Goal: Task Accomplishment & Management: Manage account settings

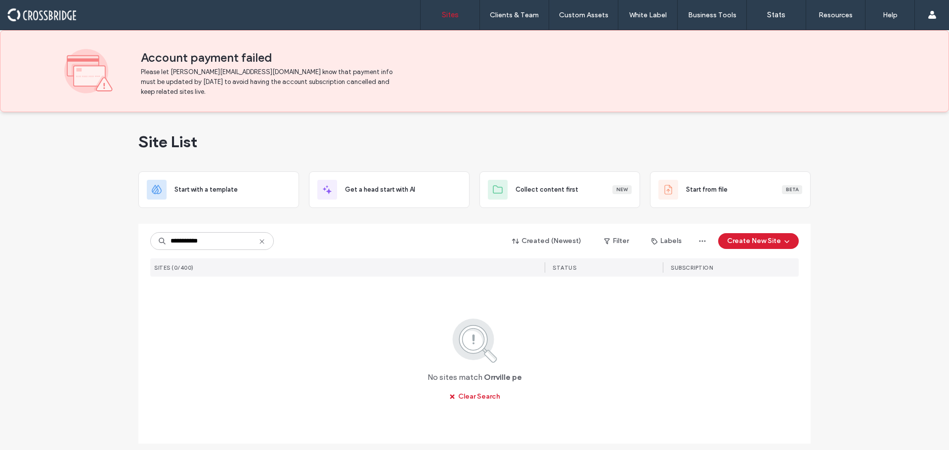
click at [219, 243] on input "**********" at bounding box center [212, 241] width 124 height 18
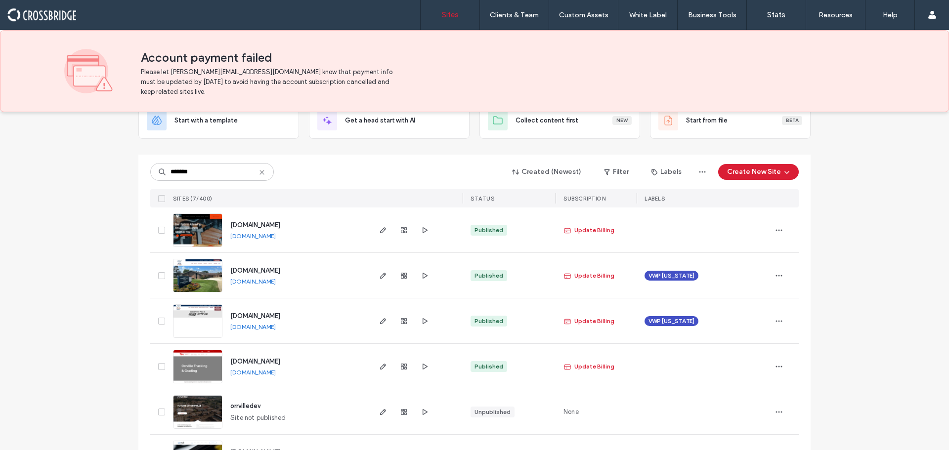
scroll to position [99, 0]
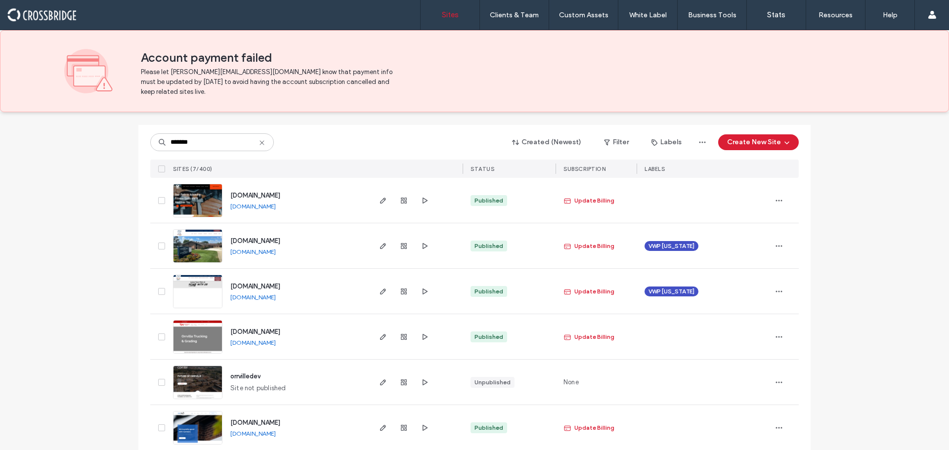
type input "*******"
click at [205, 299] on img at bounding box center [198, 308] width 48 height 67
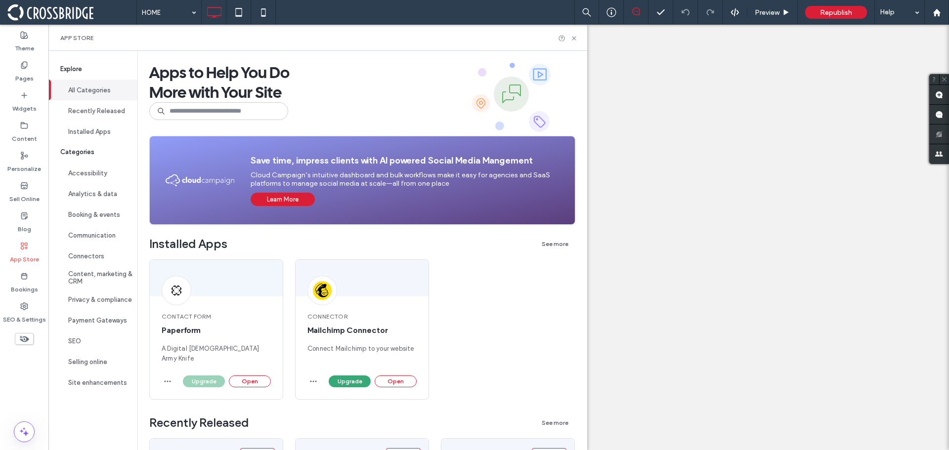
click at [576, 39] on use at bounding box center [574, 38] width 4 height 4
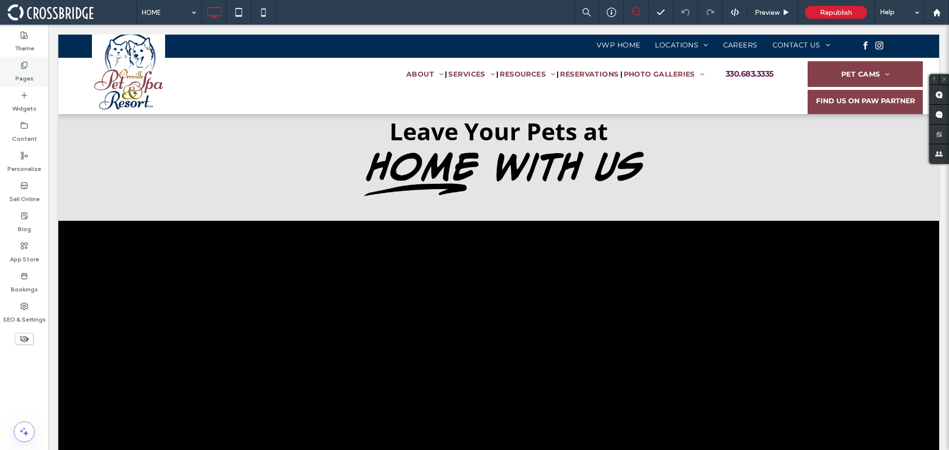
click at [25, 77] on label "Pages" at bounding box center [24, 76] width 18 height 14
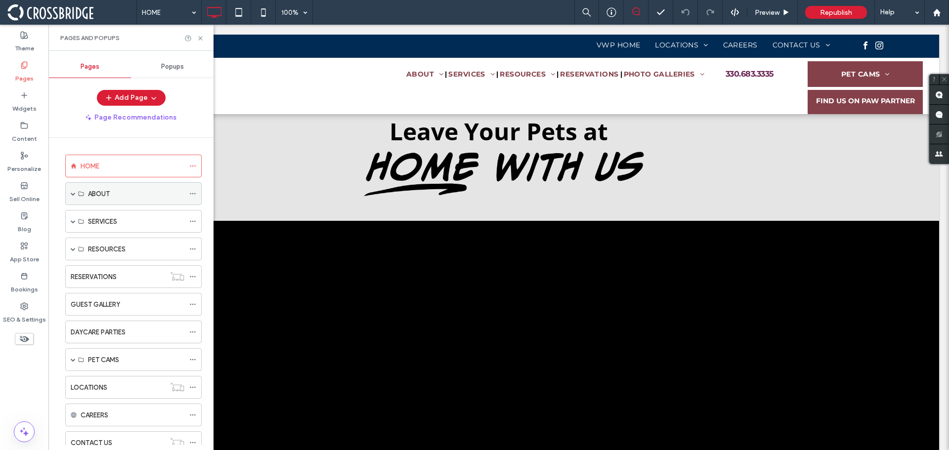
click at [73, 194] on span at bounding box center [73, 193] width 5 height 5
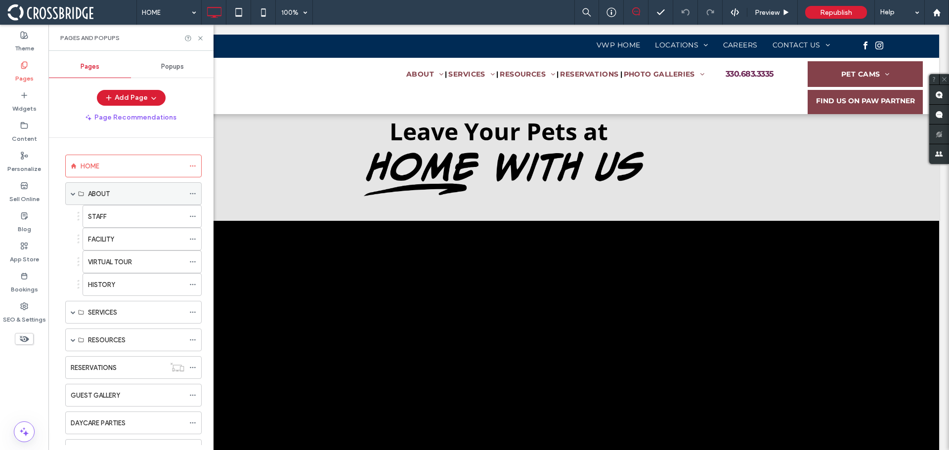
click at [109, 199] on label "ABOUT" at bounding box center [99, 193] width 22 height 17
click at [124, 212] on div "STAFF" at bounding box center [136, 217] width 96 height 10
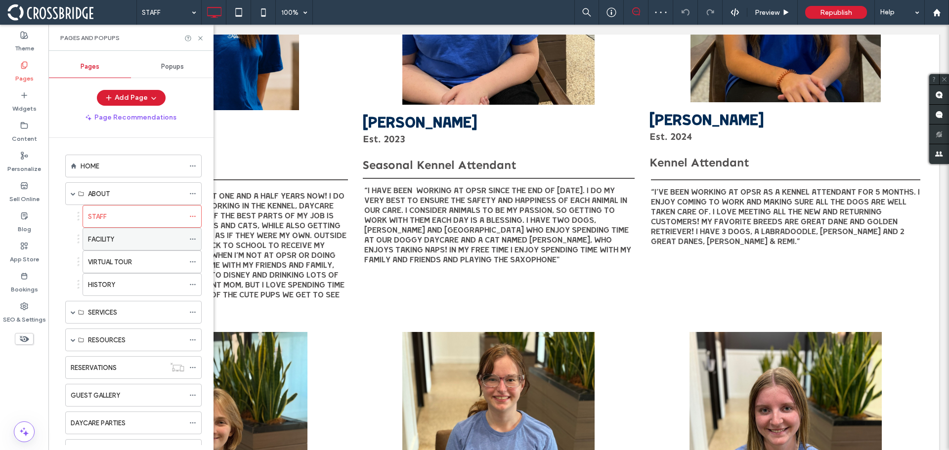
scroll to position [2669, 0]
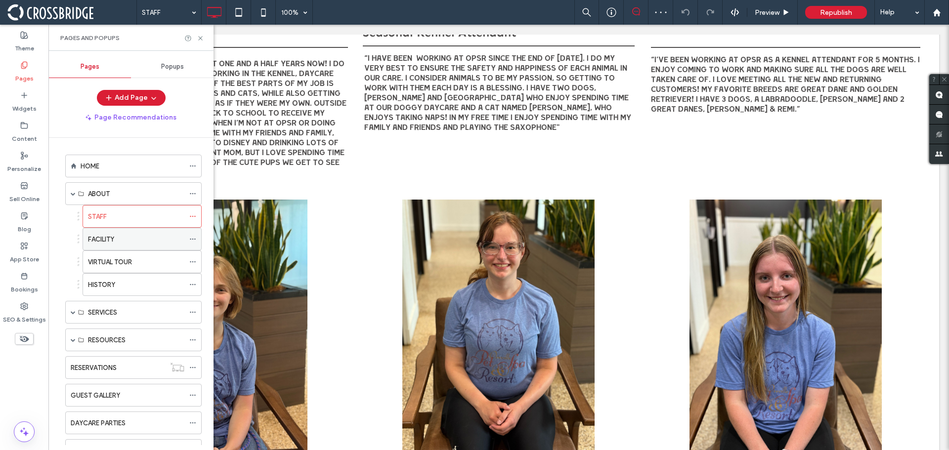
click at [94, 244] on label "FACILITY" at bounding box center [101, 239] width 26 height 17
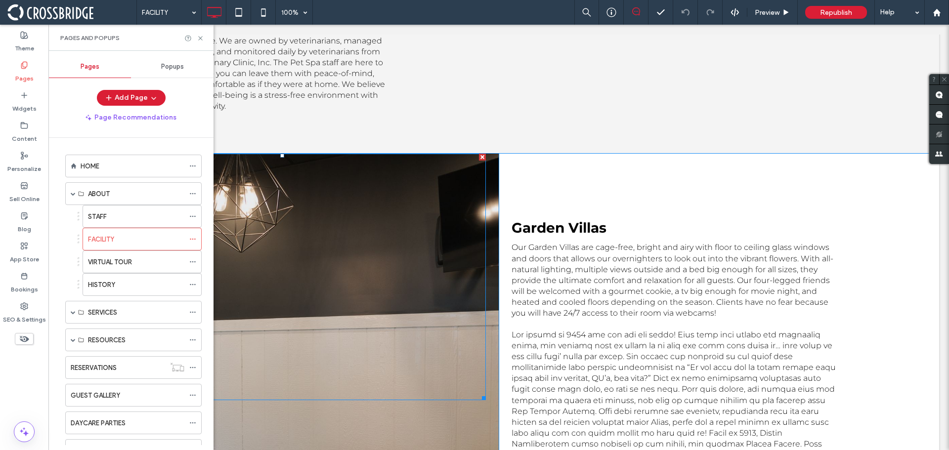
scroll to position [500, 0]
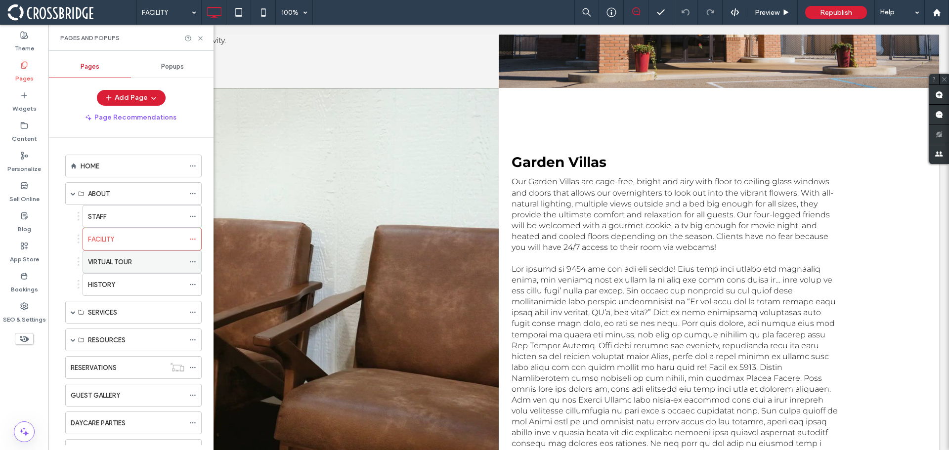
click at [124, 265] on label "VIRTUAL TOUR" at bounding box center [110, 262] width 44 height 17
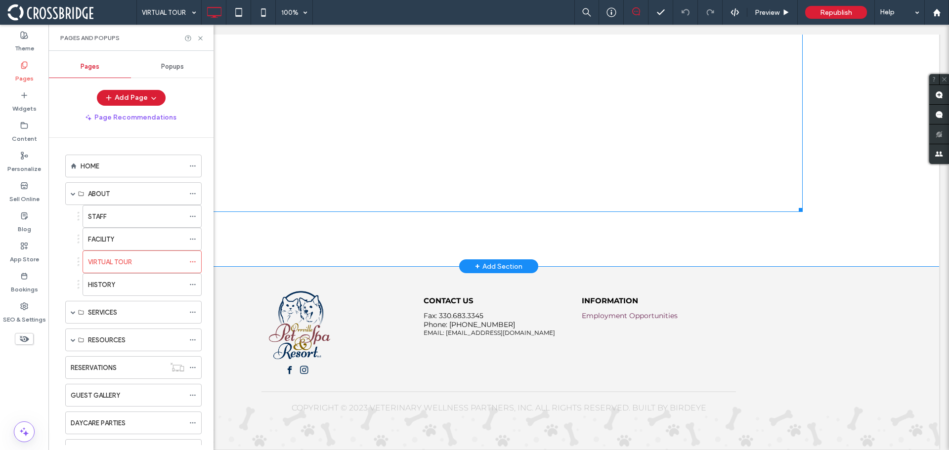
scroll to position [622, 0]
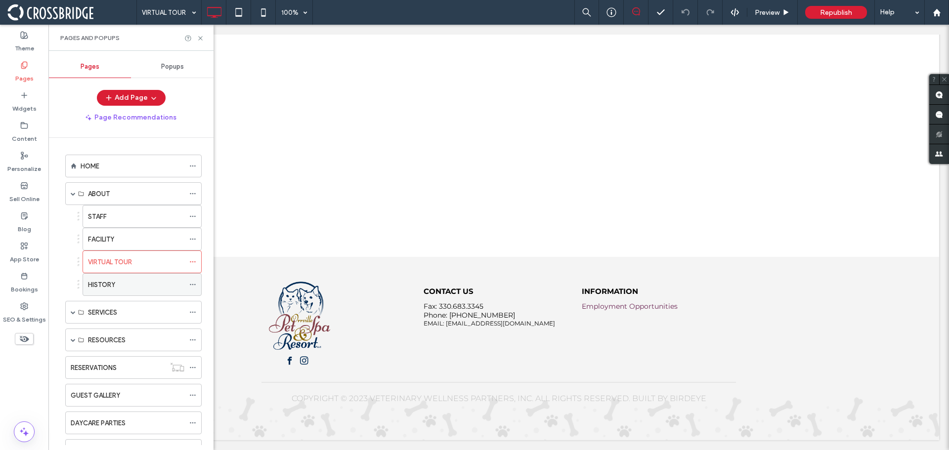
click at [144, 292] on div "HISTORY" at bounding box center [136, 285] width 96 height 22
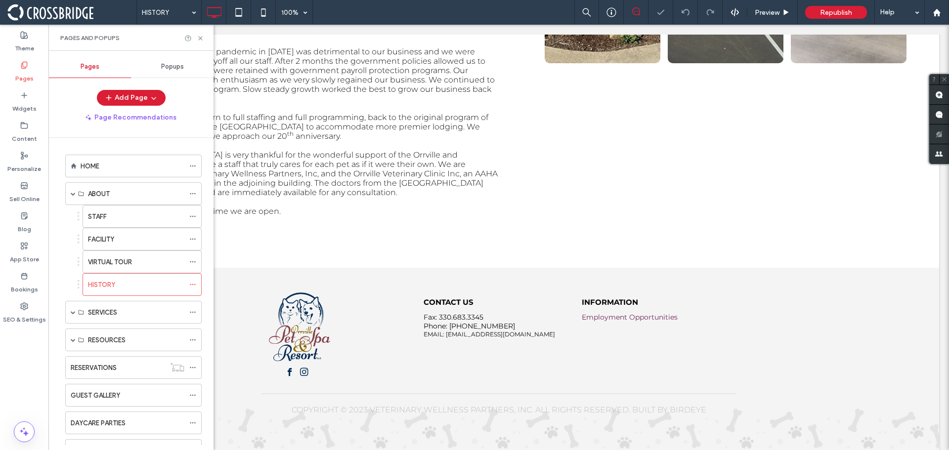
scroll to position [601, 0]
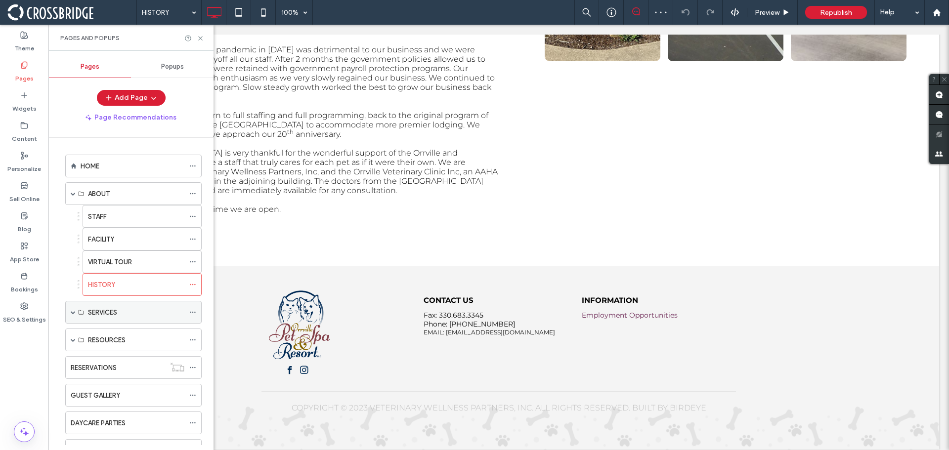
click at [74, 310] on span at bounding box center [73, 312] width 5 height 5
click at [120, 330] on div "Daycare" at bounding box center [136, 335] width 96 height 10
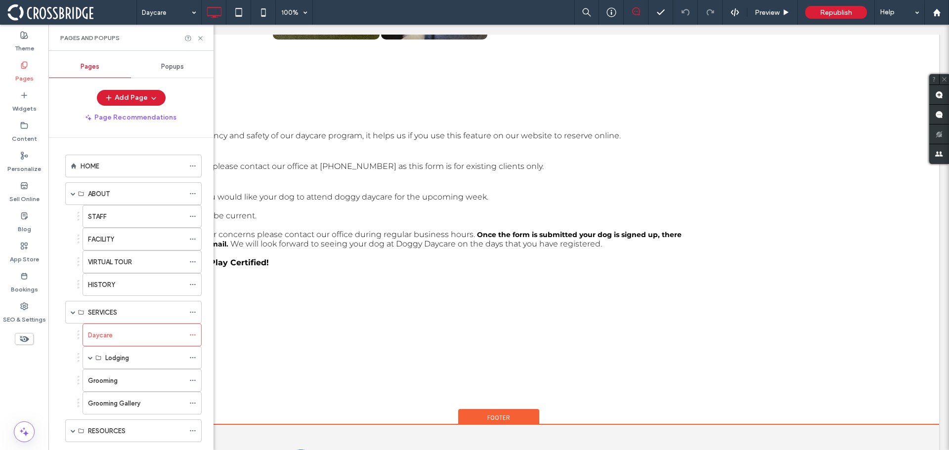
scroll to position [1061, 0]
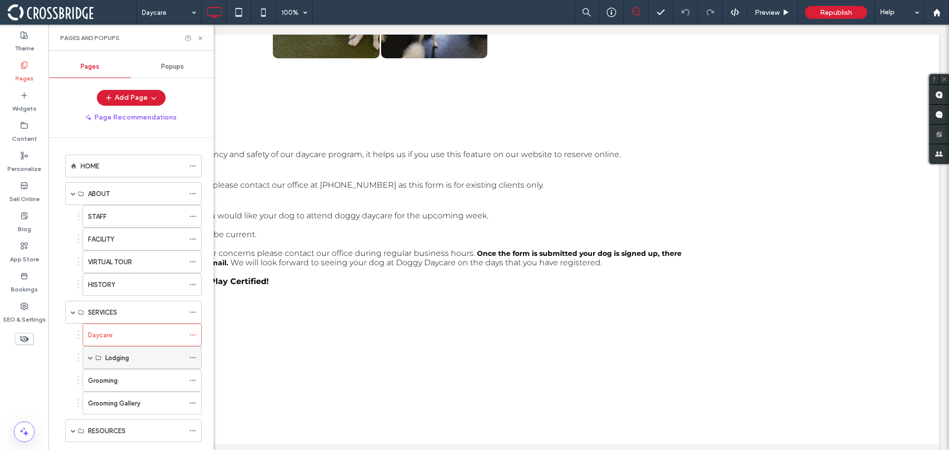
click at [91, 355] on span at bounding box center [90, 357] width 5 height 5
click at [137, 376] on div "Lodging" at bounding box center [144, 381] width 79 height 10
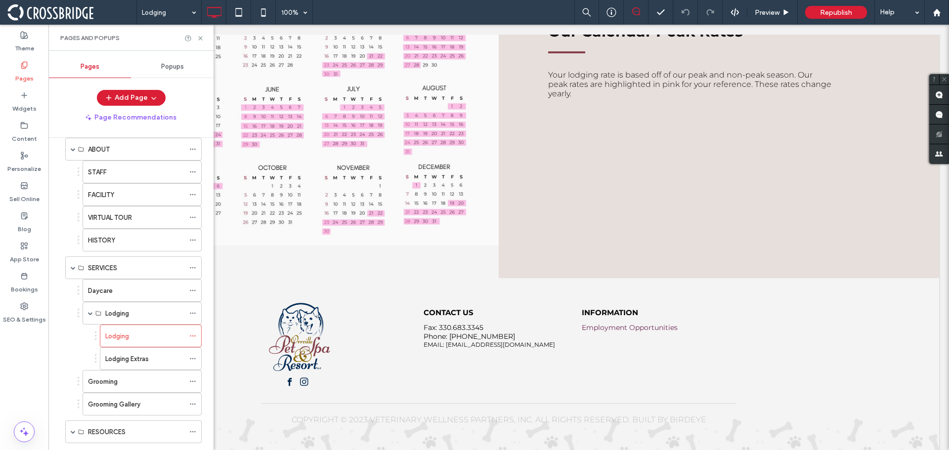
scroll to position [99, 0]
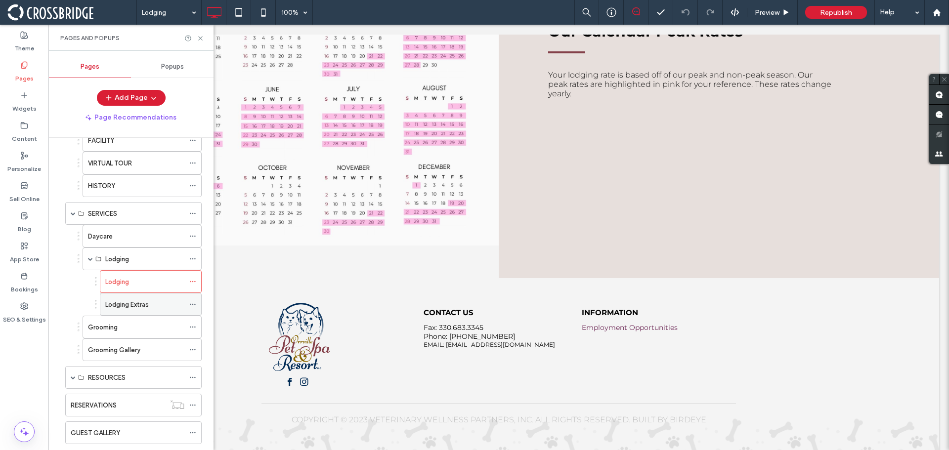
click at [146, 305] on label "Lodging Extras" at bounding box center [126, 304] width 43 height 17
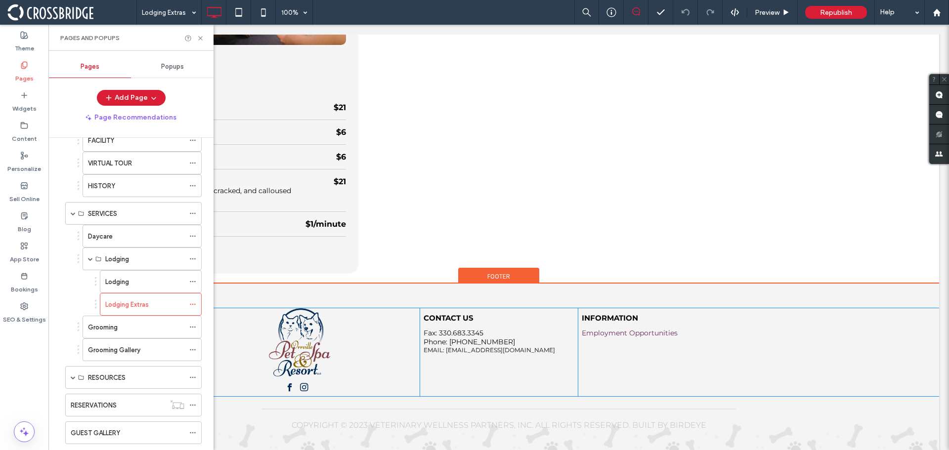
scroll to position [3117, 0]
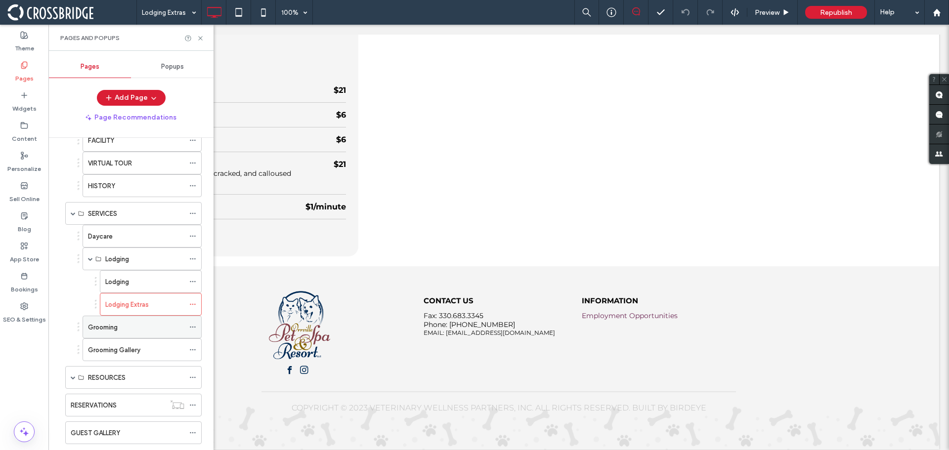
click at [133, 333] on div "Grooming" at bounding box center [136, 327] width 96 height 22
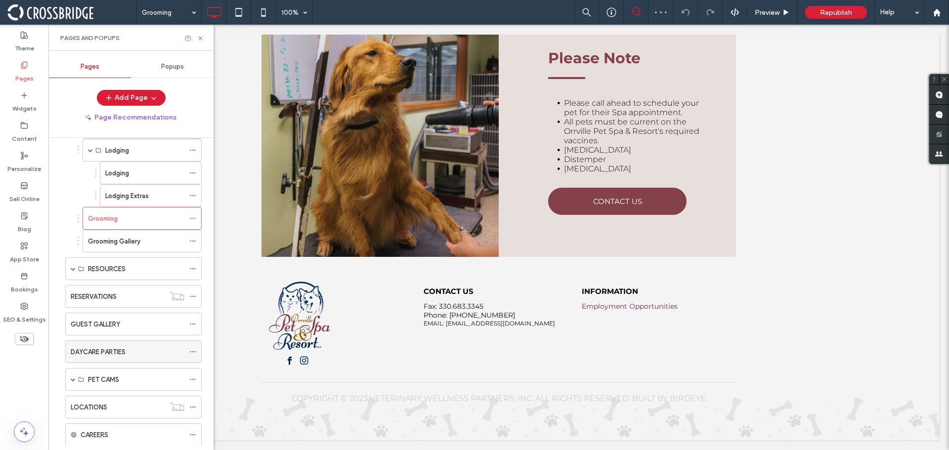
scroll to position [247, 0]
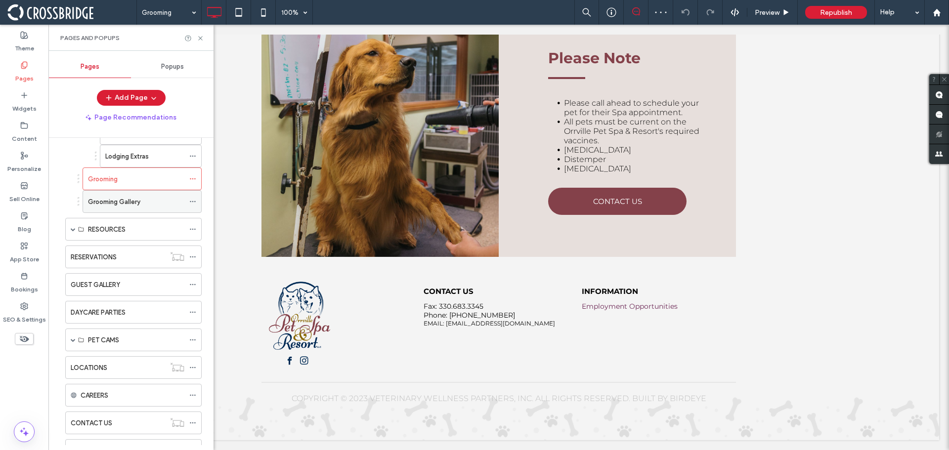
click at [126, 203] on label "Grooming Gallery" at bounding box center [114, 201] width 52 height 17
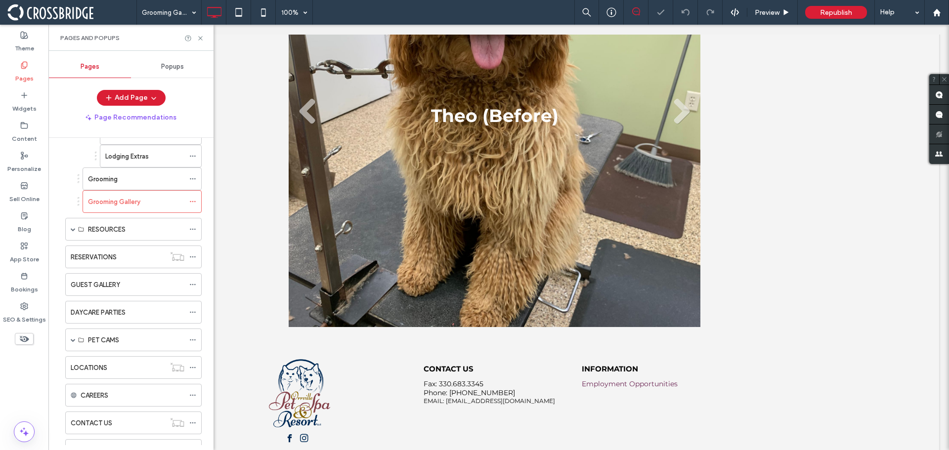
scroll to position [609, 0]
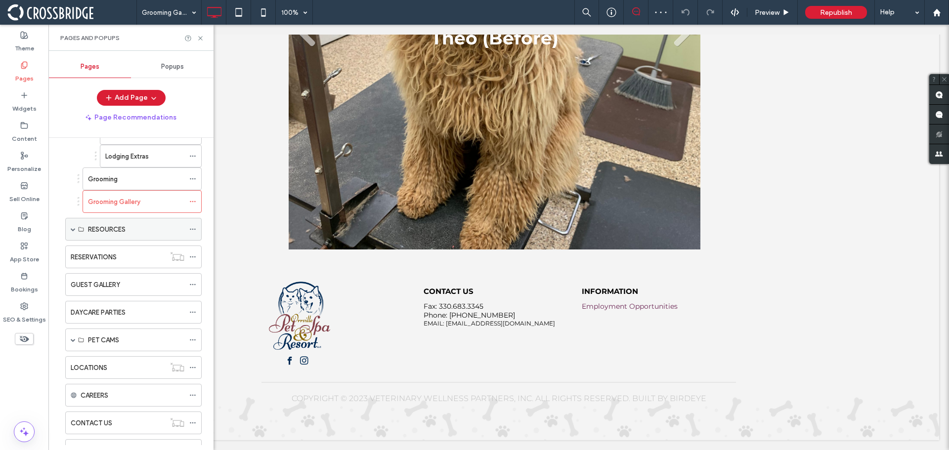
click at [74, 230] on span at bounding box center [73, 229] width 5 height 5
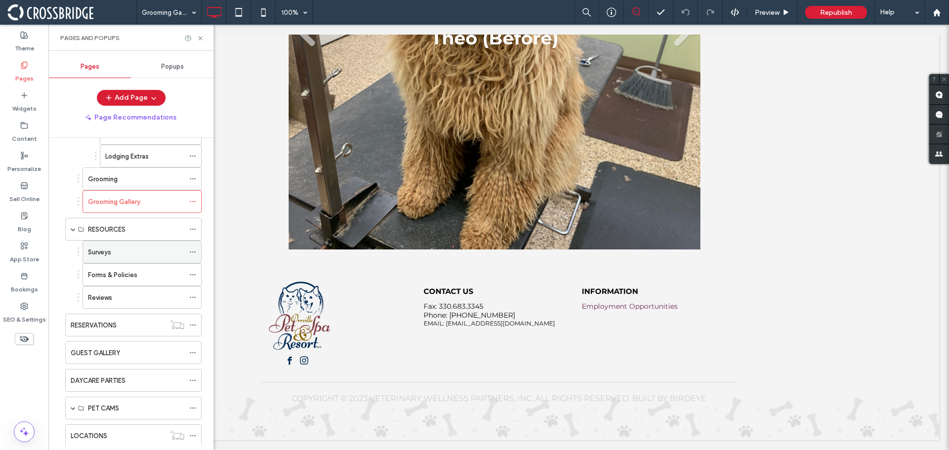
click at [118, 249] on div "Surveys" at bounding box center [136, 252] width 96 height 10
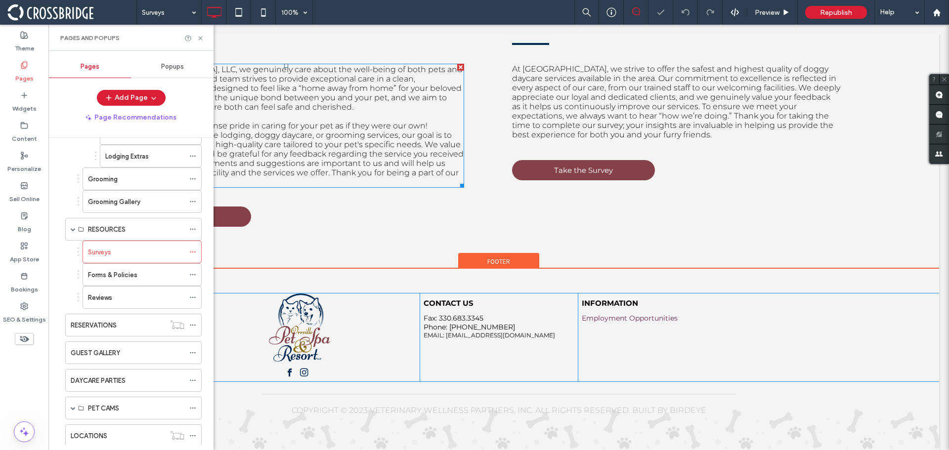
scroll to position [360, 0]
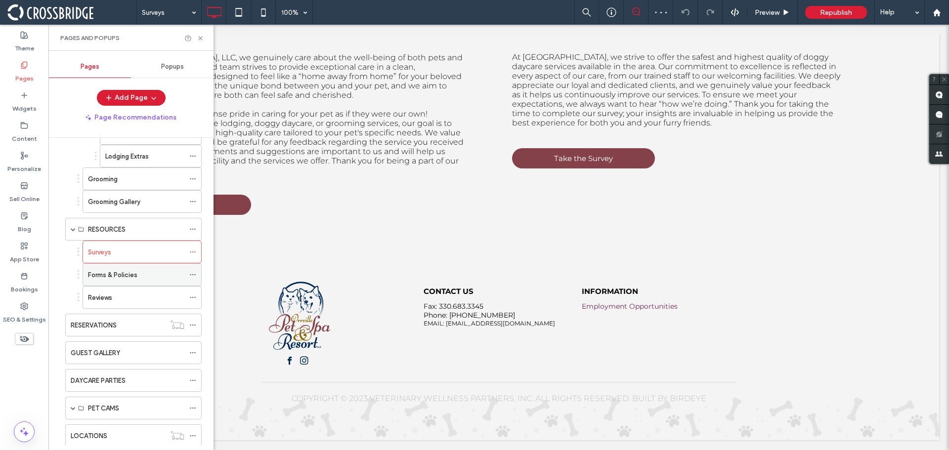
click at [134, 278] on label "Forms & Policies" at bounding box center [112, 274] width 49 height 17
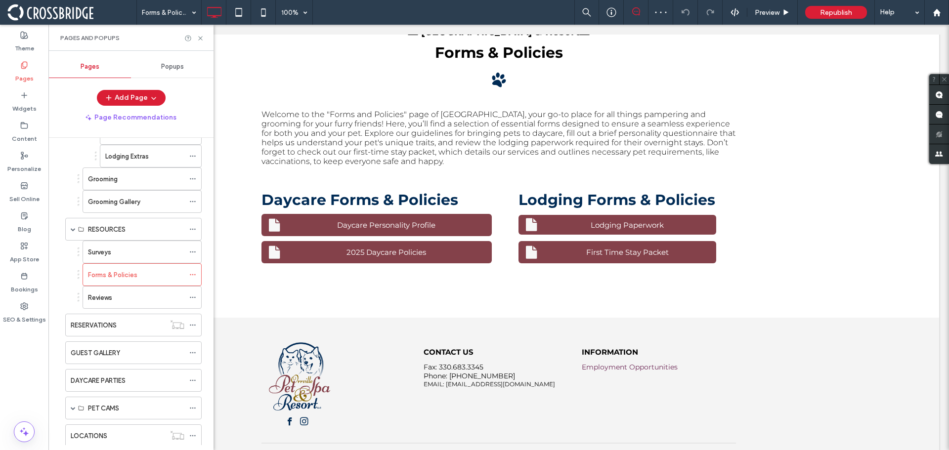
scroll to position [408, 0]
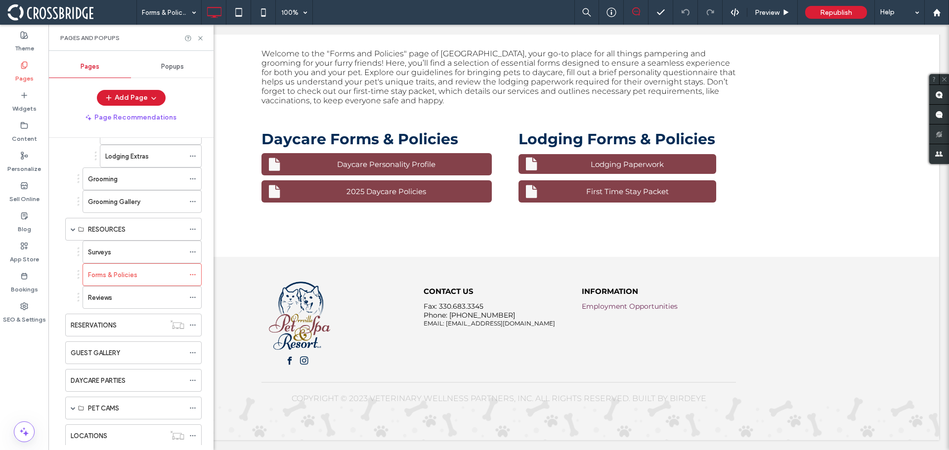
click at [116, 295] on div "Reviews" at bounding box center [136, 298] width 96 height 10
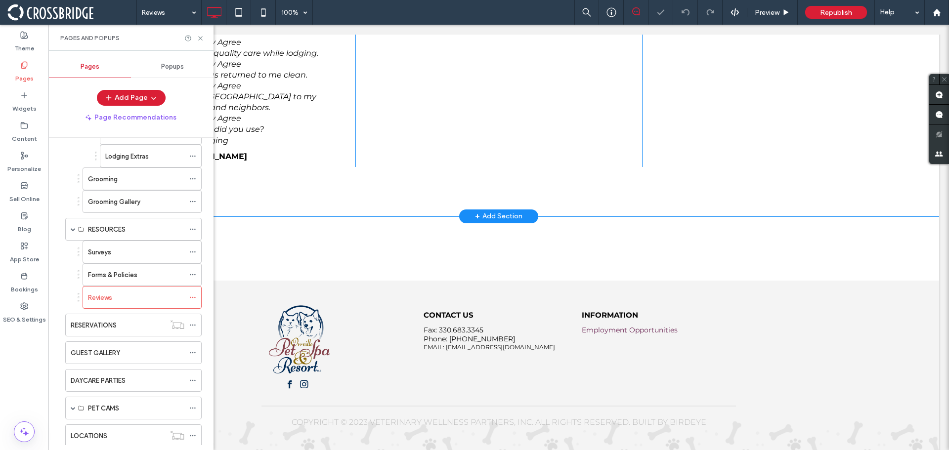
scroll to position [712, 0]
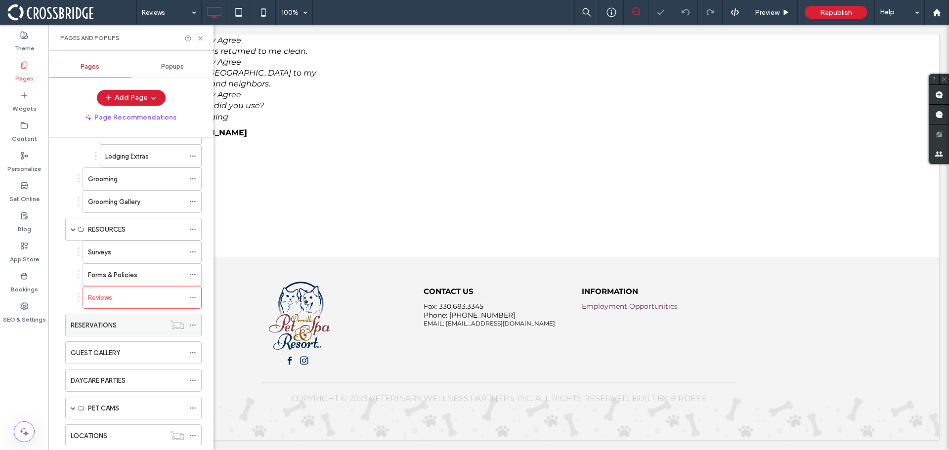
click at [115, 329] on label "RESERVATIONS" at bounding box center [94, 325] width 46 height 17
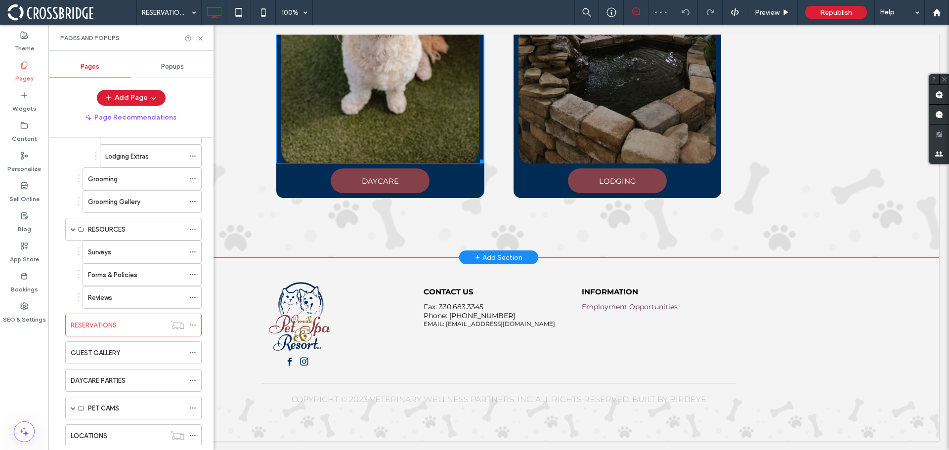
scroll to position [382, 0]
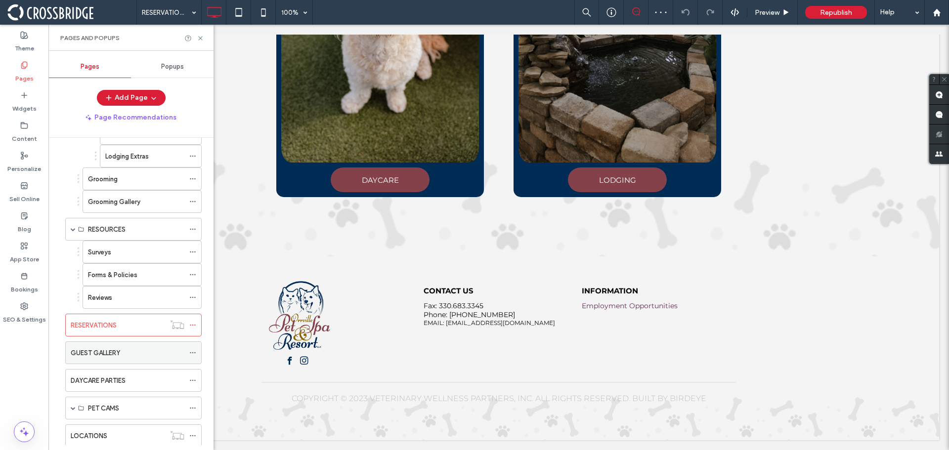
click at [118, 360] on div "GUEST GALLERY" at bounding box center [128, 353] width 114 height 22
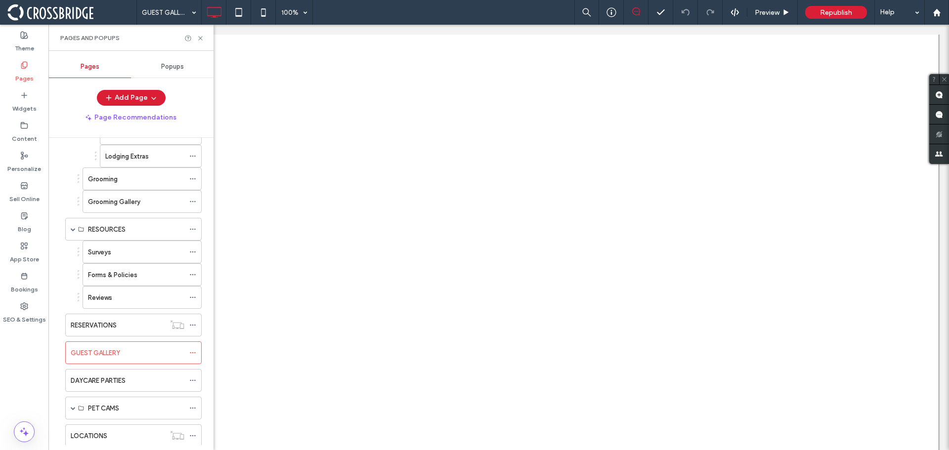
scroll to position [1878, 0]
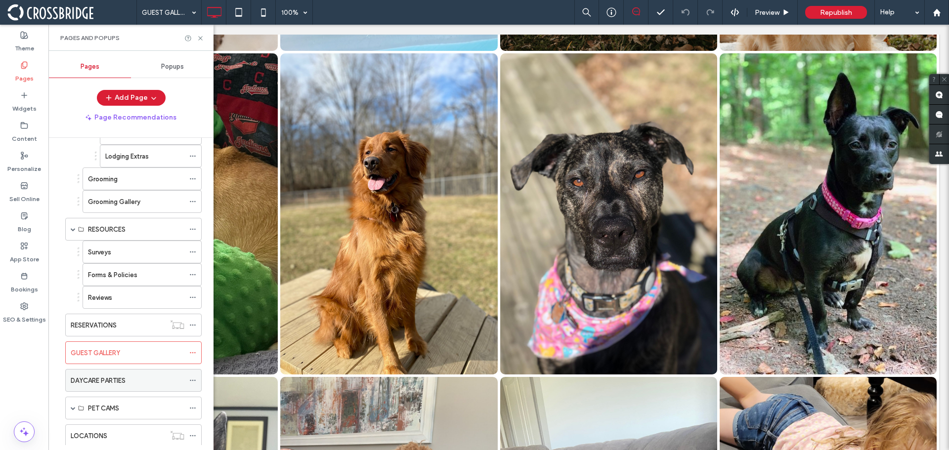
click at [114, 383] on label "DAYCARE PARTIES" at bounding box center [98, 380] width 55 height 17
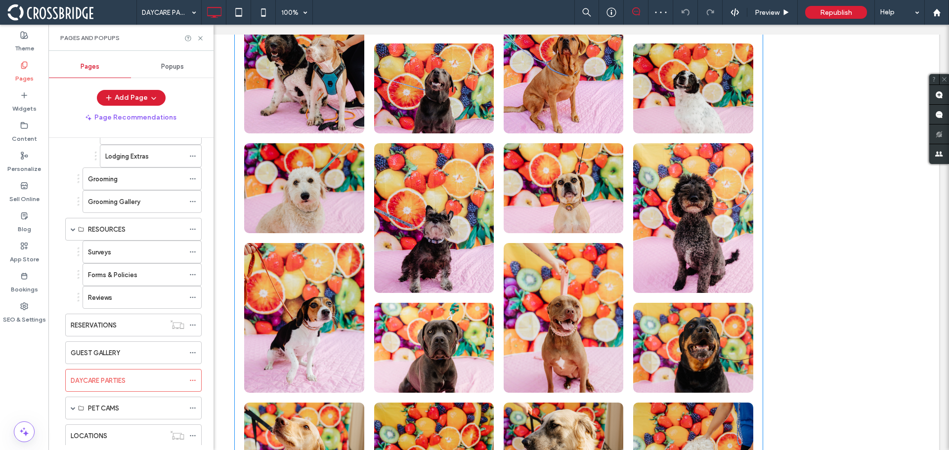
scroll to position [593, 0]
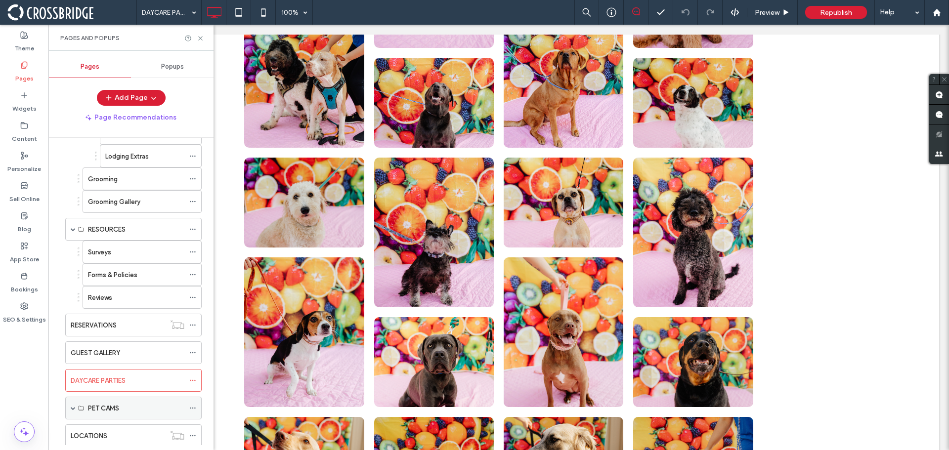
click at [83, 407] on use at bounding box center [81, 408] width 5 height 4
click at [71, 410] on span at bounding box center [73, 408] width 5 height 5
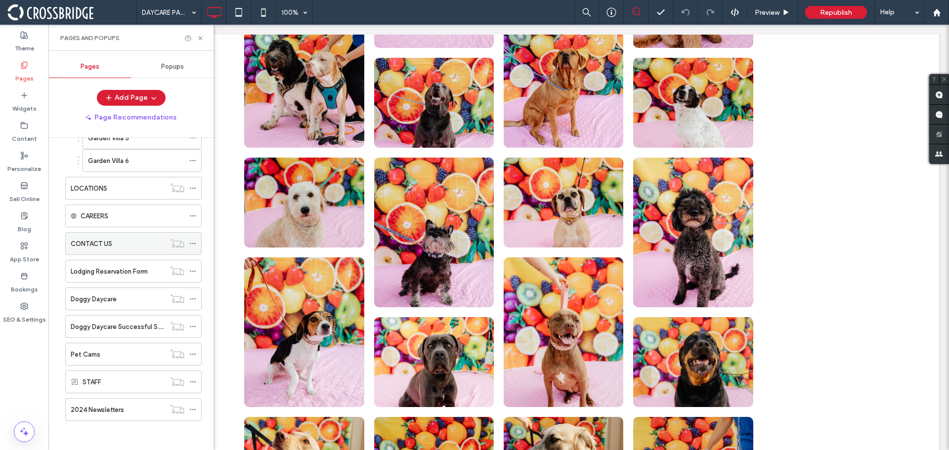
scroll to position [927, 0]
click at [129, 274] on label "Lodging Reservation Form" at bounding box center [109, 270] width 77 height 17
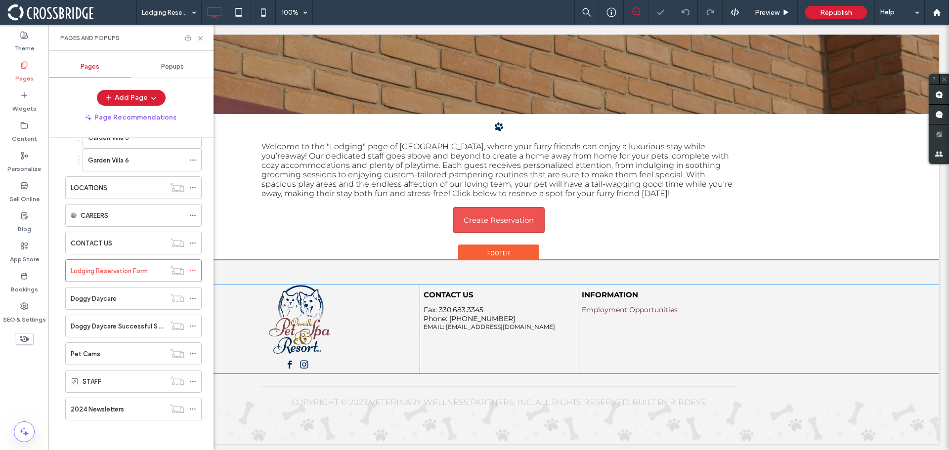
scroll to position [248, 0]
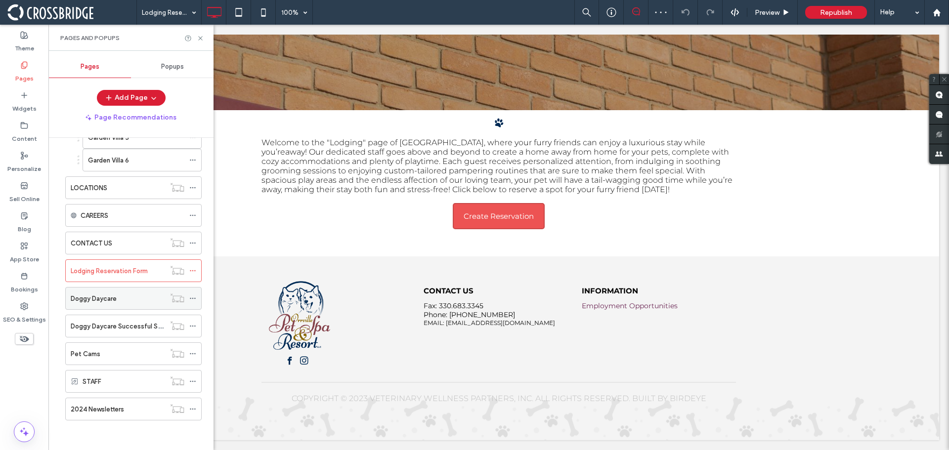
click at [115, 302] on label "Doggy Daycare" at bounding box center [94, 298] width 46 height 17
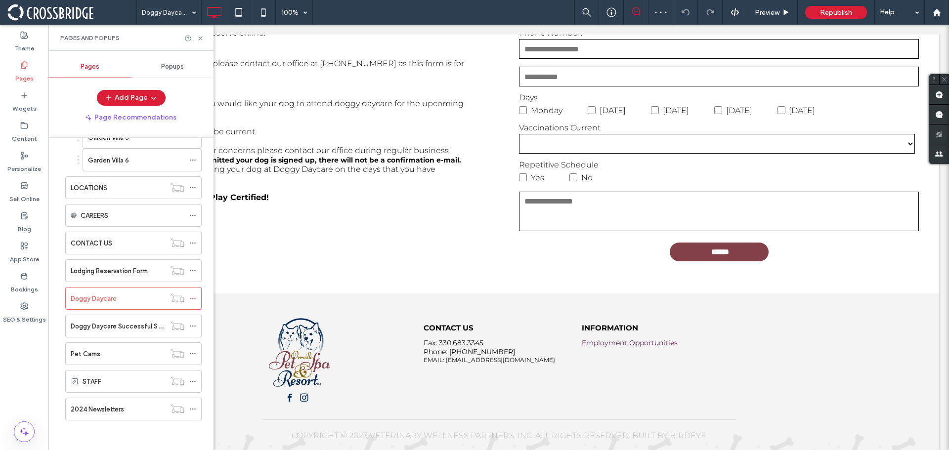
scroll to position [395, 0]
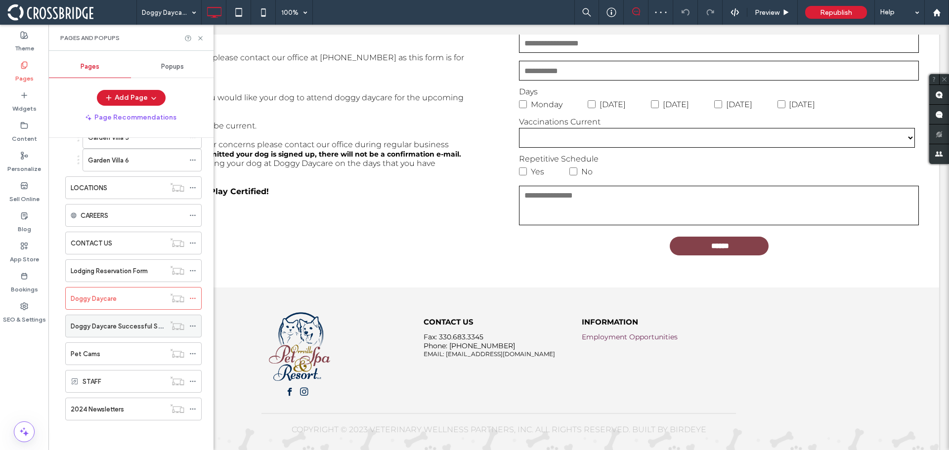
click at [121, 327] on label "Doggy Daycare Successful Submission" at bounding box center [129, 326] width 117 height 17
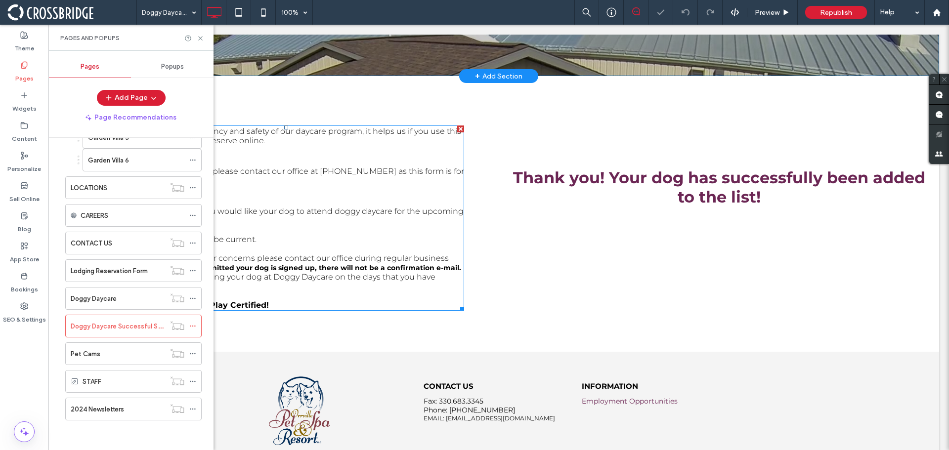
scroll to position [297, 0]
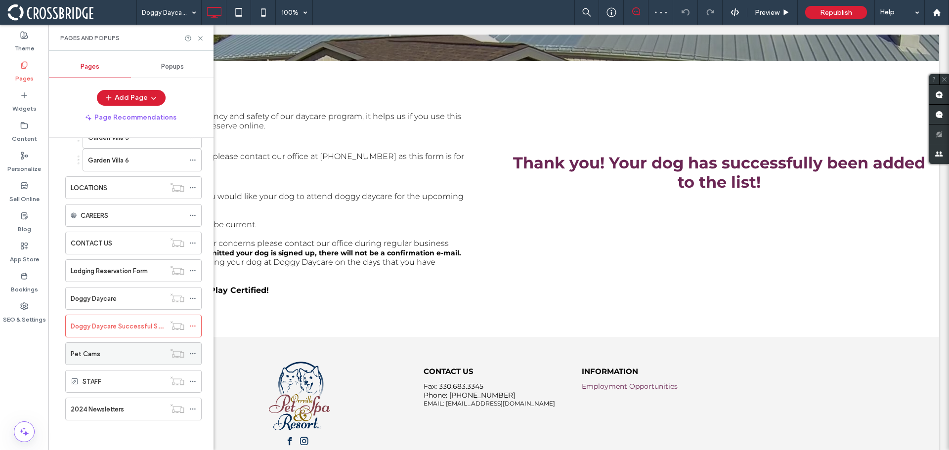
click at [122, 349] on div "Pet Cams" at bounding box center [118, 354] width 94 height 10
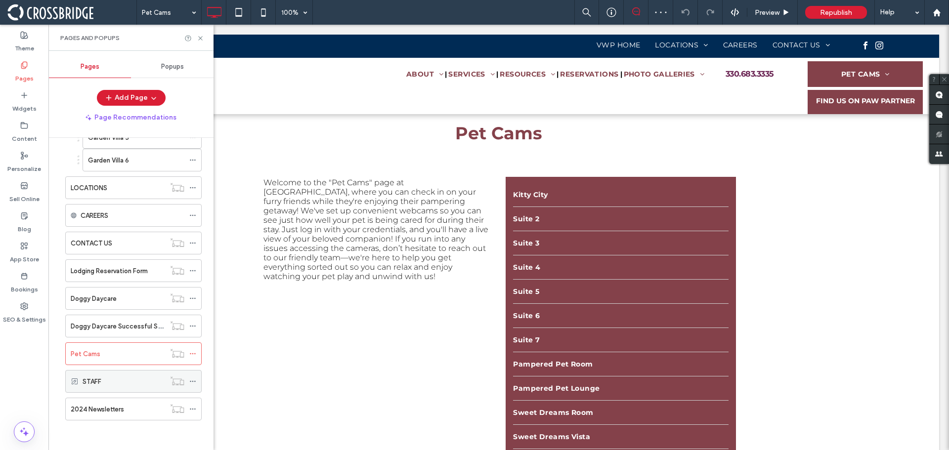
click at [107, 385] on div "STAFF" at bounding box center [124, 382] width 83 height 10
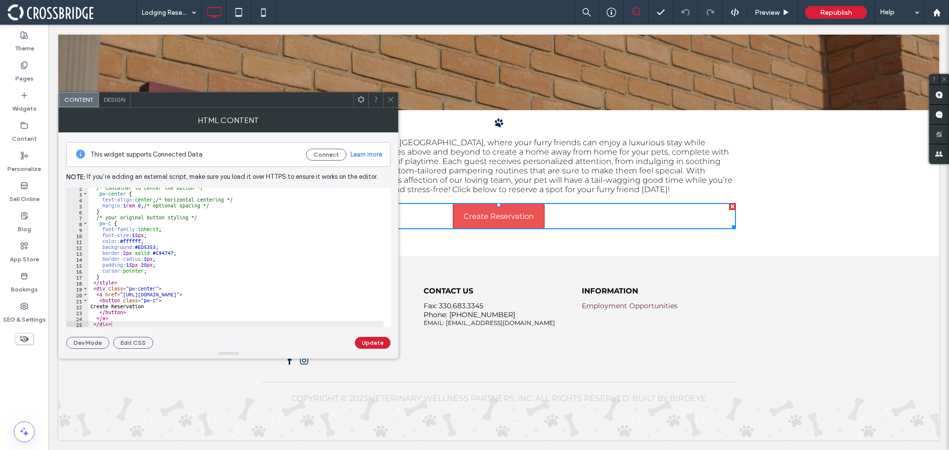
scroll to position [9, 0]
click at [391, 100] on icon at bounding box center [390, 99] width 7 height 7
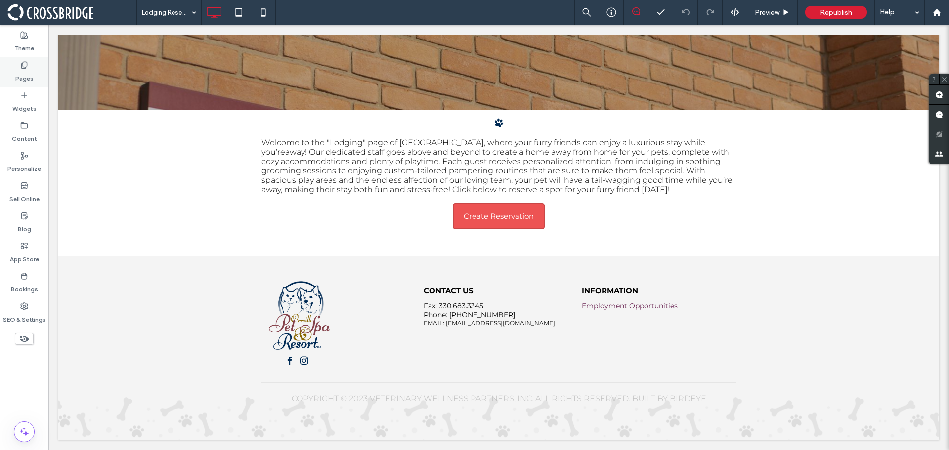
click at [26, 72] on label "Pages" at bounding box center [24, 76] width 18 height 14
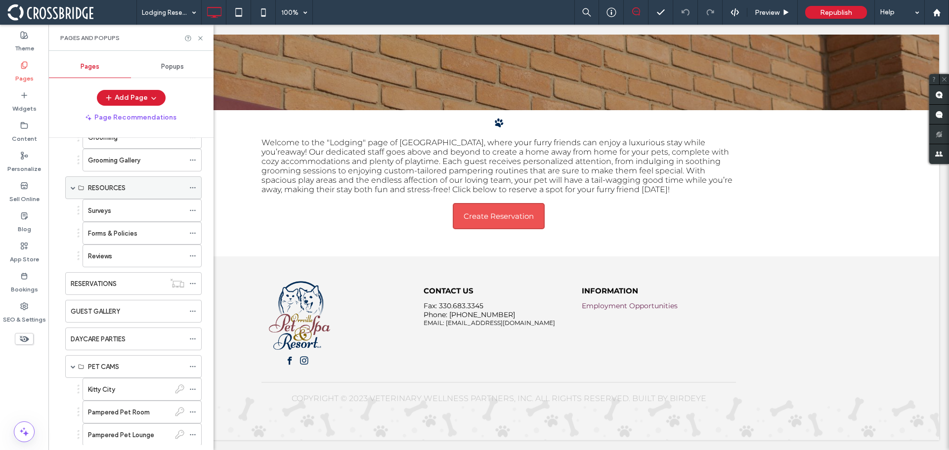
scroll to position [297, 0]
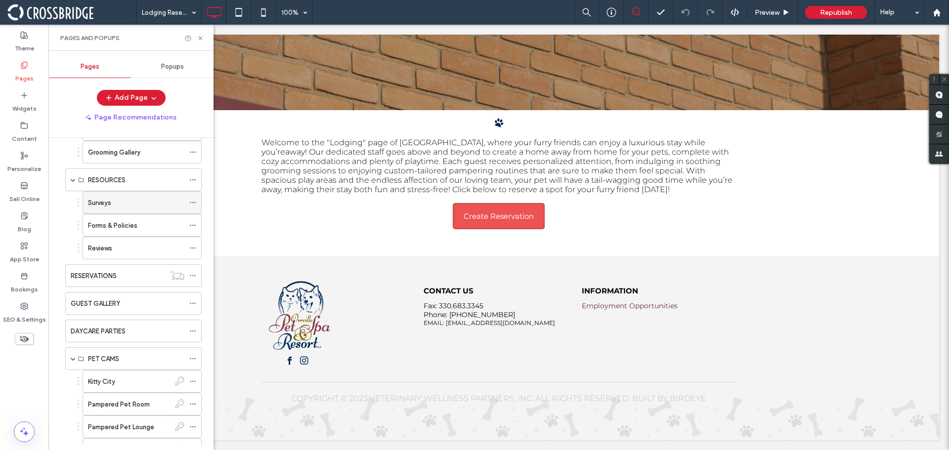
click at [134, 209] on div "Surveys" at bounding box center [136, 203] width 96 height 22
click at [769, 16] on span "Preview" at bounding box center [767, 12] width 25 height 8
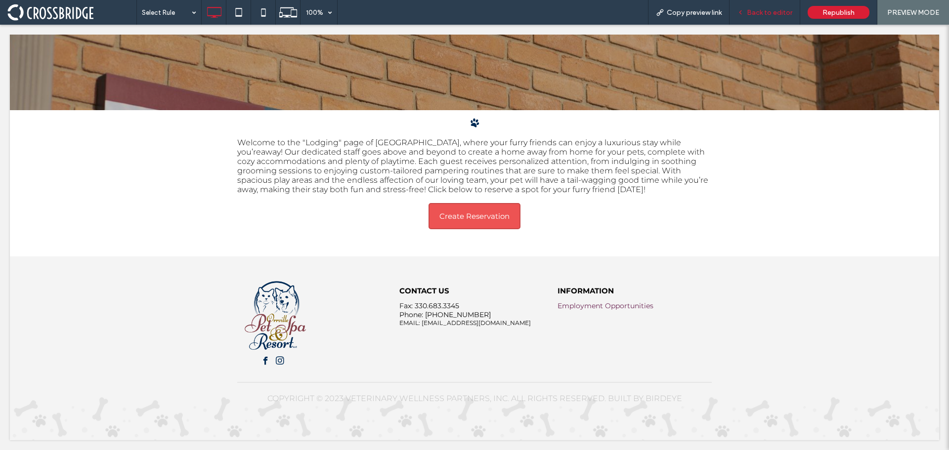
click at [784, 8] on span "Back to editor" at bounding box center [769, 12] width 45 height 8
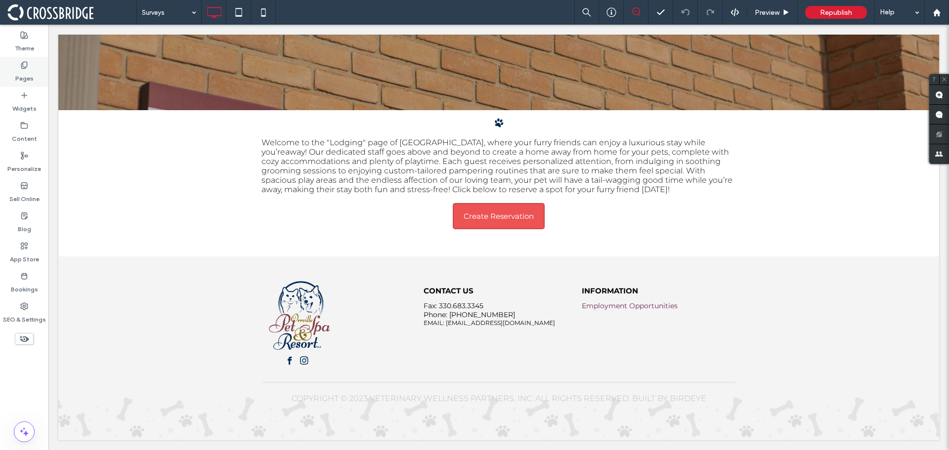
click at [25, 69] on icon at bounding box center [24, 65] width 8 height 8
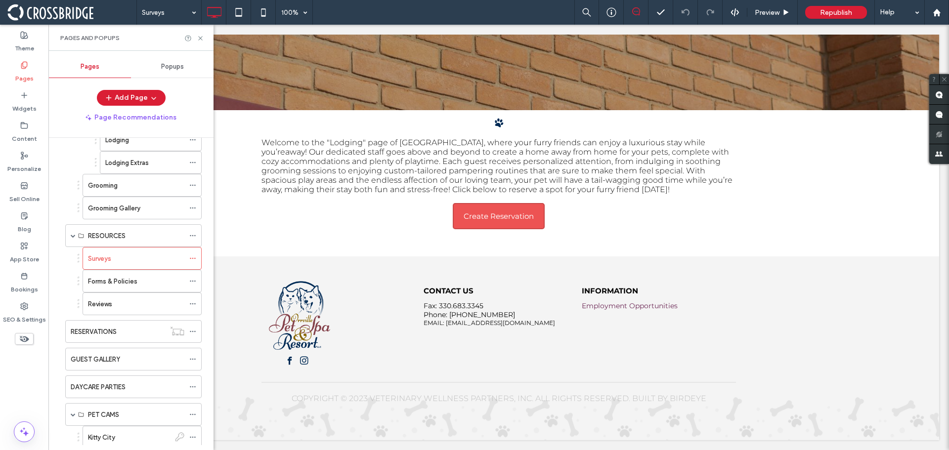
scroll to position [247, 0]
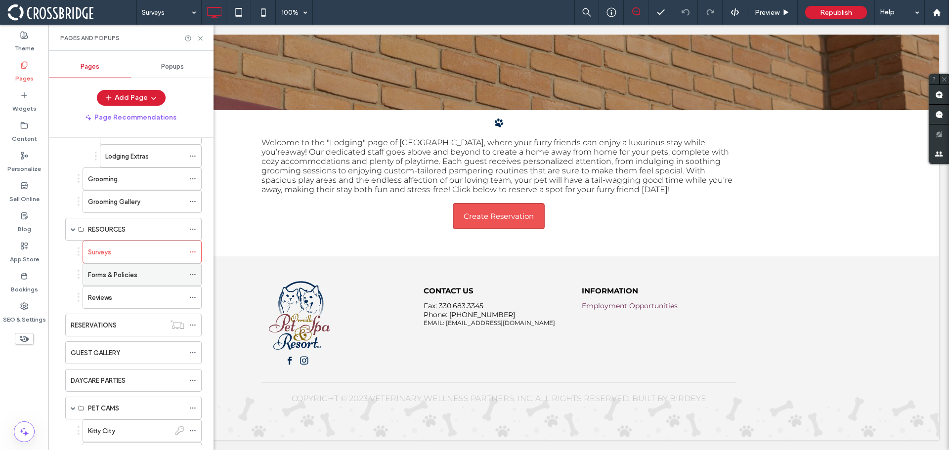
click at [136, 279] on label "Forms & Policies" at bounding box center [112, 274] width 49 height 17
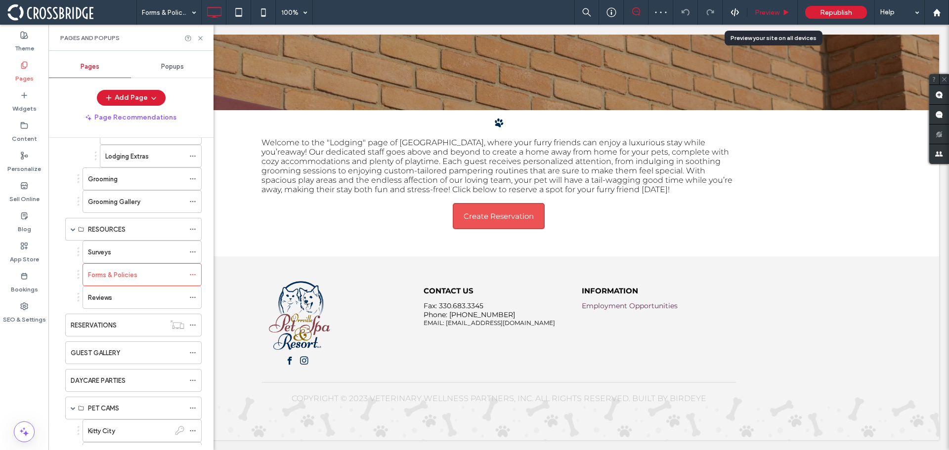
click at [770, 16] on span "Preview" at bounding box center [767, 12] width 25 height 8
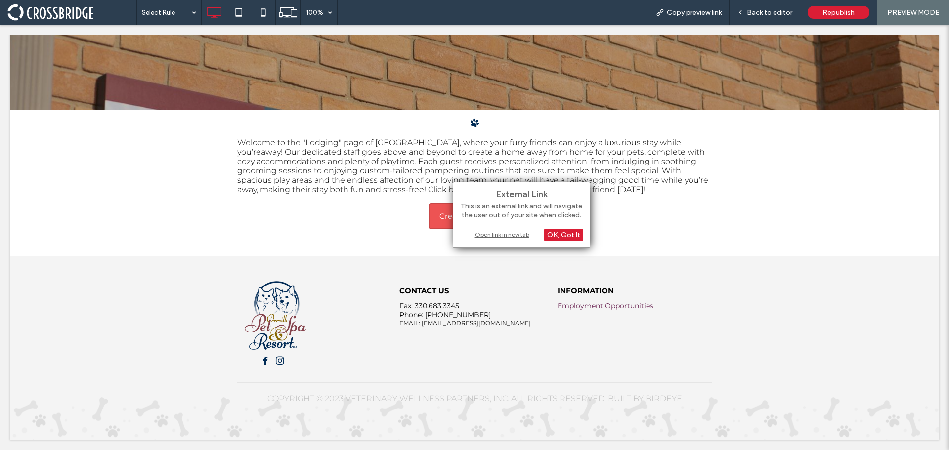
click at [485, 234] on div "Open link in new tab" at bounding box center [522, 234] width 124 height 10
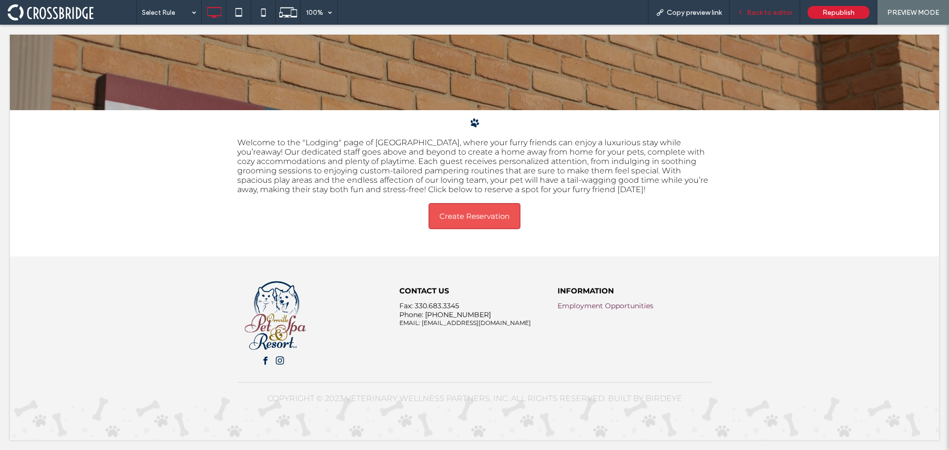
click at [756, 14] on span "Back to editor" at bounding box center [769, 12] width 45 height 8
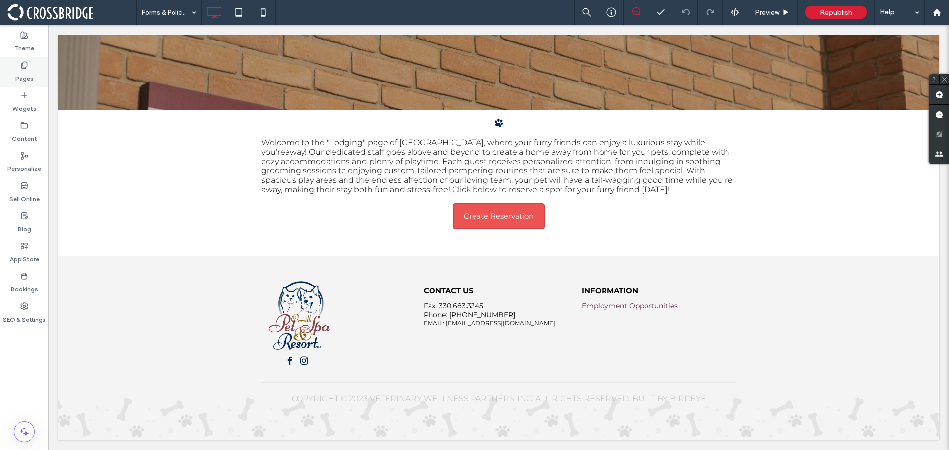
click at [32, 79] on label "Pages" at bounding box center [24, 76] width 18 height 14
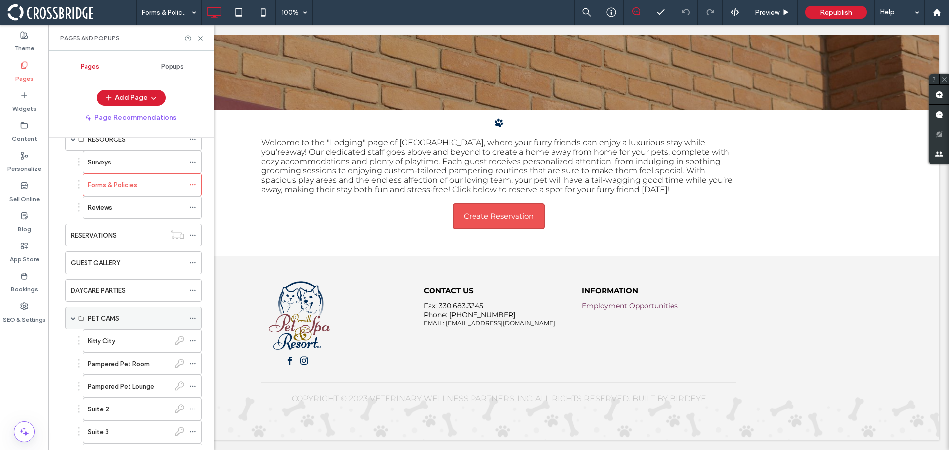
scroll to position [346, 0]
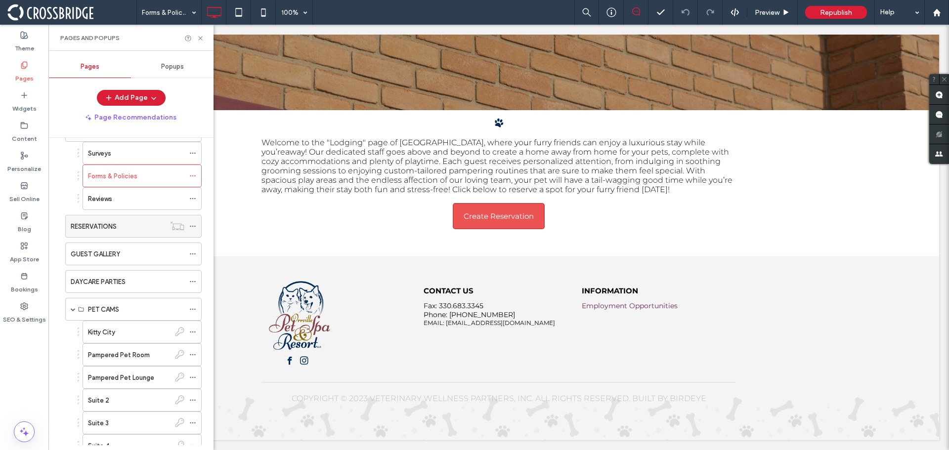
click at [128, 226] on div "RESERVATIONS" at bounding box center [118, 226] width 94 height 10
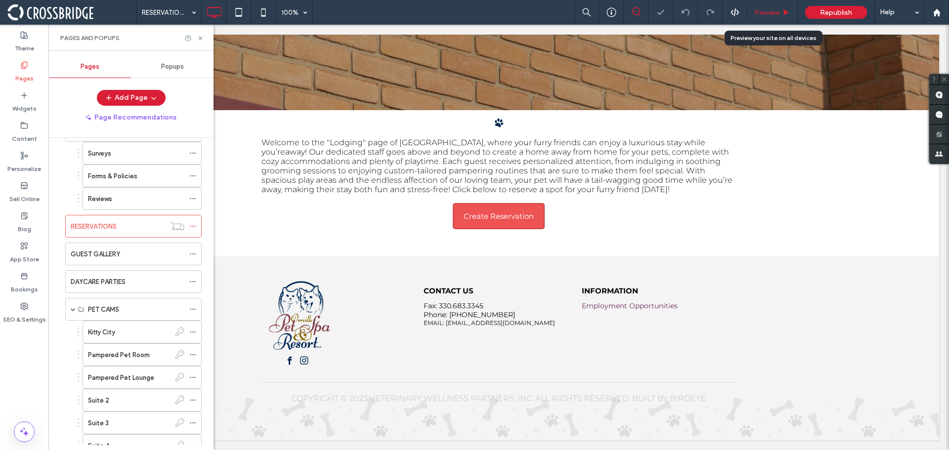
click at [775, 18] on div "Preview" at bounding box center [772, 12] width 50 height 25
click at [772, 6] on div "Preview" at bounding box center [772, 12] width 50 height 25
click at [763, 12] on span "Preview" at bounding box center [767, 12] width 25 height 8
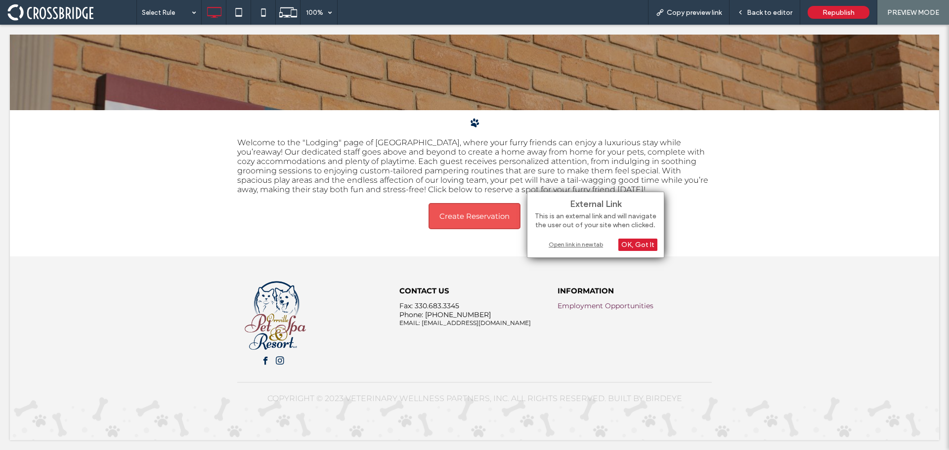
click at [581, 248] on div "Open link in new tab" at bounding box center [596, 244] width 124 height 10
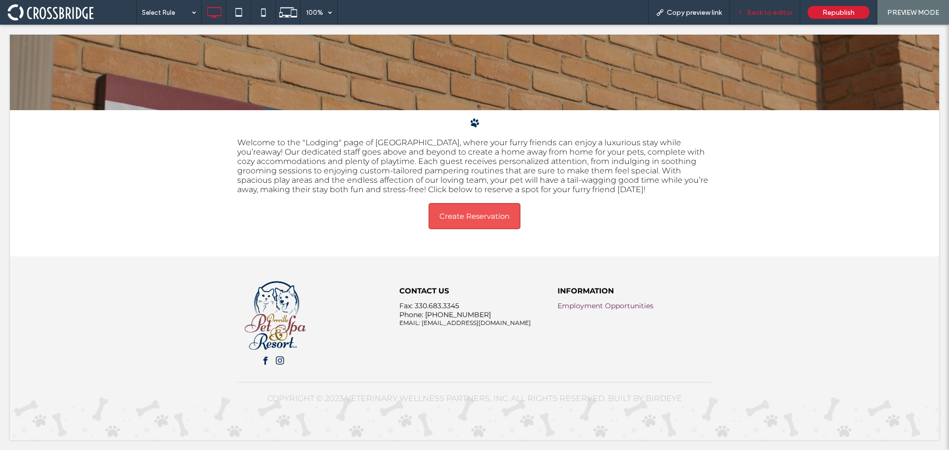
click at [772, 11] on span "Back to editor" at bounding box center [769, 12] width 45 height 8
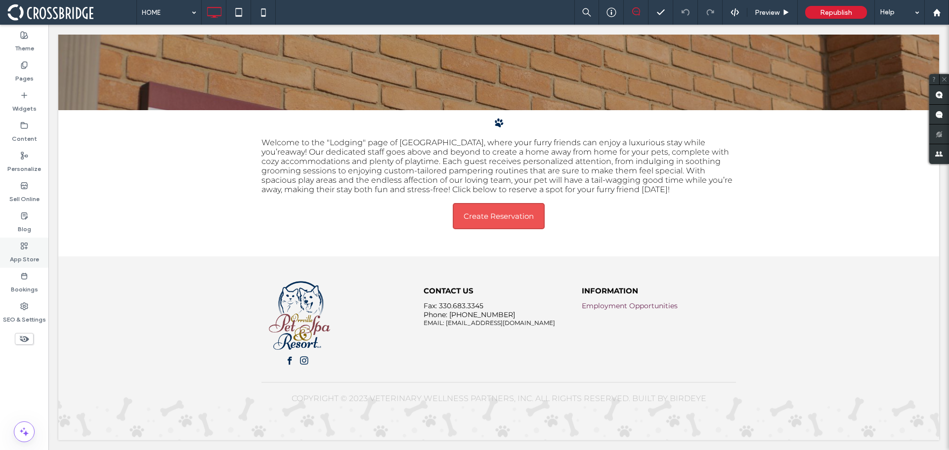
click at [14, 251] on label "App Store" at bounding box center [24, 257] width 29 height 14
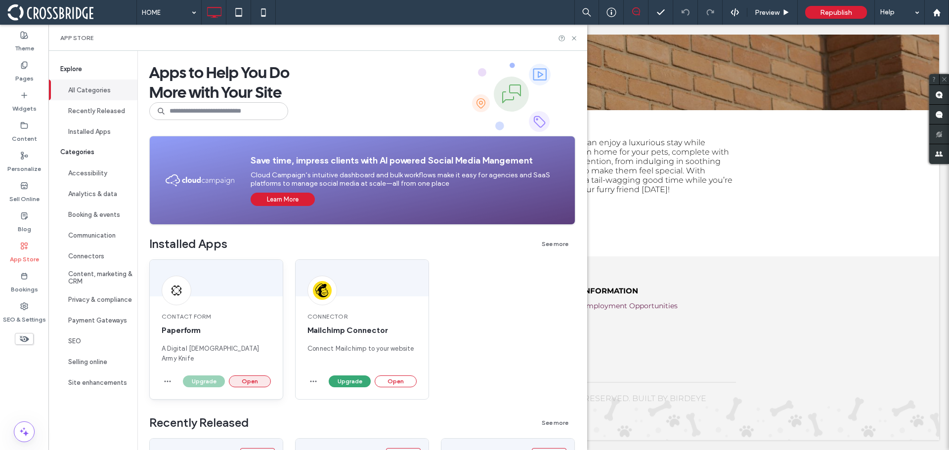
click at [249, 376] on button "Open" at bounding box center [250, 382] width 42 height 12
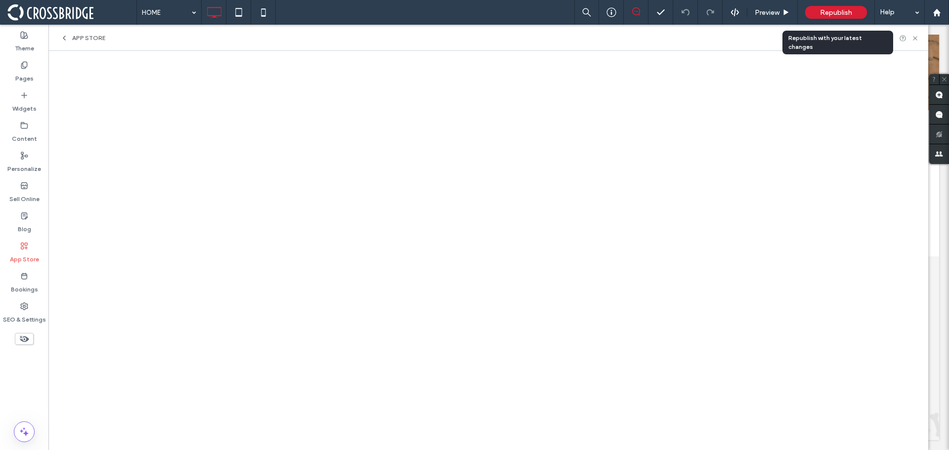
click at [839, 12] on span "Republish" at bounding box center [836, 12] width 32 height 8
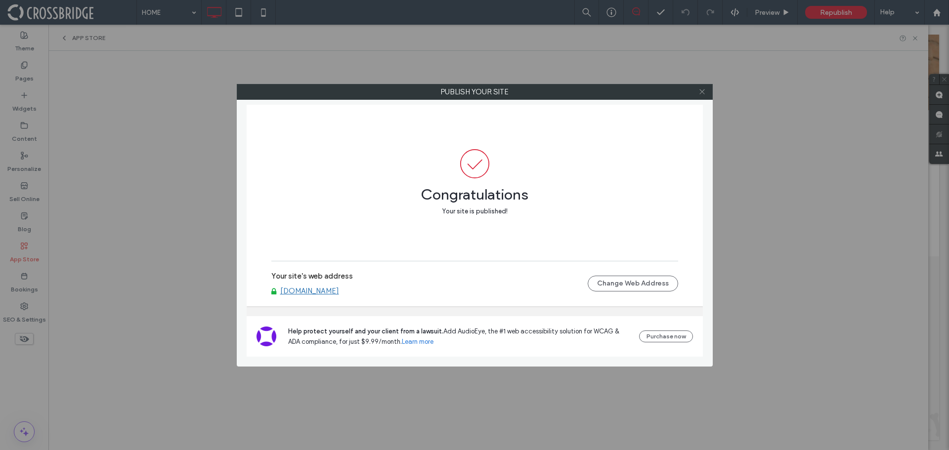
click at [701, 93] on use at bounding box center [701, 91] width 5 height 5
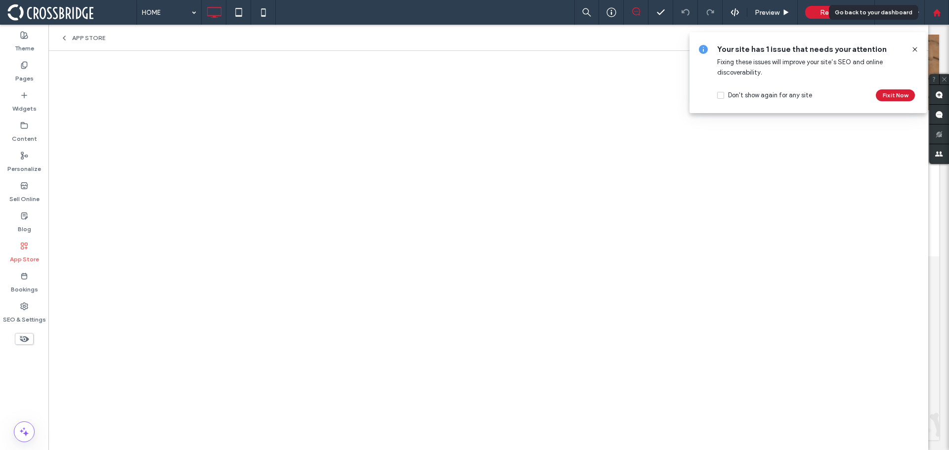
click at [938, 17] on div at bounding box center [936, 12] width 25 height 25
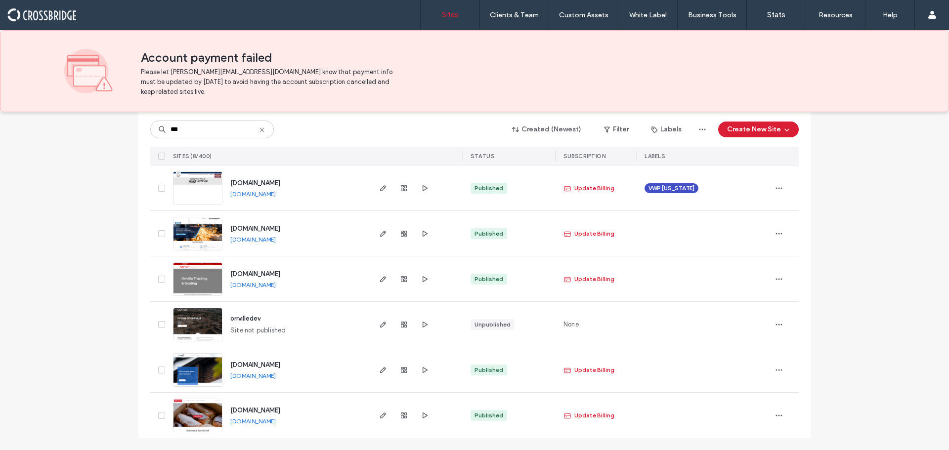
scroll to position [103, 0]
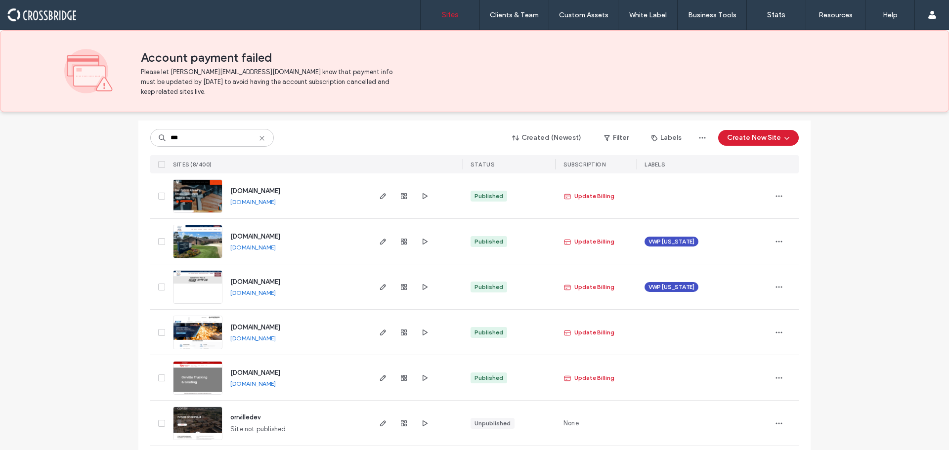
type input "***"
click at [196, 237] on img at bounding box center [198, 258] width 48 height 67
click at [199, 245] on img at bounding box center [198, 258] width 48 height 67
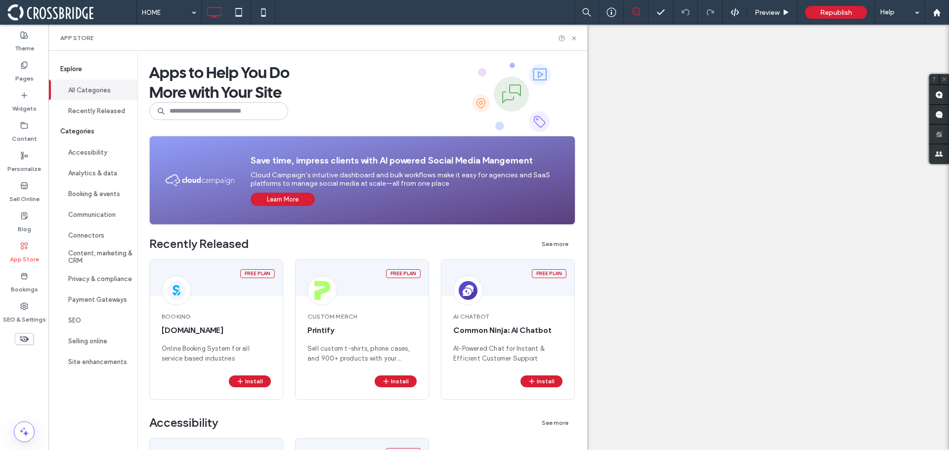
click at [20, 75] on label "Pages" at bounding box center [24, 76] width 18 height 14
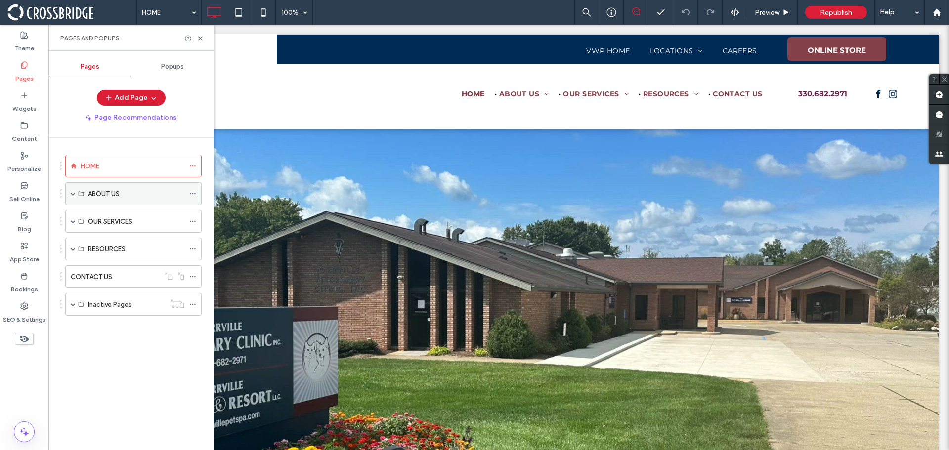
click at [73, 195] on span at bounding box center [73, 193] width 5 height 5
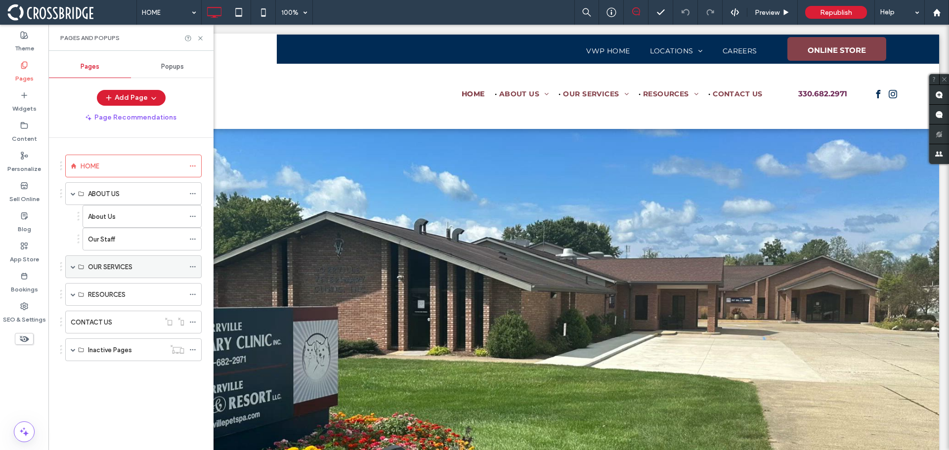
click at [72, 266] on span at bounding box center [73, 266] width 5 height 5
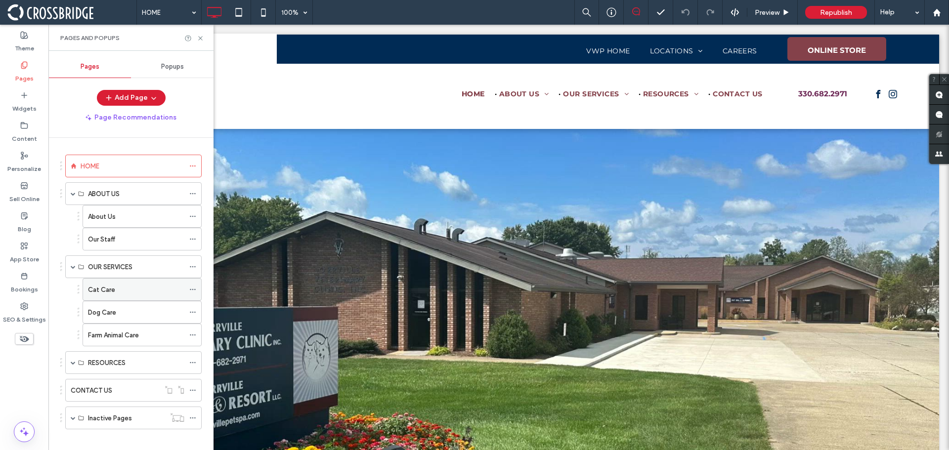
scroll to position [9, 0]
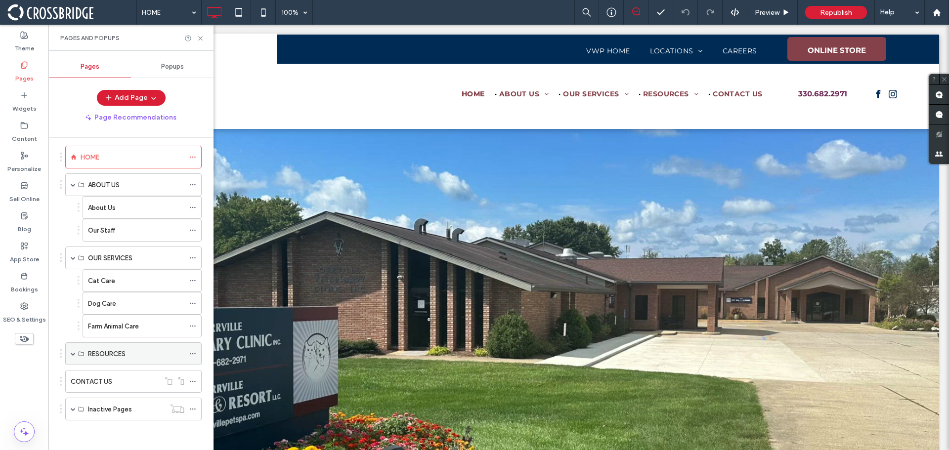
click at [71, 354] on span at bounding box center [73, 353] width 5 height 5
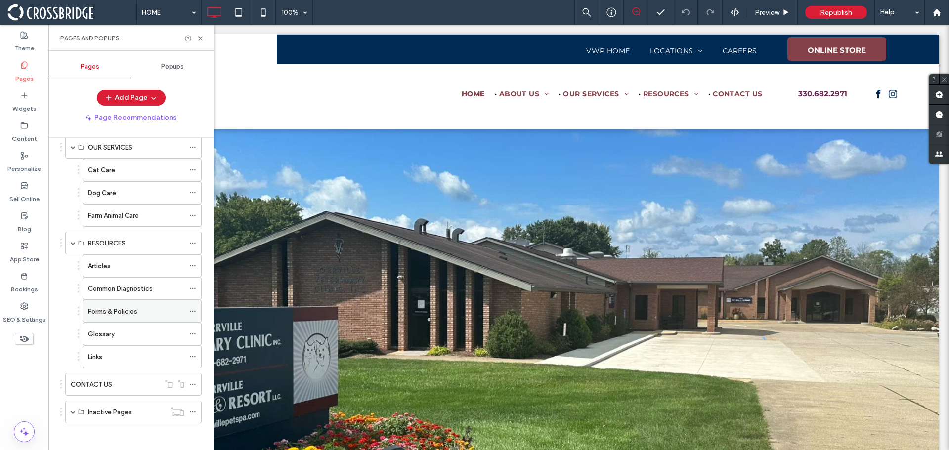
scroll to position [123, 0]
click at [126, 307] on label "Forms & Policies" at bounding box center [112, 308] width 49 height 17
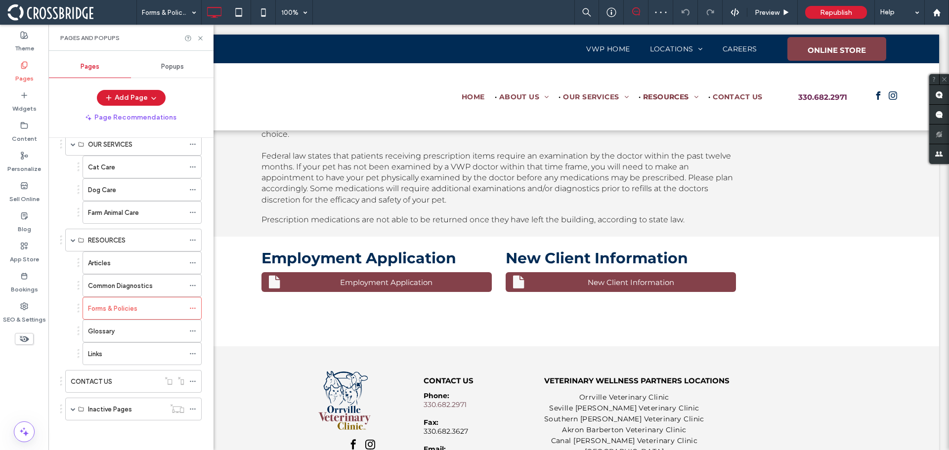
scroll to position [989, 0]
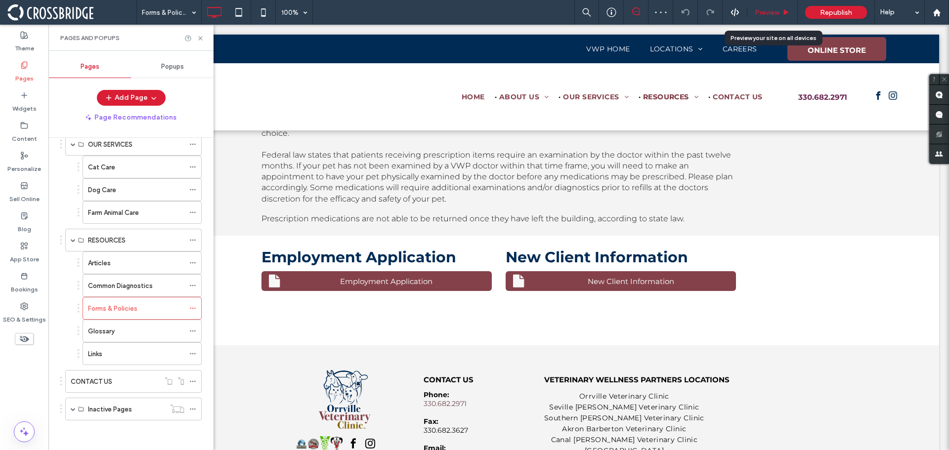
click at [769, 13] on span "Preview" at bounding box center [767, 12] width 25 height 8
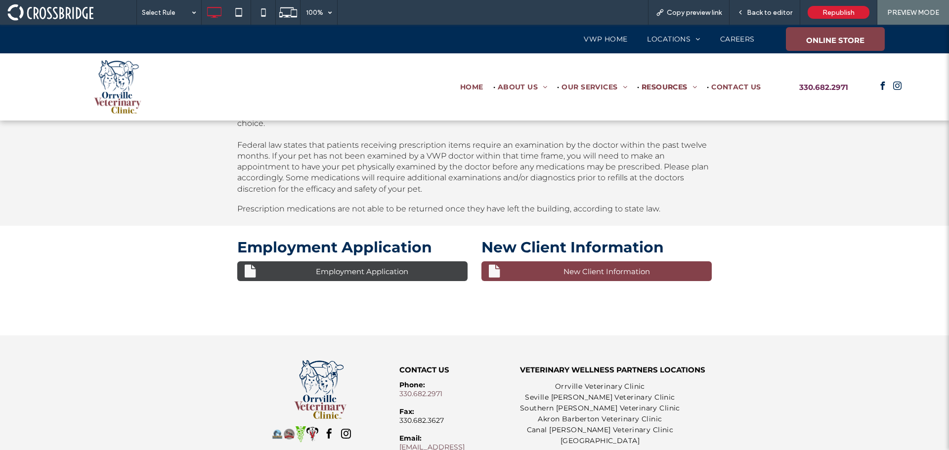
click at [431, 276] on link "Employment Application" at bounding box center [352, 271] width 230 height 20
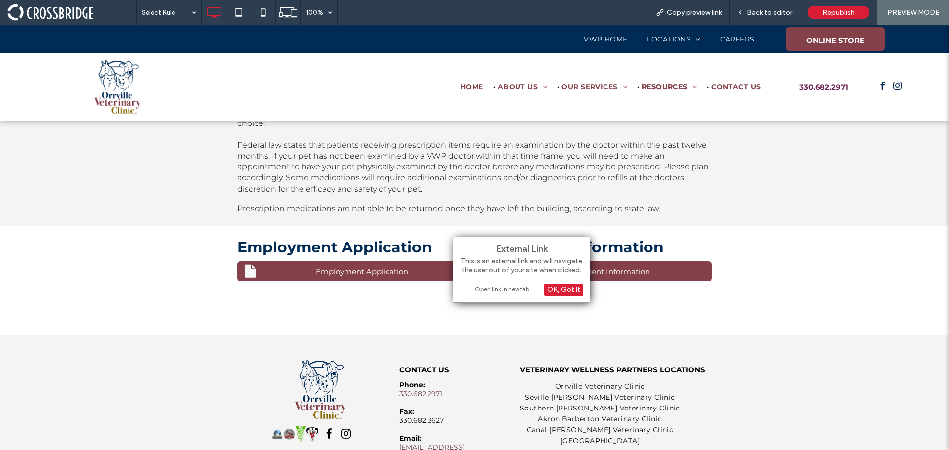
click at [498, 289] on div "Open link in new tab" at bounding box center [522, 289] width 124 height 10
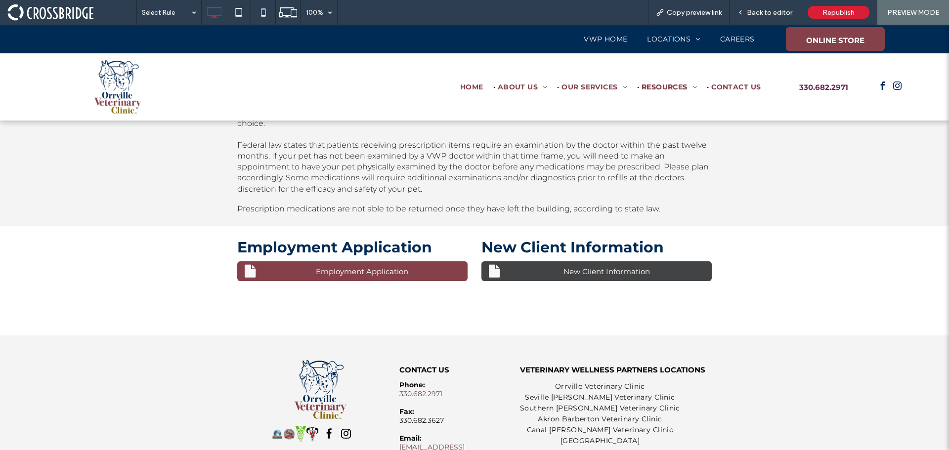
click at [567, 277] on span "New Client Information" at bounding box center [606, 271] width 93 height 19
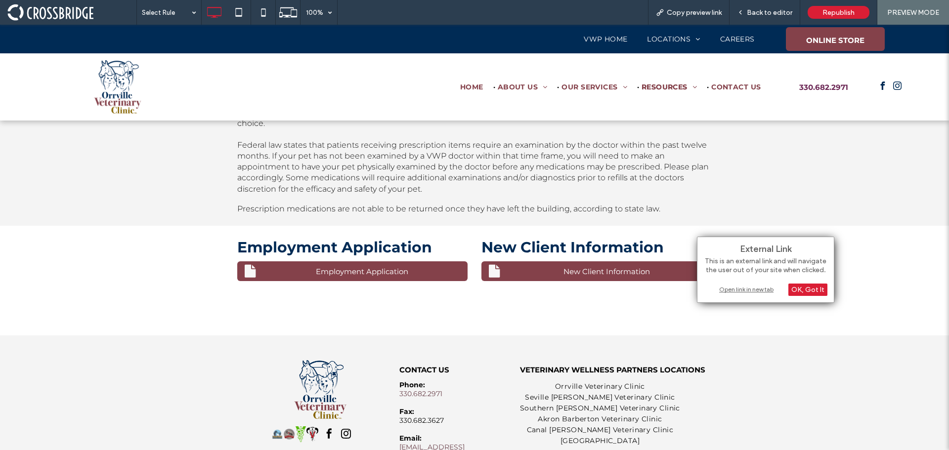
click at [748, 292] on div "Open link in new tab" at bounding box center [766, 289] width 124 height 10
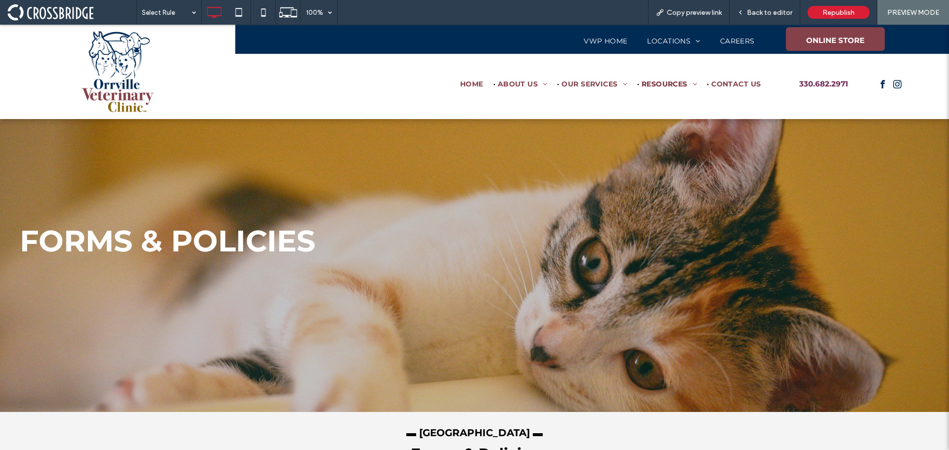
click at [122, 81] on img at bounding box center [118, 71] width 72 height 81
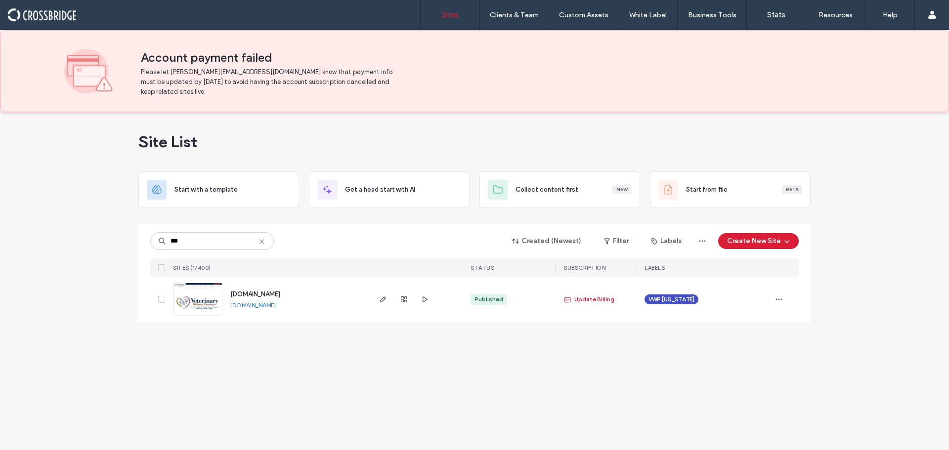
type input "***"
click at [214, 298] on img at bounding box center [198, 316] width 48 height 67
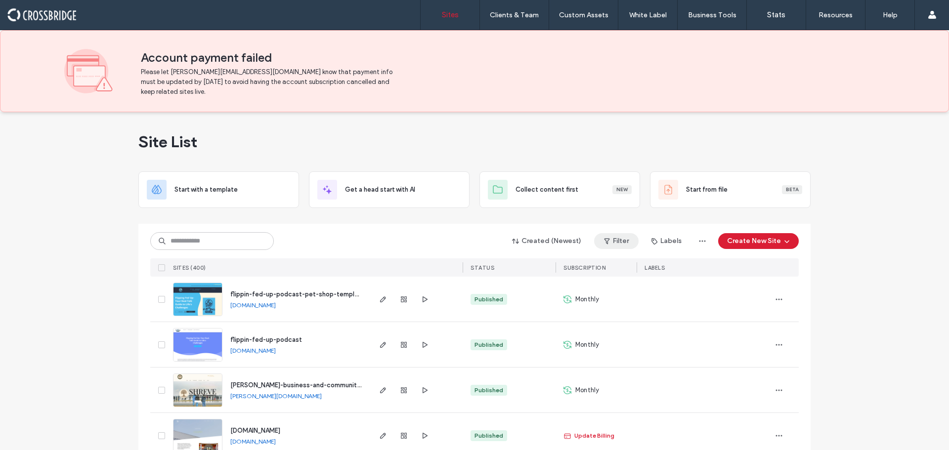
click at [622, 241] on button "Filter" at bounding box center [616, 241] width 44 height 16
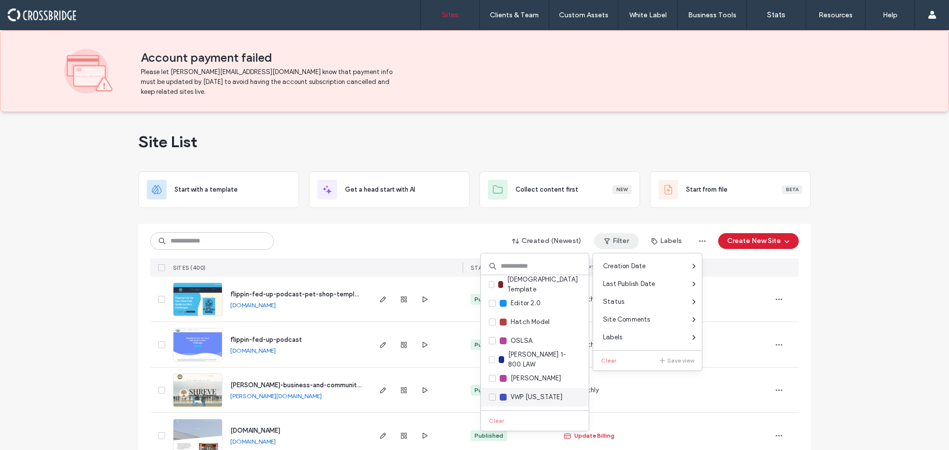
click at [494, 398] on icon at bounding box center [492, 397] width 4 height 3
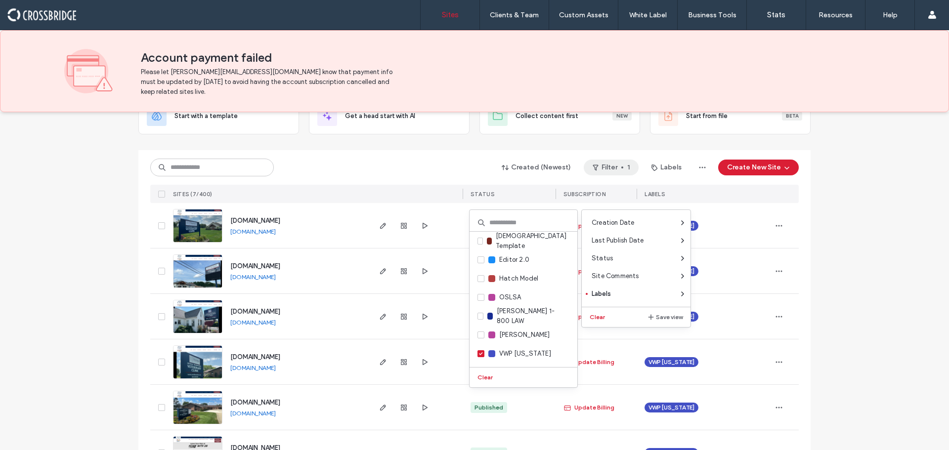
scroll to position [148, 0]
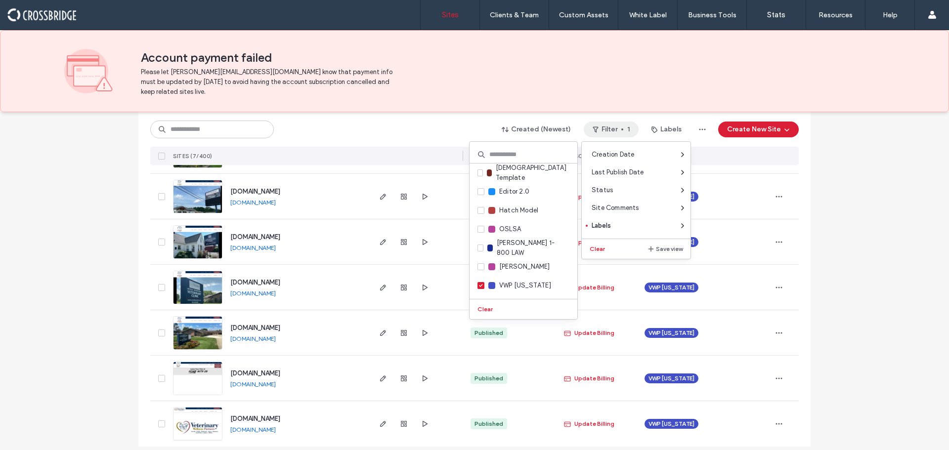
click at [183, 382] on img at bounding box center [198, 395] width 48 height 67
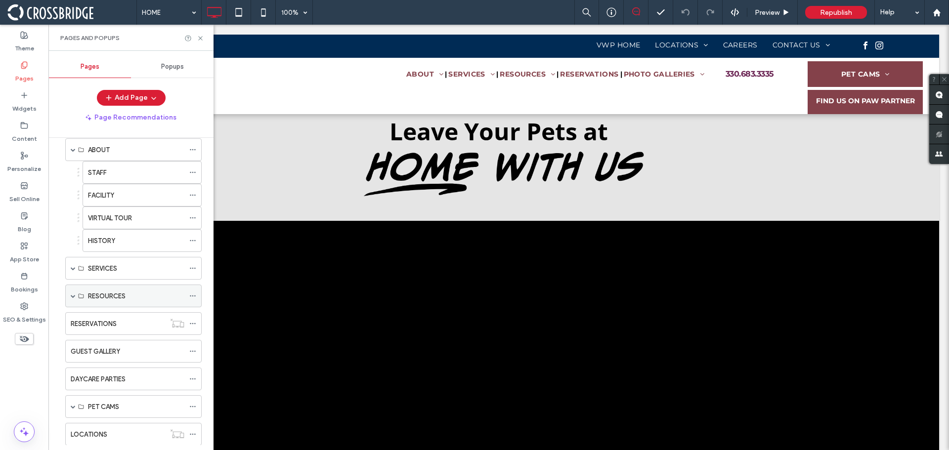
scroll to position [43, 0]
click at [70, 297] on div "RESOURCES" at bounding box center [133, 296] width 136 height 23
click at [72, 297] on span at bounding box center [73, 296] width 5 height 5
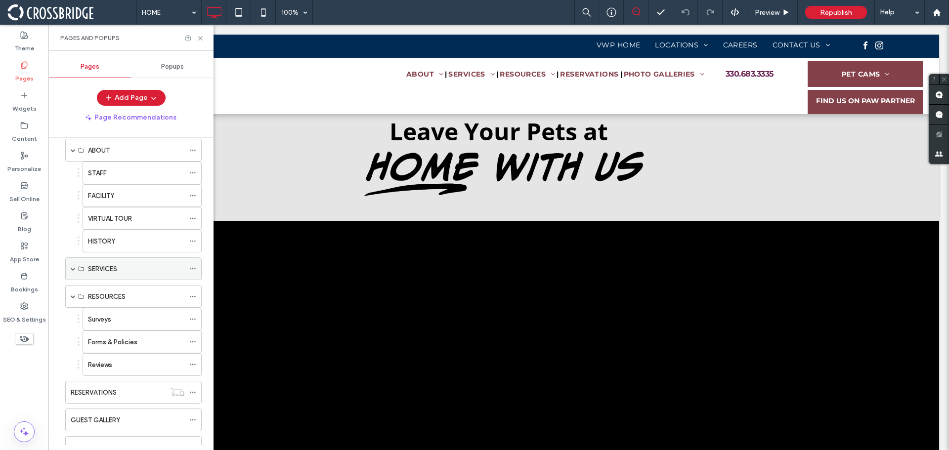
click at [74, 271] on span at bounding box center [73, 268] width 5 height 5
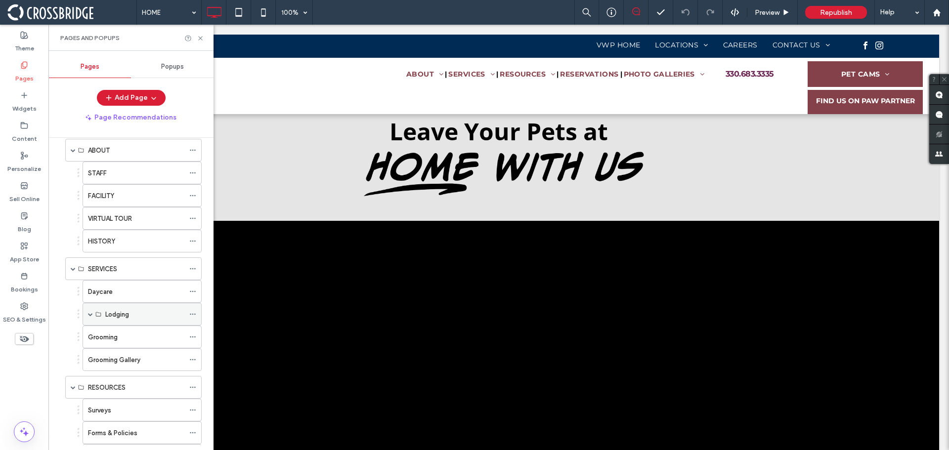
click at [90, 314] on span at bounding box center [90, 314] width 5 height 5
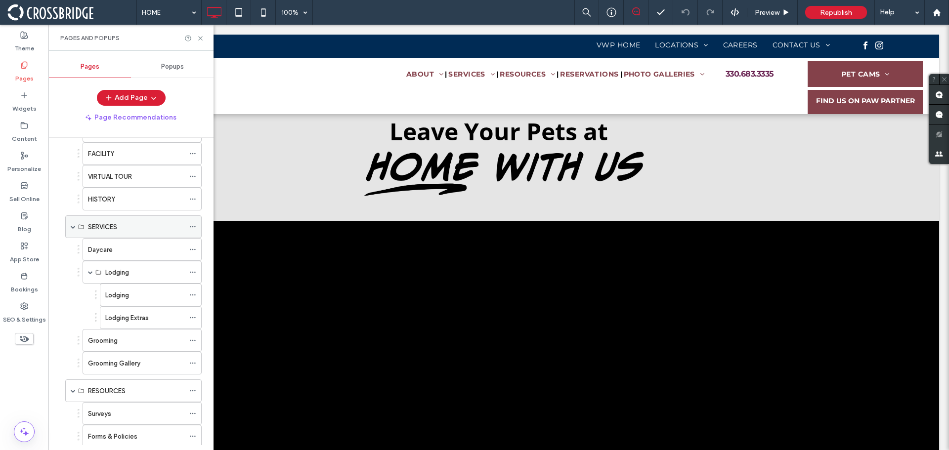
scroll to position [99, 0]
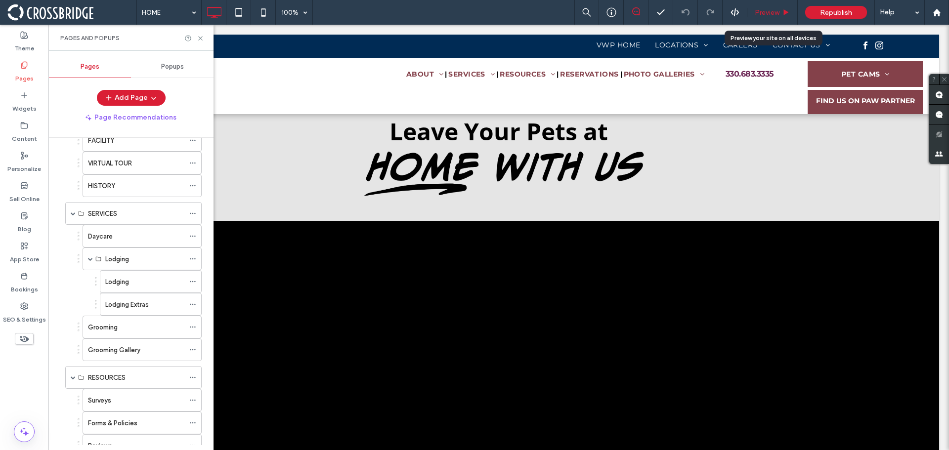
click at [764, 14] on span "Preview" at bounding box center [767, 12] width 25 height 8
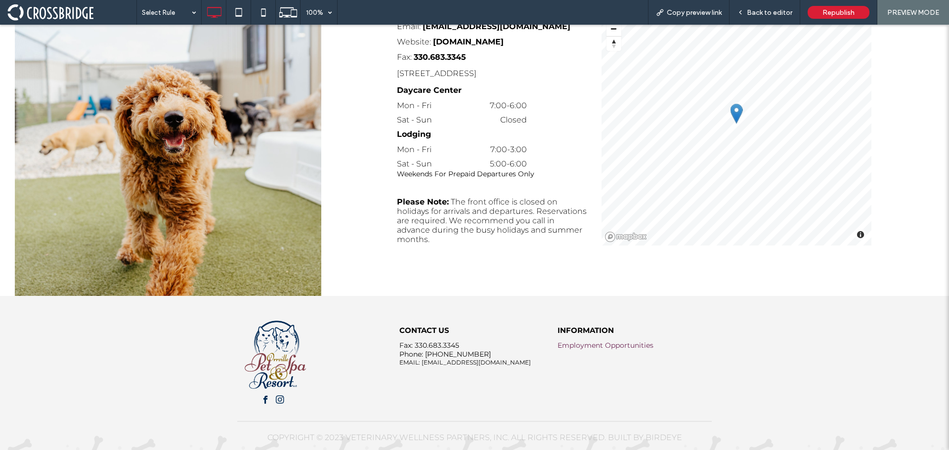
scroll to position [2608, 0]
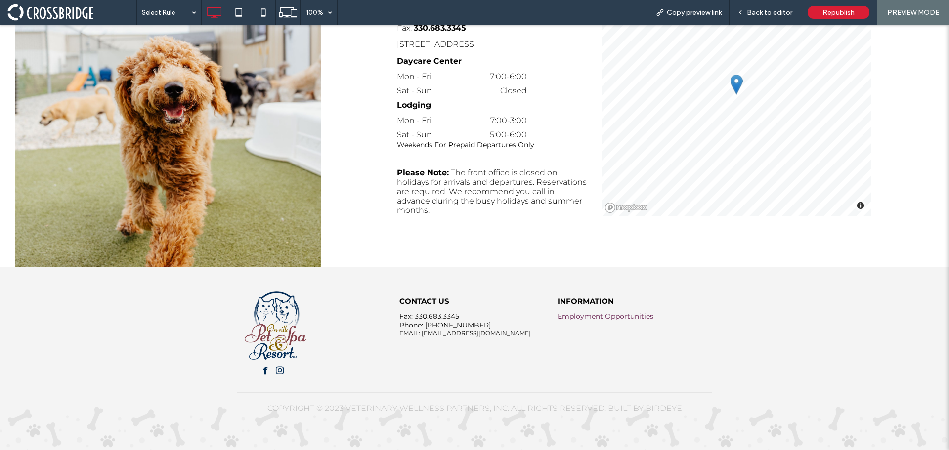
click at [616, 317] on link "Employment Opportunities" at bounding box center [606, 316] width 96 height 9
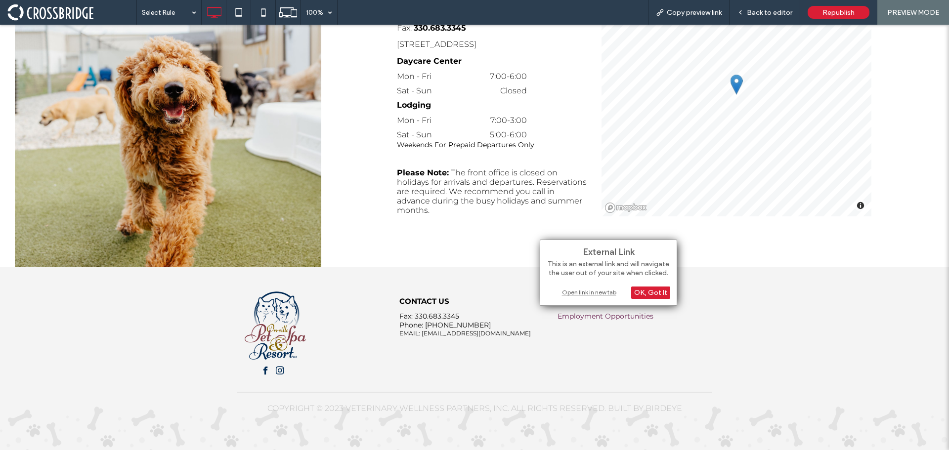
click at [603, 294] on div "Open link in new tab" at bounding box center [609, 292] width 124 height 10
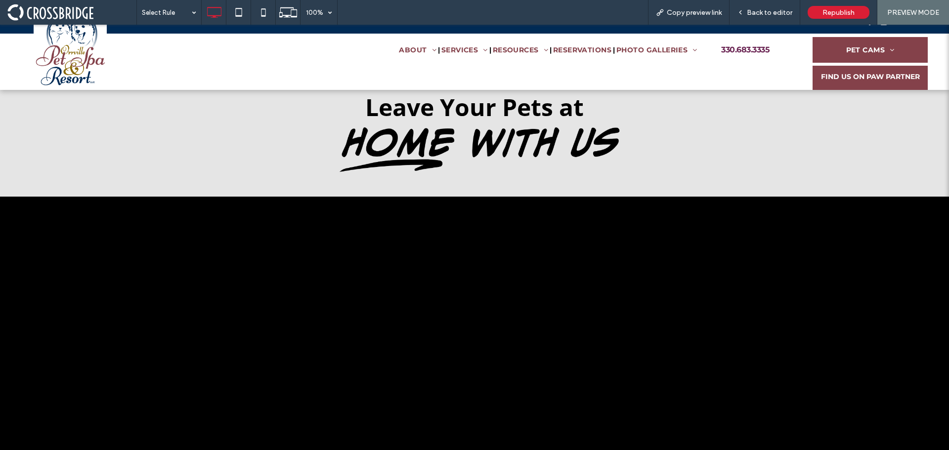
scroll to position [0, 0]
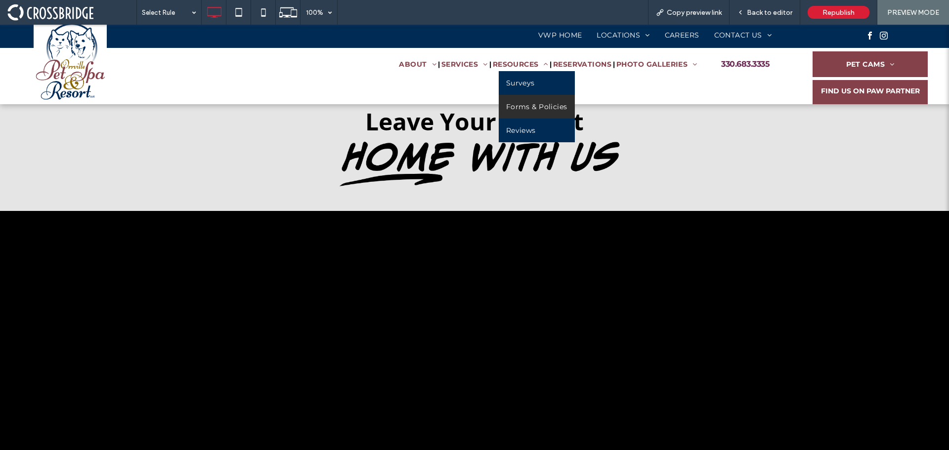
click at [521, 102] on span "Forms & Policies" at bounding box center [536, 106] width 61 height 9
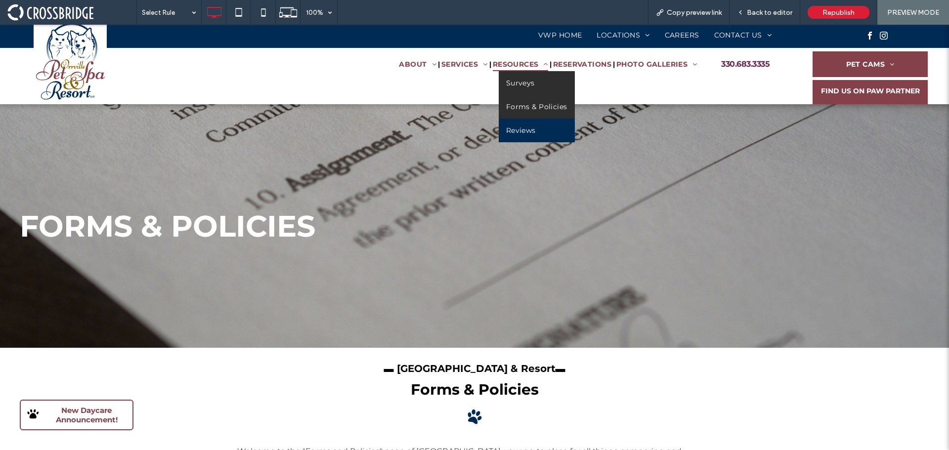
click at [516, 84] on span "Surveys" at bounding box center [520, 83] width 29 height 9
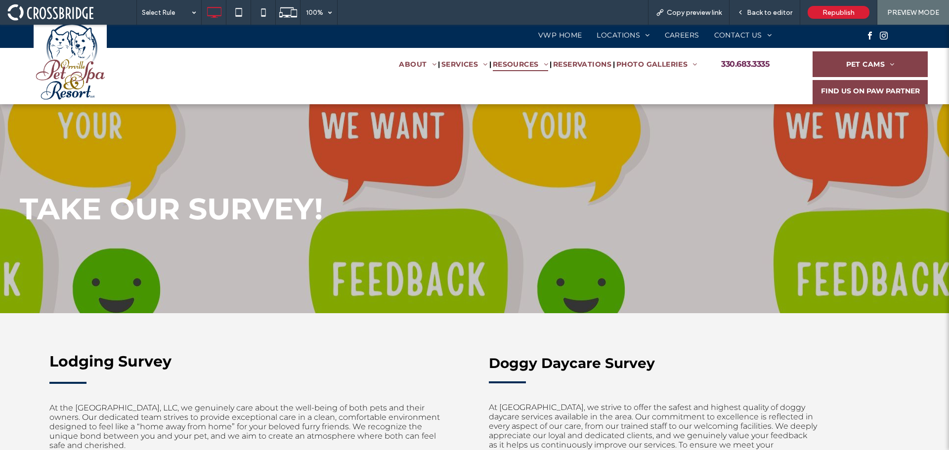
click at [67, 48] on img at bounding box center [70, 61] width 73 height 80
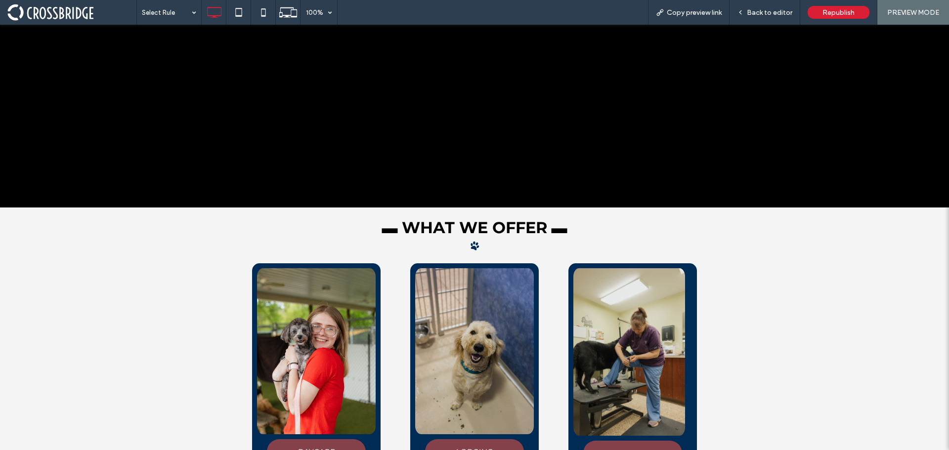
scroll to position [346, 0]
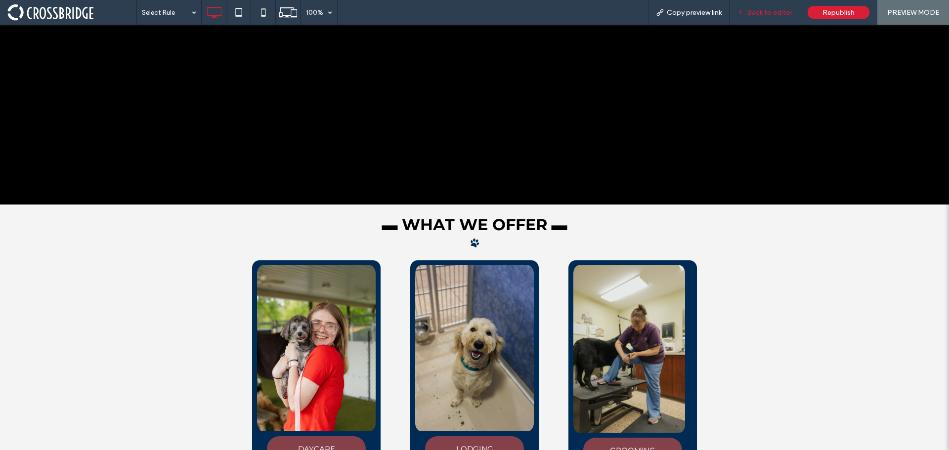
click at [773, 8] on span "Back to editor" at bounding box center [769, 12] width 45 height 8
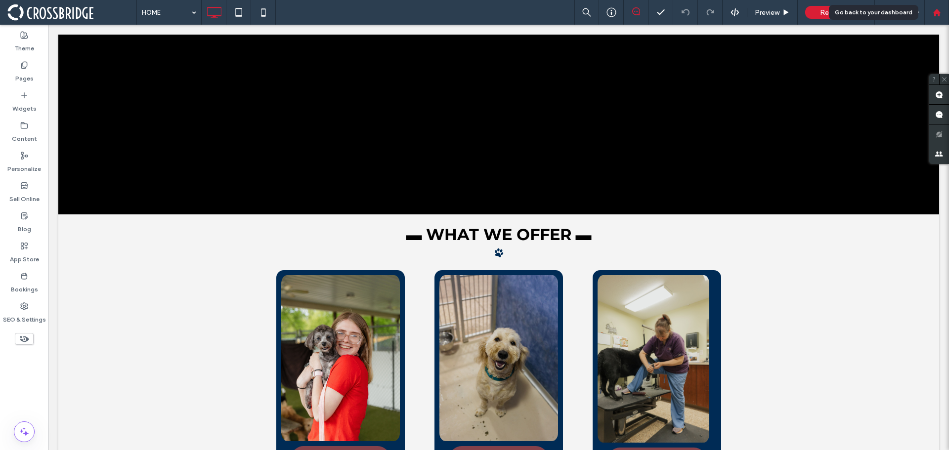
click at [941, 10] on div at bounding box center [937, 12] width 24 height 8
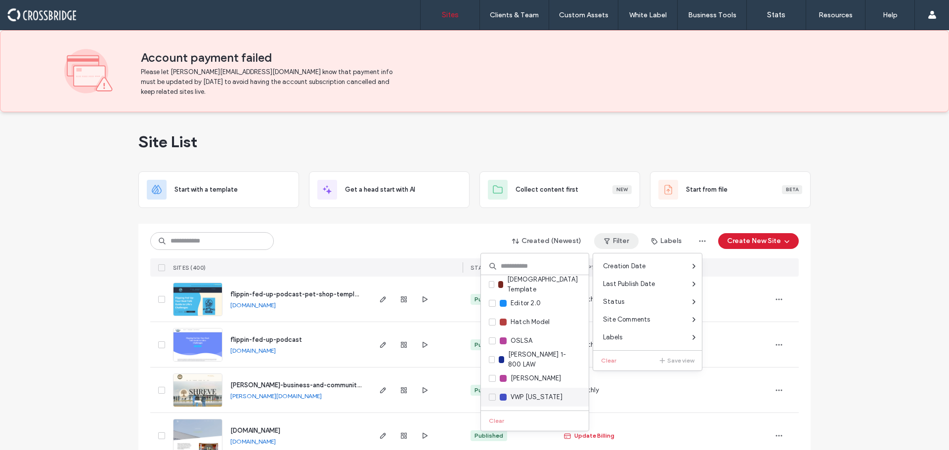
click at [513, 395] on span "VWP [US_STATE]" at bounding box center [537, 397] width 52 height 10
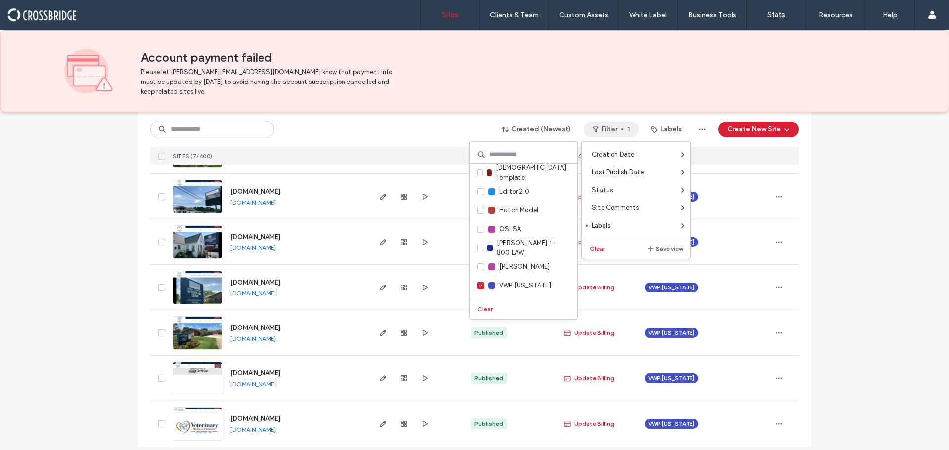
scroll to position [157, 0]
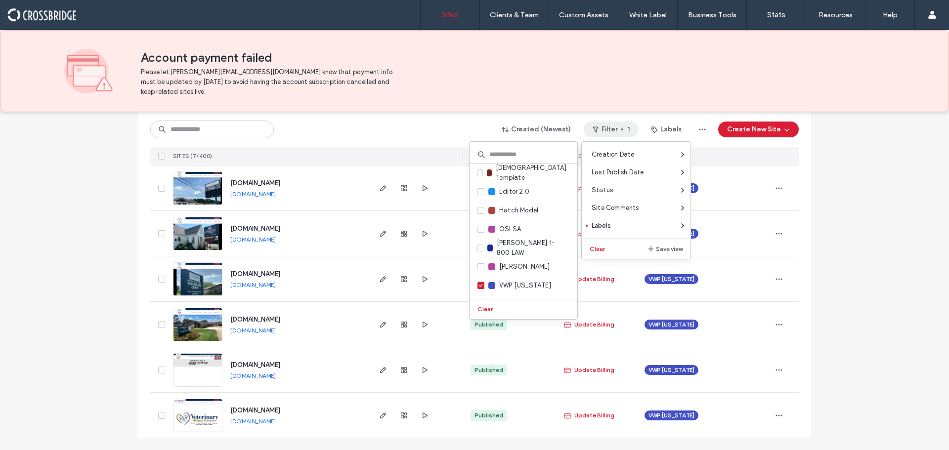
click at [203, 417] on img at bounding box center [198, 432] width 48 height 67
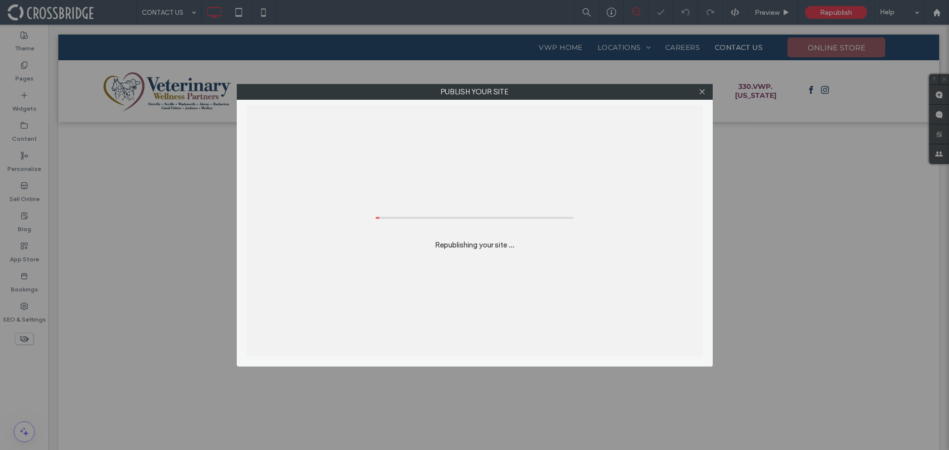
scroll to position [346, 0]
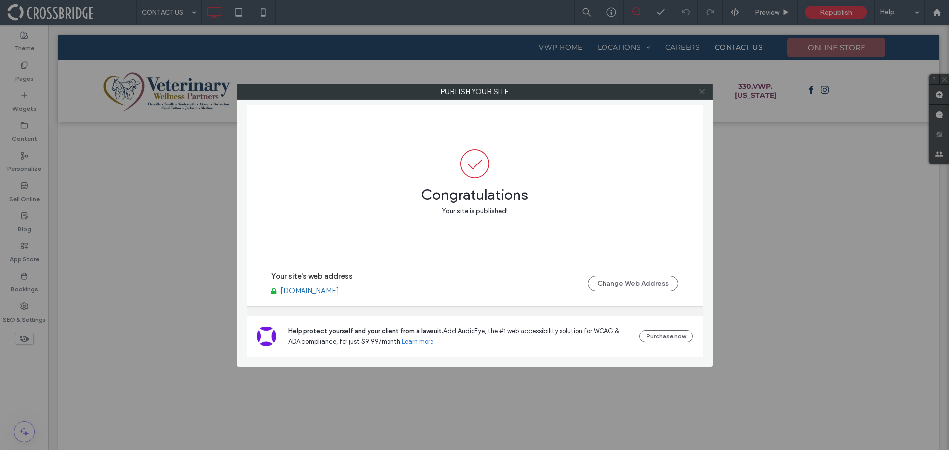
click at [701, 96] on span at bounding box center [701, 92] width 7 height 15
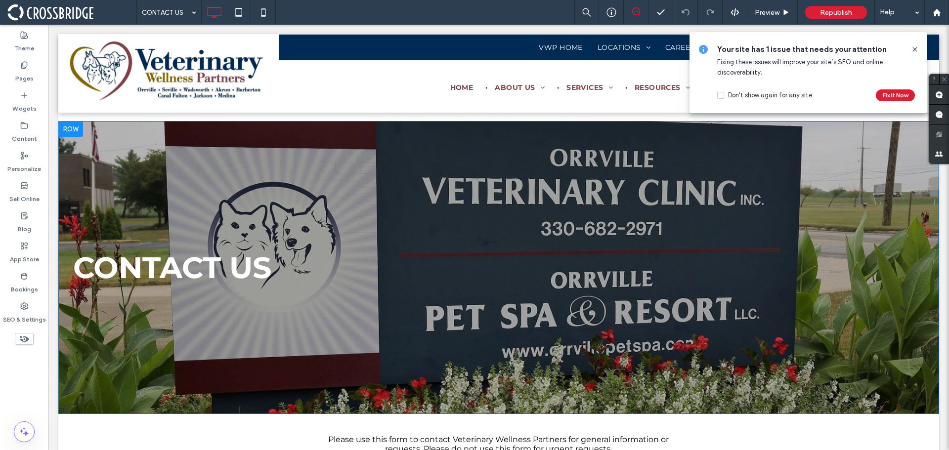
scroll to position [0, 0]
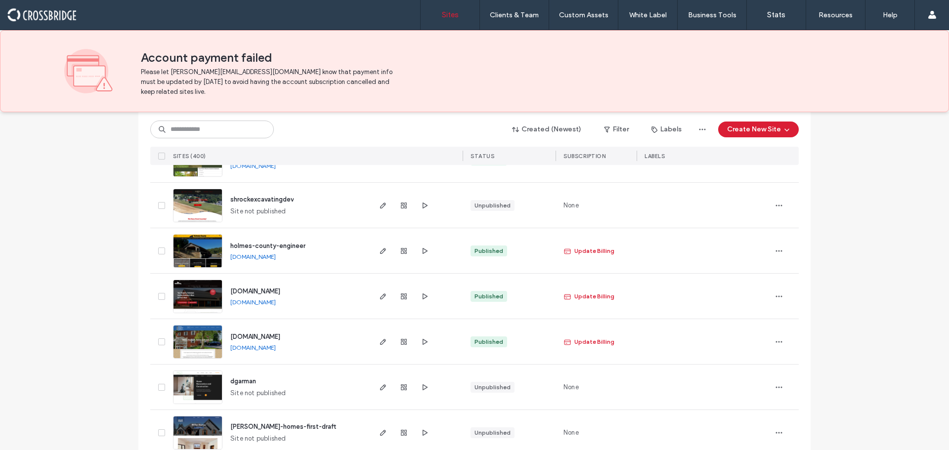
scroll to position [741, 0]
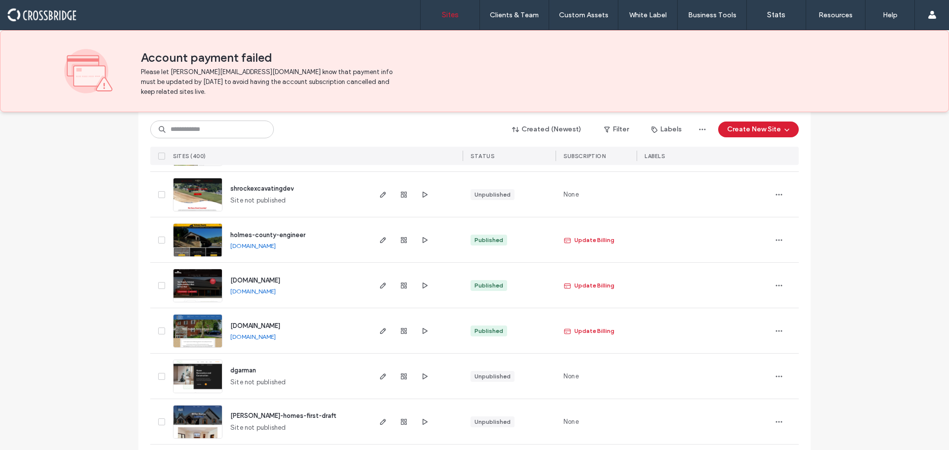
click at [194, 241] on img at bounding box center [198, 257] width 48 height 67
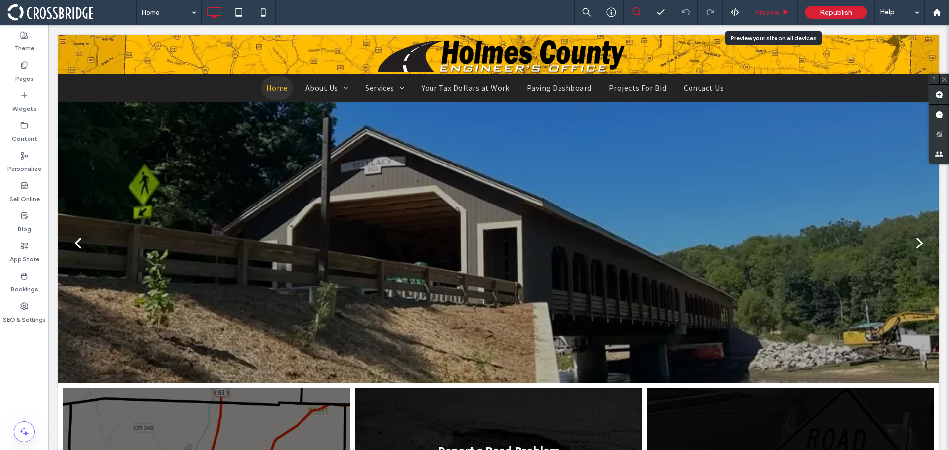
click at [769, 8] on span "Preview" at bounding box center [767, 12] width 25 height 8
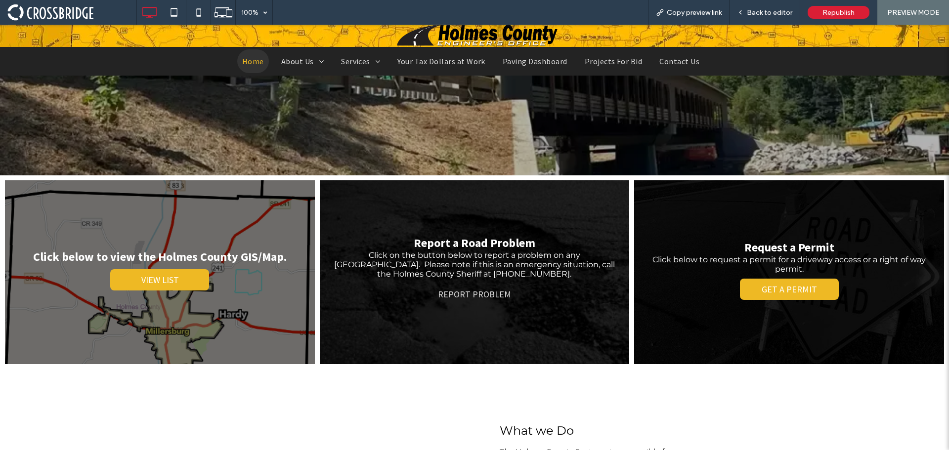
click at [449, 292] on span "REPORT PROBLEM" at bounding box center [474, 294] width 93 height 21
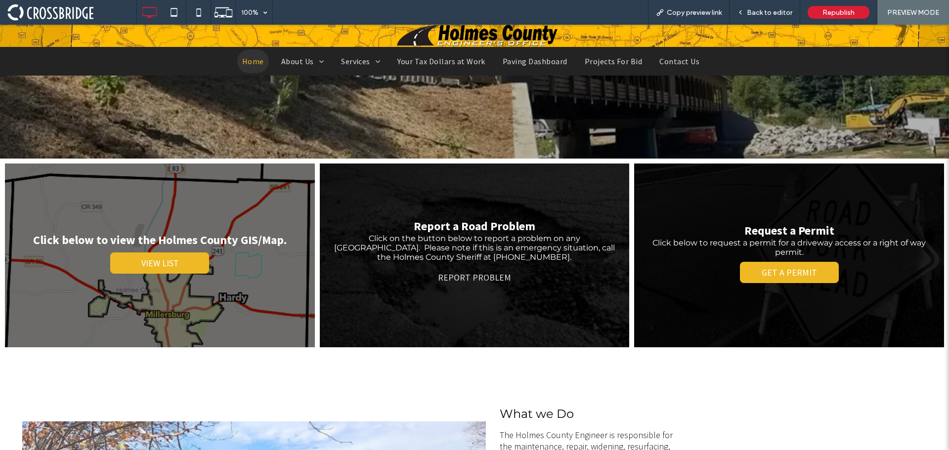
scroll to position [181, 0]
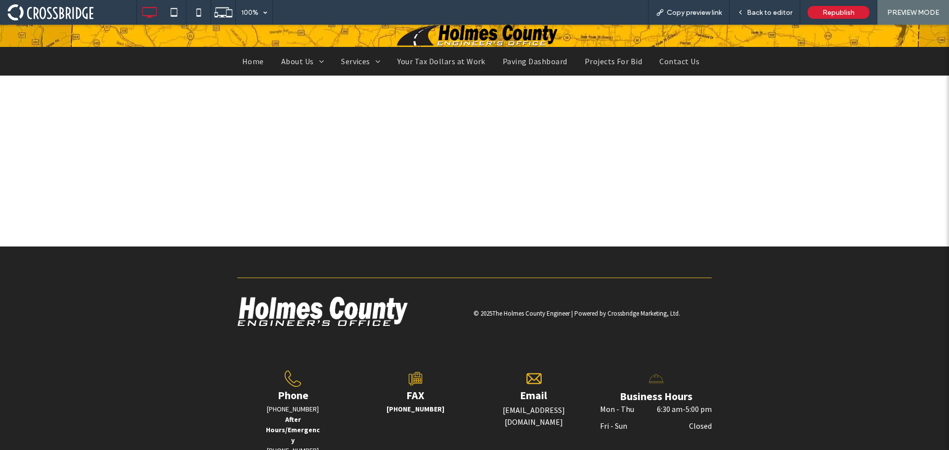
scroll to position [1310, 0]
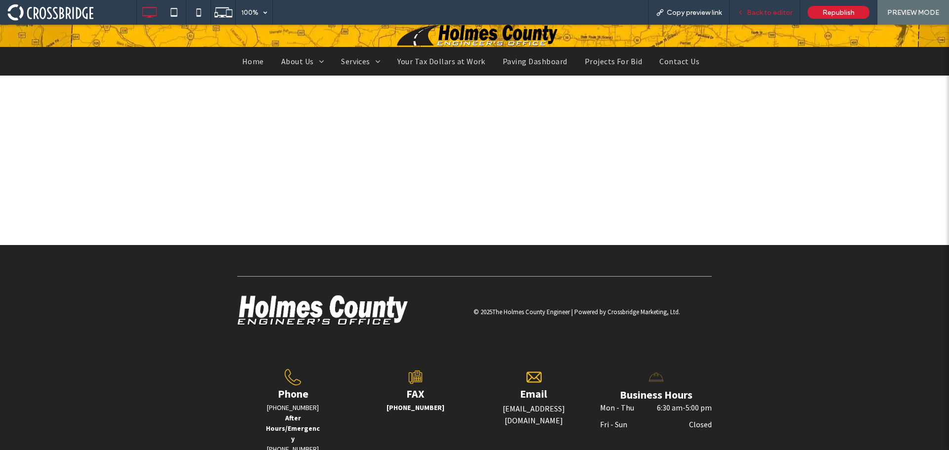
click at [760, 14] on span "Back to editor" at bounding box center [769, 12] width 45 height 8
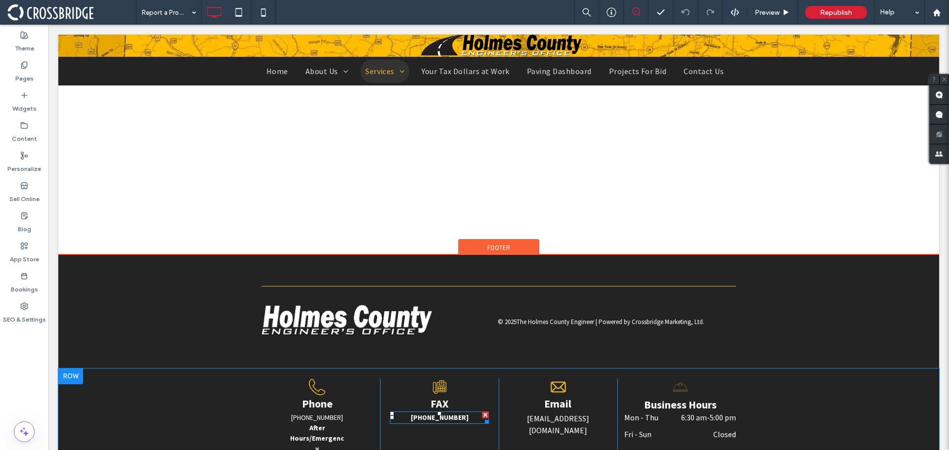
click at [455, 418] on strong "(330) 674-7918" at bounding box center [440, 417] width 58 height 9
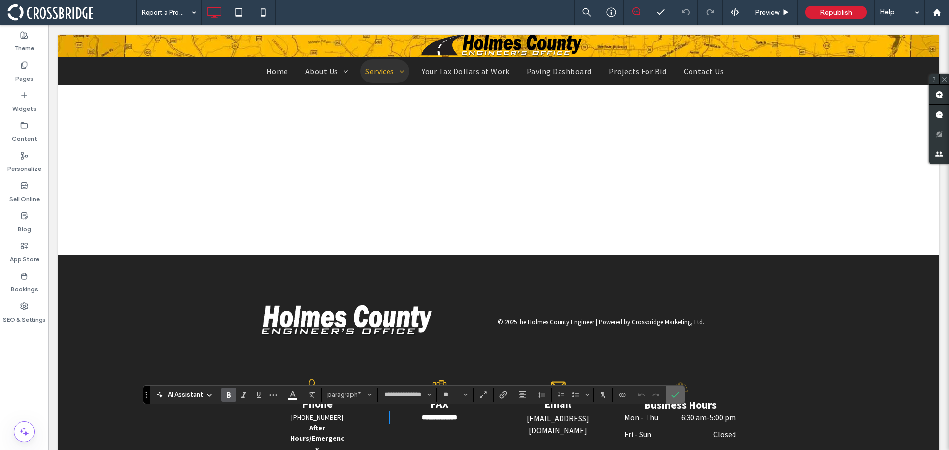
click at [672, 394] on icon "Confirm" at bounding box center [675, 395] width 8 height 8
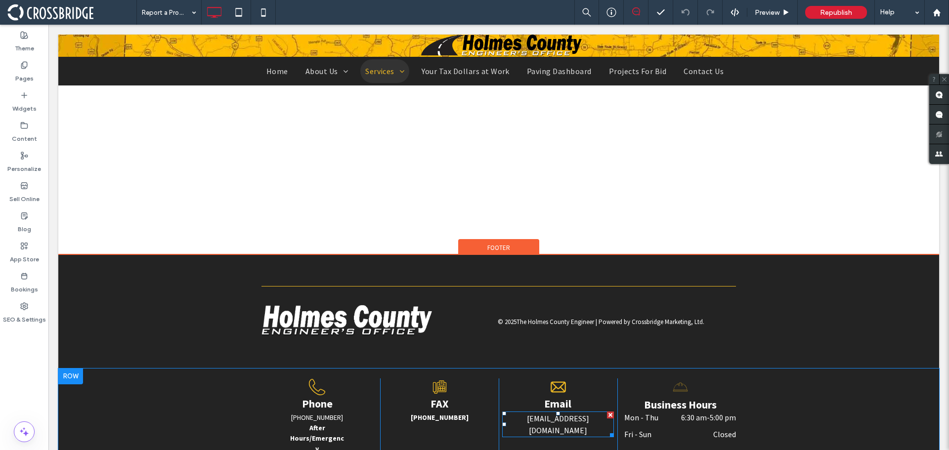
click at [581, 422] on link "Engineer@HolmesEngineer.org" at bounding box center [558, 425] width 62 height 22
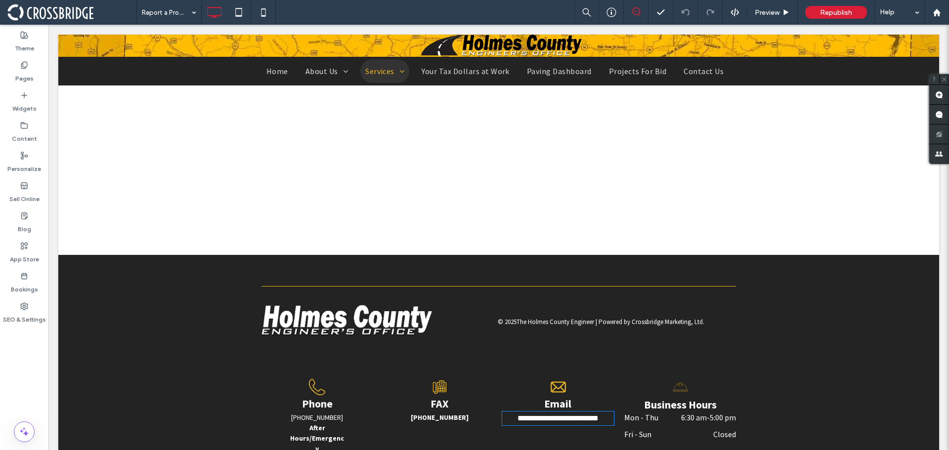
type input "**********"
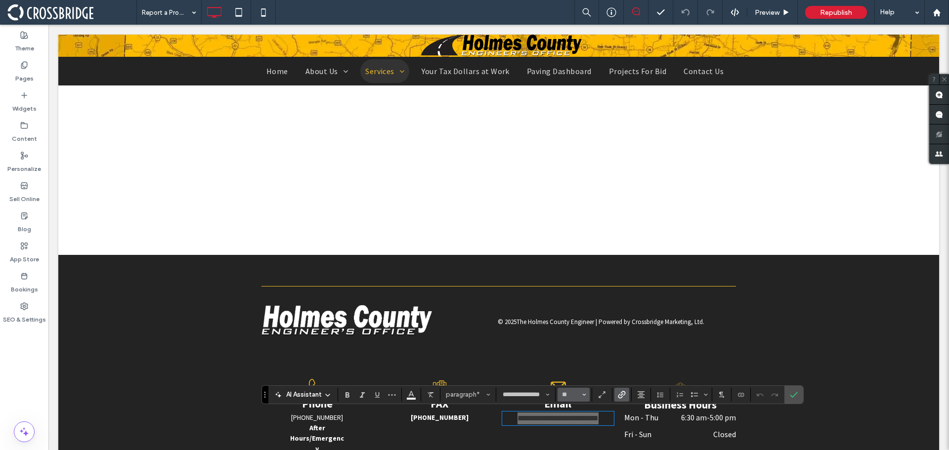
click at [576, 390] on button "**" at bounding box center [574, 395] width 32 height 14
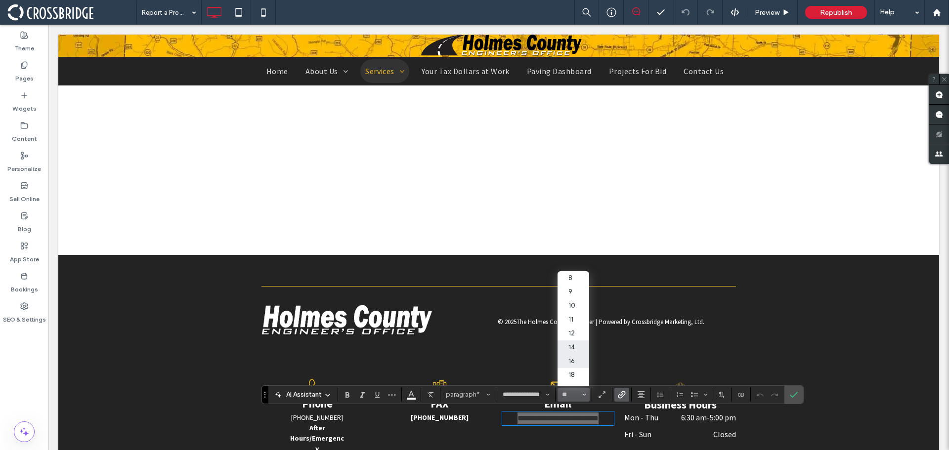
click at [578, 350] on label "14" at bounding box center [574, 348] width 32 height 14
type input "**"
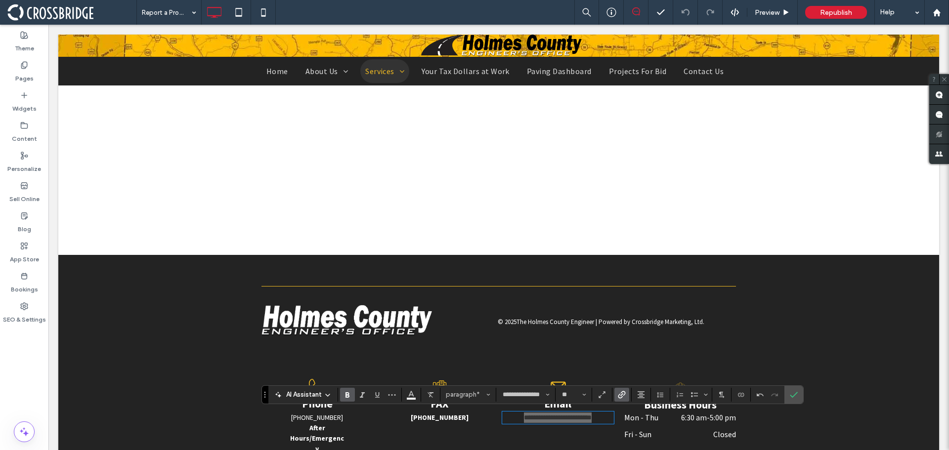
click at [351, 393] on icon "Bold" at bounding box center [348, 395] width 8 height 8
click at [789, 395] on label "Confirm" at bounding box center [793, 395] width 15 height 18
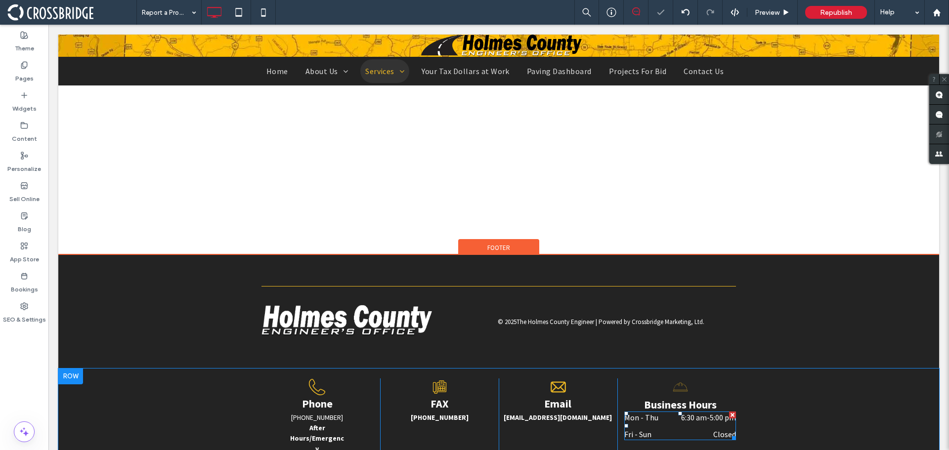
click at [670, 421] on dd "6:30 am - 5:00 pm" at bounding box center [703, 418] width 66 height 12
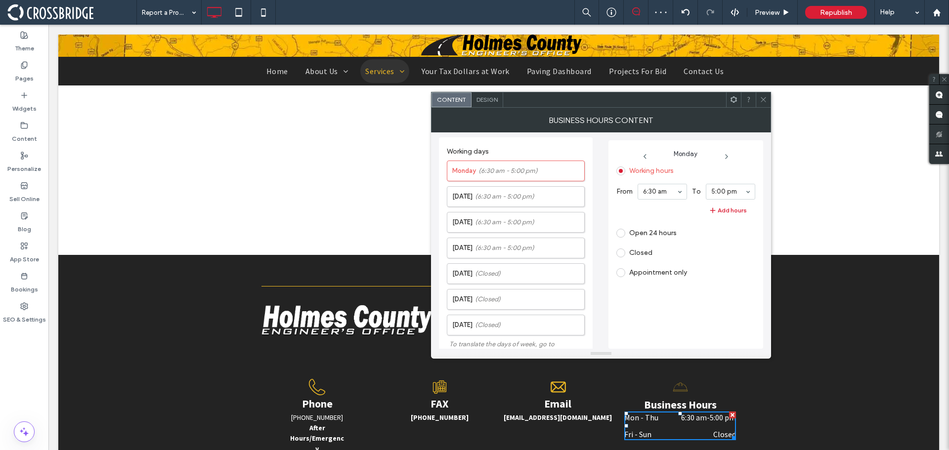
click at [487, 94] on div "Design" at bounding box center [488, 99] width 32 height 15
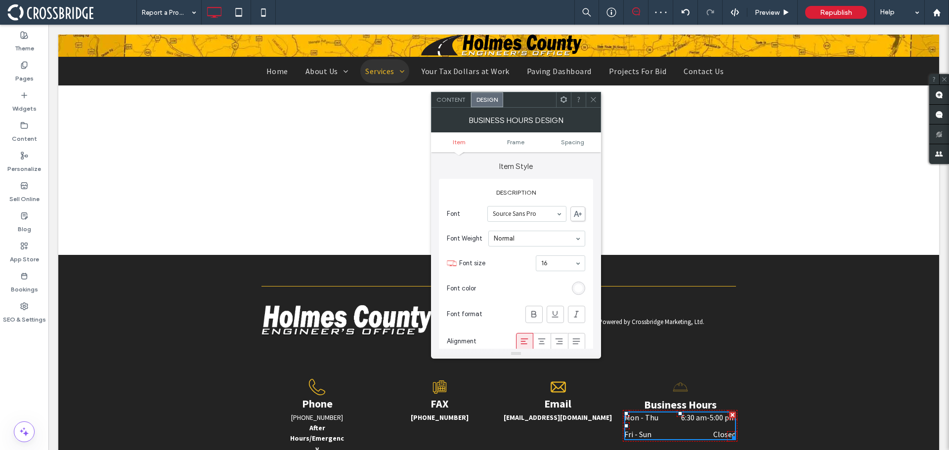
click at [555, 272] on section "Font size 16" at bounding box center [522, 264] width 126 height 26
click at [533, 309] on icon at bounding box center [534, 314] width 10 height 10
click at [593, 102] on icon at bounding box center [593, 99] width 7 height 7
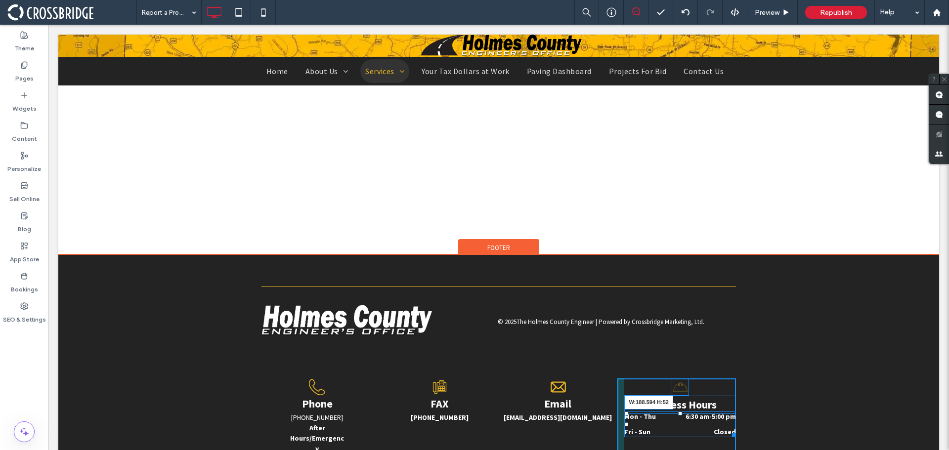
drag, startPoint x: 727, startPoint y: 435, endPoint x: 757, endPoint y: 459, distance: 38.7
click at [729, 435] on div at bounding box center [732, 433] width 7 height 7
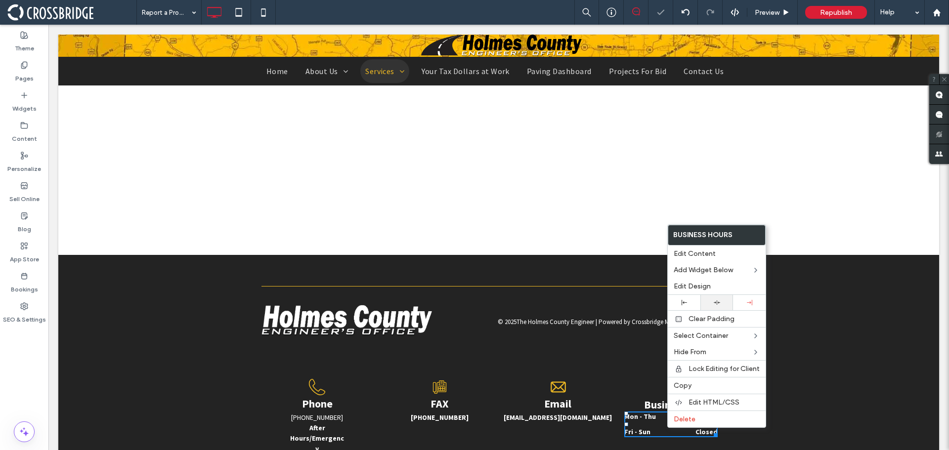
click at [711, 305] on div at bounding box center [716, 303] width 23 height 6
click at [830, 390] on div "Phone (330) 674-1856 After Hours/Emergency (330) 674-1936 Click To Paste FAX (3…" at bounding box center [498, 420] width 881 height 102
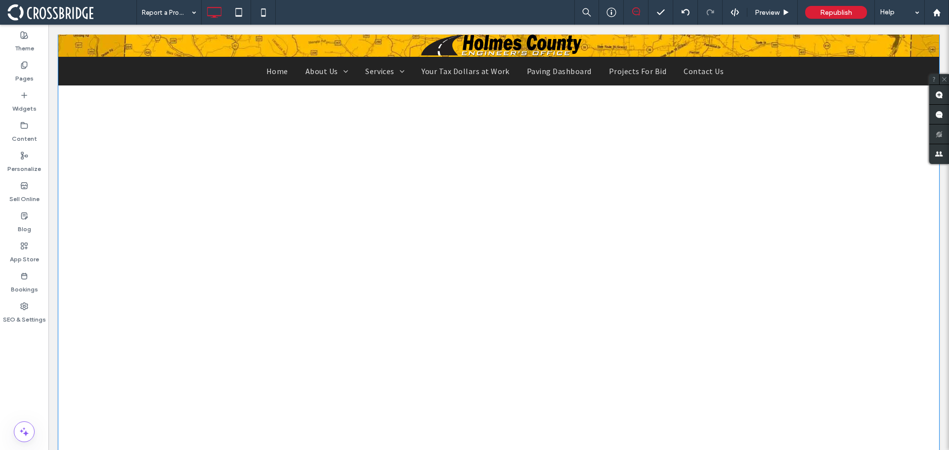
scroll to position [1063, 0]
click at [763, 8] on span "Preview" at bounding box center [767, 12] width 25 height 8
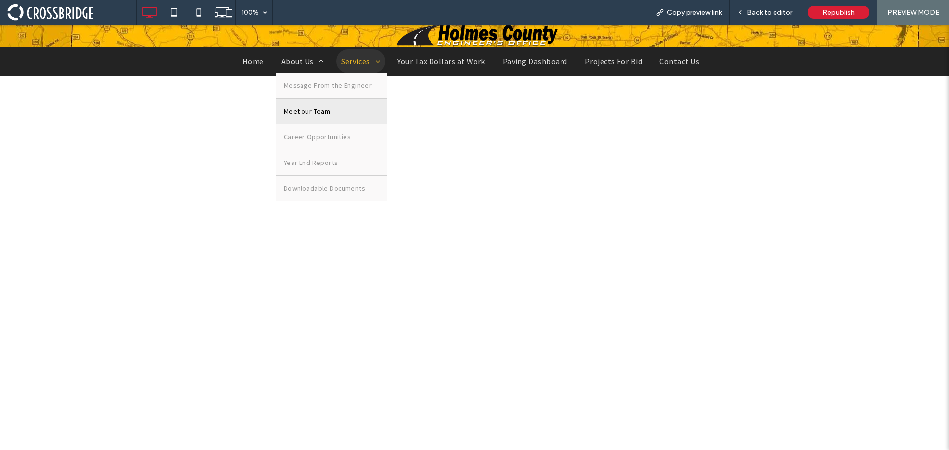
click at [299, 106] on span "Meet our Team" at bounding box center [307, 111] width 46 height 10
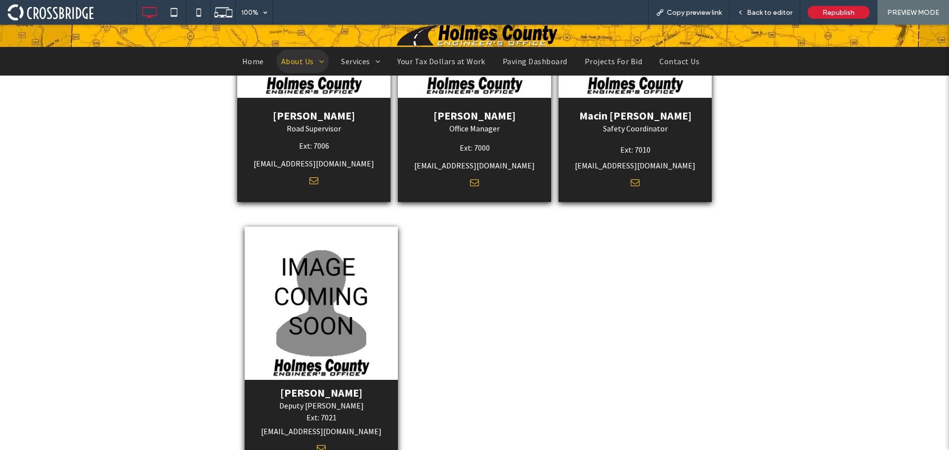
scroll to position [1137, 0]
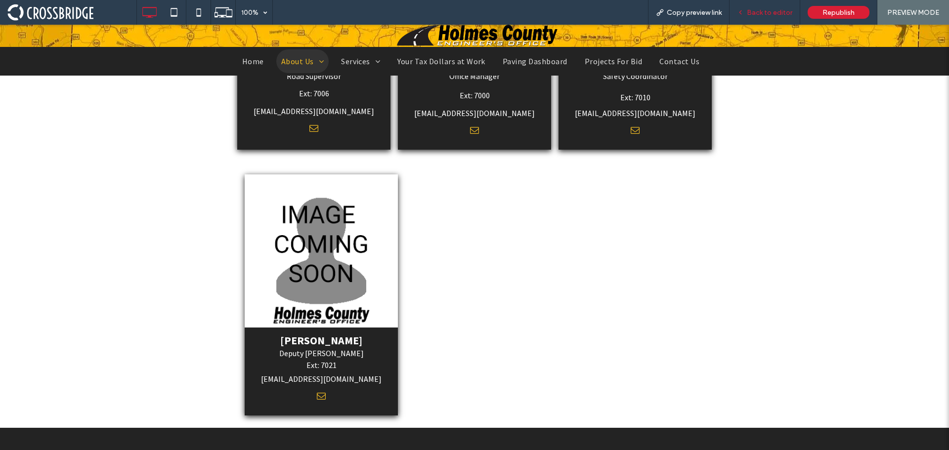
click at [759, 17] on div "Back to editor" at bounding box center [765, 12] width 71 height 25
click at [774, 9] on span "Back to editor" at bounding box center [769, 12] width 45 height 8
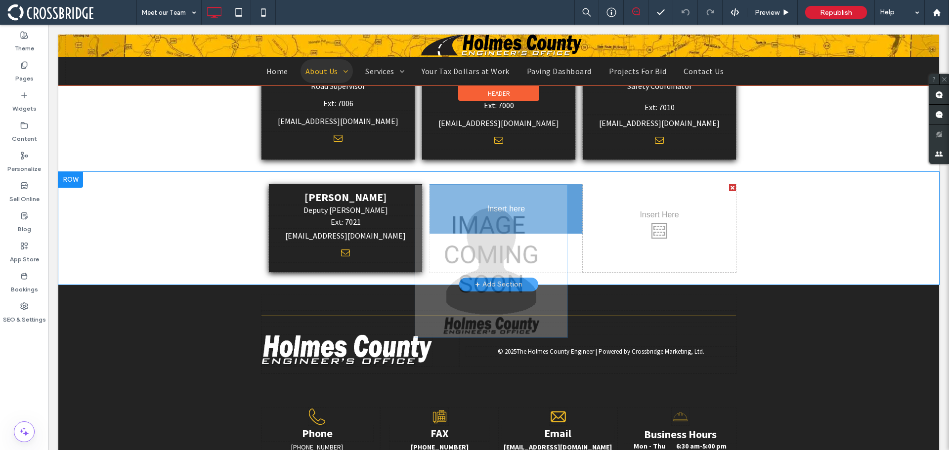
drag, startPoint x: 355, startPoint y: 238, endPoint x: 501, endPoint y: 238, distance: 145.8
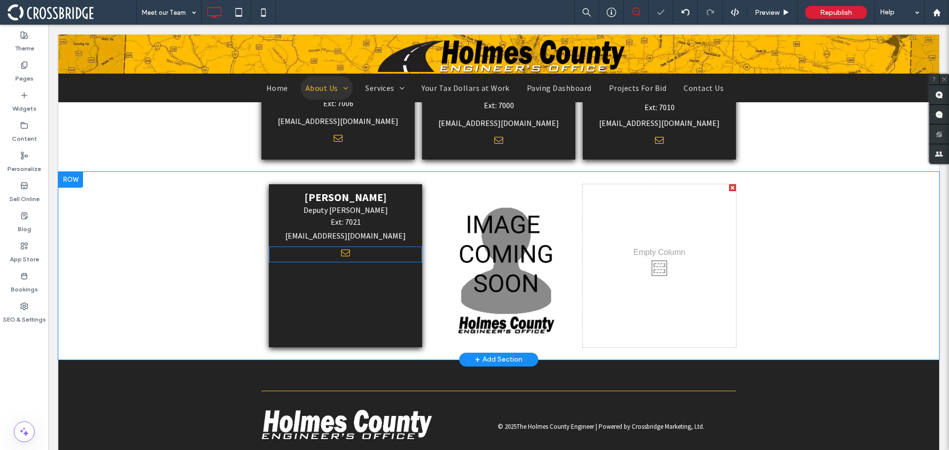
scroll to position [1154, 0]
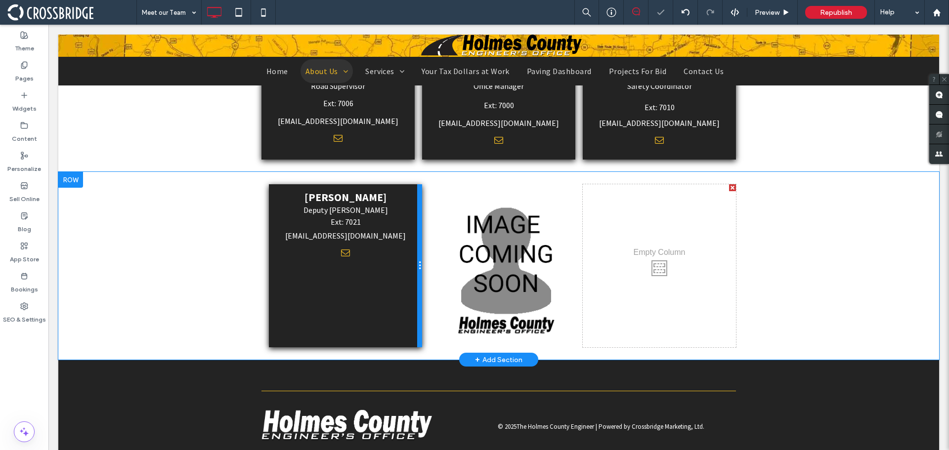
drag, startPoint x: 348, startPoint y: 279, endPoint x: 417, endPoint y: 288, distance: 69.7
click at [417, 288] on div "Mary Troyer Deputy Sewer Clerk Ext: 7021 mtroyer@holmesengineer.org Click To Pa…" at bounding box center [345, 265] width 153 height 163
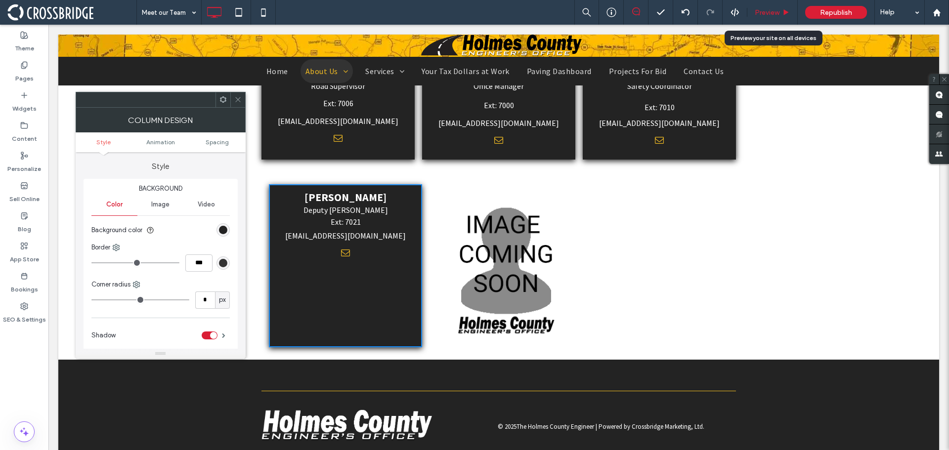
click at [767, 13] on span "Preview" at bounding box center [767, 12] width 25 height 8
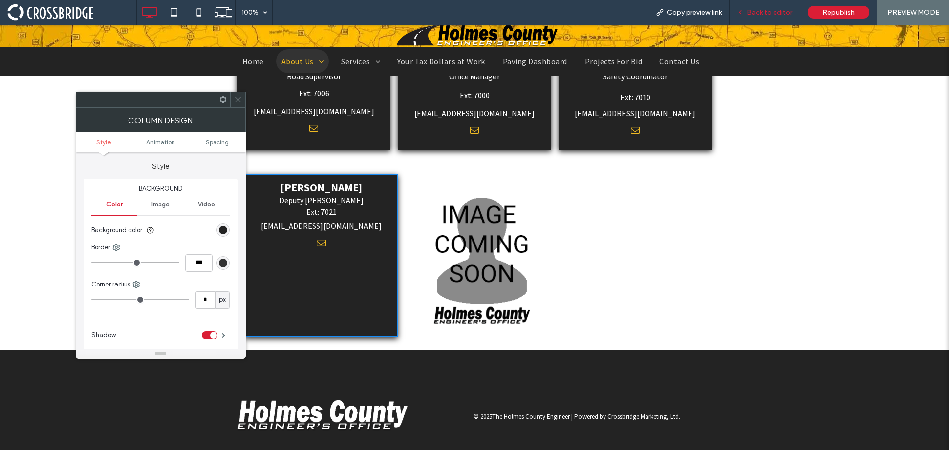
click at [772, 12] on span "Back to editor" at bounding box center [769, 12] width 45 height 8
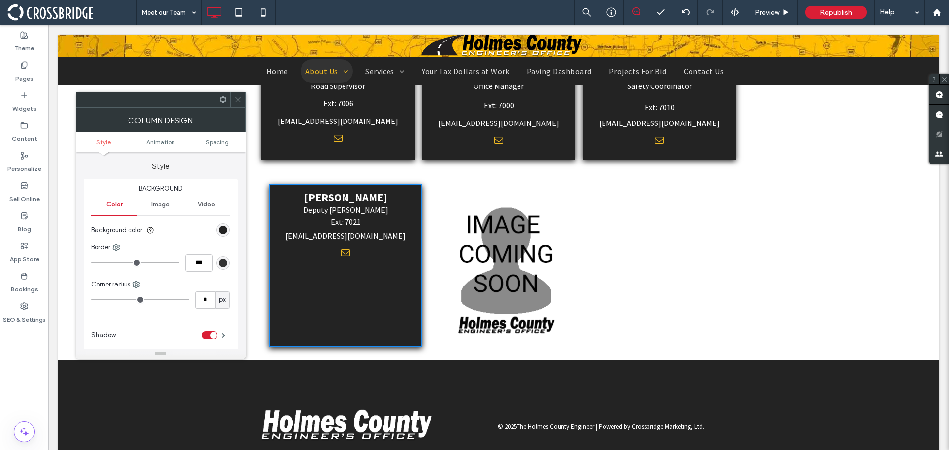
drag, startPoint x: 240, startPoint y: 97, endPoint x: 310, endPoint y: 51, distance: 83.9
click at [240, 97] on icon at bounding box center [237, 99] width 7 height 7
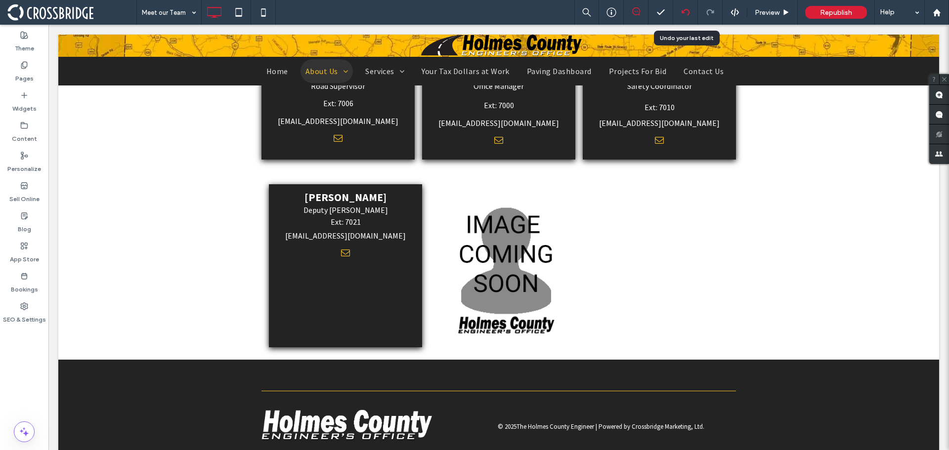
click at [686, 15] on icon at bounding box center [686, 12] width 8 height 8
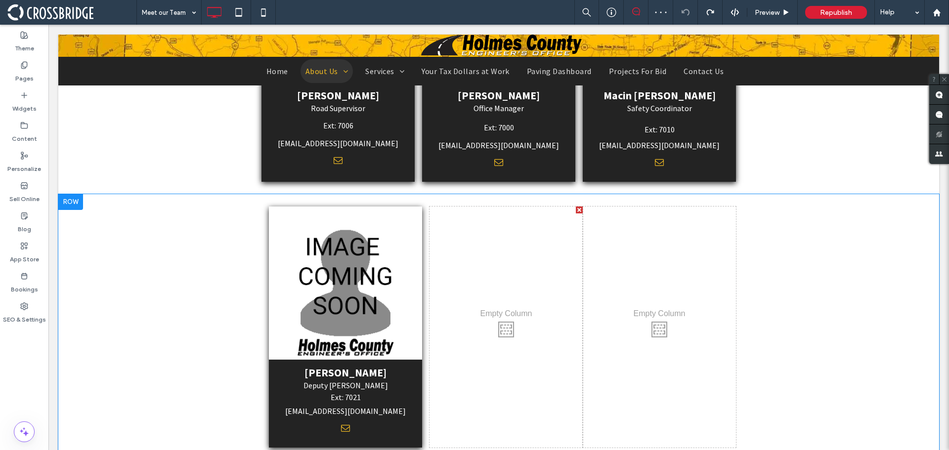
scroll to position [1092, 0]
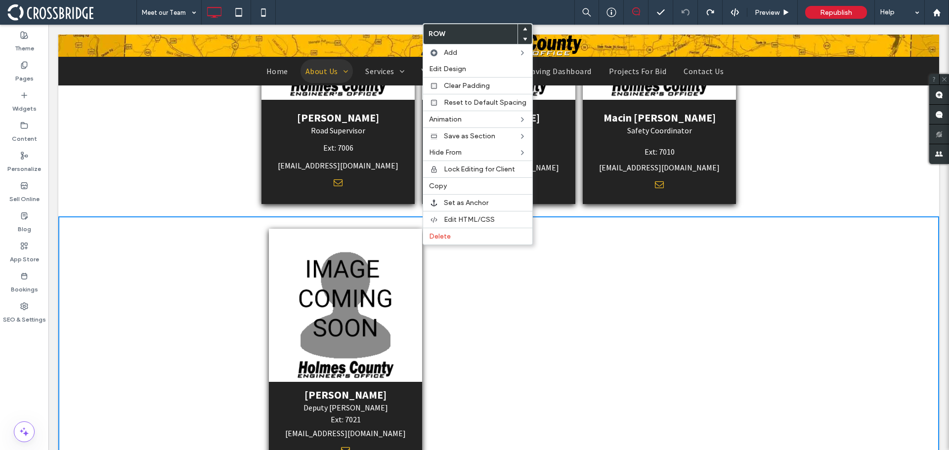
click at [399, 224] on div "Mary Troyer Deputy Sewer Clerk Ext: 7021 mtroyer@holmesengineer.org Click To Pa…" at bounding box center [498, 350] width 881 height 266
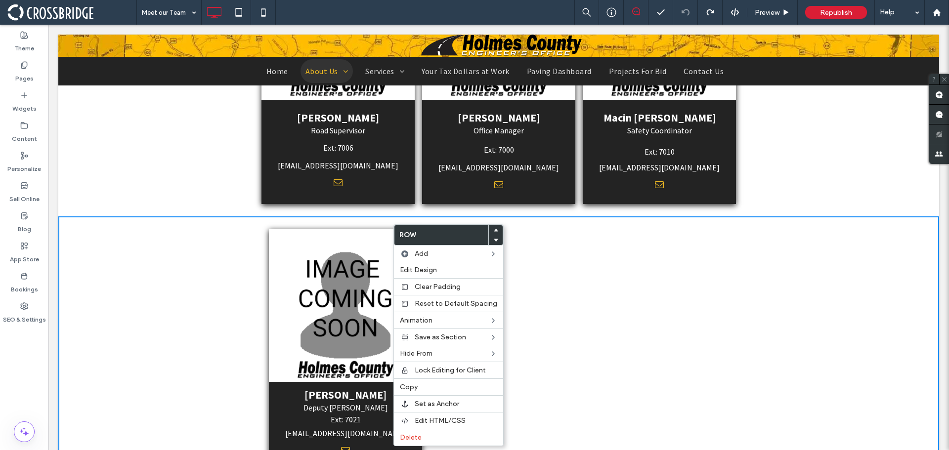
click at [365, 223] on div "Mary Troyer Deputy Sewer Clerk Ext: 7021 mtroyer@holmesengineer.org Click To Pa…" at bounding box center [498, 350] width 881 height 266
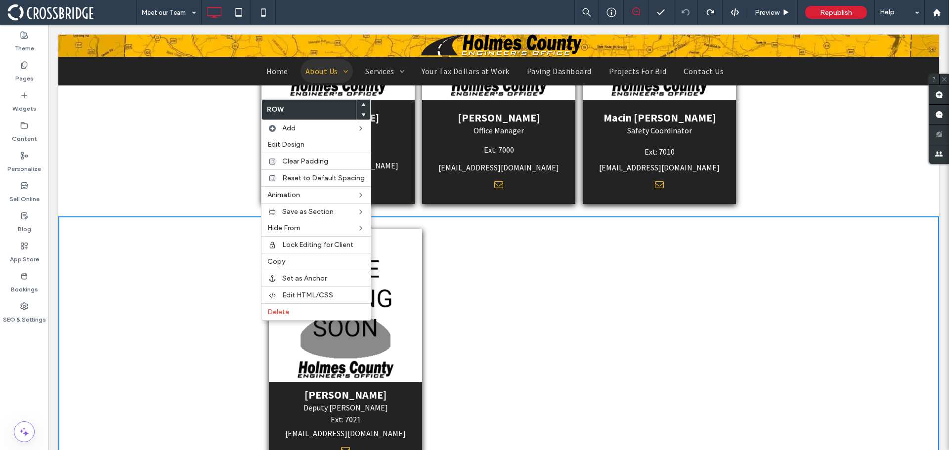
drag, startPoint x: 252, startPoint y: 331, endPoint x: 275, endPoint y: 353, distance: 32.2
click at [252, 332] on div "Mary Troyer Deputy Sewer Clerk Ext: 7021 mtroyer@holmesengineer.org Click To Pa…" at bounding box center [498, 350] width 881 height 266
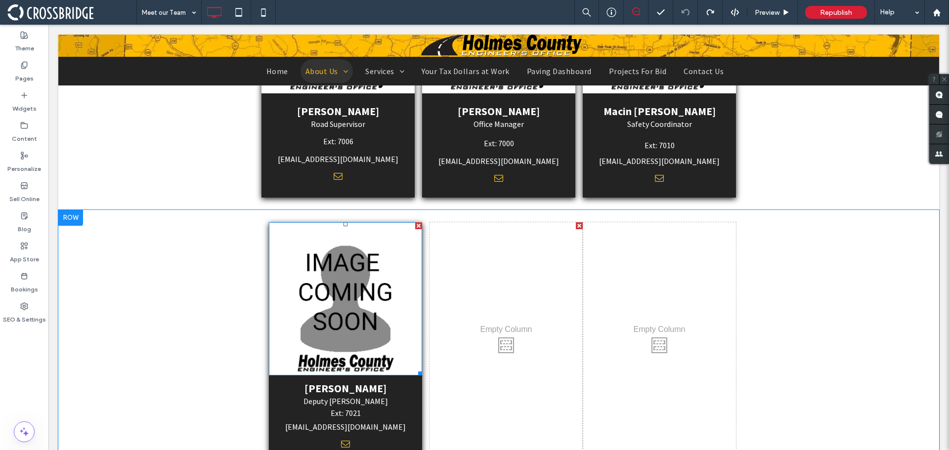
scroll to position [1142, 0]
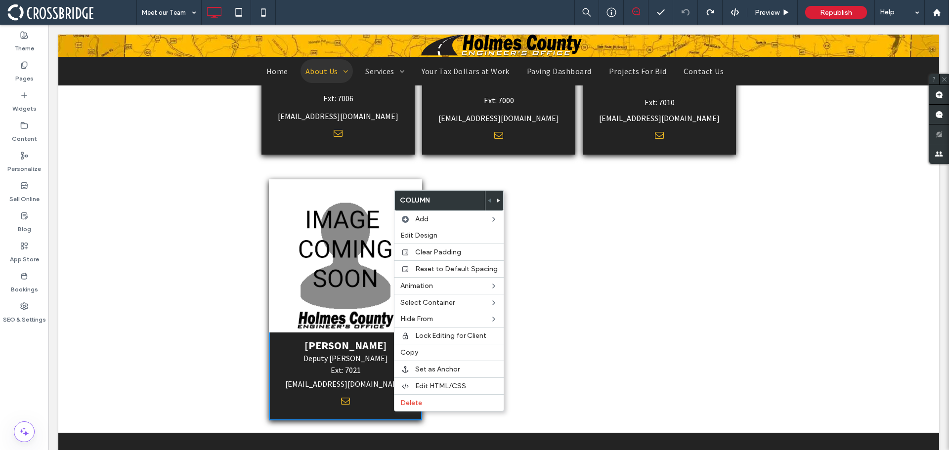
click at [497, 202] on icon at bounding box center [499, 201] width 4 height 4
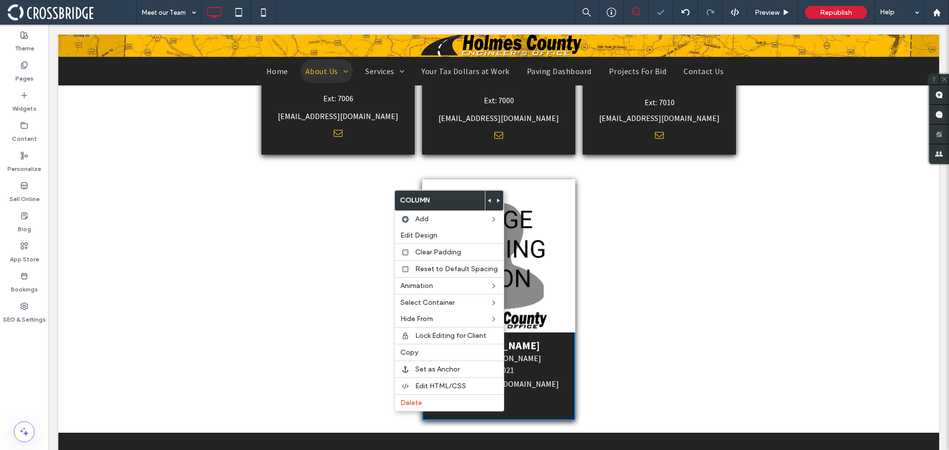
click at [642, 266] on div "Click To Paste" at bounding box center [659, 299] width 153 height 241
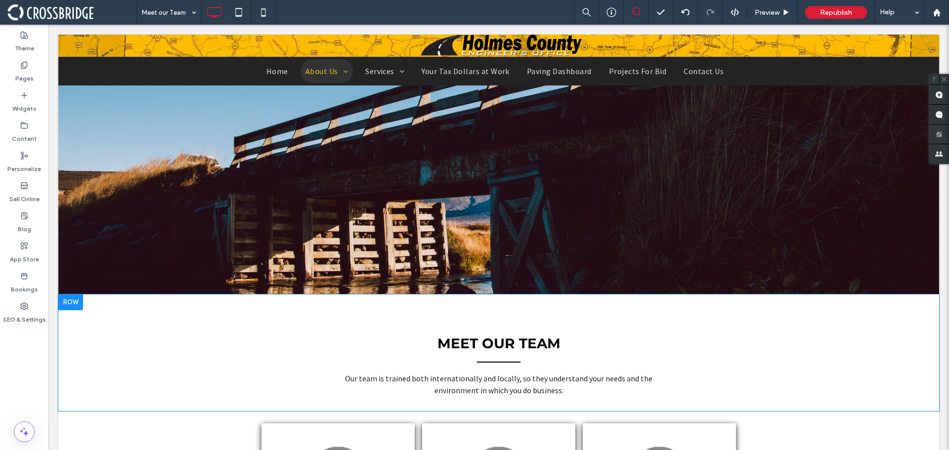
scroll to position [0, 0]
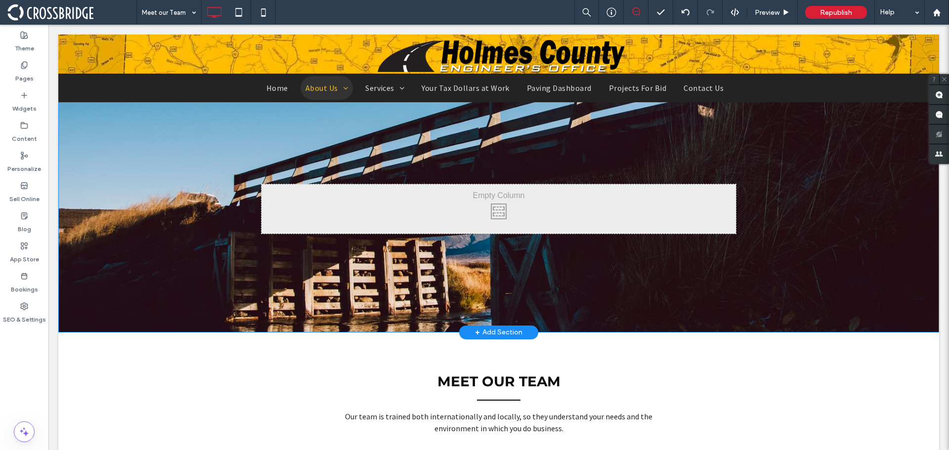
click at [655, 313] on div "Click To Paste Row + Add Section" at bounding box center [498, 209] width 881 height 247
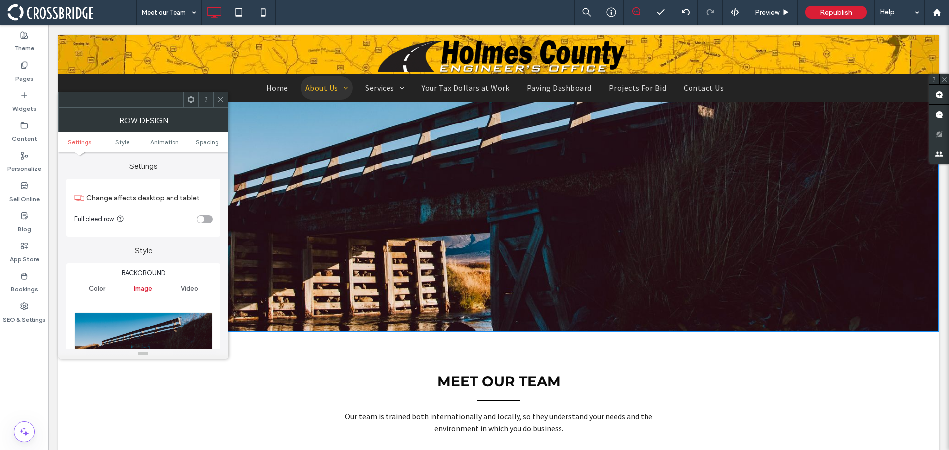
click at [146, 325] on img at bounding box center [143, 346] width 138 height 68
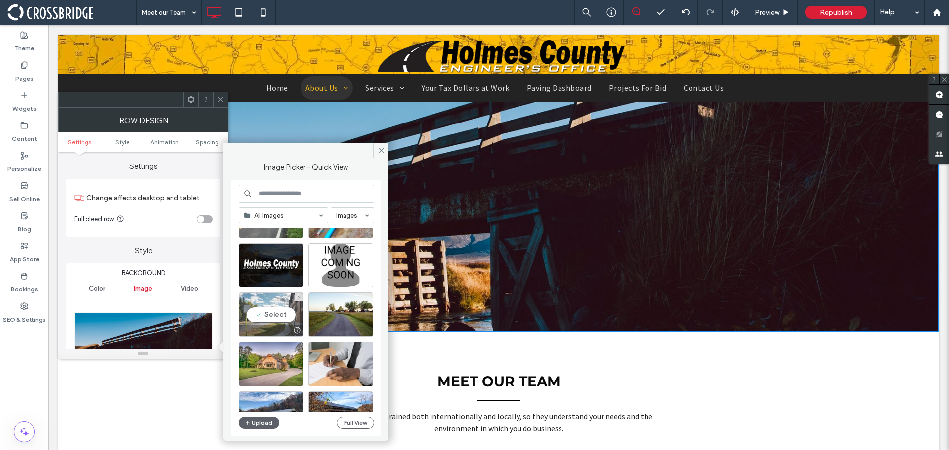
scroll to position [424, 0]
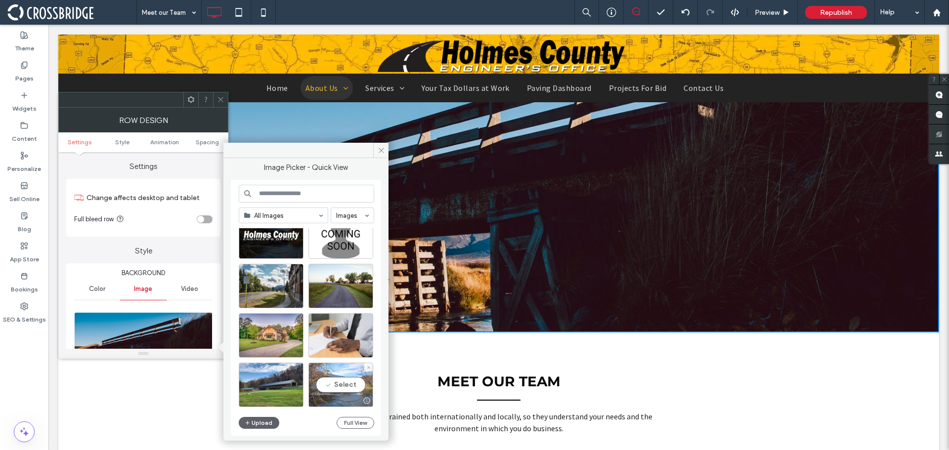
click at [349, 394] on div "Select" at bounding box center [340, 385] width 65 height 44
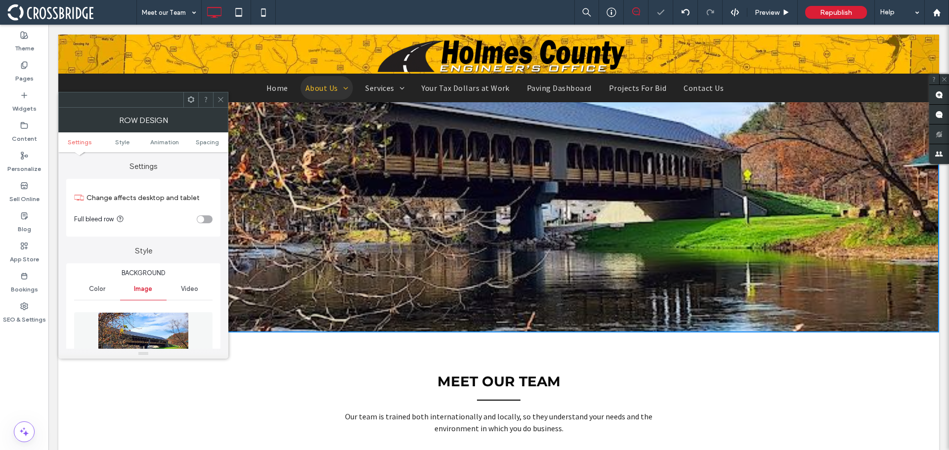
click at [179, 335] on img at bounding box center [143, 346] width 90 height 68
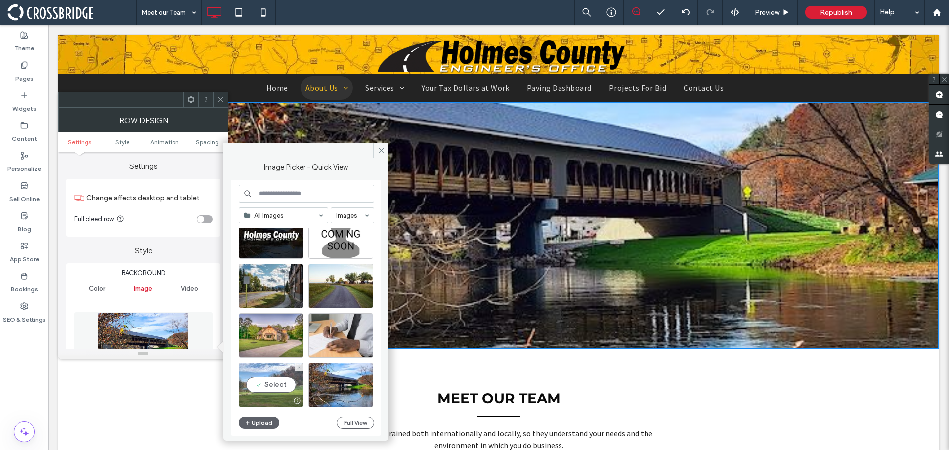
click at [283, 382] on div "Select" at bounding box center [271, 385] width 65 height 44
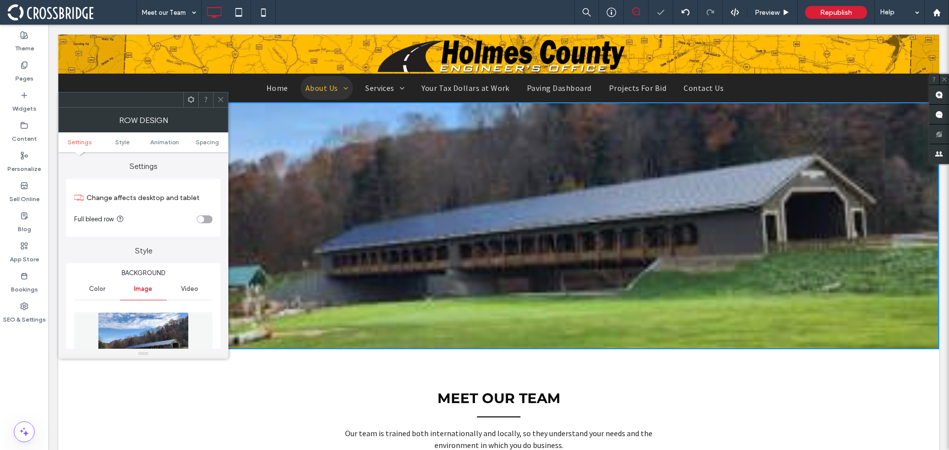
click at [146, 326] on img at bounding box center [143, 346] width 90 height 68
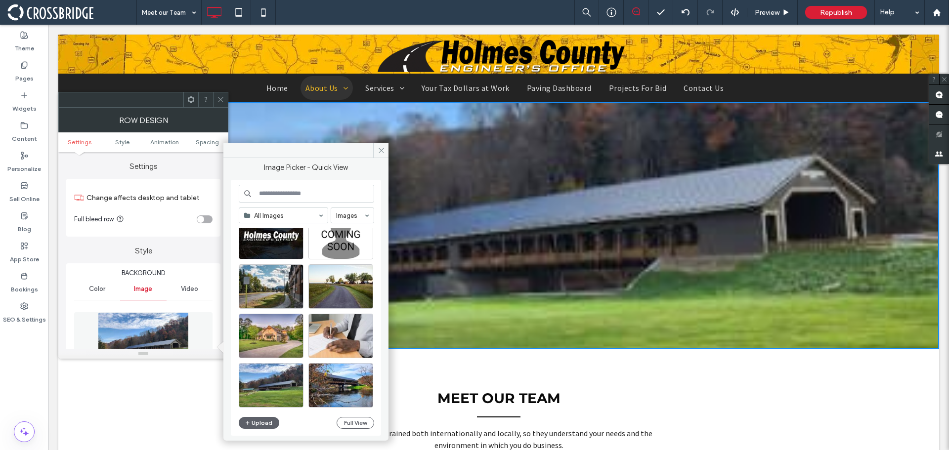
scroll to position [523, 0]
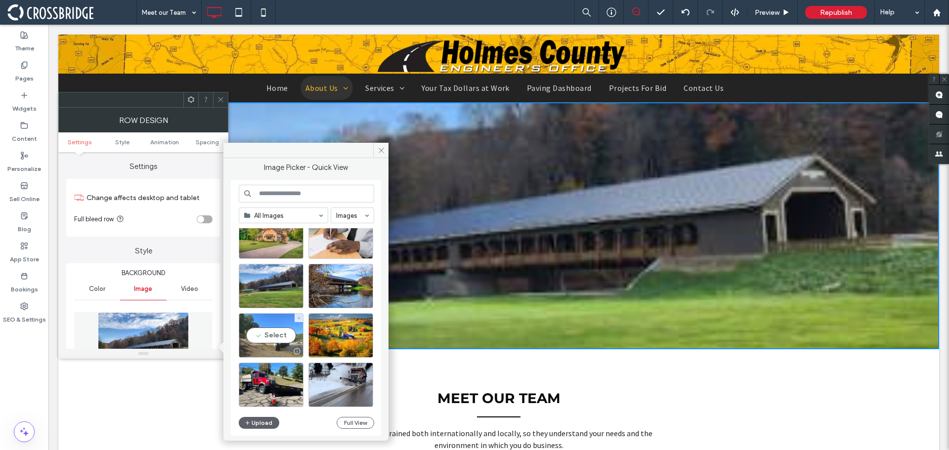
click at [282, 337] on div "Select" at bounding box center [271, 335] width 65 height 44
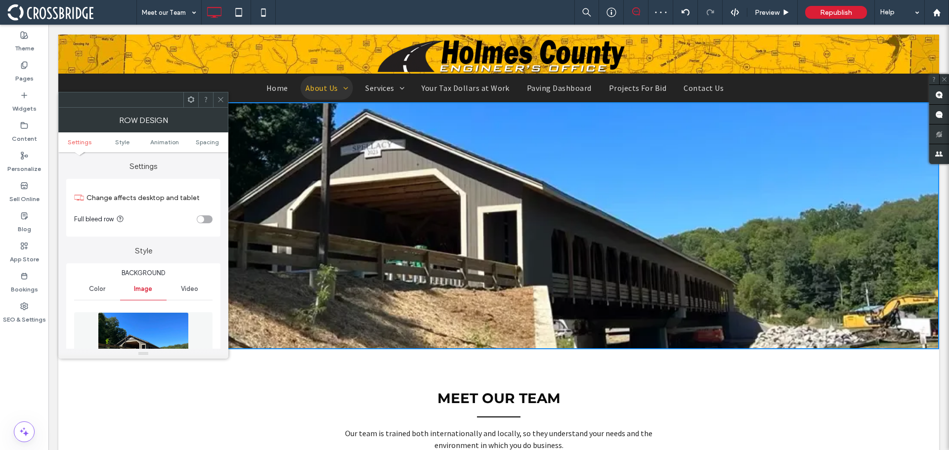
click at [145, 319] on img at bounding box center [143, 346] width 90 height 68
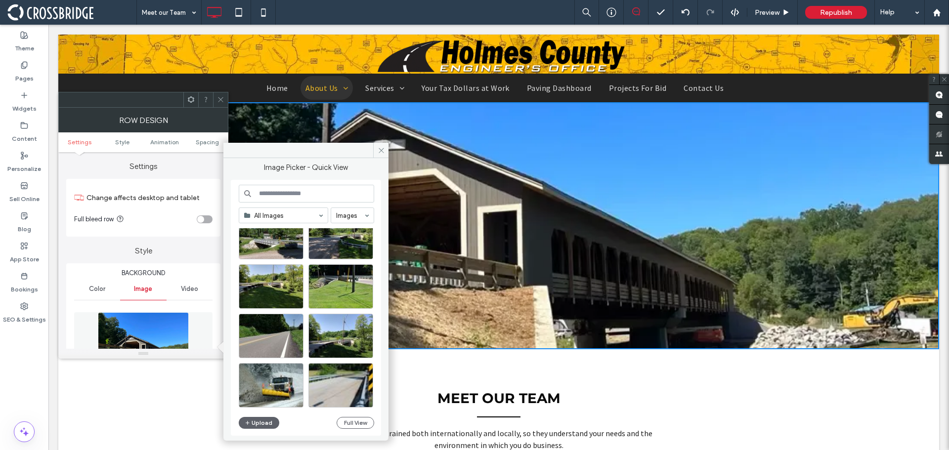
scroll to position [1017, 0]
click at [334, 288] on div "Select" at bounding box center [340, 286] width 65 height 44
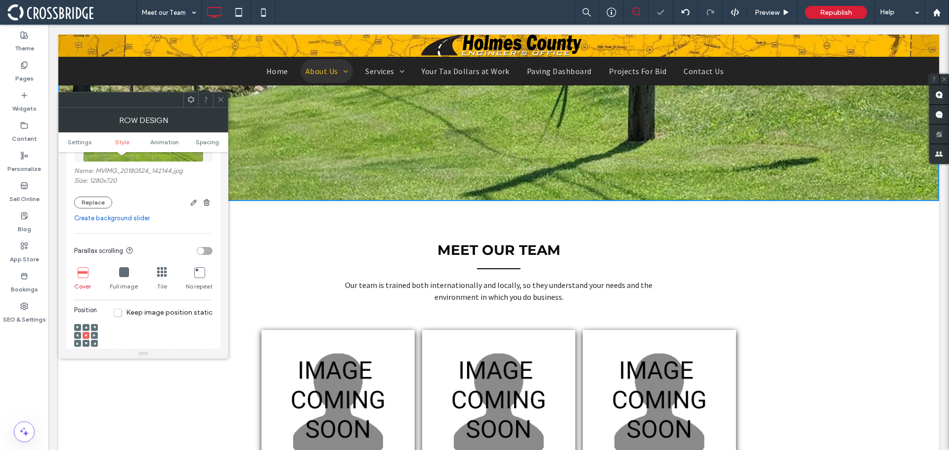
scroll to position [247, 0]
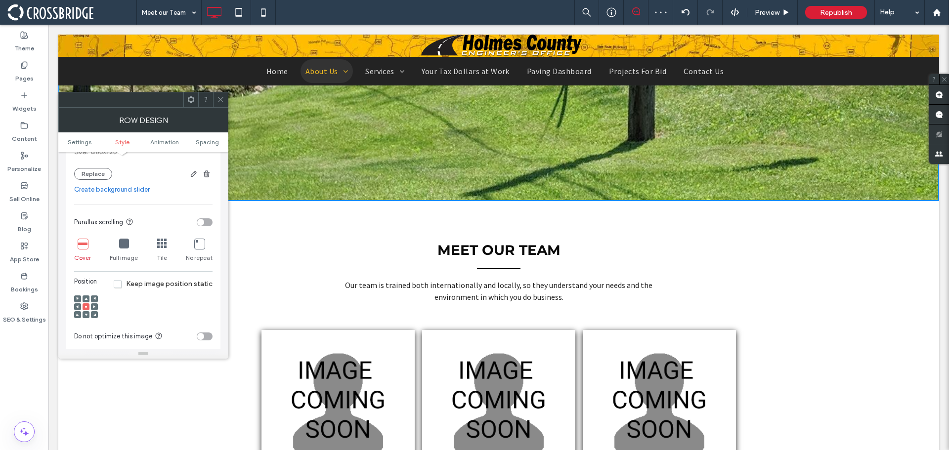
click at [84, 296] on div at bounding box center [86, 299] width 7 height 7
click at [87, 302] on div at bounding box center [86, 299] width 7 height 7
click at [87, 301] on span at bounding box center [86, 299] width 3 height 7
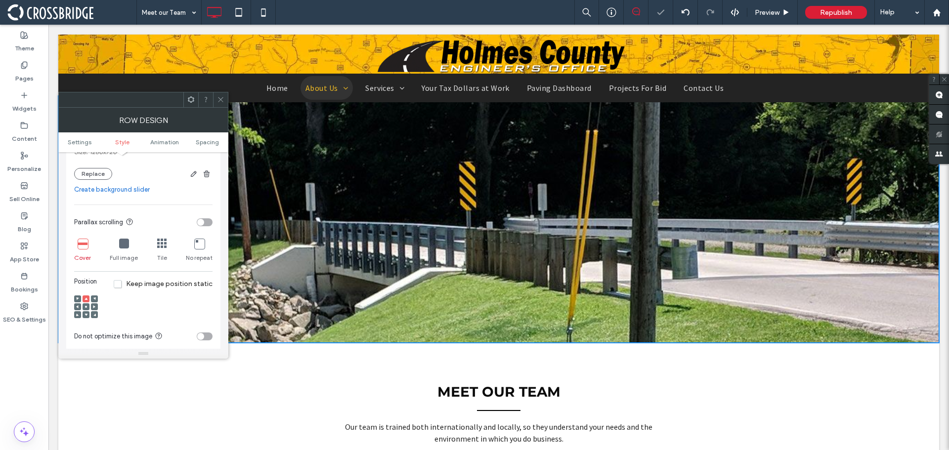
scroll to position [0, 0]
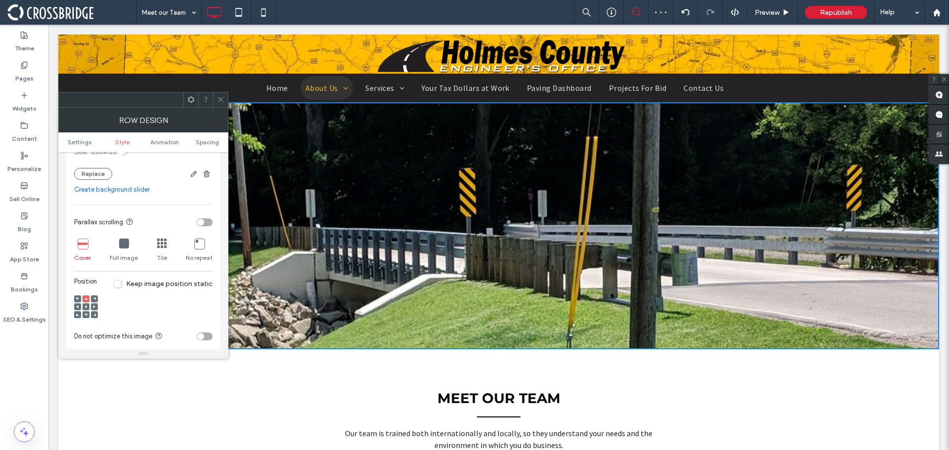
click at [221, 100] on icon at bounding box center [220, 99] width 7 height 7
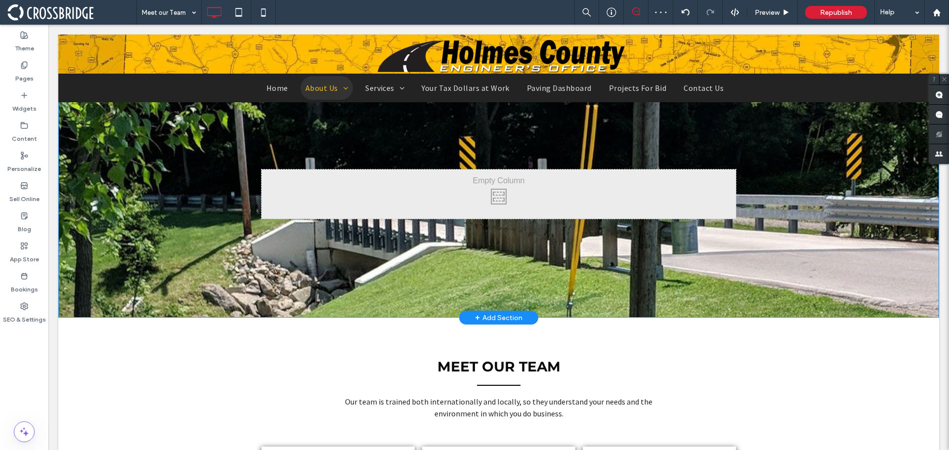
scroll to position [49, 0]
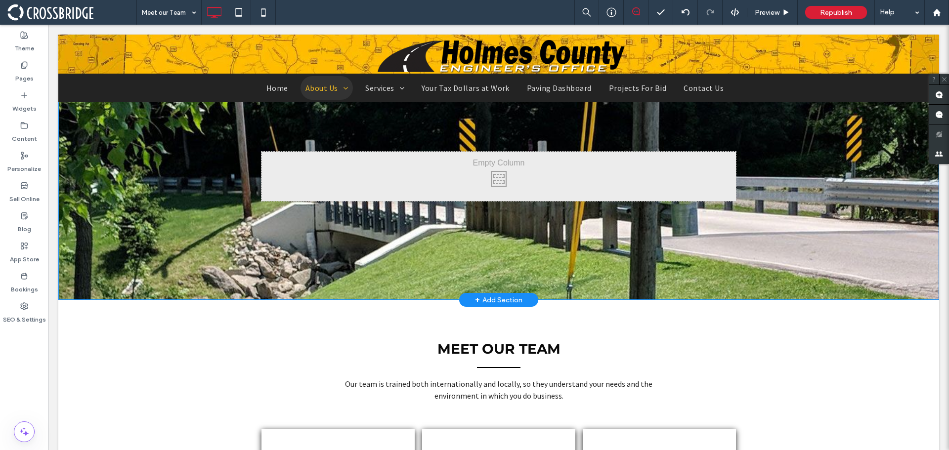
click at [194, 271] on div "Click To Paste Row + Add Section" at bounding box center [498, 176] width 881 height 247
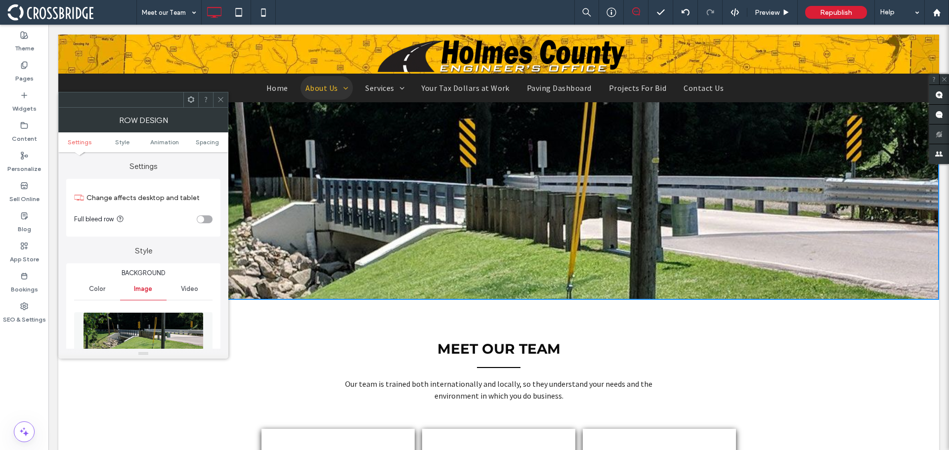
click at [167, 328] on img at bounding box center [143, 346] width 121 height 68
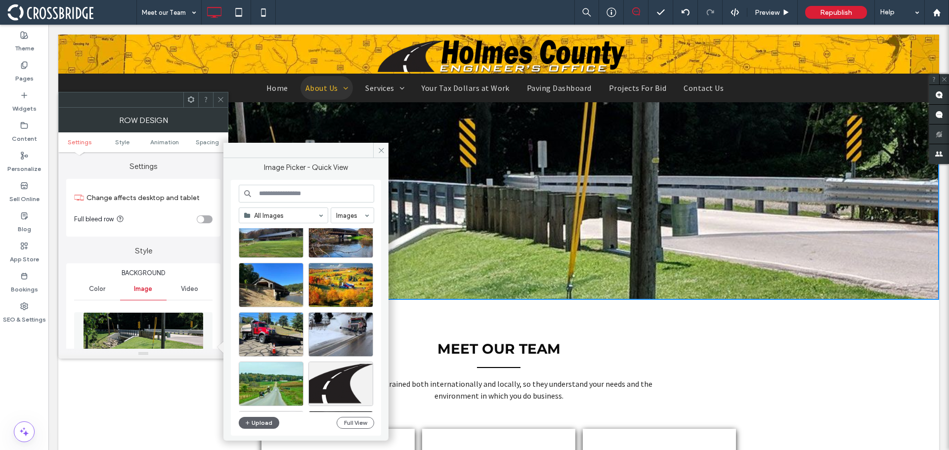
scroll to position [572, 0]
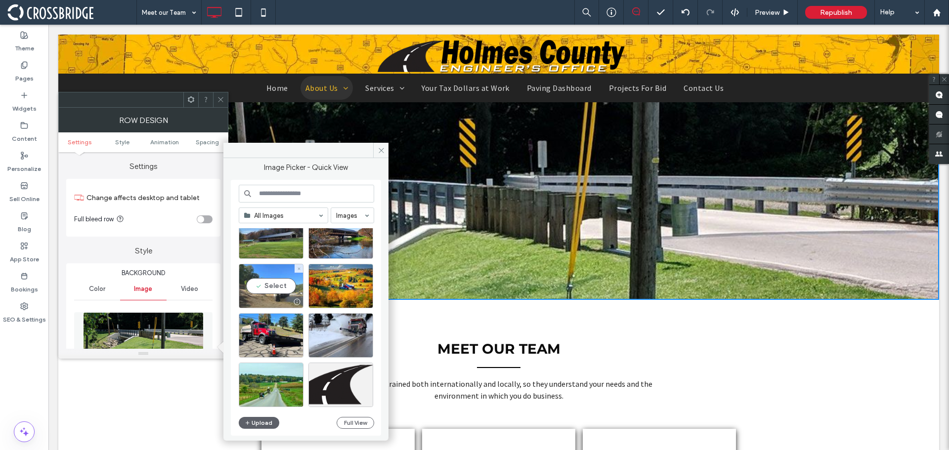
click at [279, 283] on div "Select" at bounding box center [271, 286] width 65 height 44
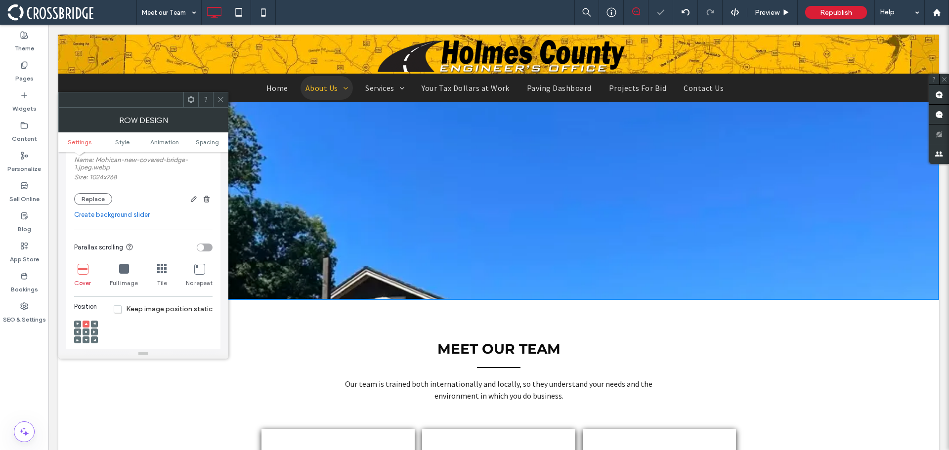
scroll to position [247, 0]
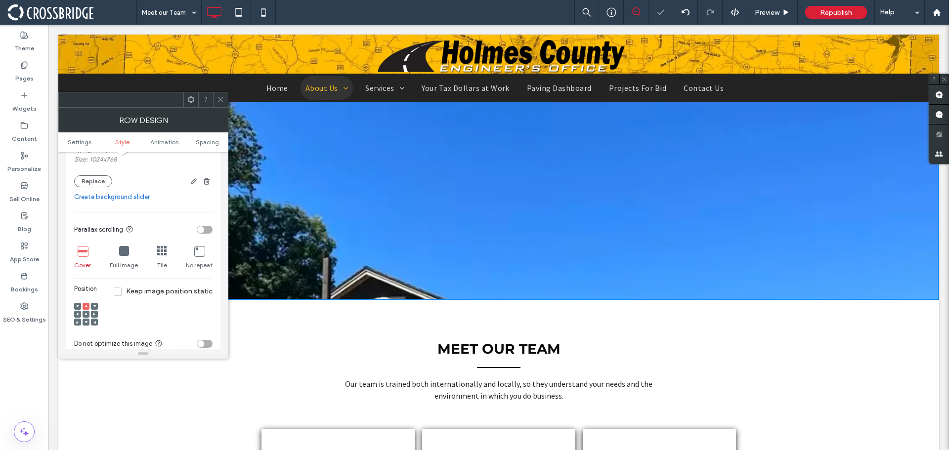
click at [87, 312] on span at bounding box center [86, 314] width 3 height 7
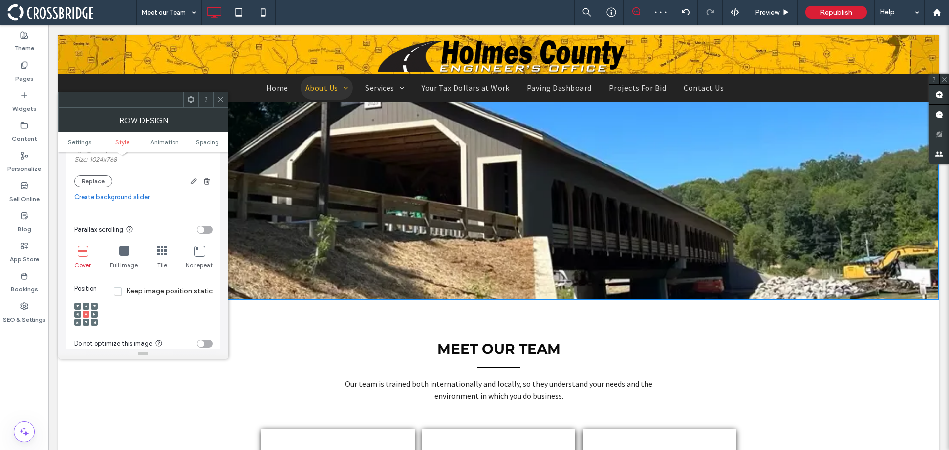
click at [221, 97] on icon at bounding box center [220, 99] width 7 height 7
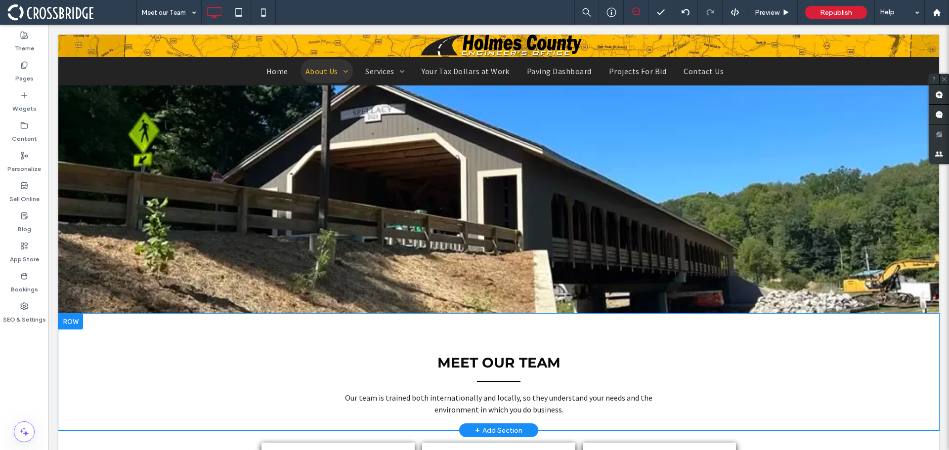
scroll to position [198, 0]
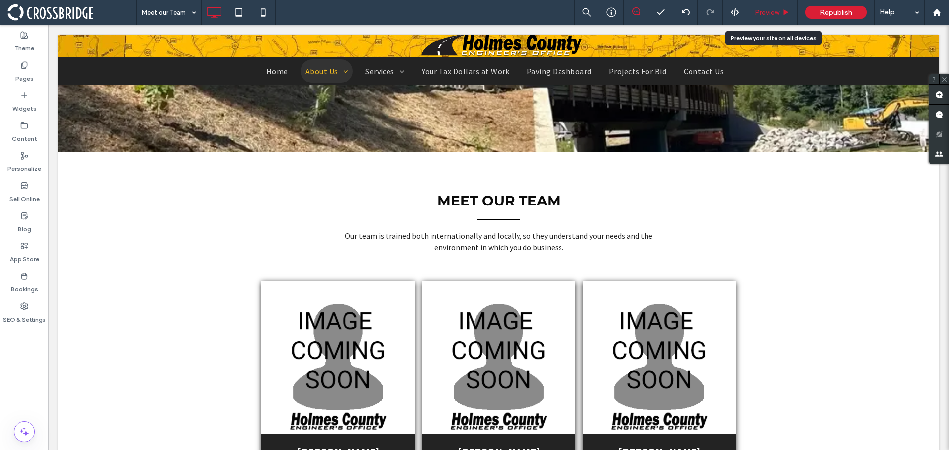
click at [776, 5] on div "Preview" at bounding box center [772, 12] width 50 height 25
click at [775, 6] on div "Preview" at bounding box center [772, 12] width 50 height 25
click at [767, 12] on span "Preview" at bounding box center [767, 12] width 25 height 8
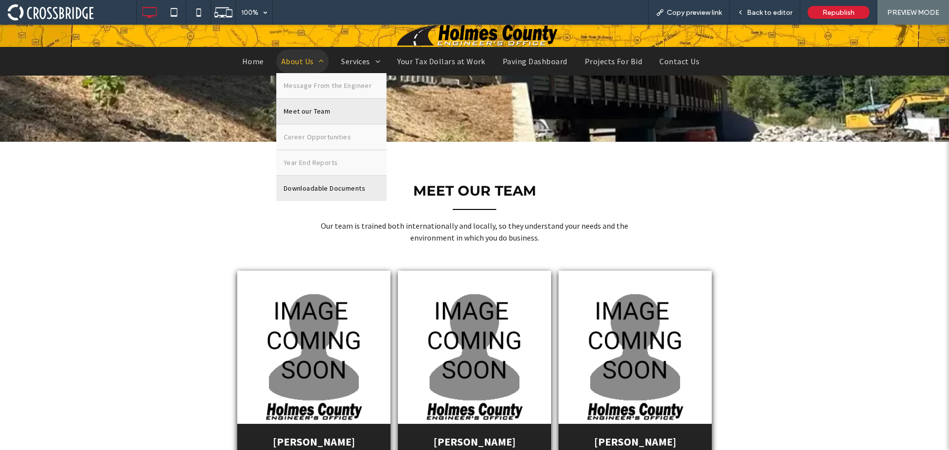
click at [315, 180] on link "Downloadable Documents" at bounding box center [331, 188] width 111 height 25
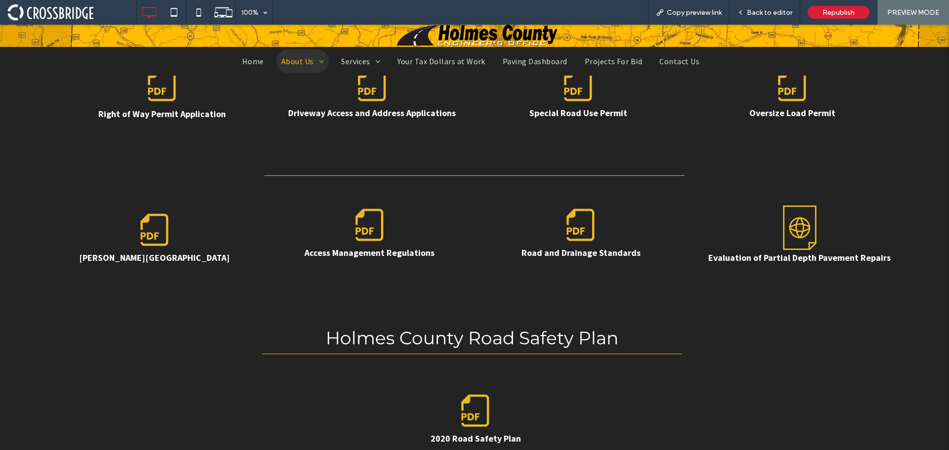
scroll to position [428, 0]
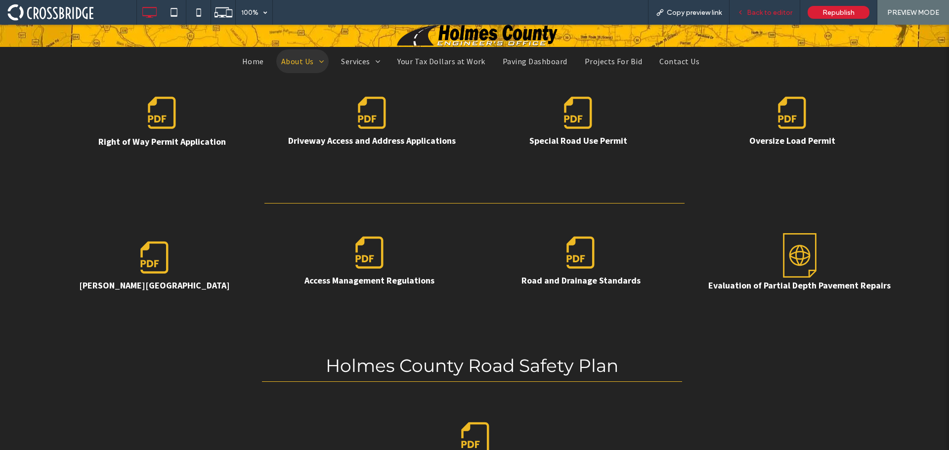
click at [770, 14] on span "Back to editor" at bounding box center [769, 12] width 45 height 8
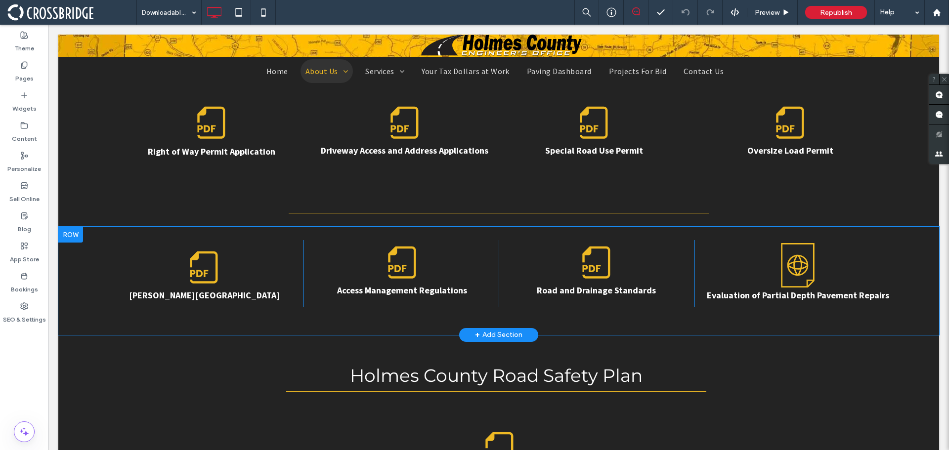
click at [77, 237] on div at bounding box center [70, 235] width 25 height 16
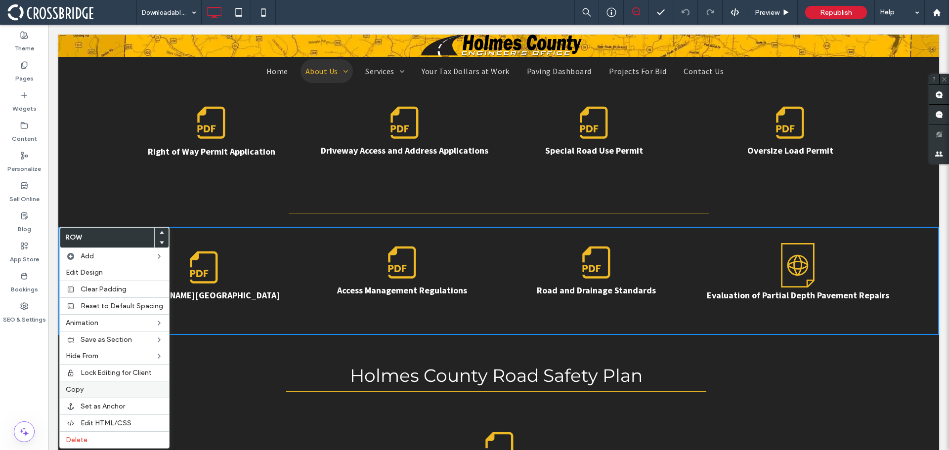
click at [94, 390] on label "Copy" at bounding box center [114, 390] width 97 height 8
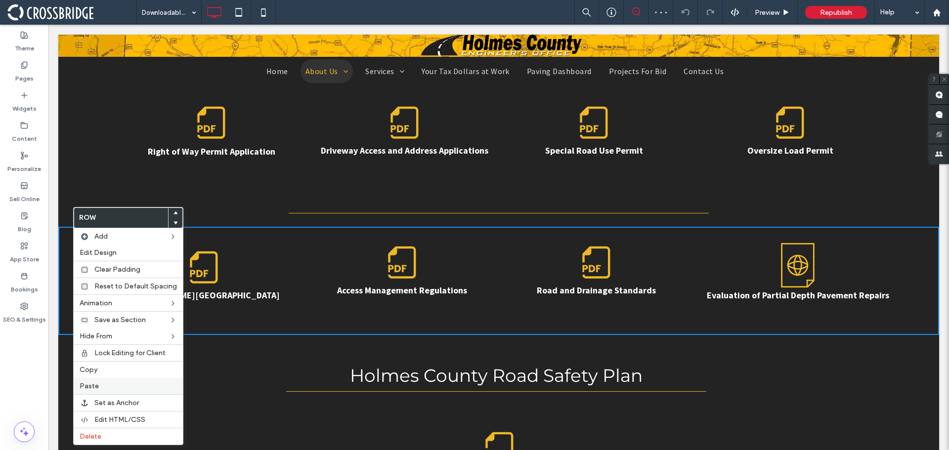
click at [109, 380] on div "Paste" at bounding box center [128, 386] width 109 height 16
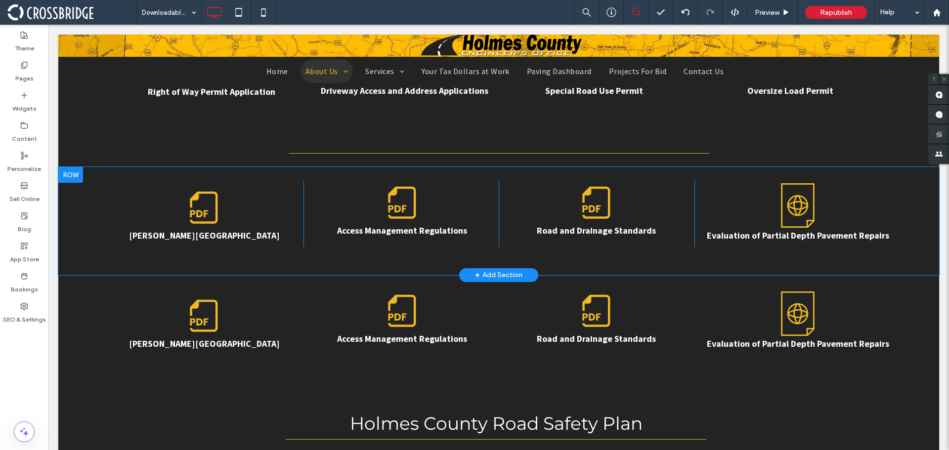
scroll to position [478, 0]
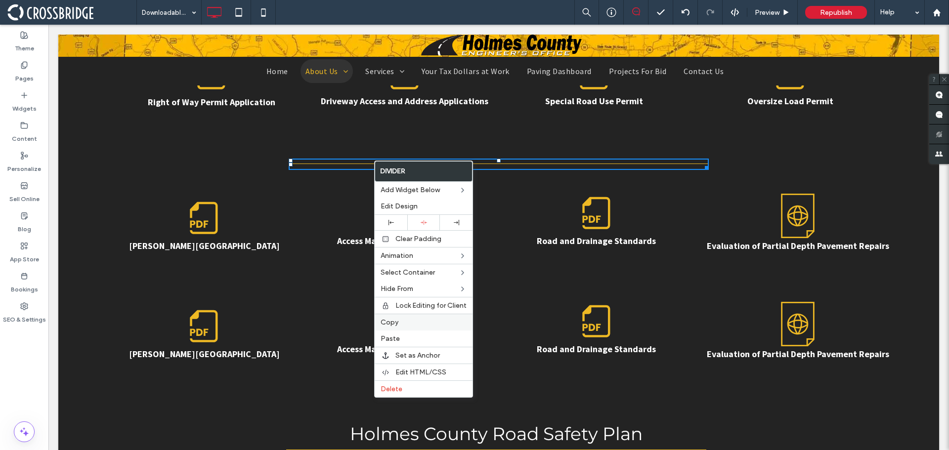
click at [395, 326] on span "Copy" at bounding box center [390, 322] width 18 height 8
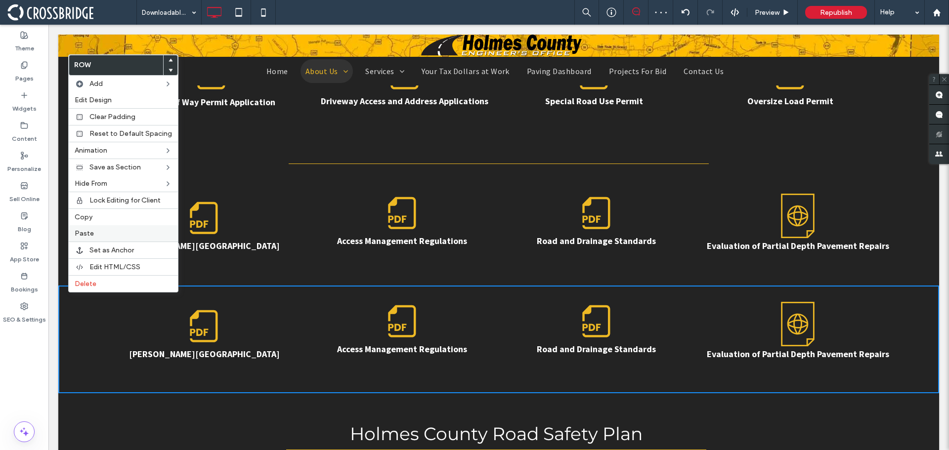
click at [92, 226] on div "Paste" at bounding box center [123, 233] width 109 height 16
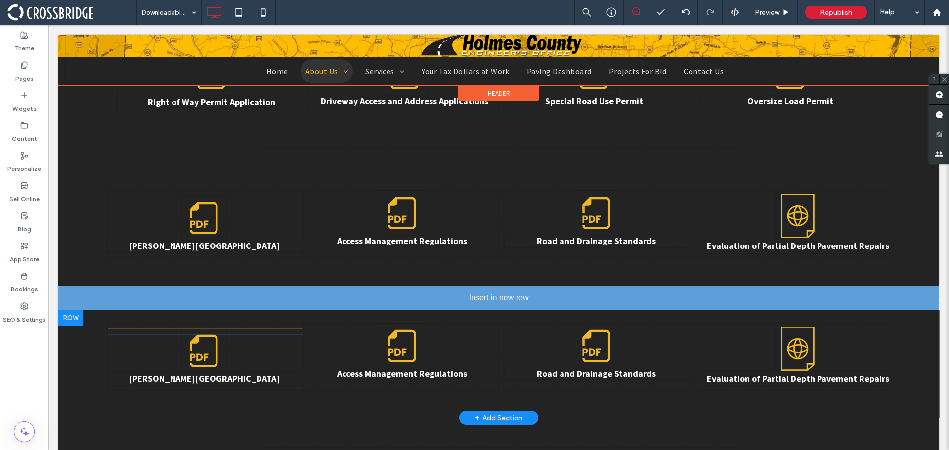
drag, startPoint x: 147, startPoint y: 303, endPoint x: 165, endPoint y: 290, distance: 22.6
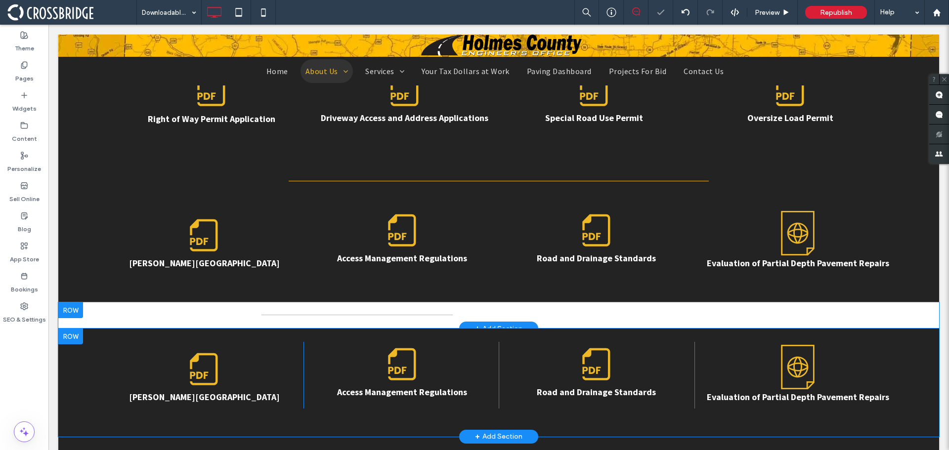
scroll to position [494, 0]
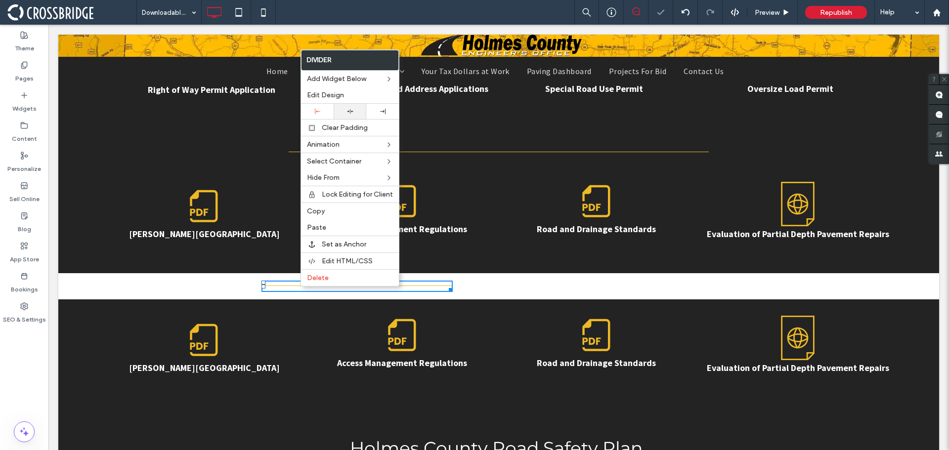
click at [355, 108] on div at bounding box center [350, 111] width 33 height 15
click at [501, 262] on div "RUMA Region Click To Paste Click To Paste Access Management Regulations Click T…" at bounding box center [498, 220] width 881 height 108
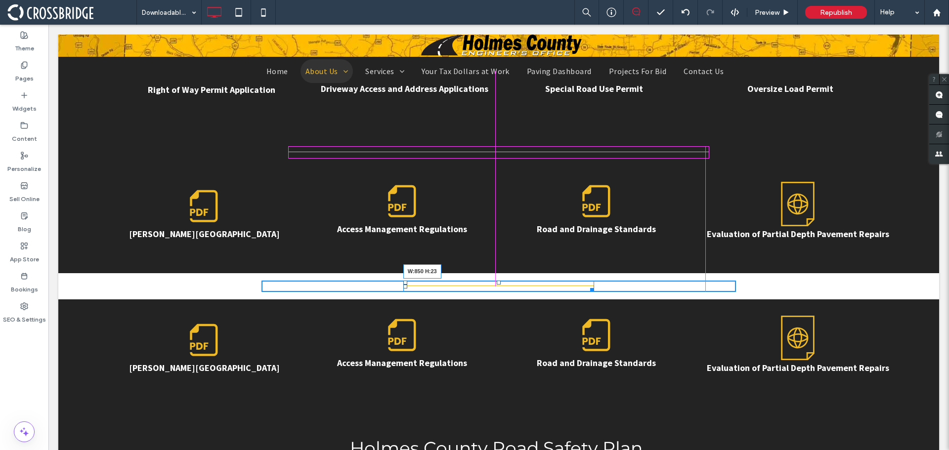
drag, startPoint x: 590, startPoint y: 291, endPoint x: 705, endPoint y: 284, distance: 114.9
click at [705, 284] on div "Click To Paste Row Home About Us Message From the Engineer Meet our Team Career…" at bounding box center [498, 171] width 881 height 1262
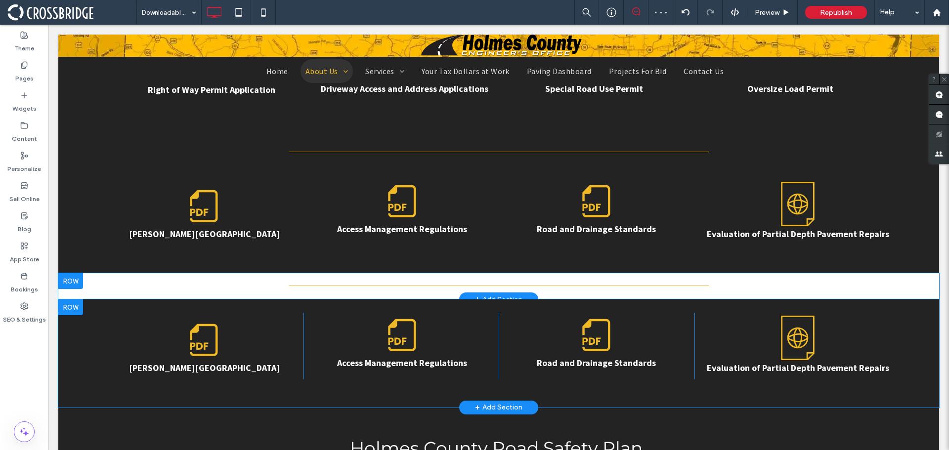
click at [95, 288] on div "Click To Paste Click To Paste Row + Add Section" at bounding box center [498, 286] width 881 height 26
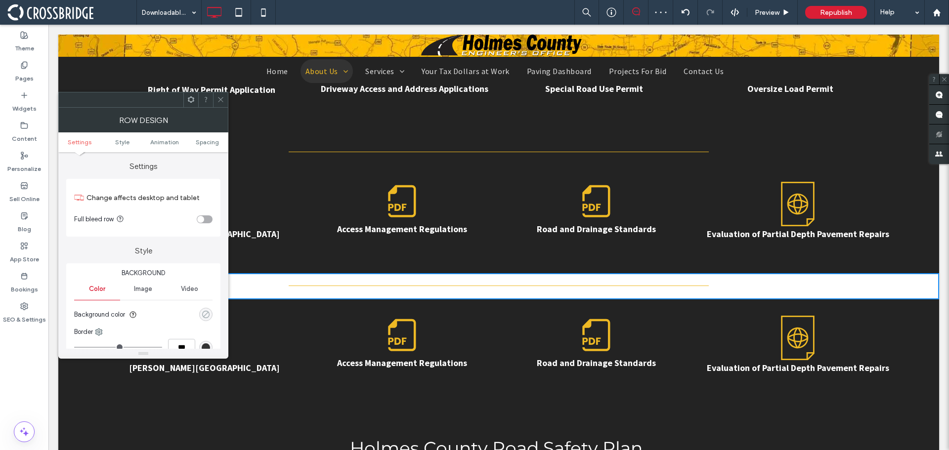
click at [209, 313] on div "rgba(0, 0, 0, 0)" at bounding box center [206, 314] width 8 height 8
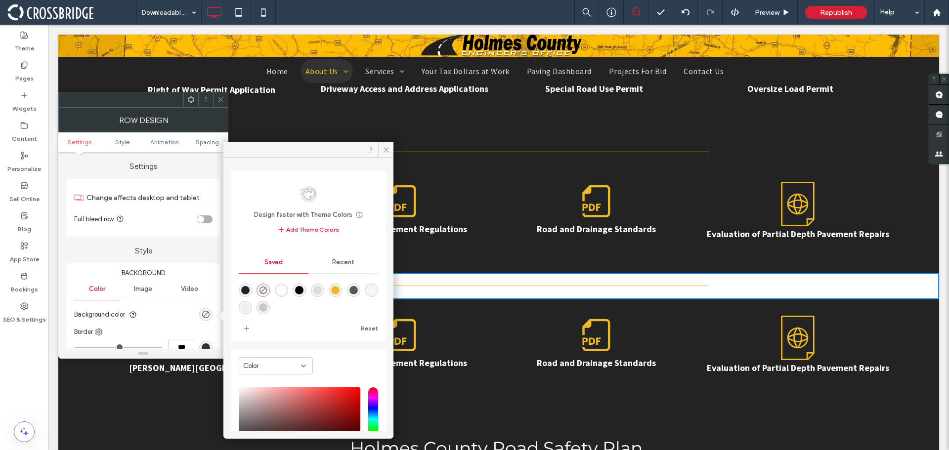
click at [249, 293] on div "rgba(35,35,35,1)" at bounding box center [245, 290] width 8 height 8
type input "*******"
type input "***"
type input "****"
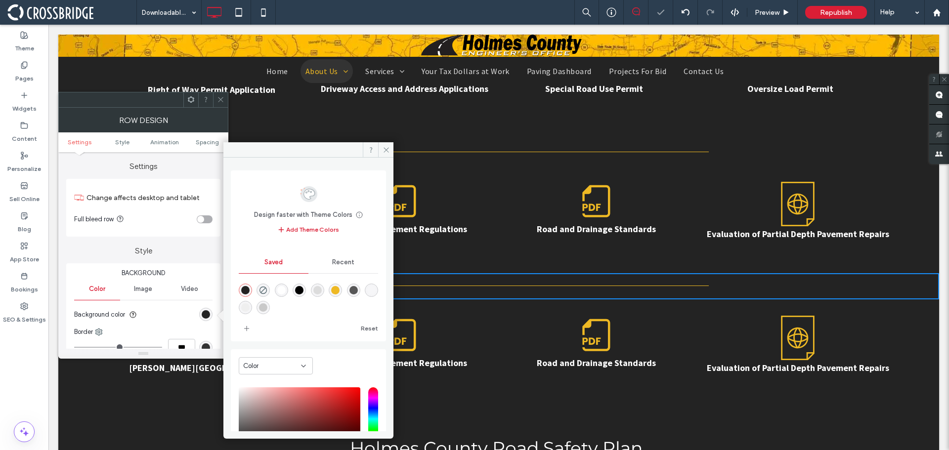
click at [220, 98] on icon at bounding box center [220, 99] width 7 height 7
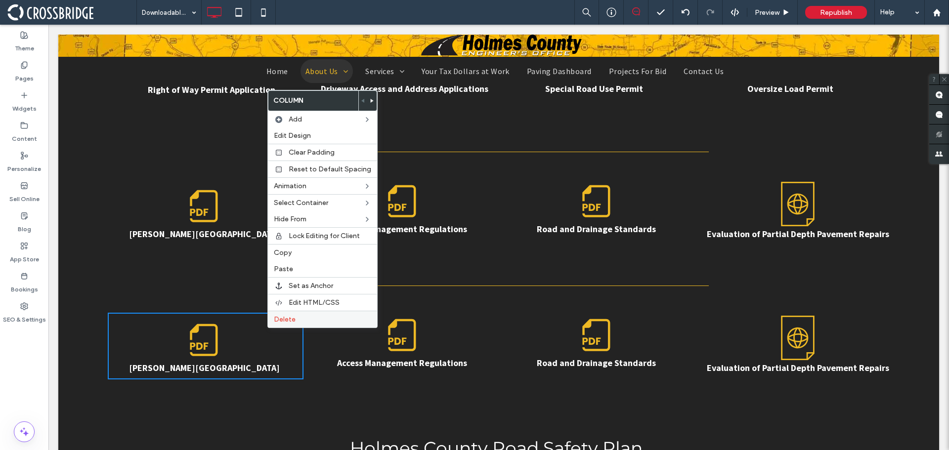
click at [323, 315] on label "Delete" at bounding box center [322, 319] width 97 height 8
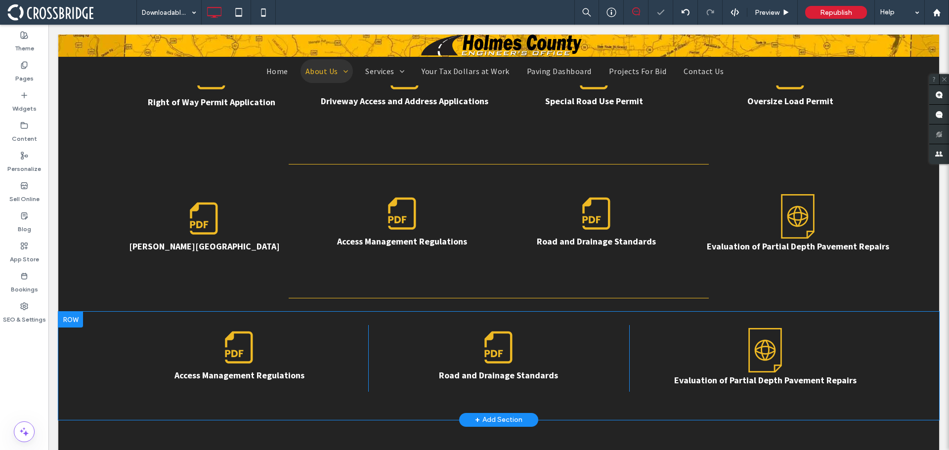
scroll to position [507, 0]
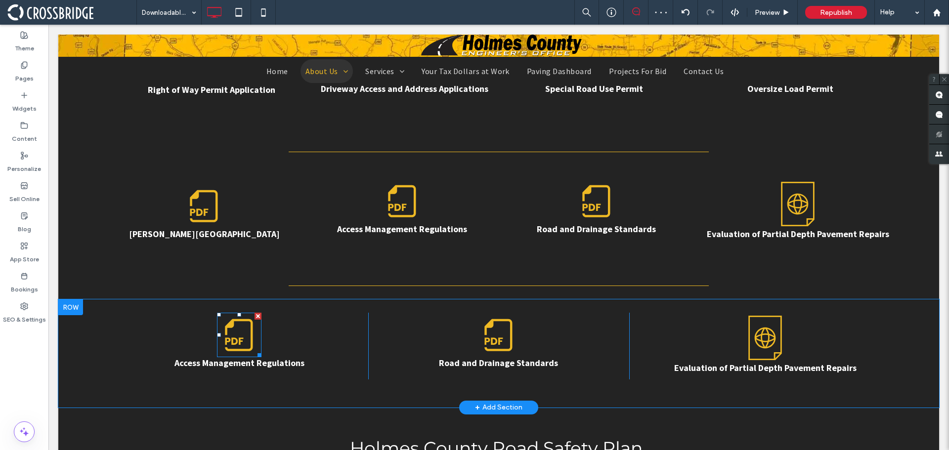
click at [255, 317] on div at bounding box center [258, 316] width 7 height 7
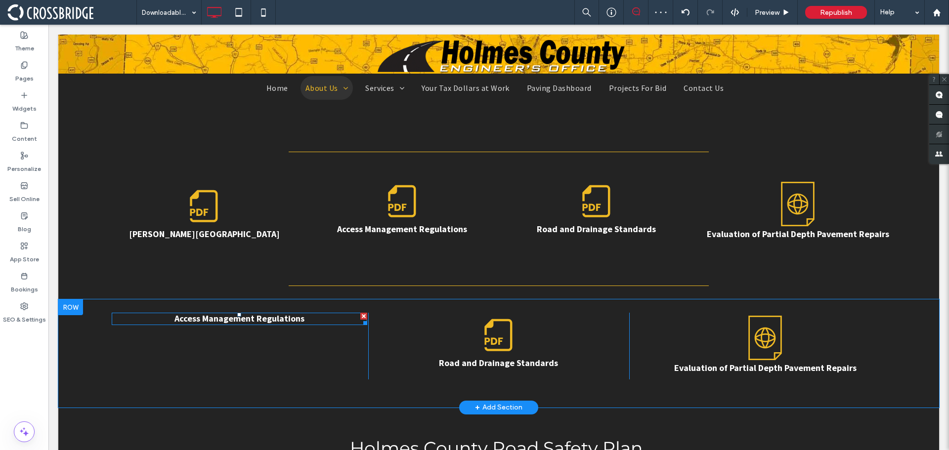
click at [361, 315] on div at bounding box center [363, 316] width 7 height 7
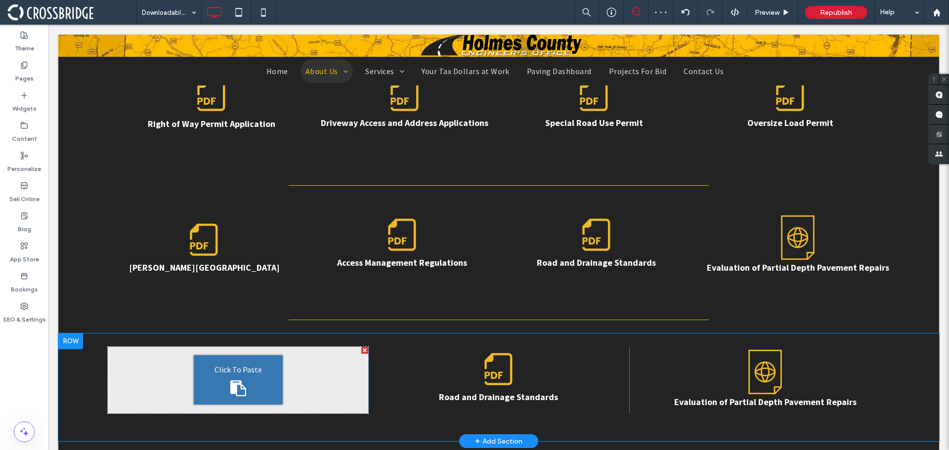
scroll to position [539, 0]
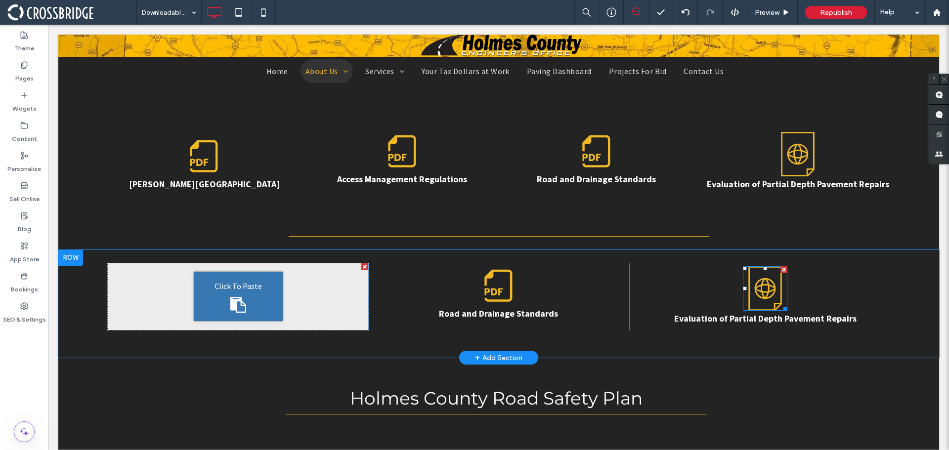
click at [781, 268] on div at bounding box center [784, 269] width 7 height 7
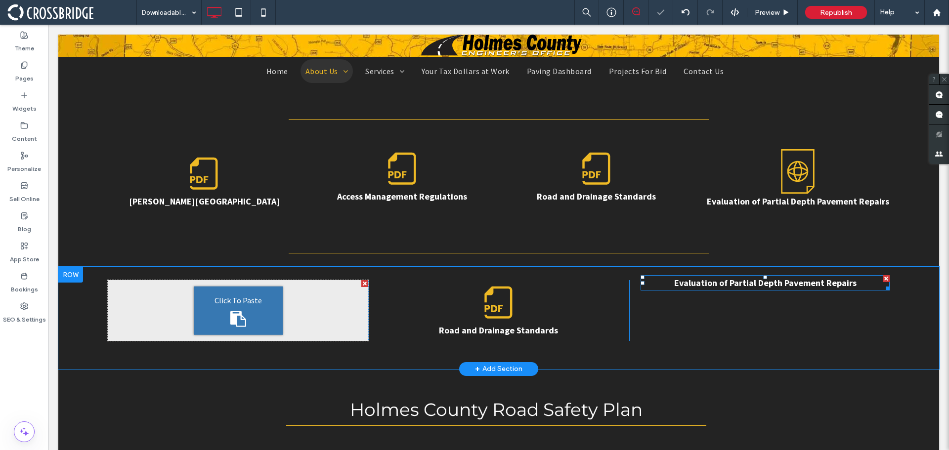
scroll to position [556, 0]
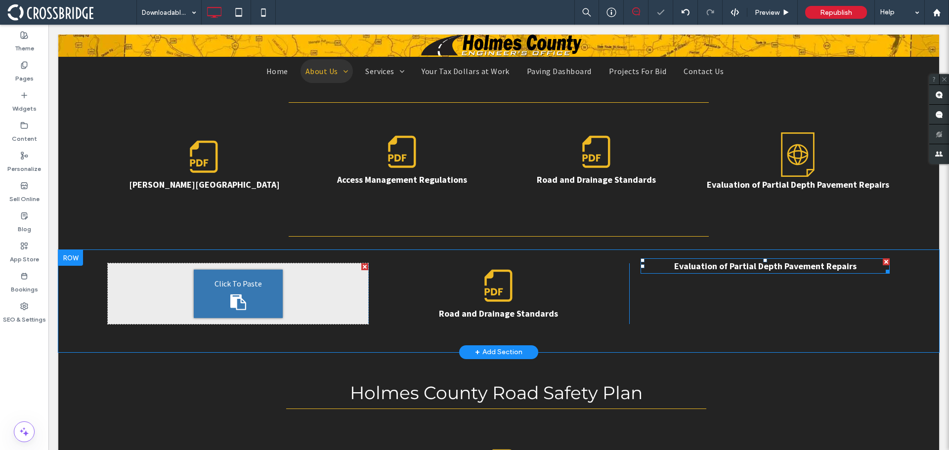
drag, startPoint x: 877, startPoint y: 262, endPoint x: 925, endPoint y: 287, distance: 53.9
click at [883, 262] on div at bounding box center [886, 262] width 7 height 7
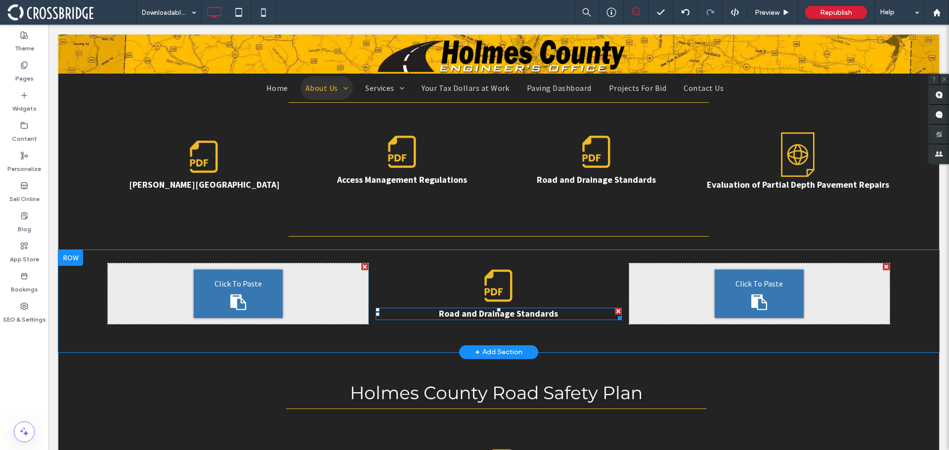
click at [498, 311] on link "Road and Drainage Standards" at bounding box center [498, 313] width 119 height 11
type input "**********"
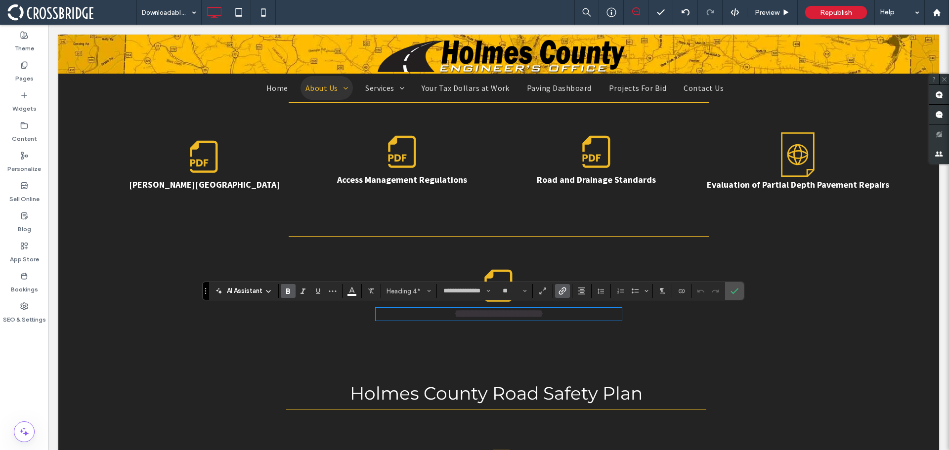
scroll to position [0, 0]
type input "**"
click at [531, 319] on link "**********" at bounding box center [499, 313] width 88 height 11
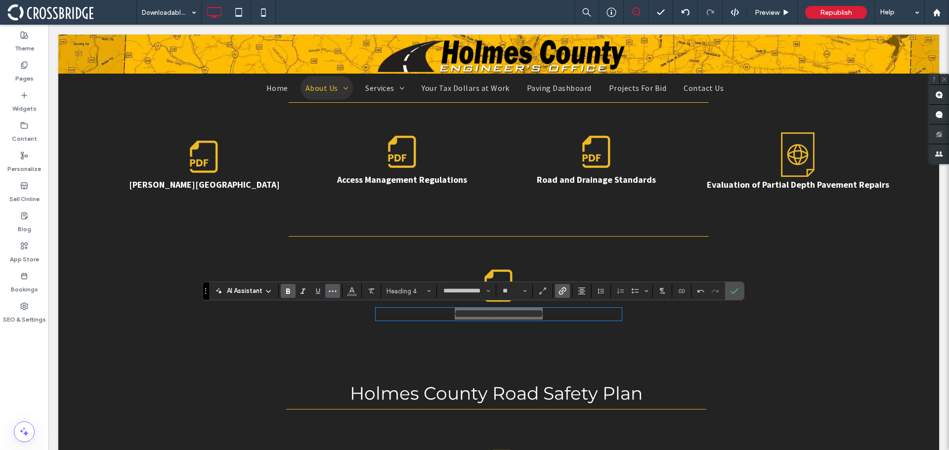
click at [326, 291] on button "More" at bounding box center [332, 291] width 15 height 14
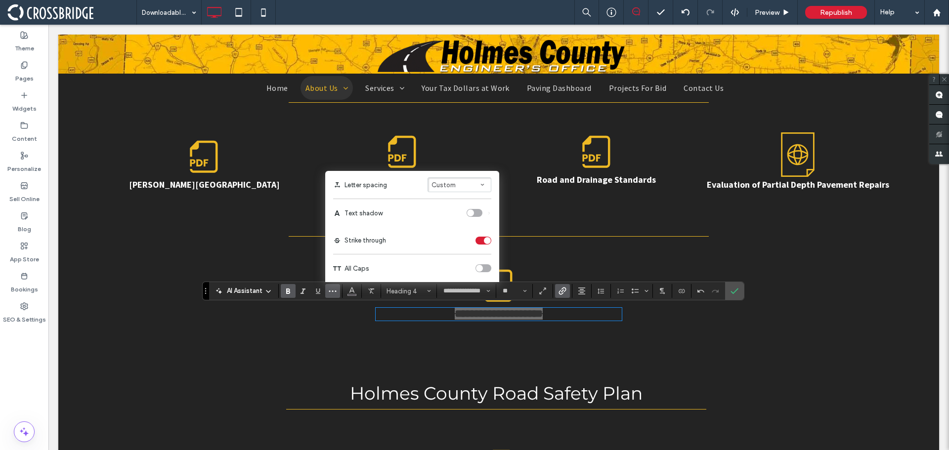
click at [483, 240] on div "toggle" at bounding box center [484, 241] width 16 height 8
click at [346, 292] on button "Color" at bounding box center [352, 291] width 15 height 14
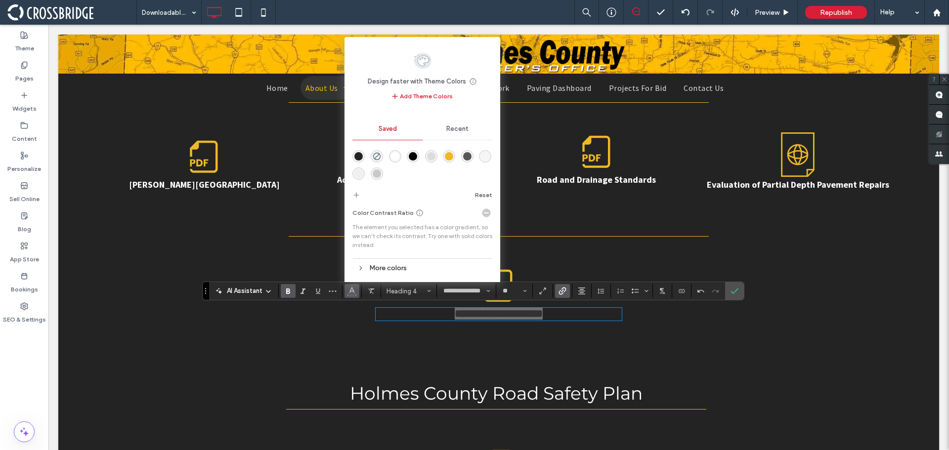
click at [390, 157] on div "rgba(255,255,255,1)" at bounding box center [395, 156] width 12 height 12
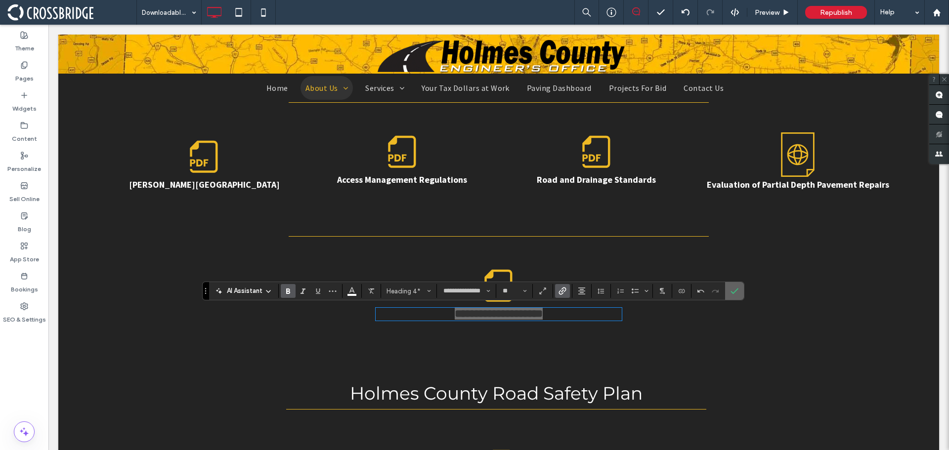
click at [733, 293] on use "Confirm" at bounding box center [735, 291] width 8 height 6
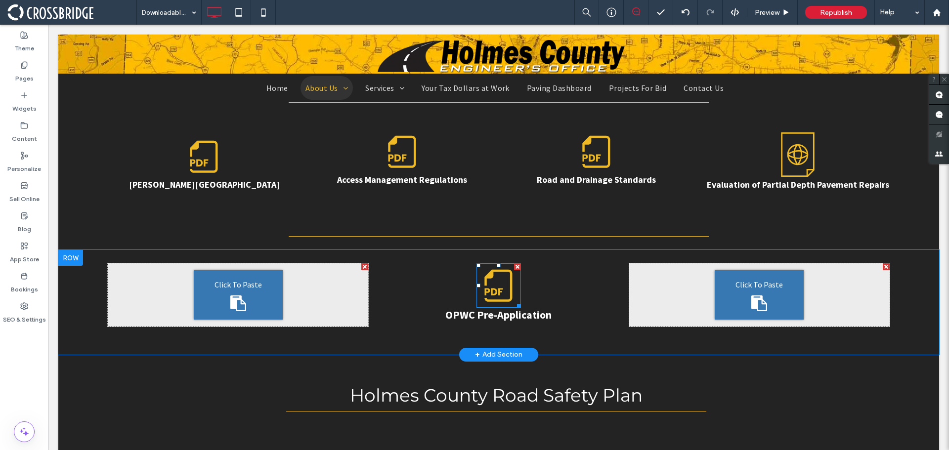
click at [491, 283] on icon at bounding box center [499, 285] width 44 height 44
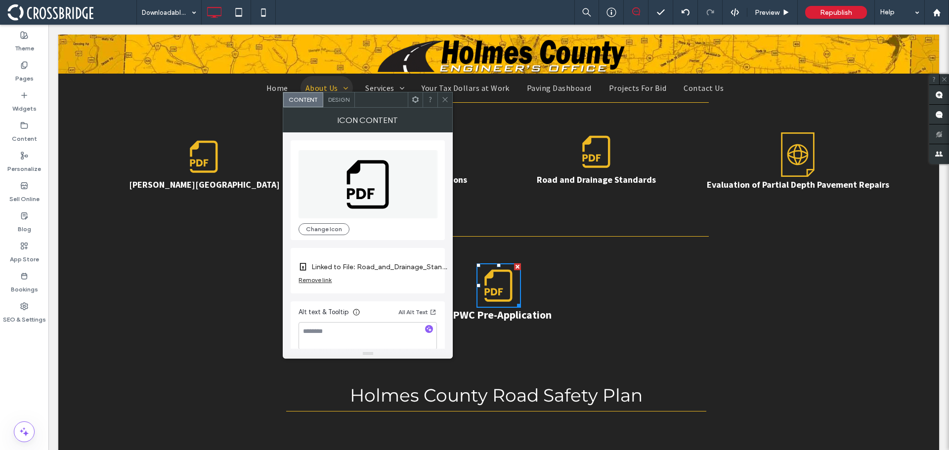
click at [393, 189] on icon at bounding box center [368, 184] width 139 height 68
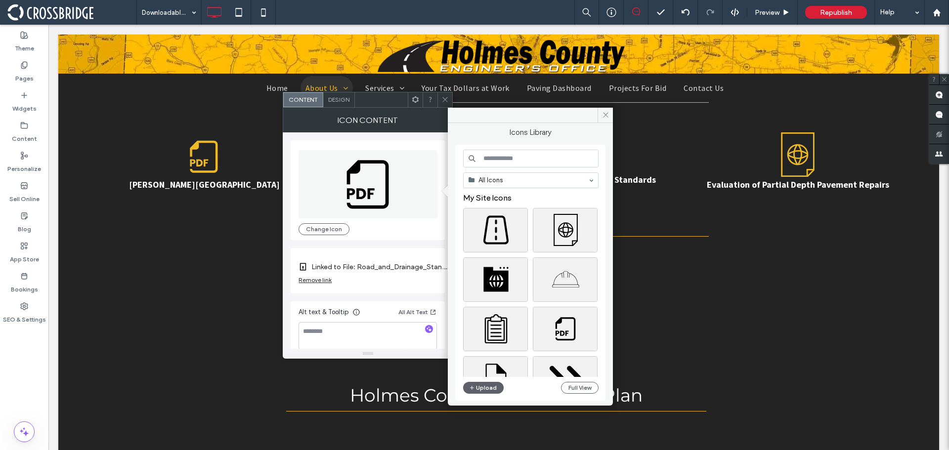
click at [490, 160] on input at bounding box center [530, 159] width 135 height 18
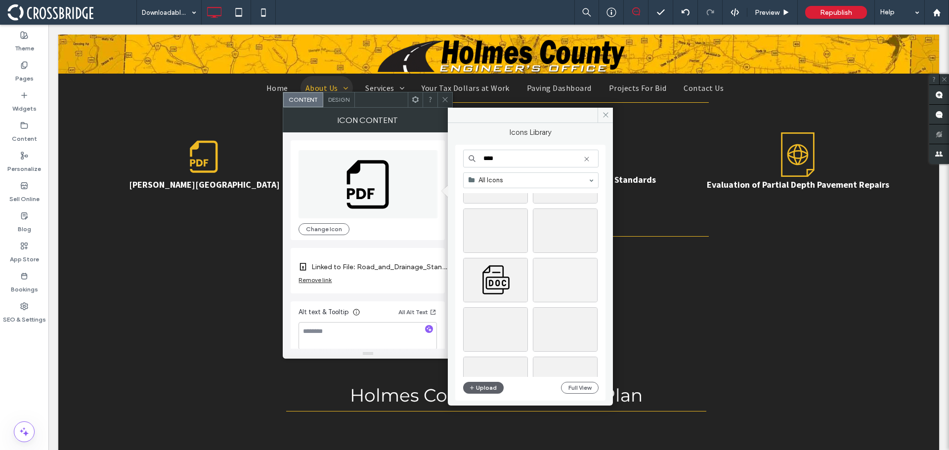
scroll to position [445, 0]
type input "****"
click at [506, 278] on div "Select" at bounding box center [495, 280] width 65 height 44
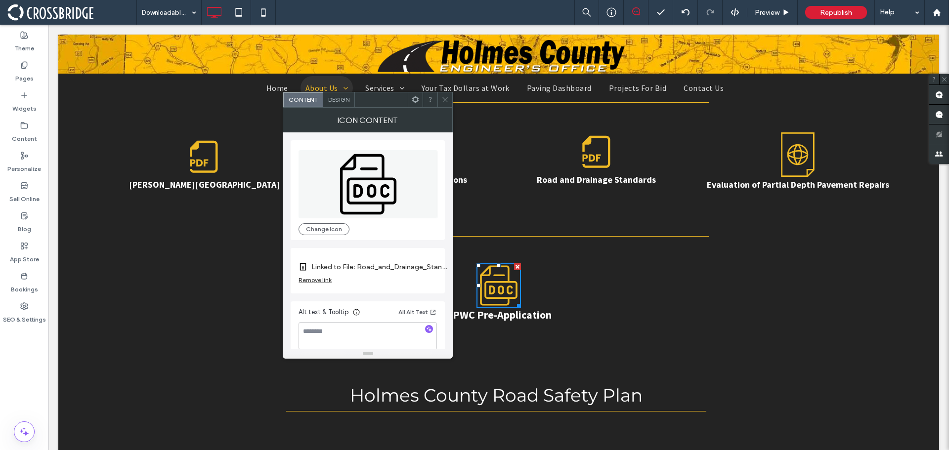
click at [356, 266] on label "Linked to File: Road_and_Drainage_Standards.pdf" at bounding box center [380, 267] width 138 height 18
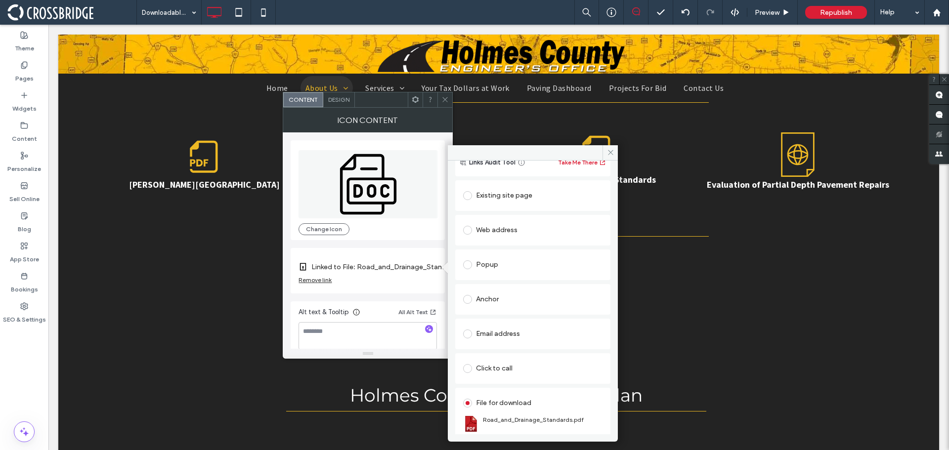
scroll to position [64, 0]
click at [486, 409] on div "Change file" at bounding box center [479, 407] width 32 height 7
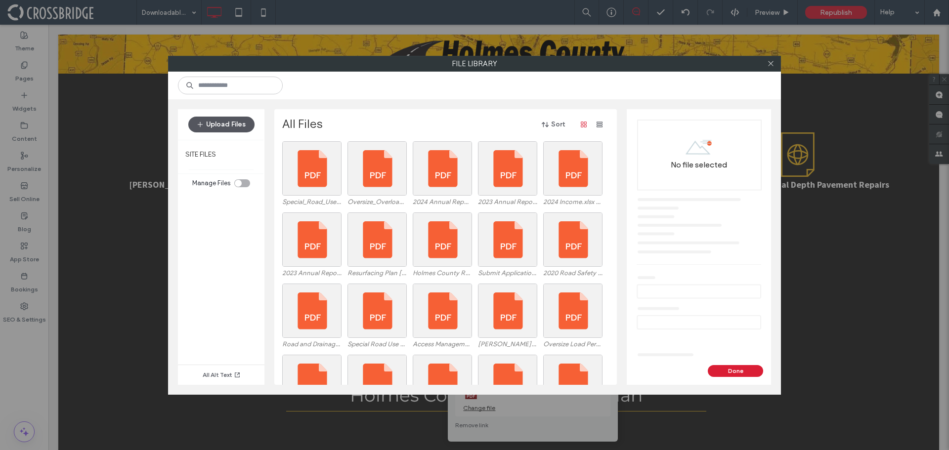
click at [225, 119] on button "Upload Files" at bounding box center [221, 125] width 66 height 16
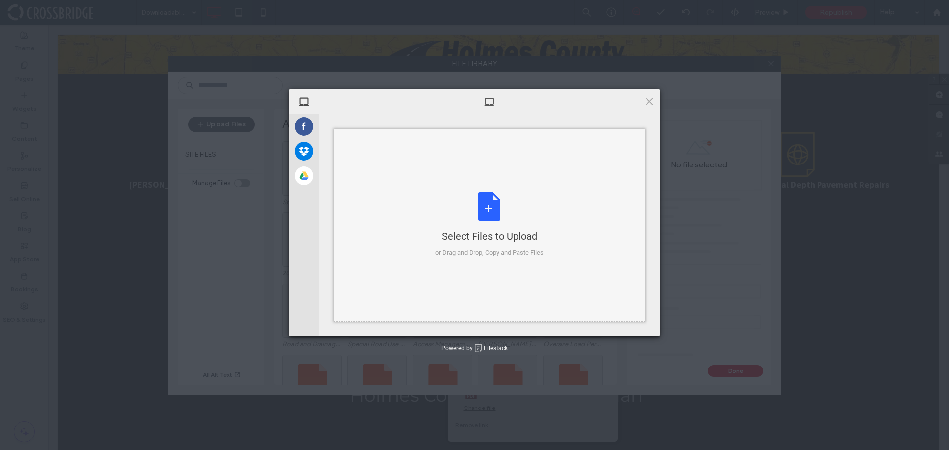
click at [481, 219] on div "Select Files to Upload or Drag and Drop, Copy and Paste Files" at bounding box center [489, 225] width 108 height 66
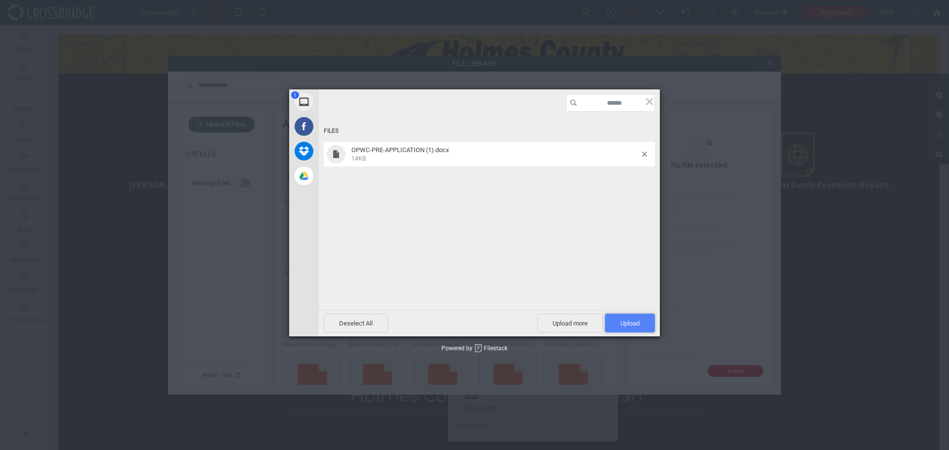
click at [612, 319] on span "Upload 1" at bounding box center [630, 323] width 50 height 19
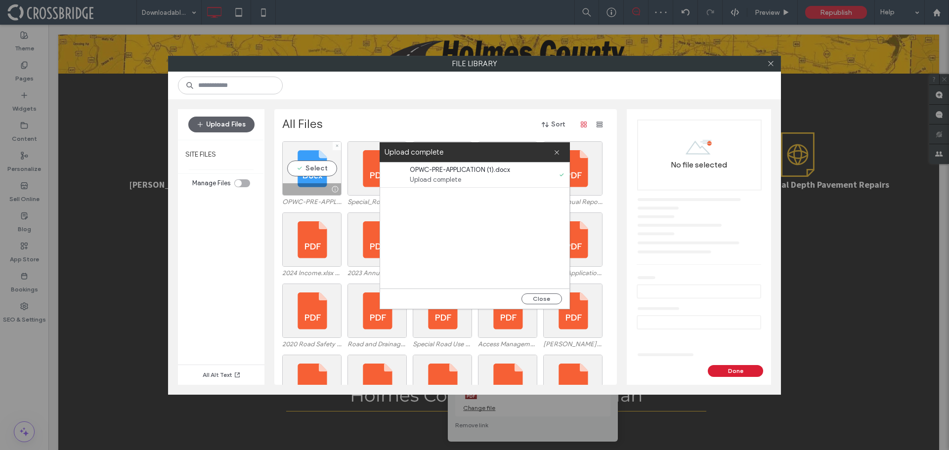
click at [299, 163] on div "Select" at bounding box center [311, 168] width 59 height 54
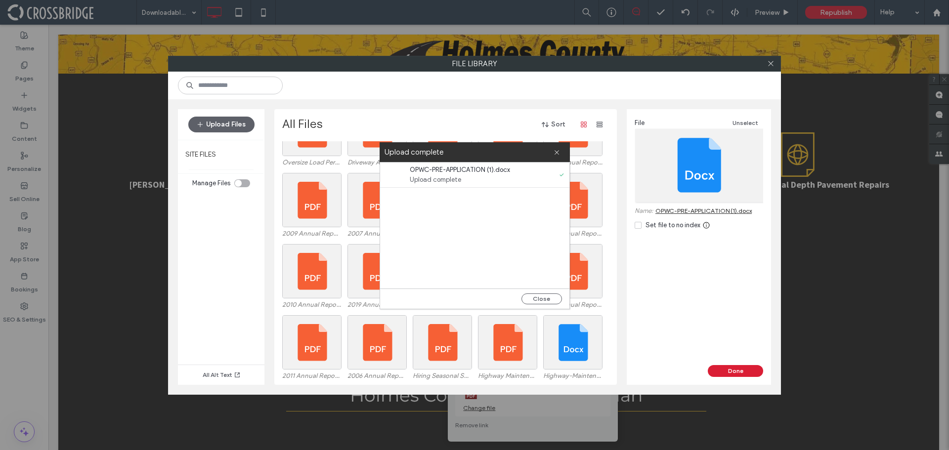
scroll to position [255, 0]
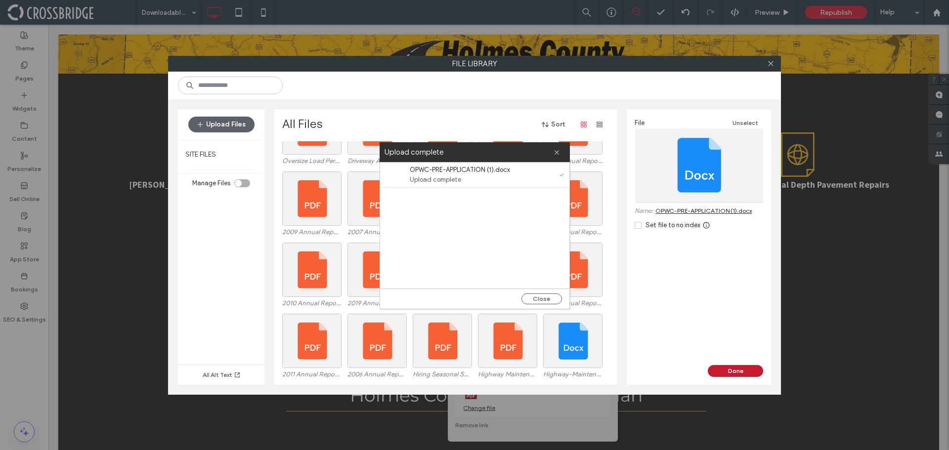
click at [747, 375] on button "Done" at bounding box center [735, 371] width 55 height 12
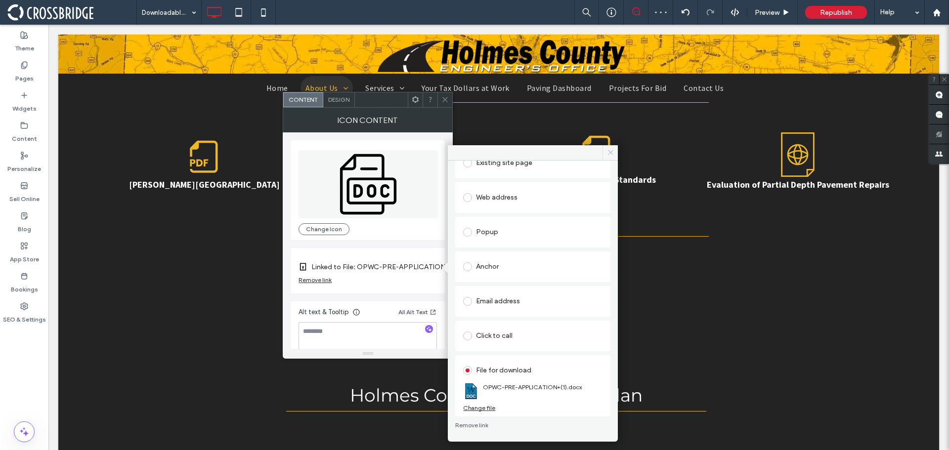
click at [609, 150] on icon at bounding box center [610, 152] width 7 height 7
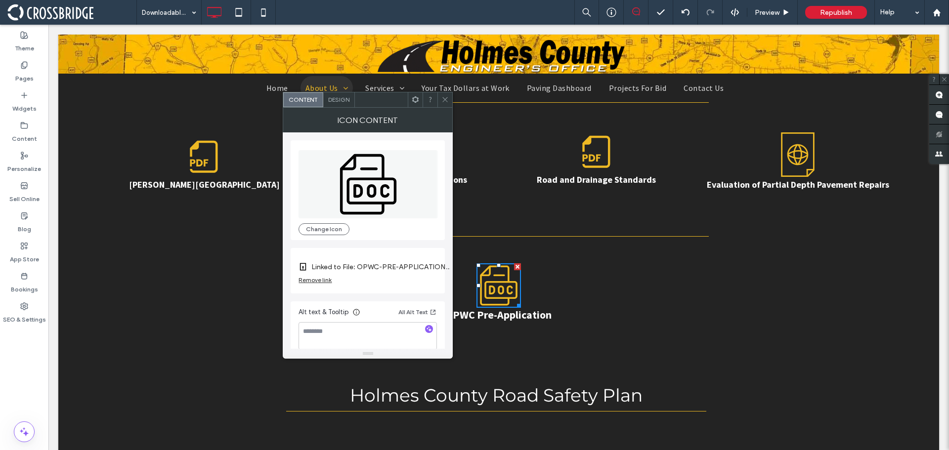
click at [408, 261] on label "Linked to File: OPWC-PRE-APPLICATION+(1).docx" at bounding box center [380, 267] width 138 height 18
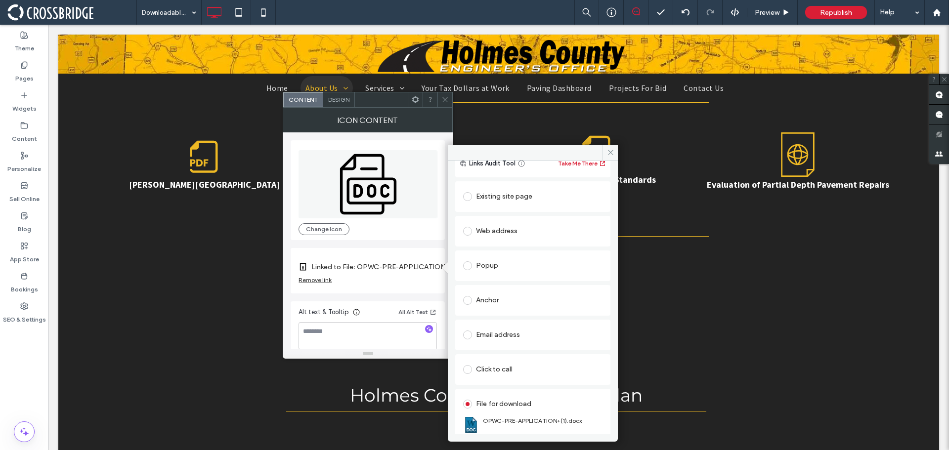
scroll to position [64, 0]
click at [491, 408] on div "Change file" at bounding box center [479, 407] width 32 height 7
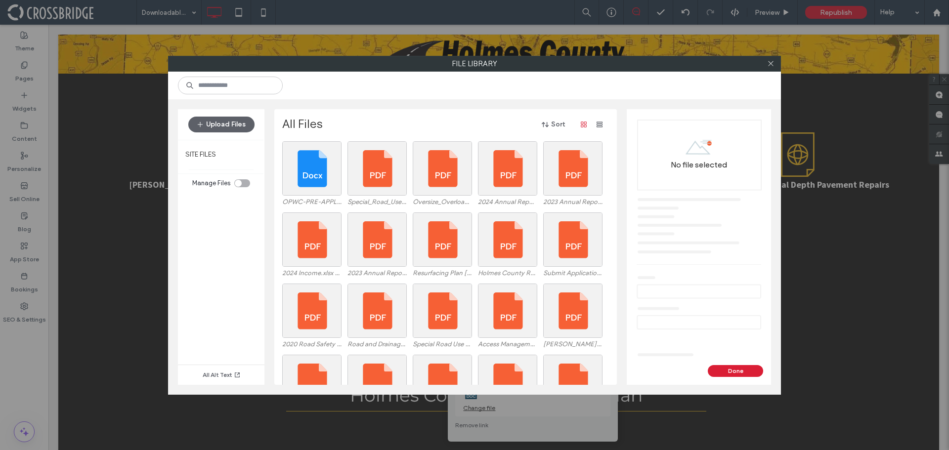
click at [200, 111] on div "Upload Files" at bounding box center [221, 124] width 87 height 31
click at [209, 120] on button "Upload Files" at bounding box center [221, 125] width 66 height 16
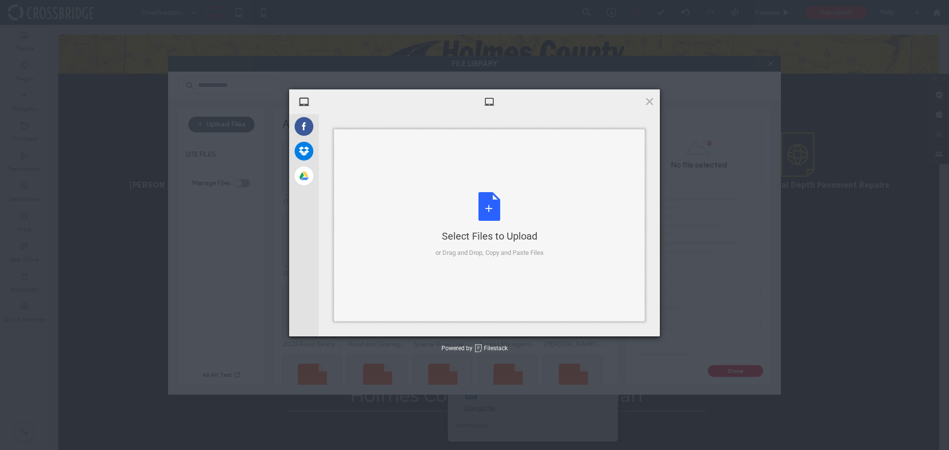
click at [515, 166] on div "Select Files to Upload or Drag and Drop, Copy and Paste Files" at bounding box center [489, 225] width 311 height 193
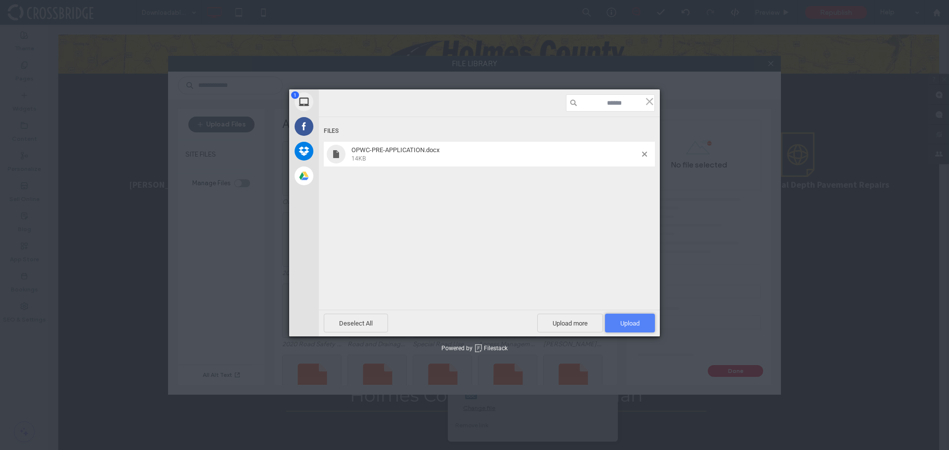
click at [643, 321] on span "Upload 1" at bounding box center [630, 323] width 50 height 19
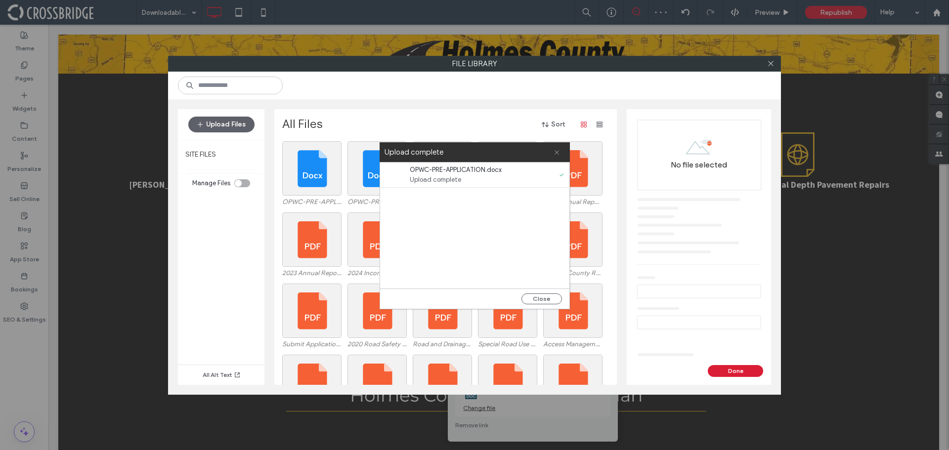
click at [558, 153] on icon at bounding box center [557, 152] width 6 height 6
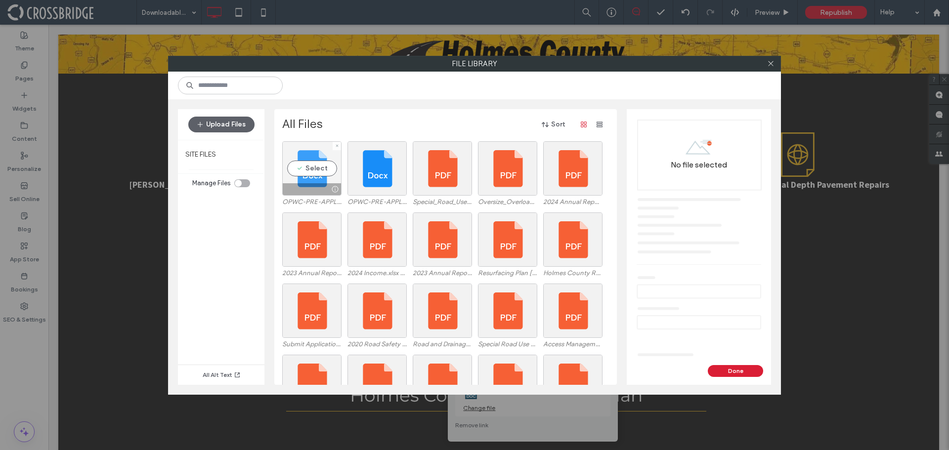
click at [328, 169] on div "Select" at bounding box center [311, 168] width 59 height 54
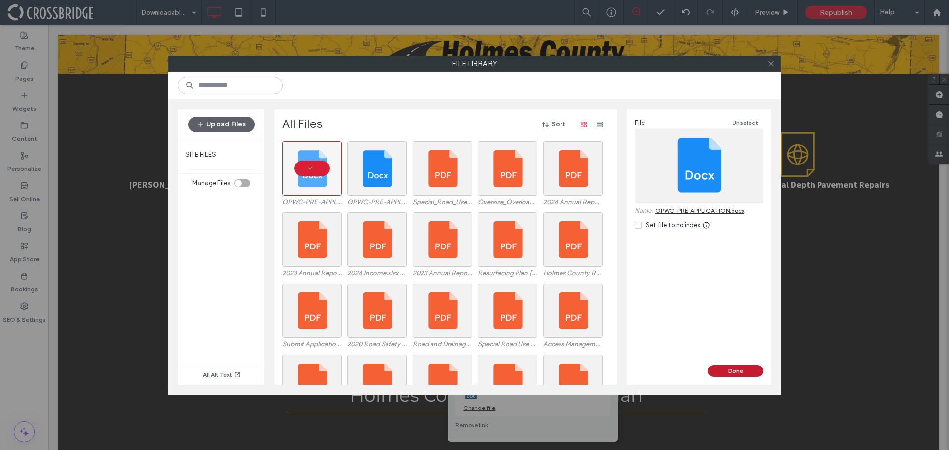
click at [734, 374] on button "Done" at bounding box center [735, 371] width 55 height 12
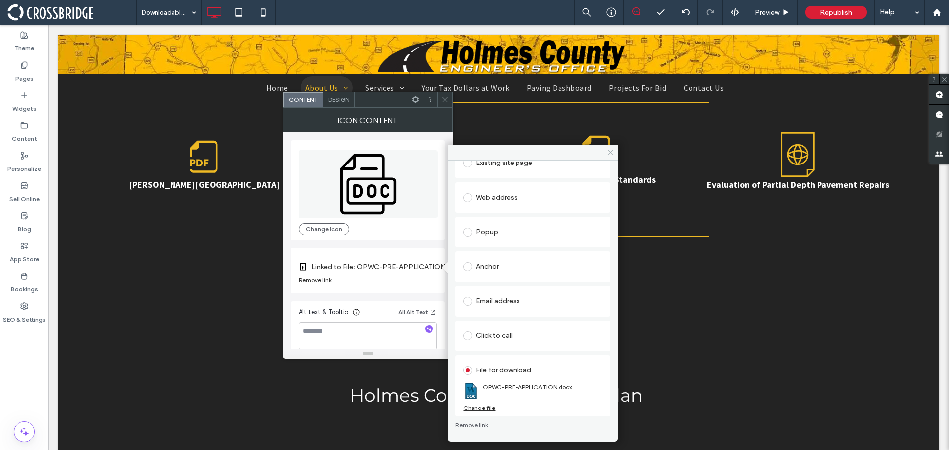
drag, startPoint x: 612, startPoint y: 152, endPoint x: 525, endPoint y: 149, distance: 87.0
click at [612, 152] on icon at bounding box center [610, 152] width 7 height 7
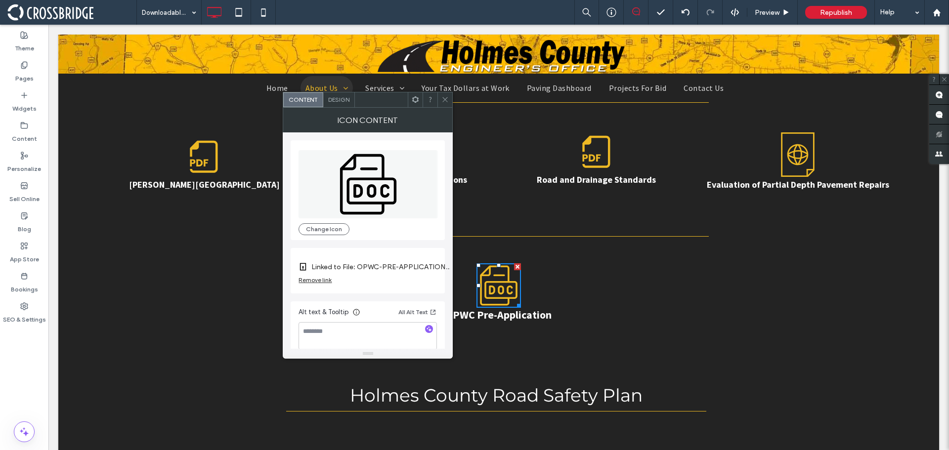
drag, startPoint x: 446, startPoint y: 102, endPoint x: 304, endPoint y: 116, distance: 142.6
click at [446, 102] on icon at bounding box center [444, 99] width 7 height 7
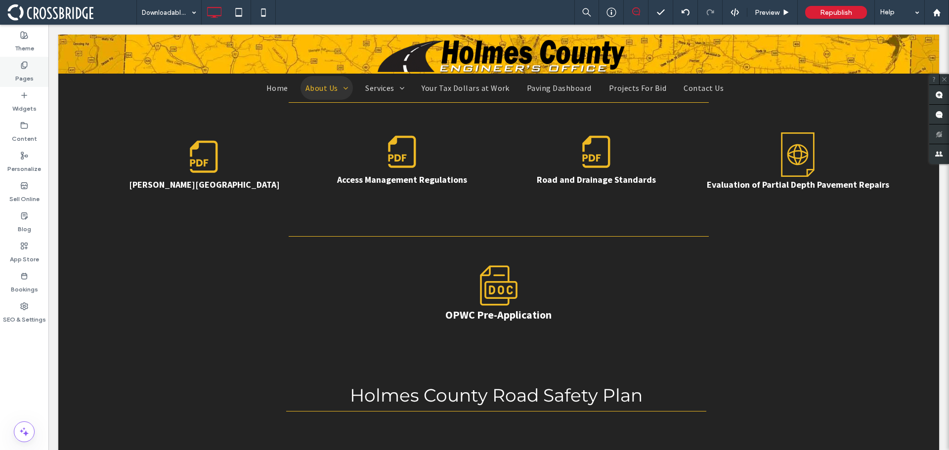
click at [13, 80] on div "Pages" at bounding box center [24, 72] width 48 height 30
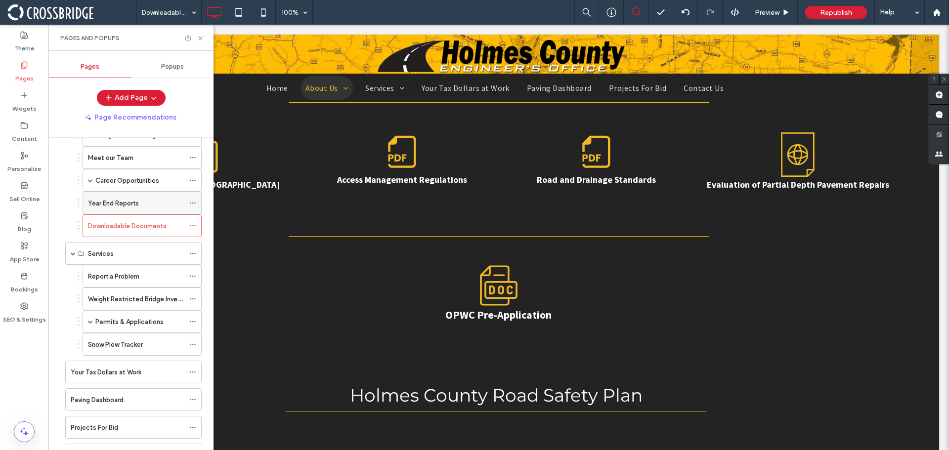
scroll to position [99, 0]
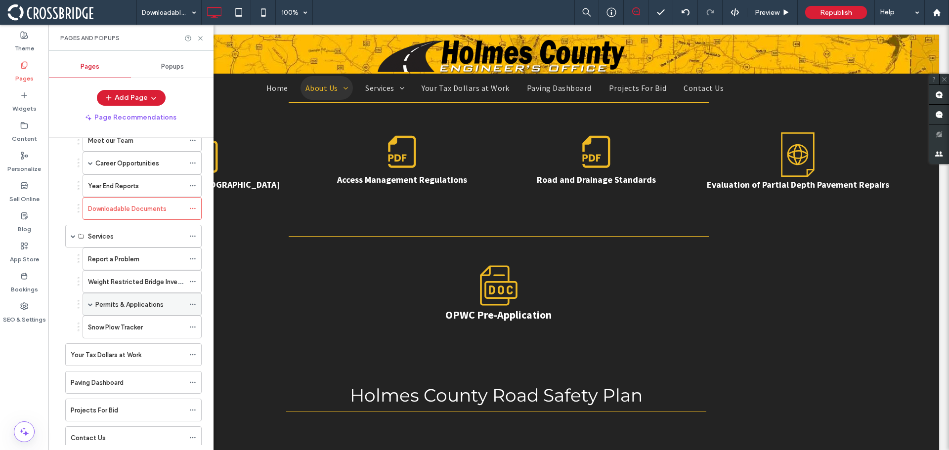
click at [91, 305] on span at bounding box center [90, 304] width 5 height 5
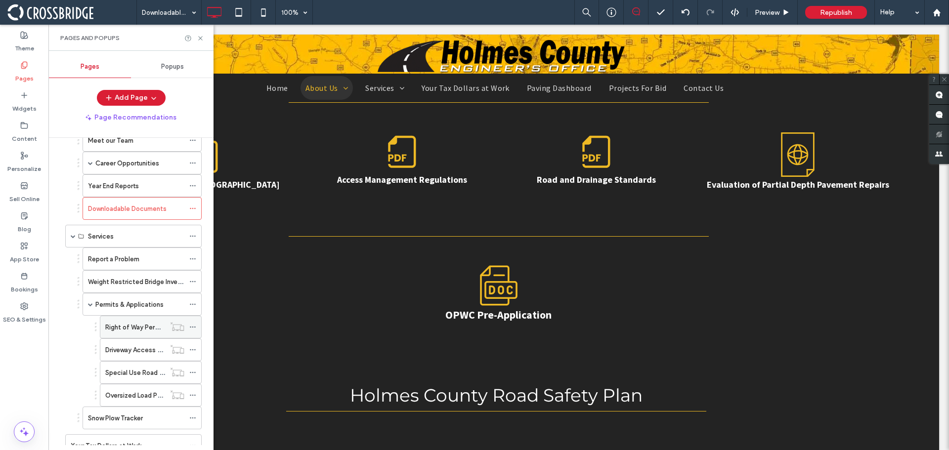
scroll to position [148, 0]
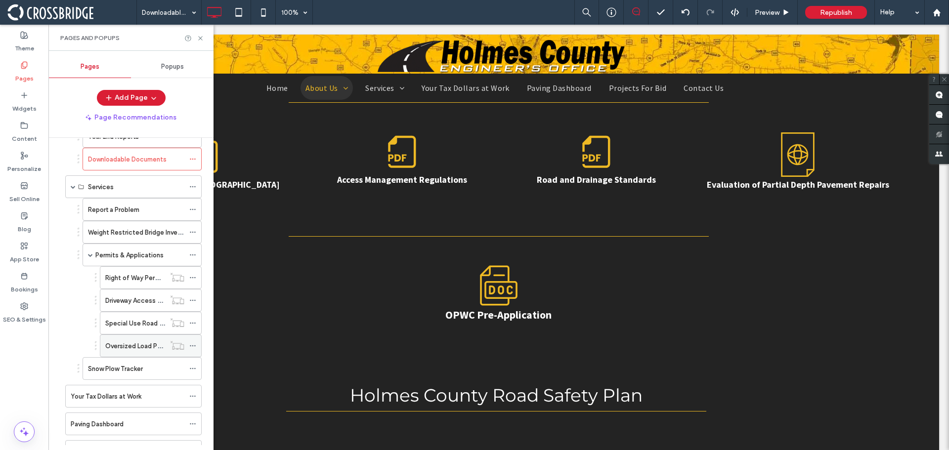
click at [196, 346] on icon at bounding box center [192, 346] width 7 height 7
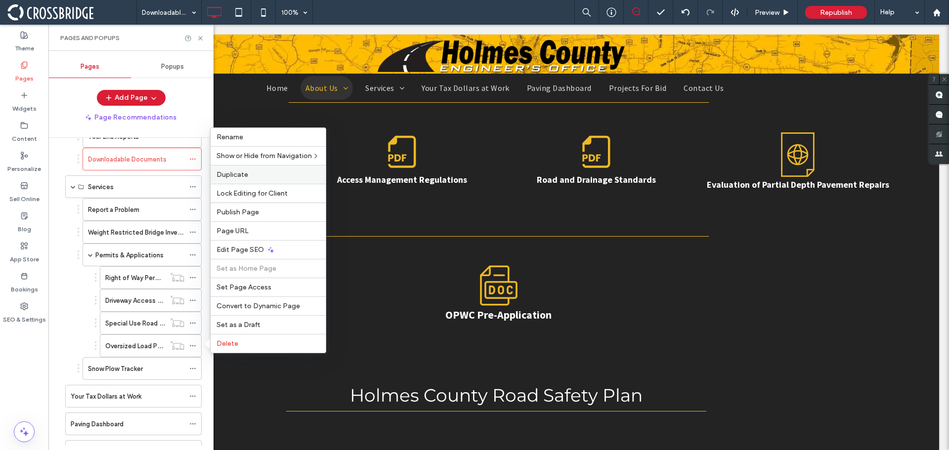
click at [256, 174] on label "Duplicate" at bounding box center [268, 175] width 103 height 8
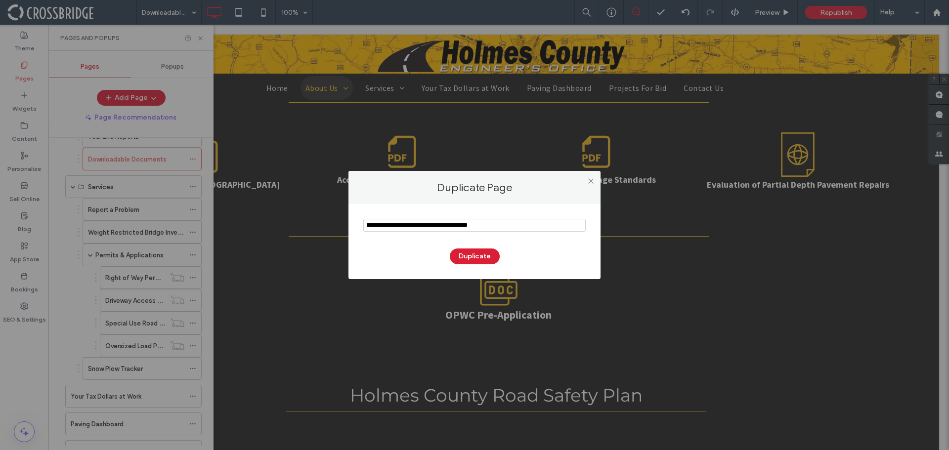
drag, startPoint x: 513, startPoint y: 225, endPoint x: 387, endPoint y: 226, distance: 126.1
click at [337, 227] on div "Duplicate Page Duplicate" at bounding box center [474, 225] width 949 height 450
type input "**********"
click at [468, 255] on button "Duplicate" at bounding box center [475, 257] width 50 height 16
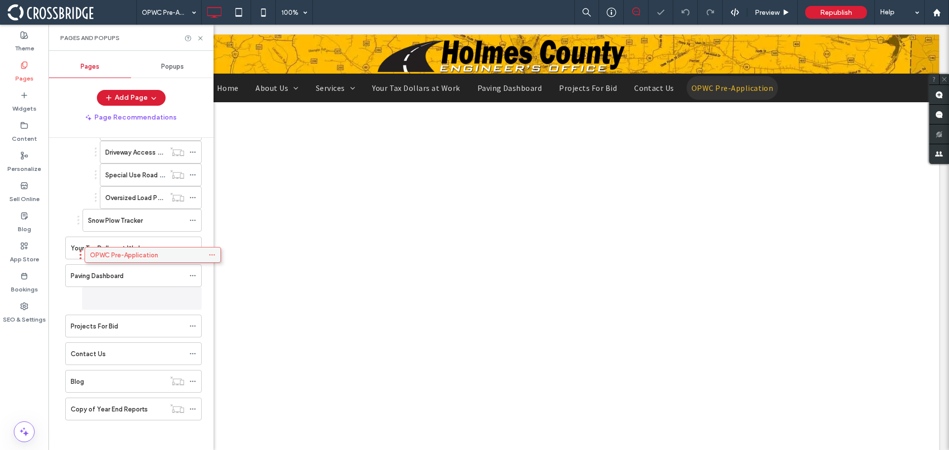
scroll to position [297, 0]
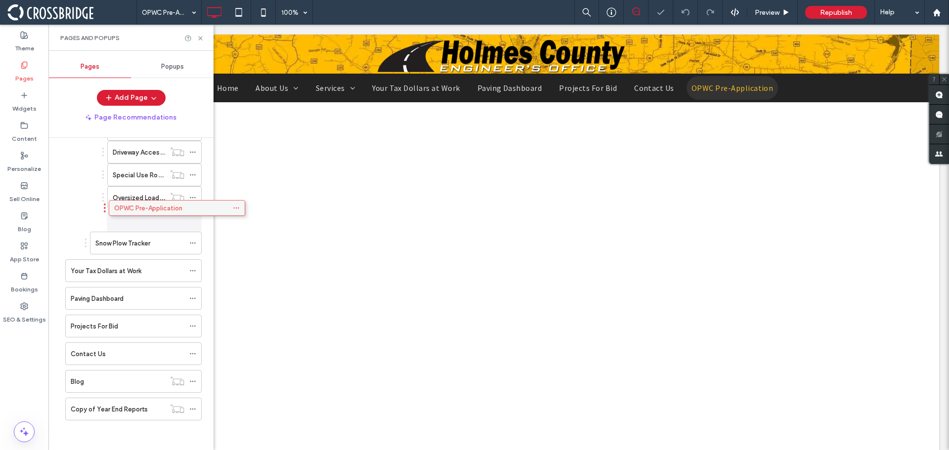
drag, startPoint x: 131, startPoint y: 404, endPoint x: 176, endPoint y: 206, distance: 202.8
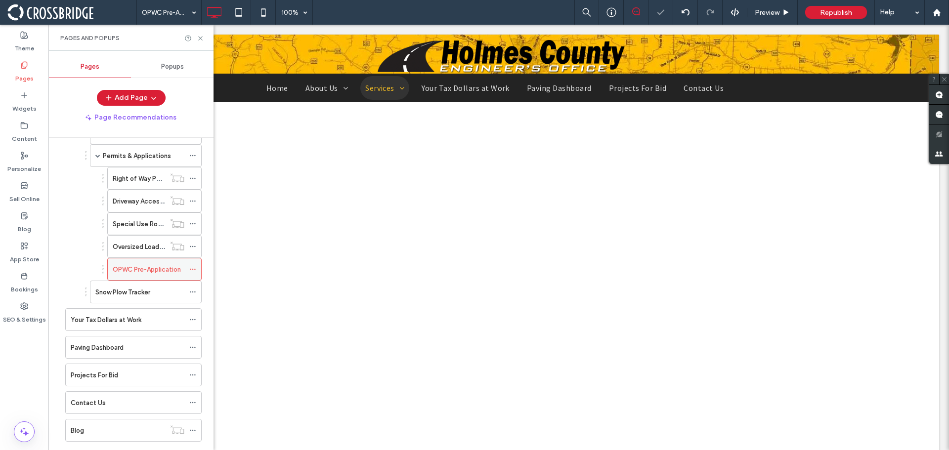
scroll to position [247, 0]
click at [189, 269] on icon at bounding box center [192, 269] width 7 height 7
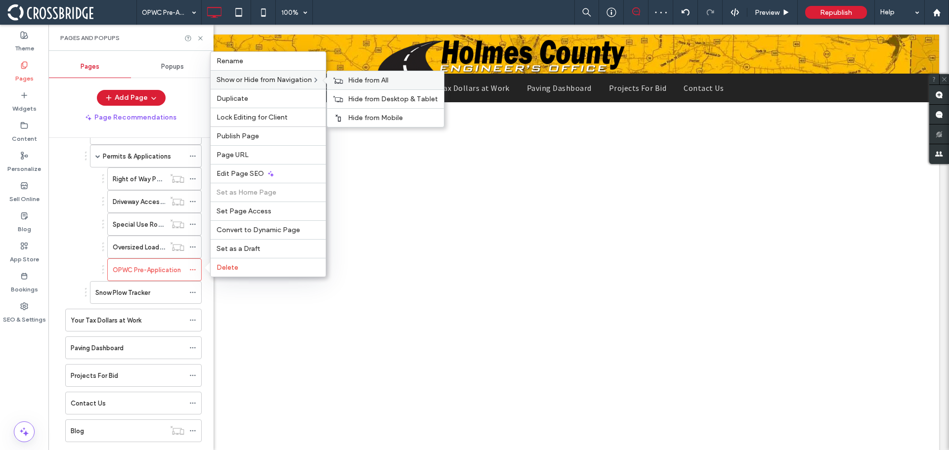
click at [361, 82] on span "Hide from All" at bounding box center [368, 80] width 41 height 8
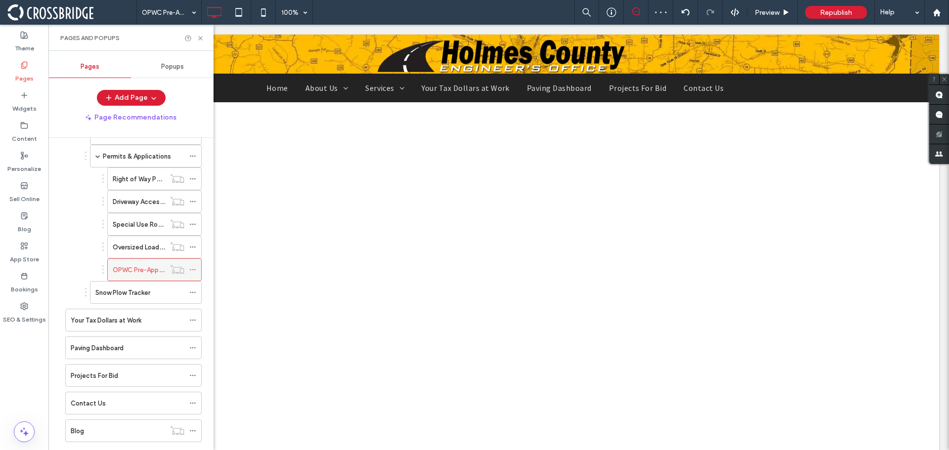
click at [146, 269] on label "OPWC Pre-Application" at bounding box center [147, 269] width 68 height 17
click at [202, 40] on use at bounding box center [200, 38] width 4 height 4
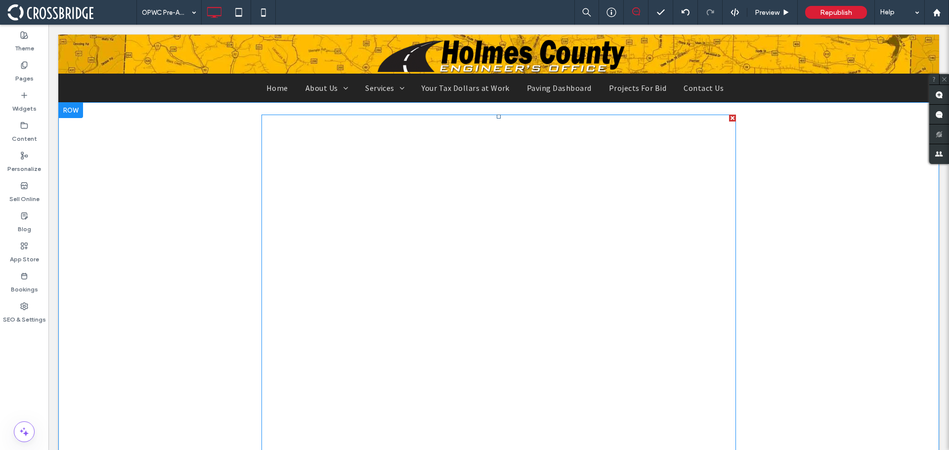
click at [540, 222] on span at bounding box center [498, 321] width 475 height 413
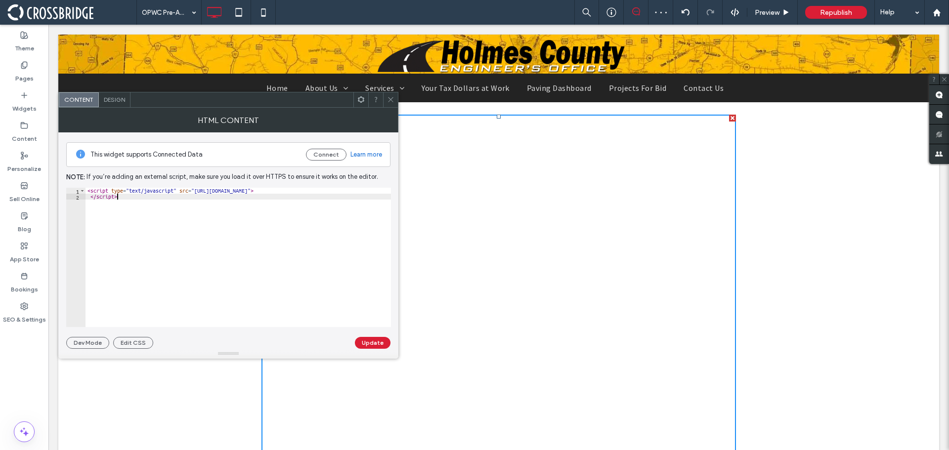
drag, startPoint x: 118, startPoint y: 197, endPoint x: 67, endPoint y: 188, distance: 51.7
click at [68, 189] on div "********* 1 2 < script type = "text/javascript" src = "https://form.jotform.com…" at bounding box center [228, 257] width 325 height 139
paste textarea "Cursor at row 1"
type textarea "**********"
click at [367, 347] on button "Update" at bounding box center [373, 343] width 36 height 12
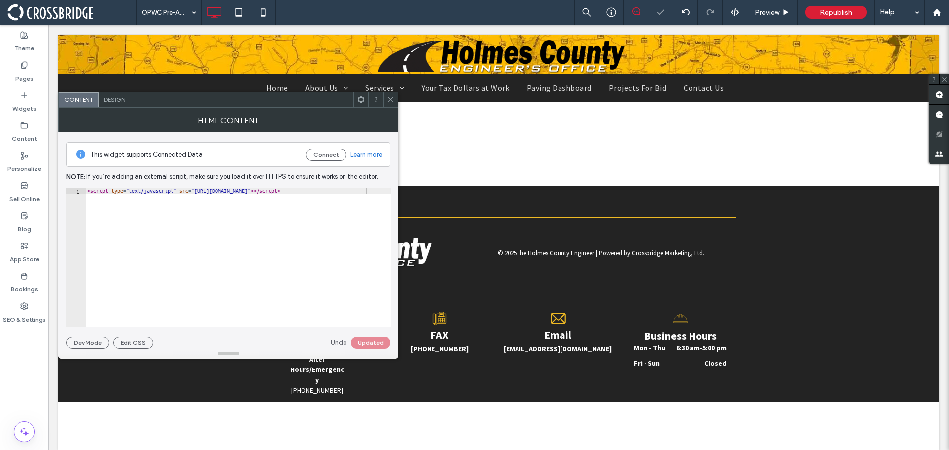
click at [389, 100] on icon at bounding box center [390, 99] width 7 height 7
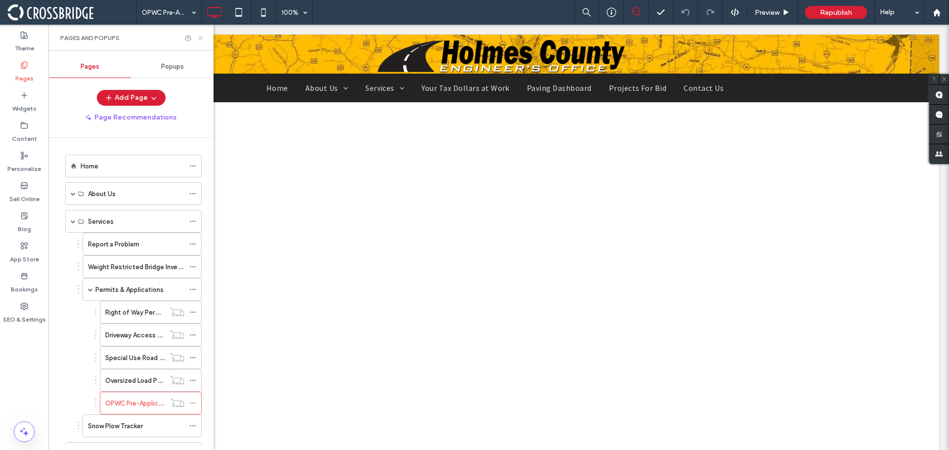
click at [198, 36] on icon at bounding box center [200, 38] width 7 height 7
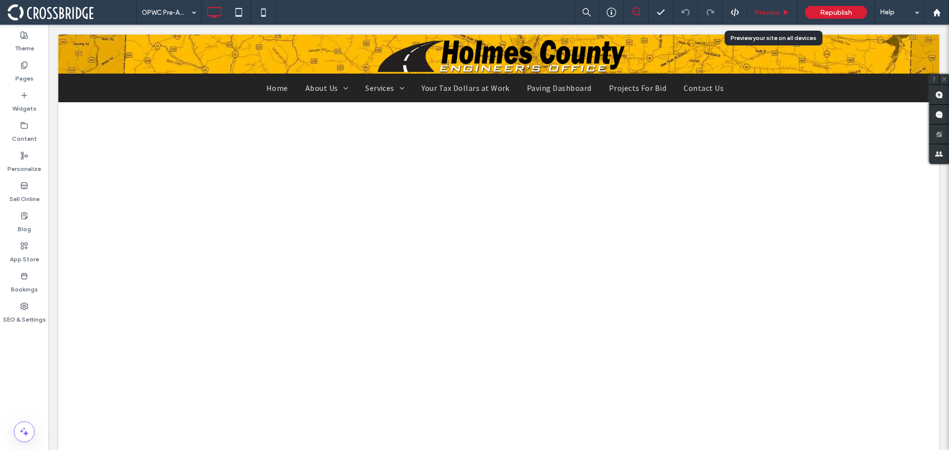
click at [771, 7] on div "Preview" at bounding box center [772, 12] width 50 height 25
click at [768, 13] on span "Preview" at bounding box center [767, 12] width 25 height 8
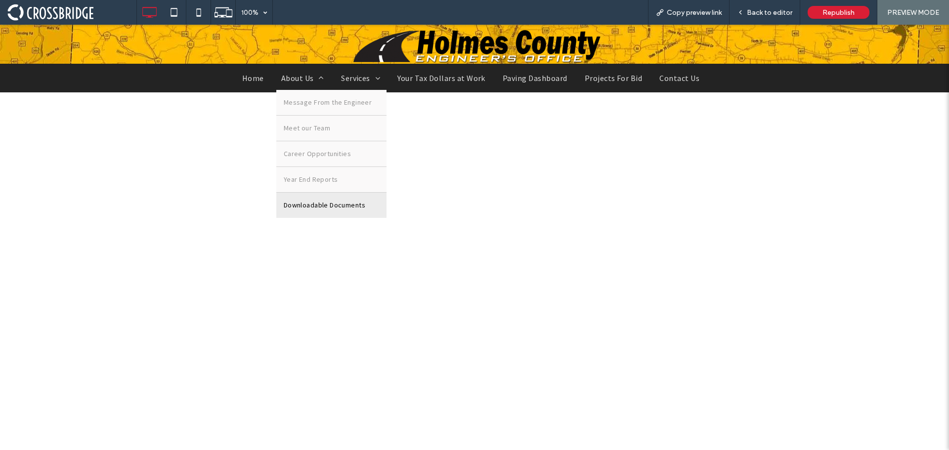
click at [318, 201] on span "Downloadable Documents" at bounding box center [325, 205] width 82 height 10
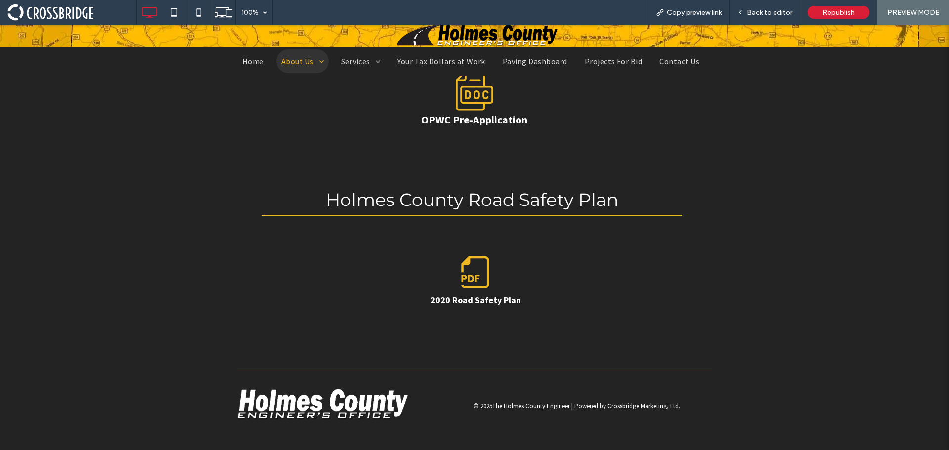
scroll to position [576, 0]
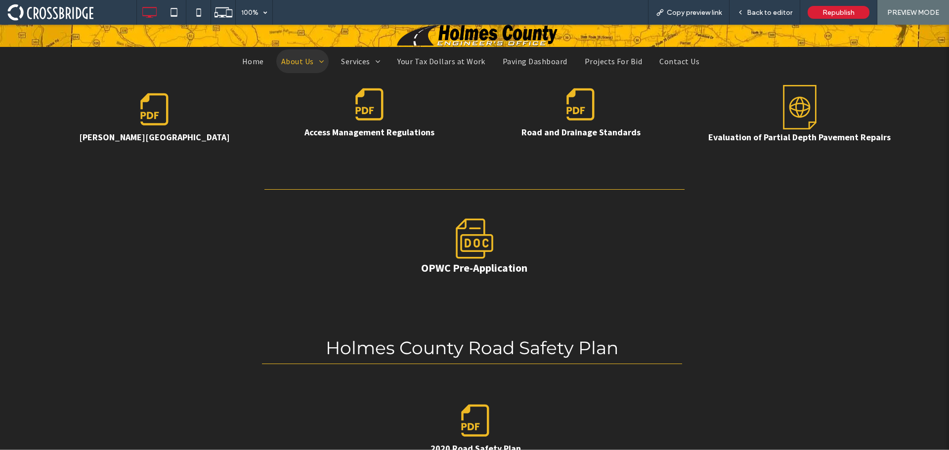
click at [583, 110] on icon at bounding box center [581, 104] width 44 height 44
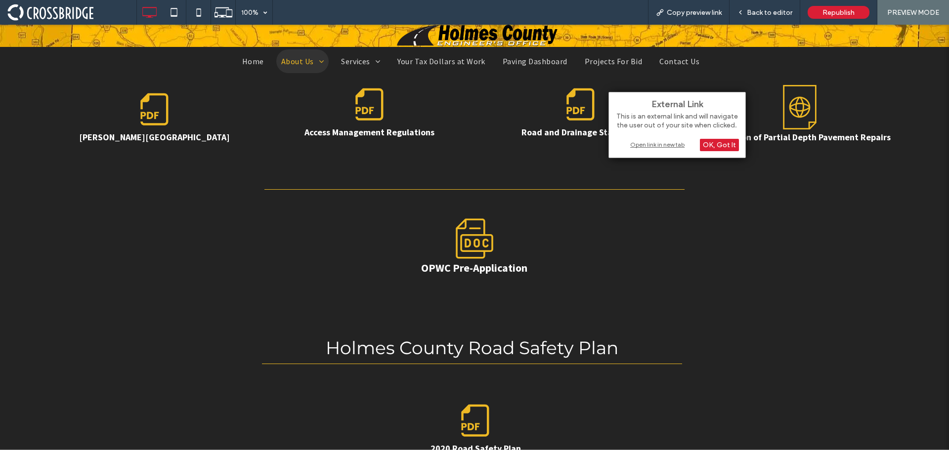
click at [677, 144] on div "Open link in new tab" at bounding box center [677, 144] width 124 height 10
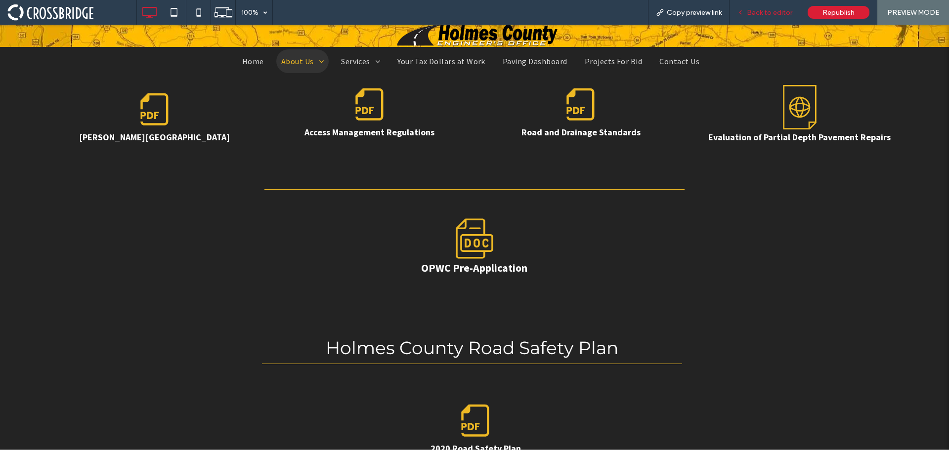
click at [750, 15] on span "Back to editor" at bounding box center [769, 12] width 45 height 8
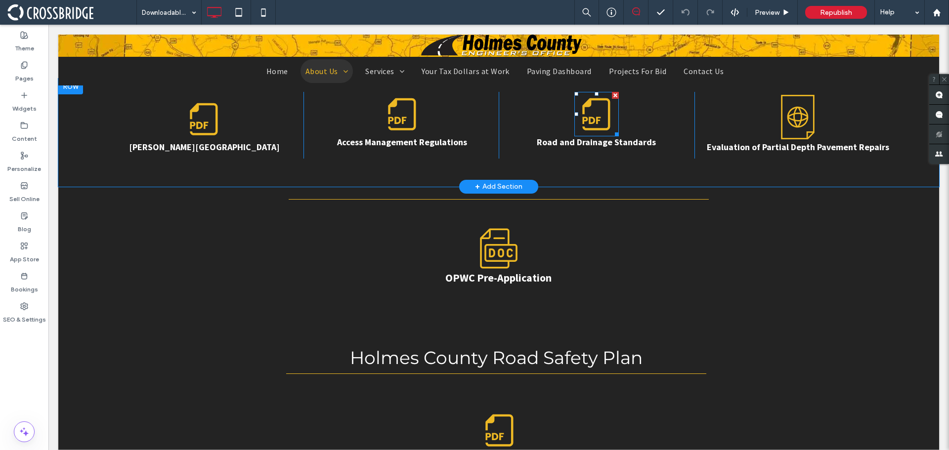
click at [589, 114] on icon at bounding box center [596, 114] width 44 height 44
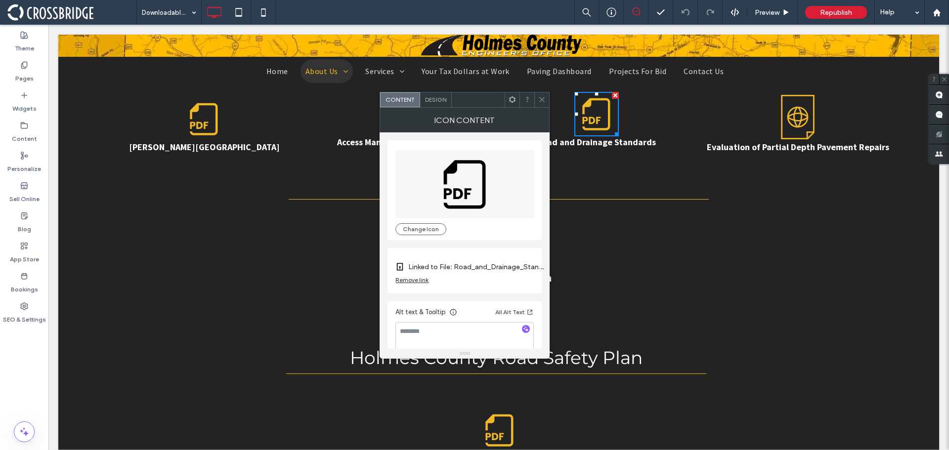
click at [445, 268] on label "Linked to File: Road_and_Drainage_Standards.pdf" at bounding box center [477, 267] width 138 height 18
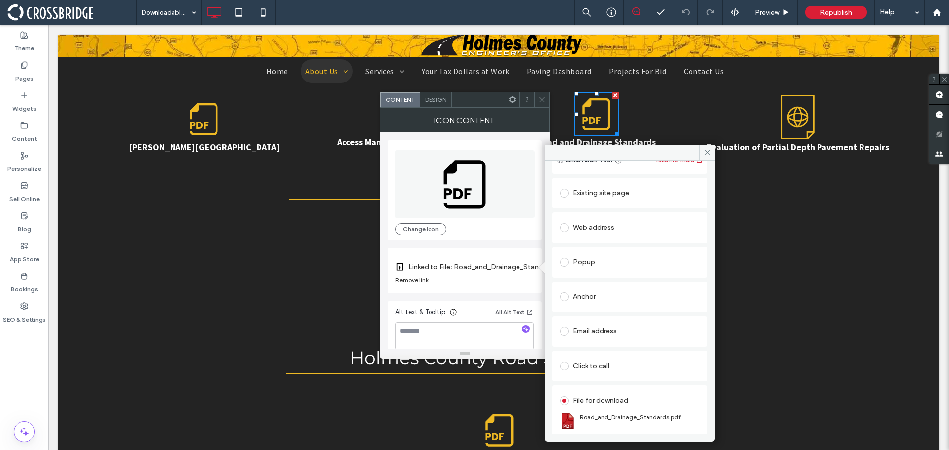
scroll to position [64, 0]
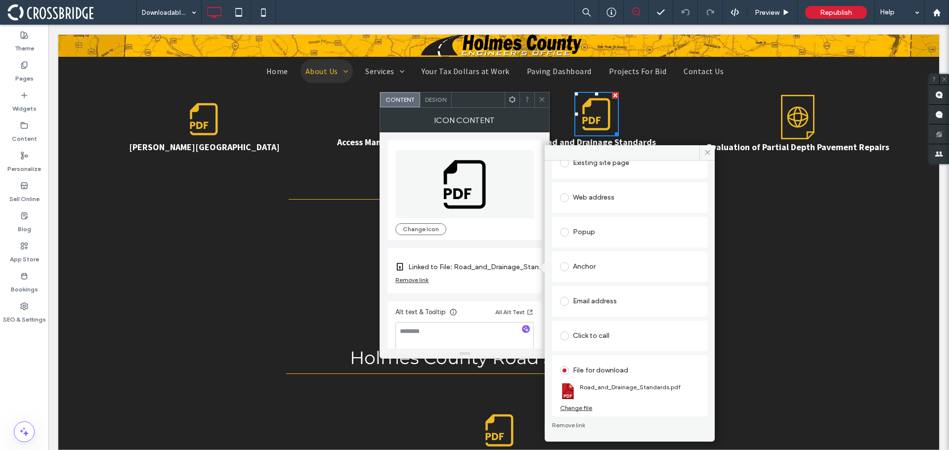
click at [586, 412] on div "File for download Road_and_Drainage_Standards.pdf Change file" at bounding box center [629, 385] width 155 height 61
click at [582, 409] on div "Change file" at bounding box center [576, 407] width 32 height 7
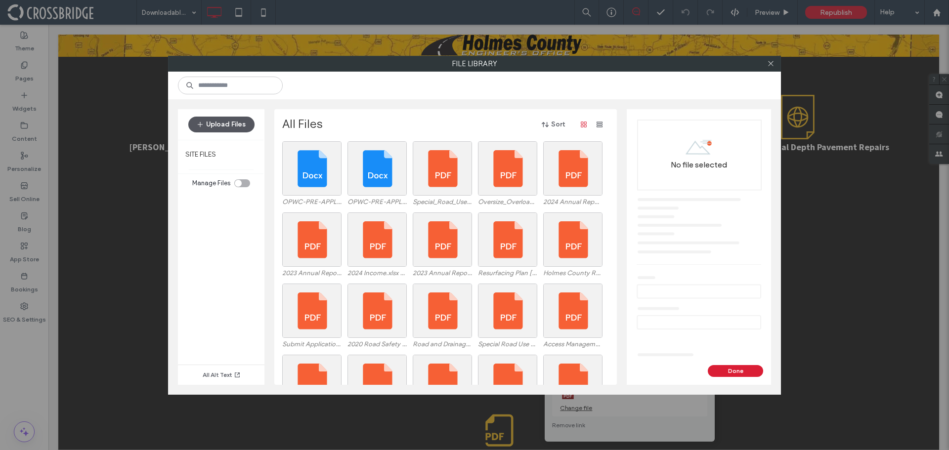
click at [217, 129] on button "Upload Files" at bounding box center [221, 125] width 66 height 16
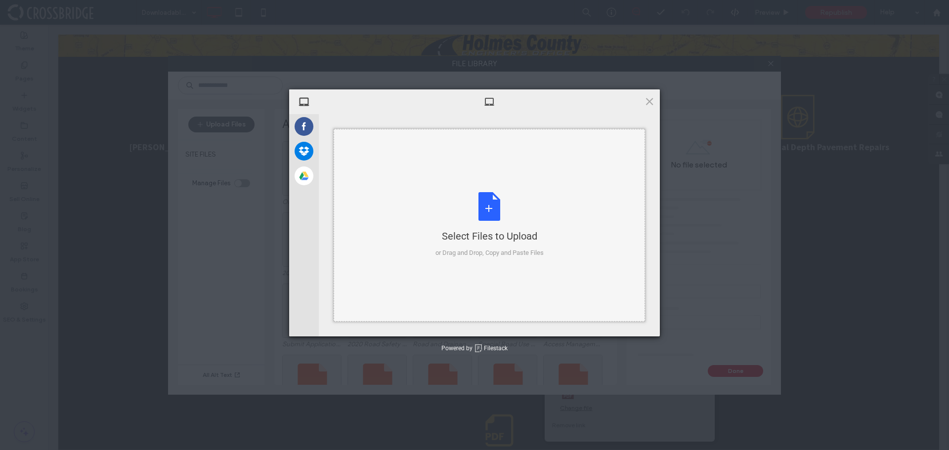
click at [375, 178] on div "Select Files to Upload or Drag and Drop, Copy and Paste Files" at bounding box center [489, 225] width 311 height 193
click at [538, 255] on div "or Drag and Drop, Copy and Paste Files" at bounding box center [489, 253] width 108 height 10
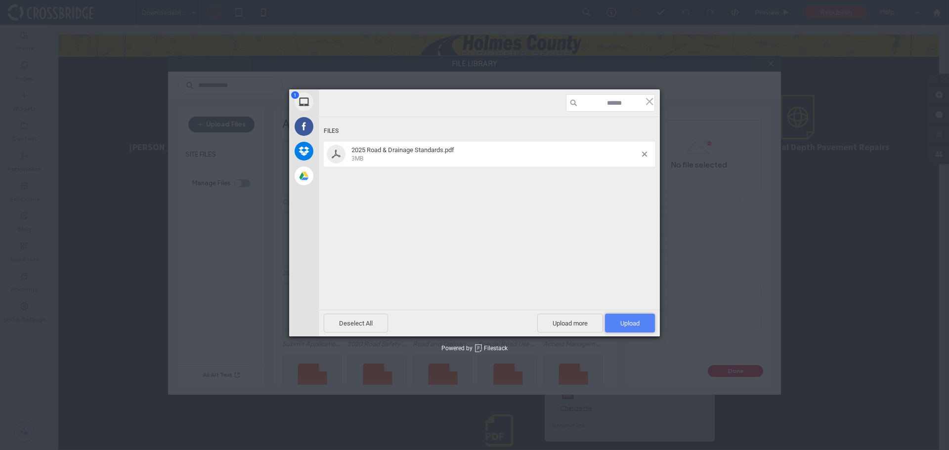
click at [622, 323] on span "Upload 1" at bounding box center [629, 323] width 19 height 7
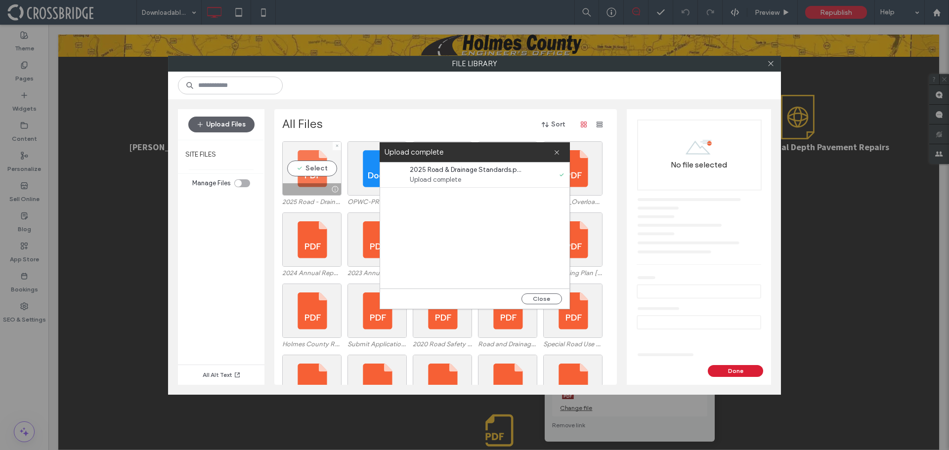
click at [295, 162] on div "Select" at bounding box center [311, 168] width 59 height 54
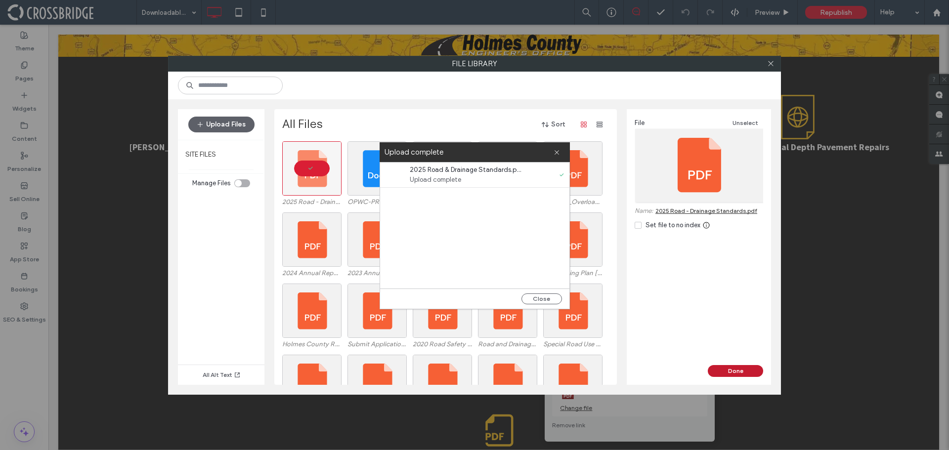
click at [721, 370] on button "Done" at bounding box center [735, 371] width 55 height 12
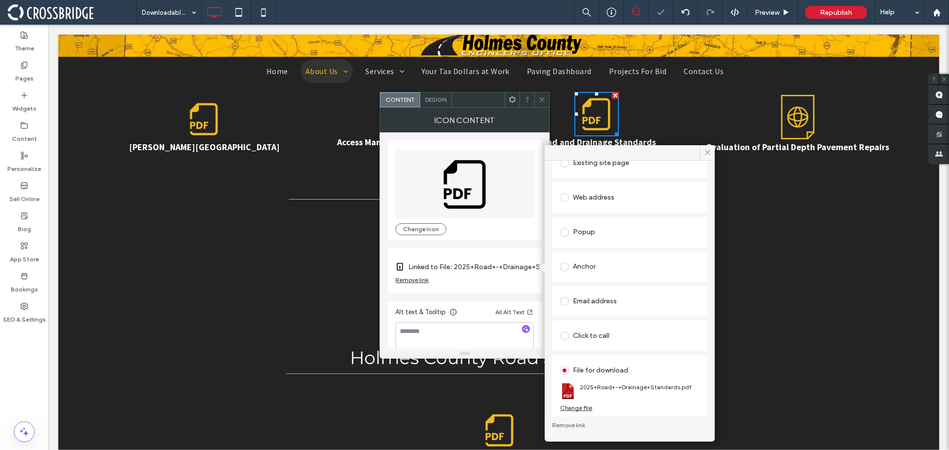
click at [544, 102] on icon at bounding box center [541, 99] width 7 height 7
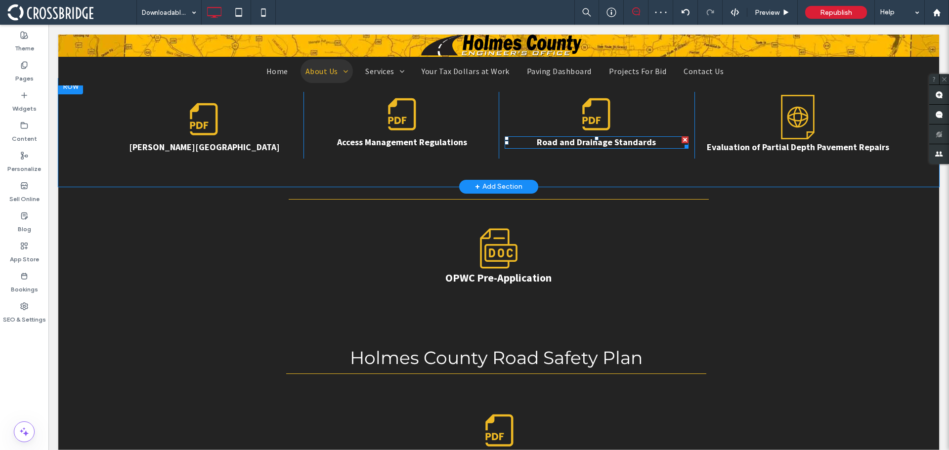
click at [595, 140] on div at bounding box center [597, 138] width 4 height 4
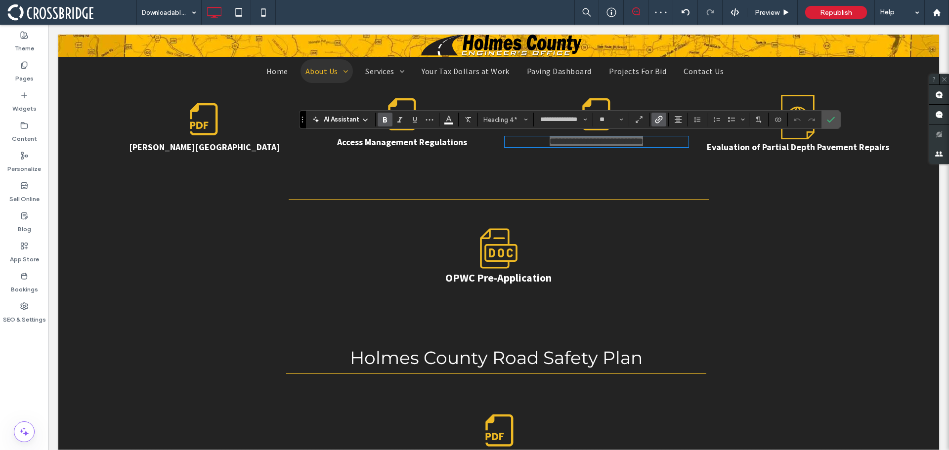
click at [659, 125] on span "Link" at bounding box center [657, 120] width 4 height 14
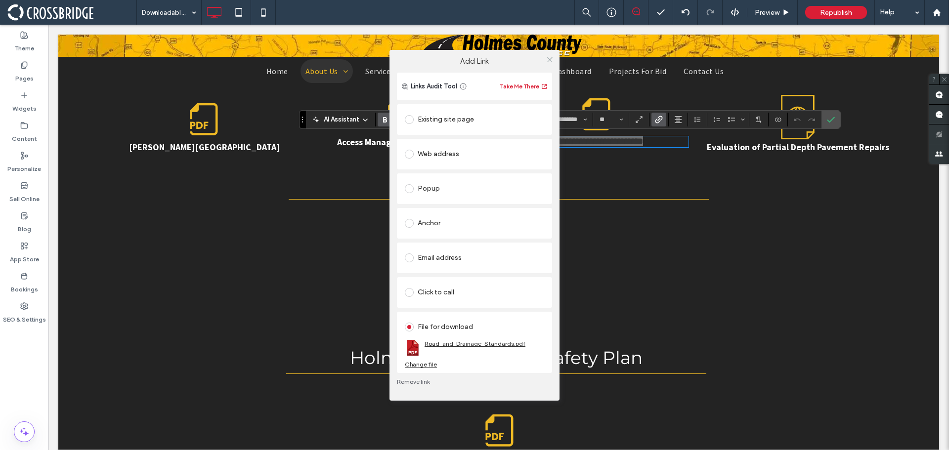
click at [467, 347] on link "Road_and_Drainage_Standards.pdf" at bounding box center [475, 343] width 101 height 7
click at [426, 365] on div "Change file" at bounding box center [421, 364] width 32 height 7
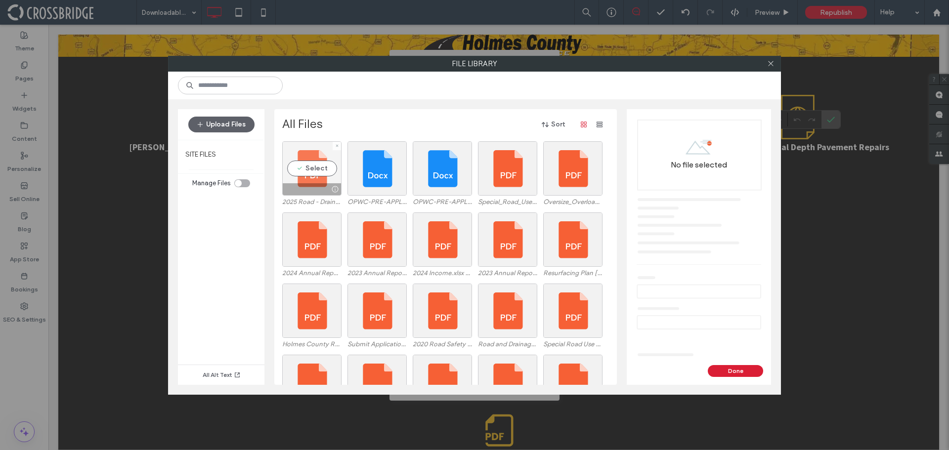
click at [329, 166] on div "Select" at bounding box center [311, 168] width 59 height 54
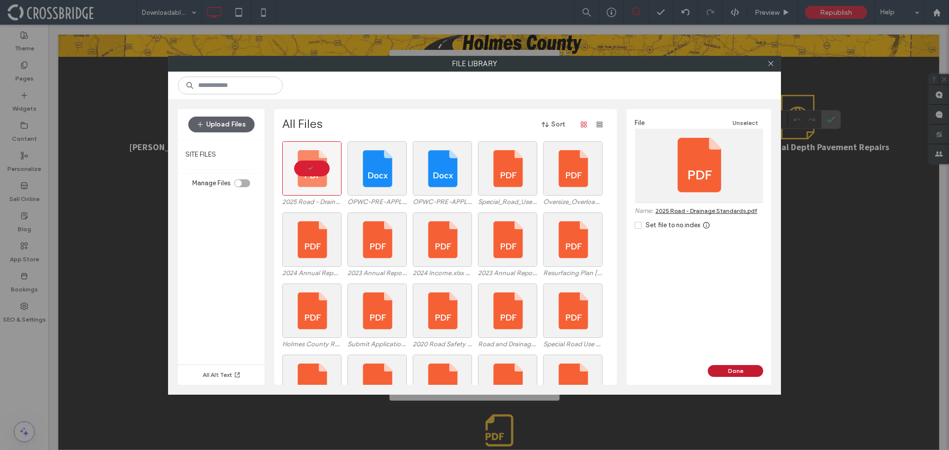
click at [744, 373] on button "Done" at bounding box center [735, 371] width 55 height 12
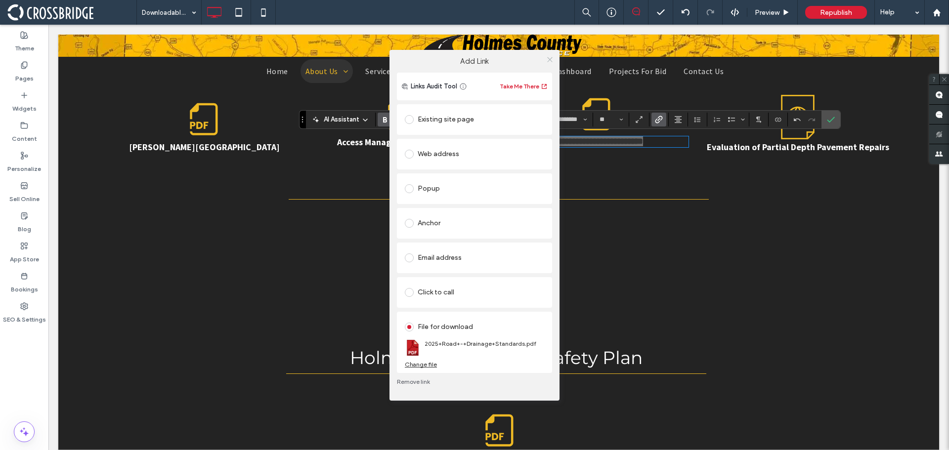
click at [547, 60] on icon at bounding box center [549, 59] width 7 height 7
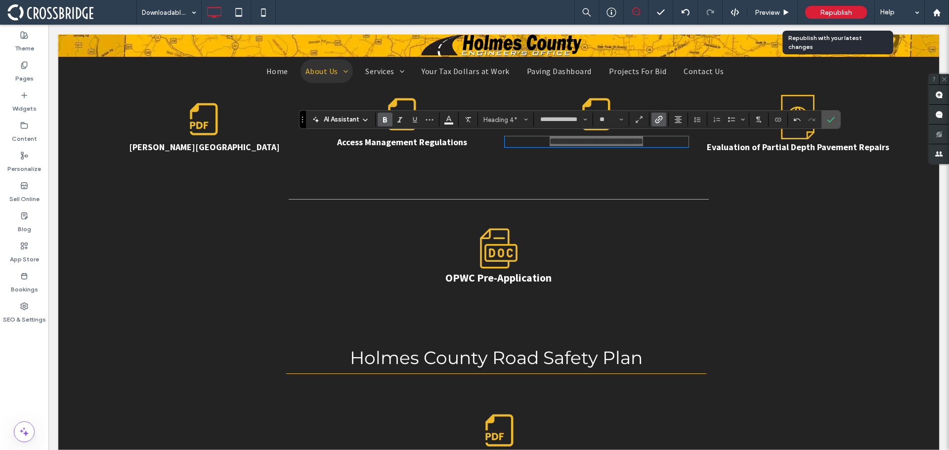
click at [831, 14] on span "Republish" at bounding box center [836, 12] width 32 height 8
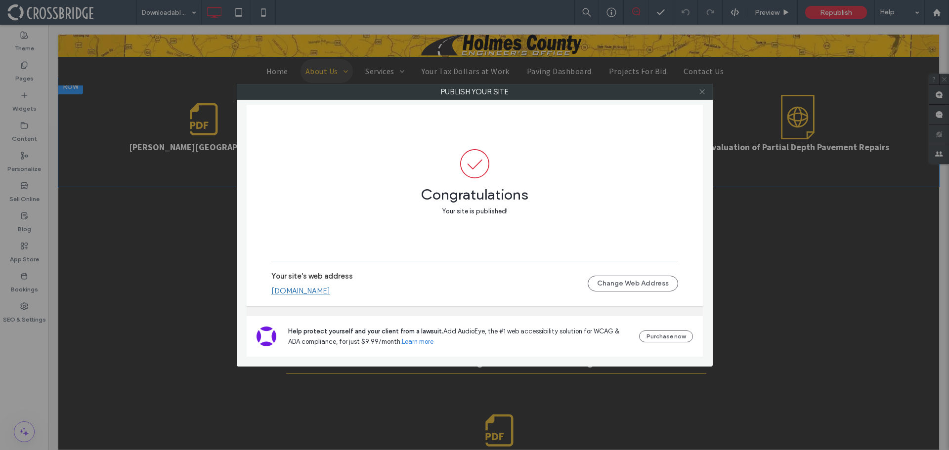
click at [700, 88] on icon at bounding box center [701, 91] width 7 height 7
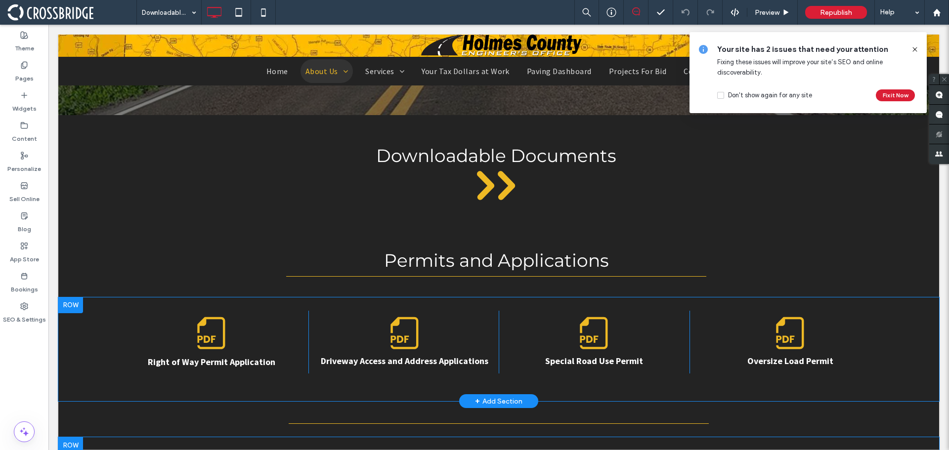
scroll to position [198, 0]
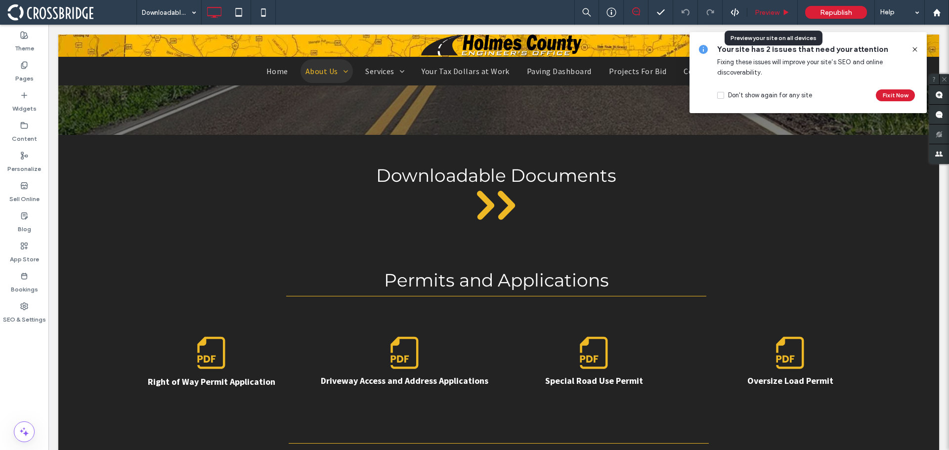
drag, startPoint x: 711, startPoint y: 2, endPoint x: 761, endPoint y: 14, distance: 51.9
click at [761, 14] on span "Preview" at bounding box center [767, 12] width 25 height 8
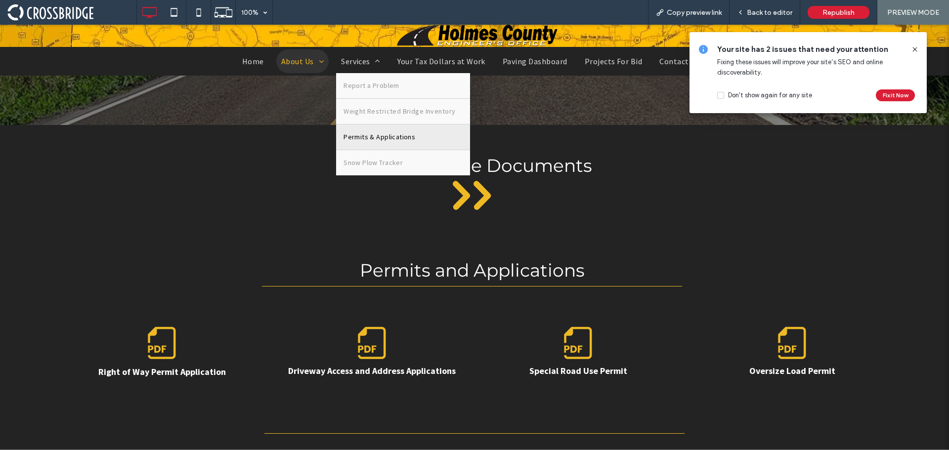
click at [391, 138] on span "Permits & Applications" at bounding box center [380, 137] width 72 height 10
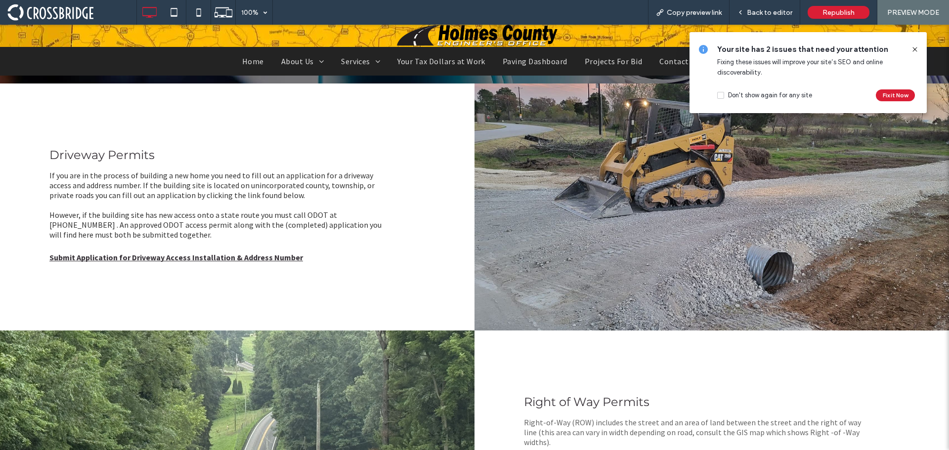
scroll to position [247, 0]
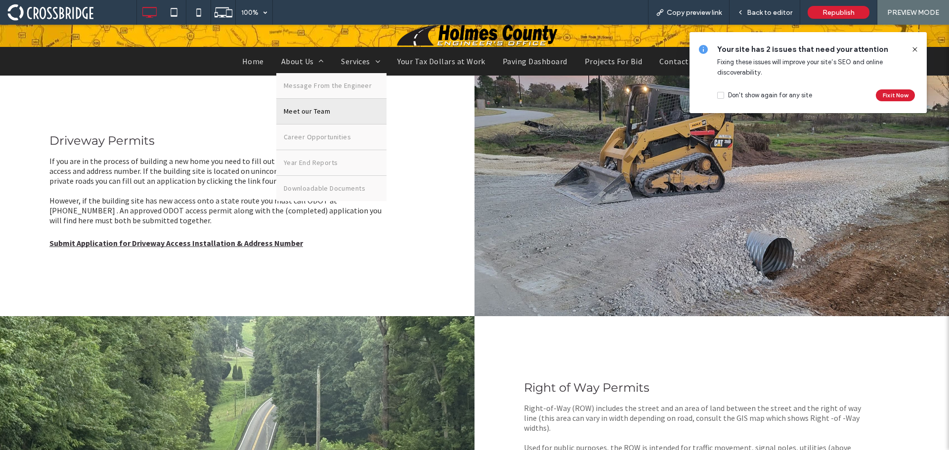
click at [299, 106] on span "Meet our Team" at bounding box center [307, 111] width 46 height 10
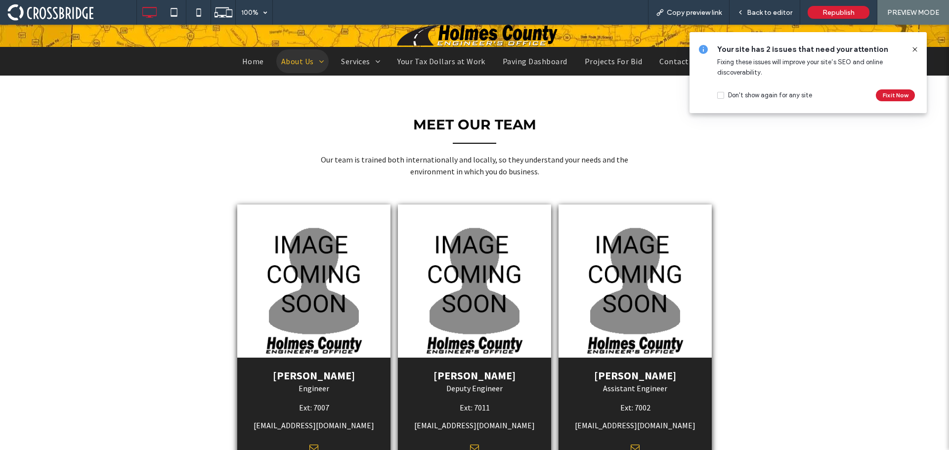
scroll to position [445, 0]
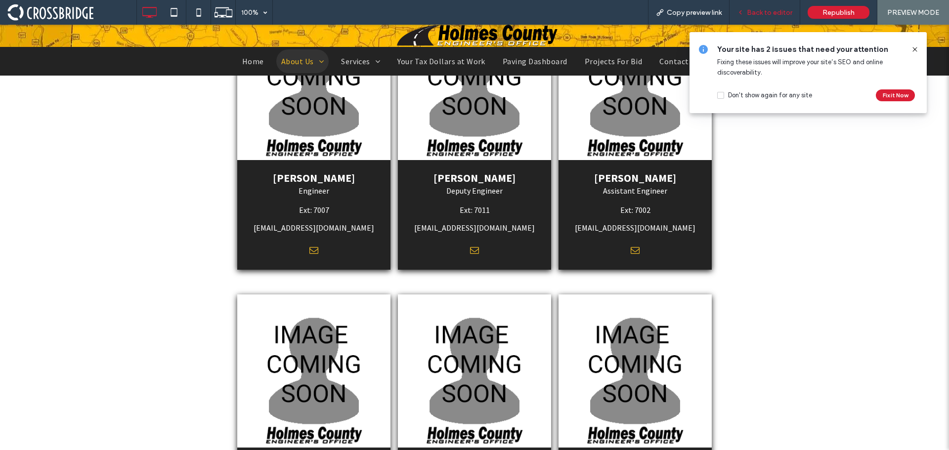
click at [769, 10] on span "Back to editor" at bounding box center [769, 12] width 45 height 8
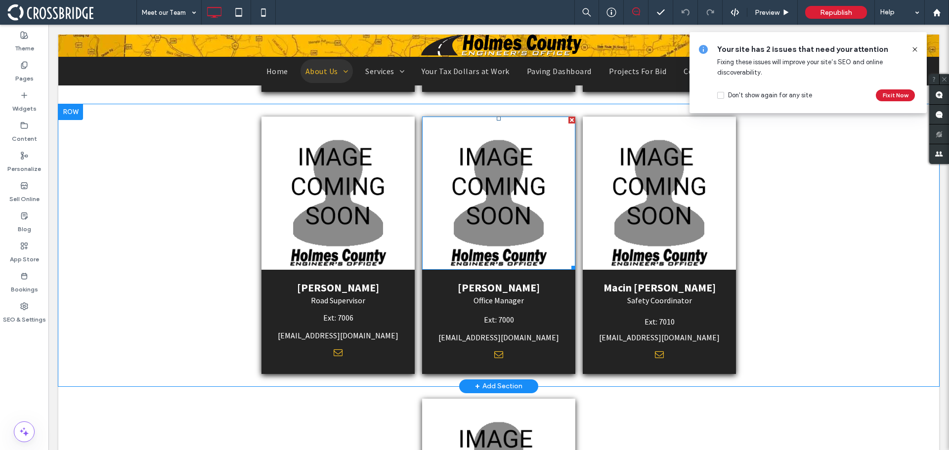
scroll to position [939, 0]
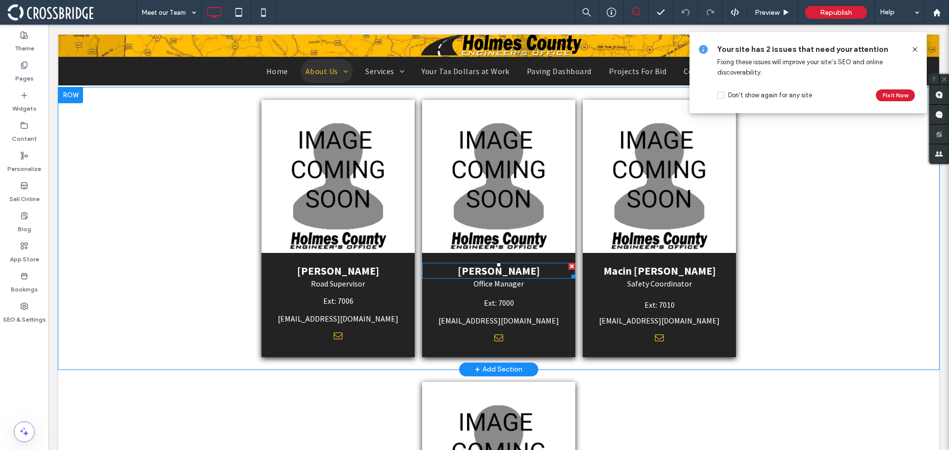
click at [498, 266] on span "Melissa Troyer" at bounding box center [499, 271] width 82 height 14
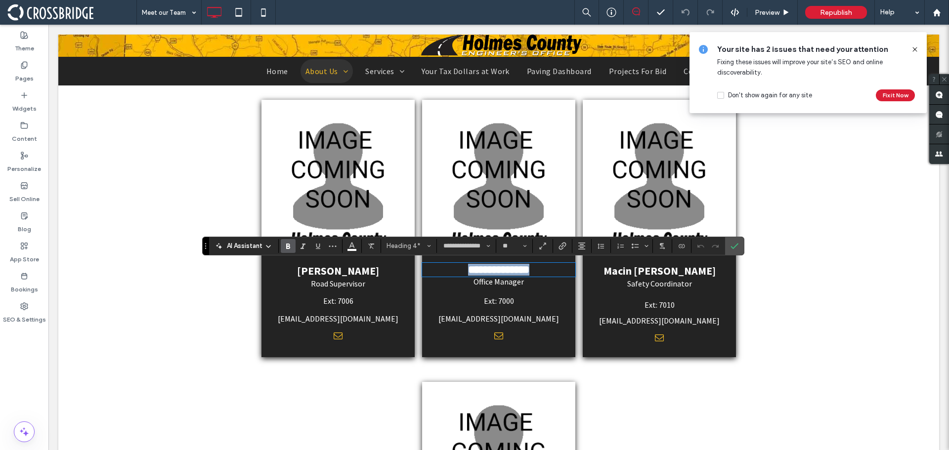
click at [502, 266] on span "**********" at bounding box center [498, 269] width 61 height 11
click at [508, 322] on link "[EMAIL_ADDRESS][DOMAIN_NAME]" at bounding box center [498, 319] width 121 height 10
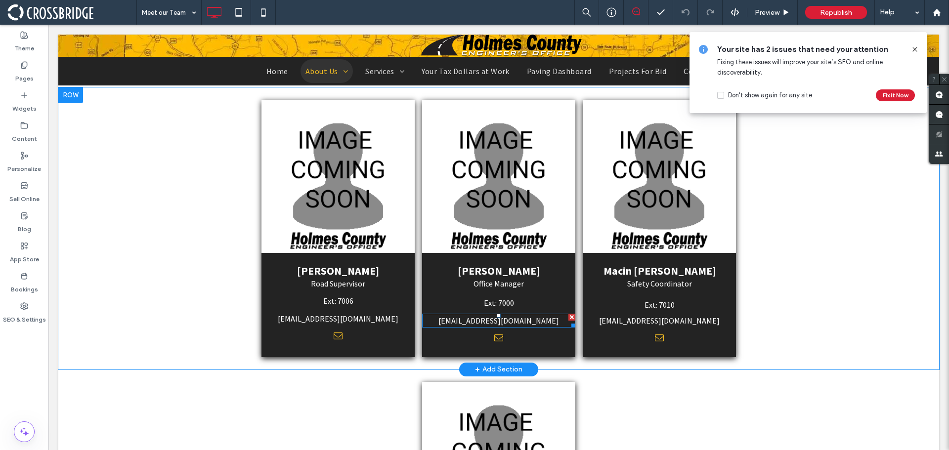
click at [508, 322] on link "[EMAIL_ADDRESS][DOMAIN_NAME]" at bounding box center [498, 321] width 121 height 10
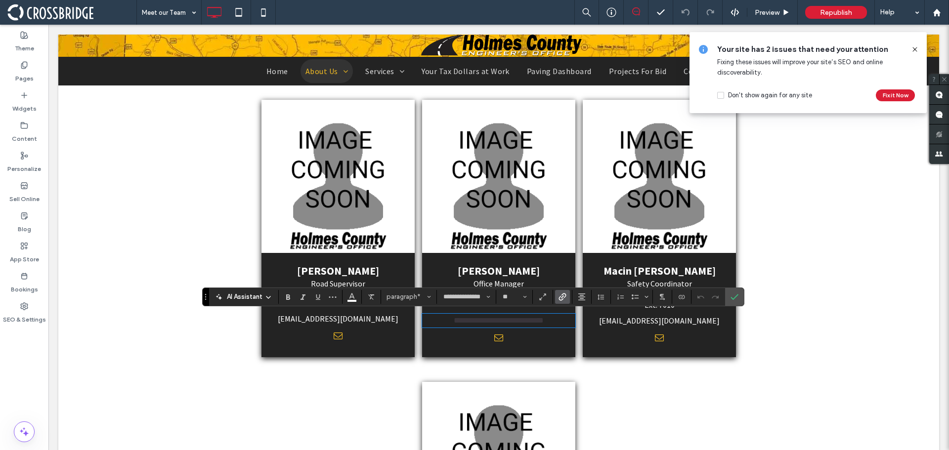
scroll to position [0, 0]
click at [500, 319] on link "**********" at bounding box center [499, 320] width 90 height 7
click at [353, 300] on icon "Color" at bounding box center [352, 296] width 8 height 8
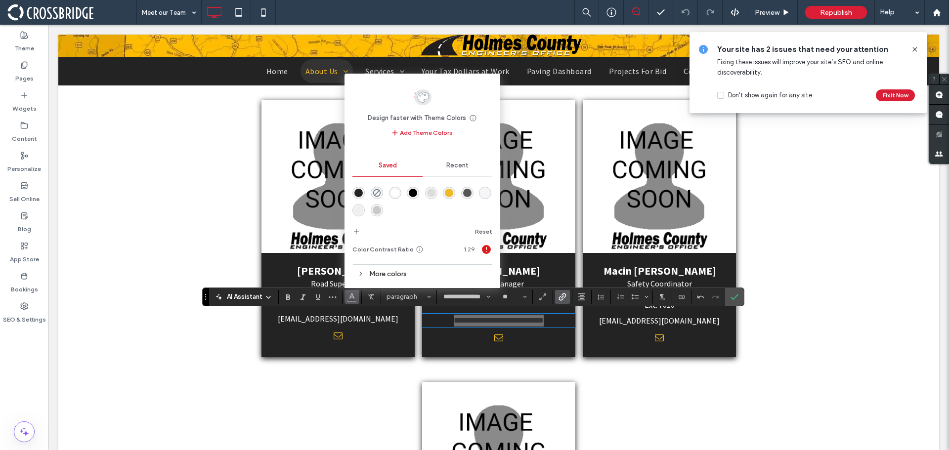
click at [391, 194] on div "rgba(255,255,255,1)" at bounding box center [395, 193] width 8 height 8
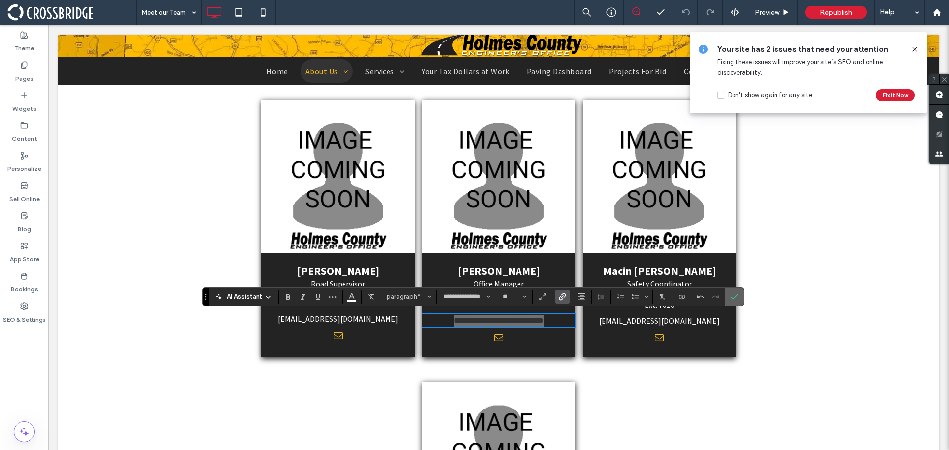
click at [733, 296] on icon "Confirm" at bounding box center [735, 297] width 8 height 8
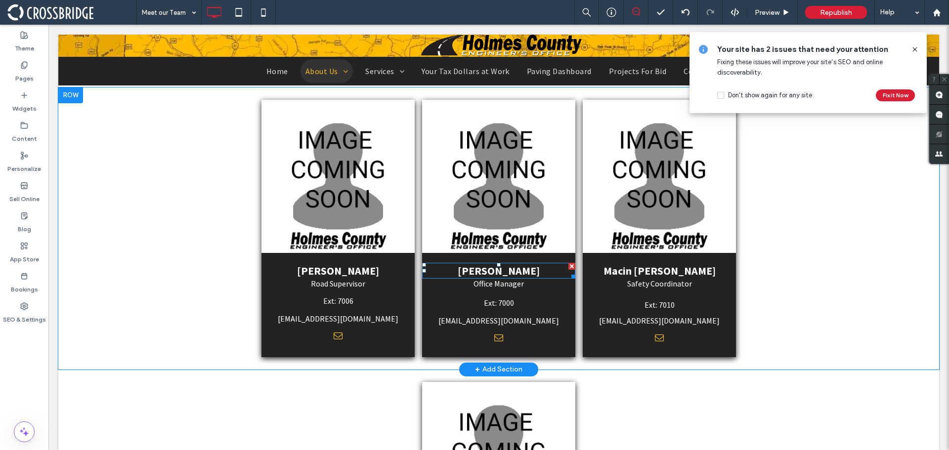
click at [514, 271] on span "Melissa Troyer" at bounding box center [499, 271] width 82 height 14
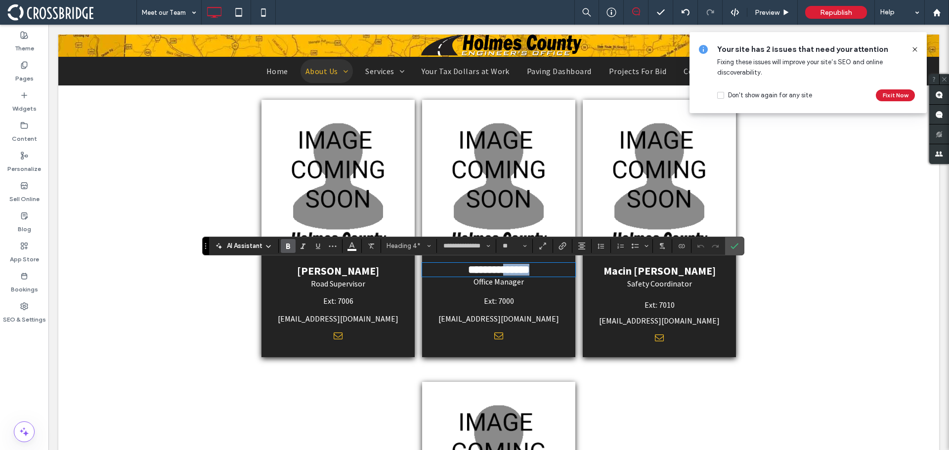
drag, startPoint x: 534, startPoint y: 273, endPoint x: 499, endPoint y: 273, distance: 34.6
click at [499, 273] on h4 "**********" at bounding box center [498, 270] width 143 height 12
type input "**"
click at [734, 245] on icon "Confirm" at bounding box center [735, 246] width 8 height 8
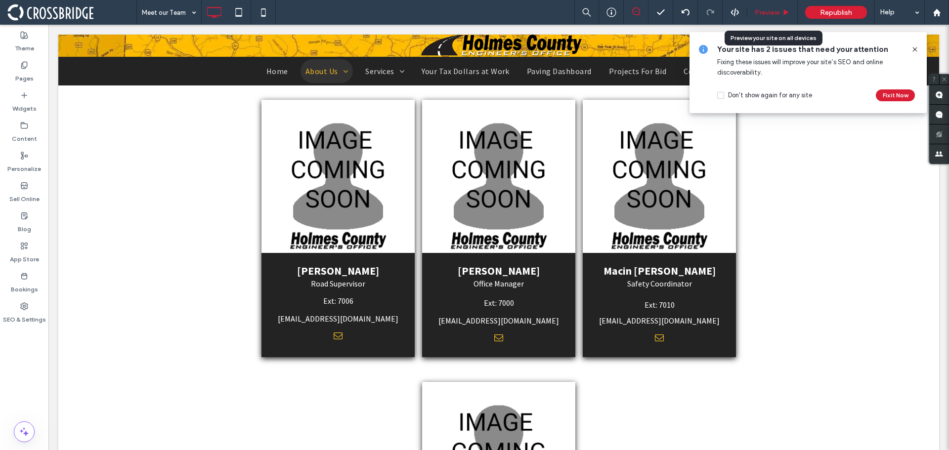
click at [770, 13] on span "Preview" at bounding box center [767, 12] width 25 height 8
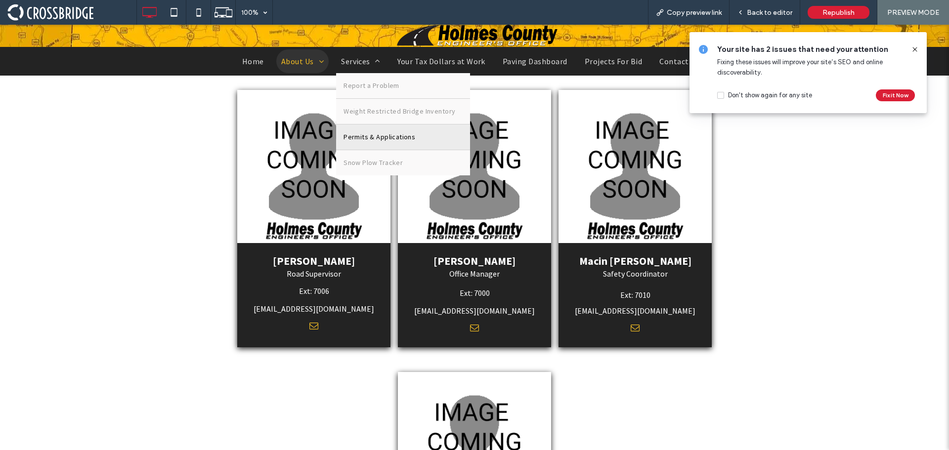
click at [372, 131] on link "Permits & Applications" at bounding box center [403, 137] width 134 height 25
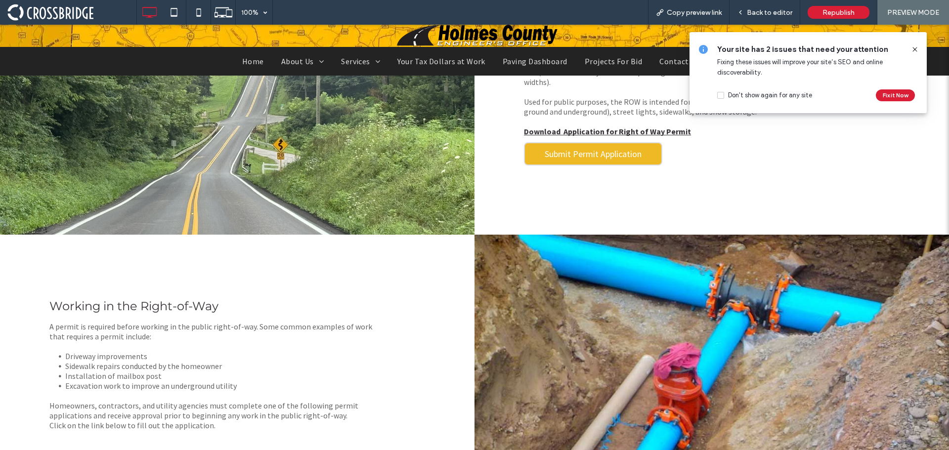
scroll to position [643, 0]
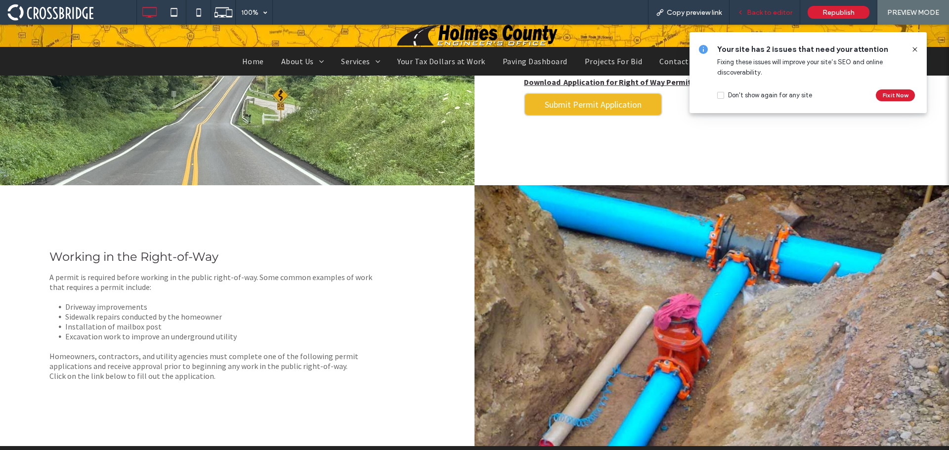
click at [765, 8] on span "Back to editor" at bounding box center [769, 12] width 45 height 8
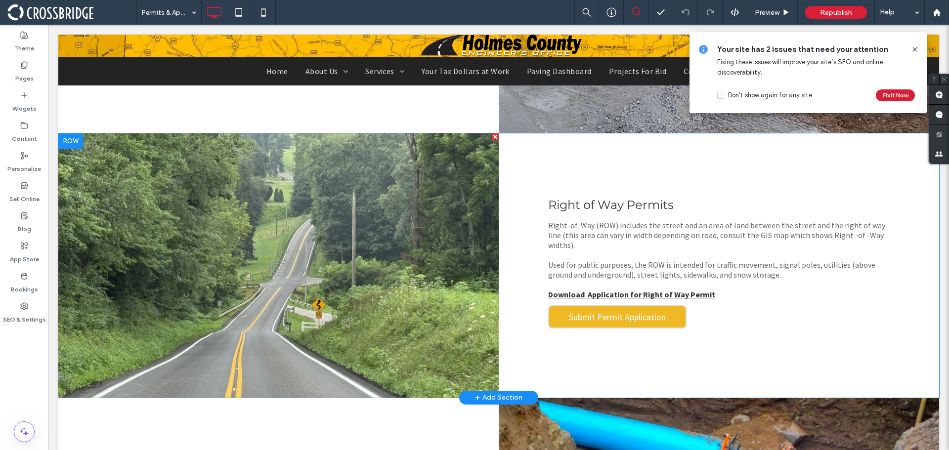
scroll to position [419, 0]
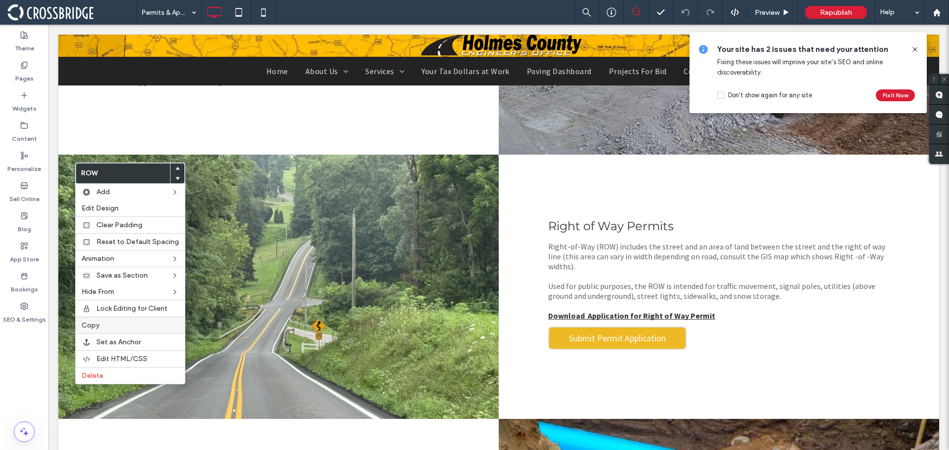
click at [111, 327] on label "Copy" at bounding box center [130, 325] width 97 height 8
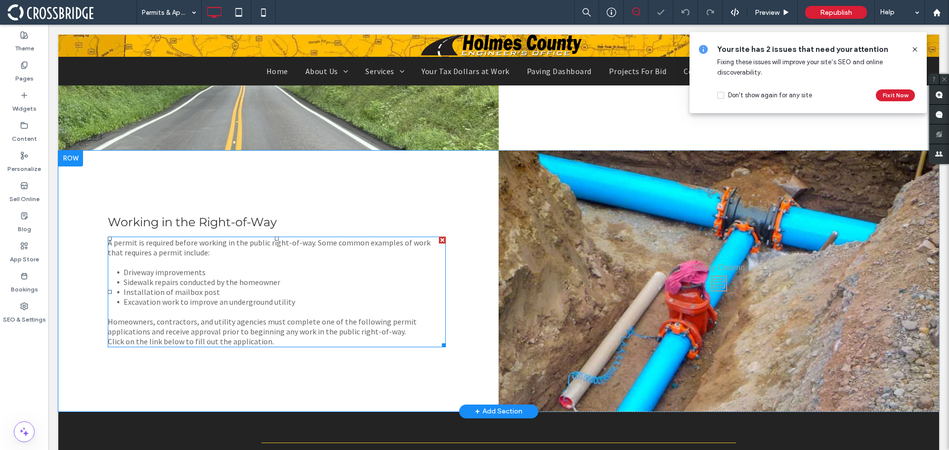
scroll to position [715, 0]
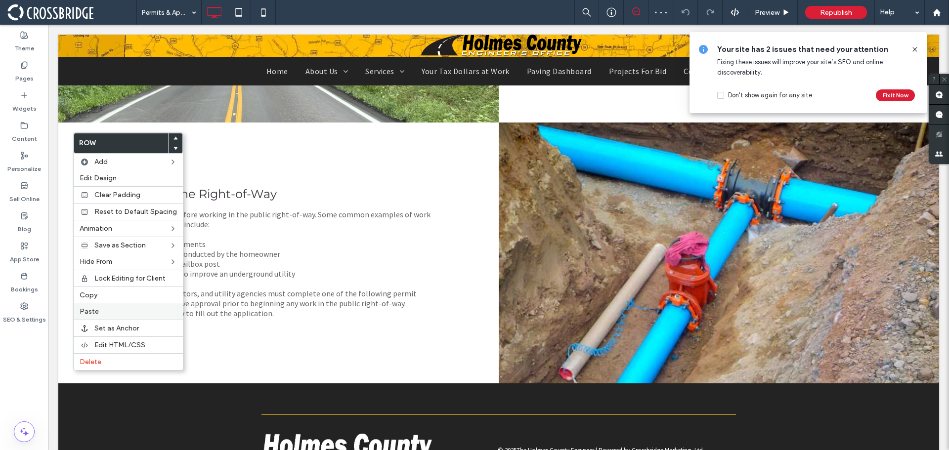
click at [96, 308] on span "Paste" at bounding box center [89, 311] width 19 height 8
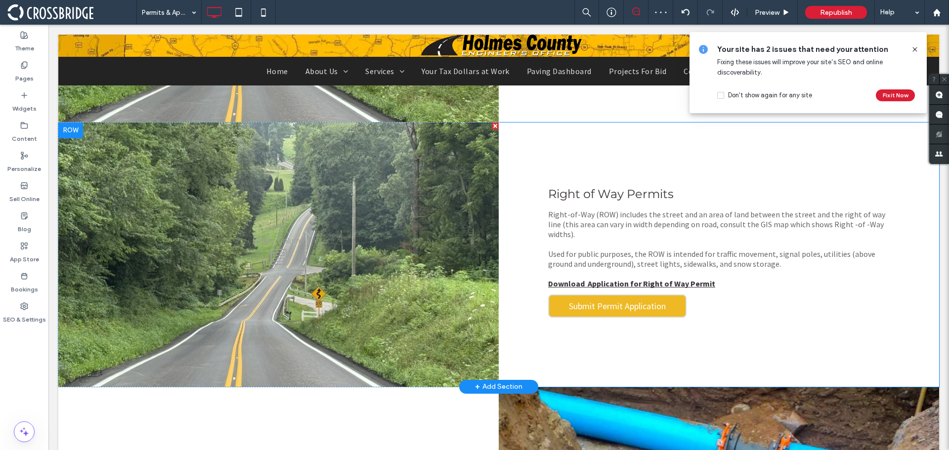
click at [73, 134] on div at bounding box center [70, 131] width 25 height 16
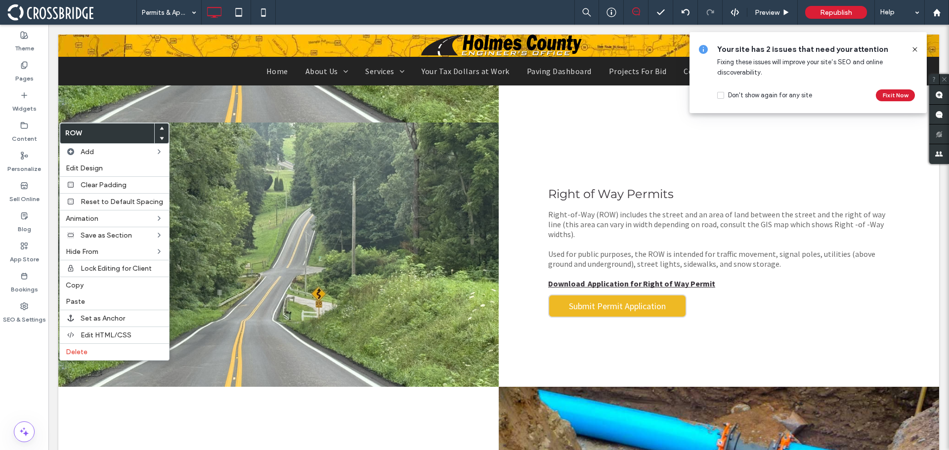
click at [160, 138] on use at bounding box center [162, 138] width 4 height 3
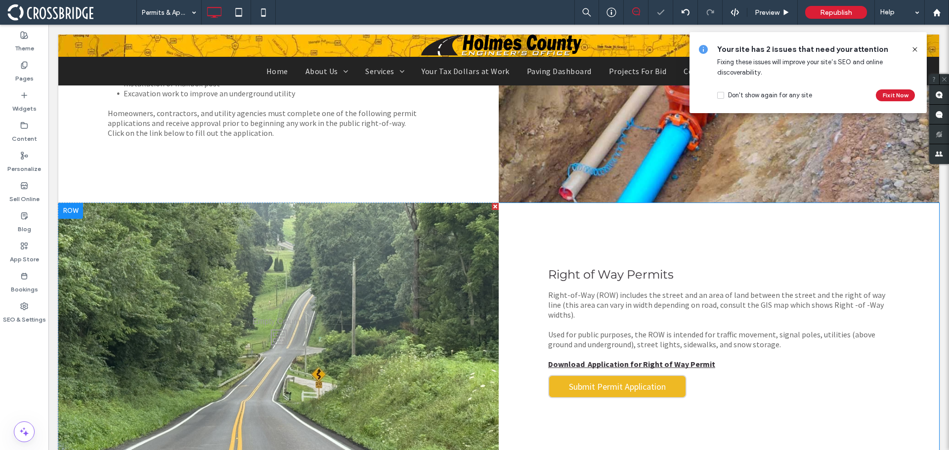
scroll to position [913, 0]
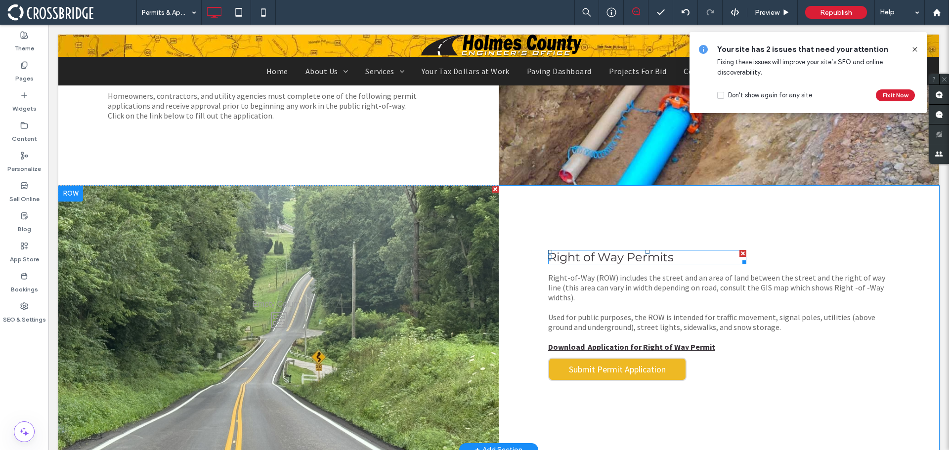
click at [614, 260] on span "Right of Way Permits" at bounding box center [611, 257] width 126 height 14
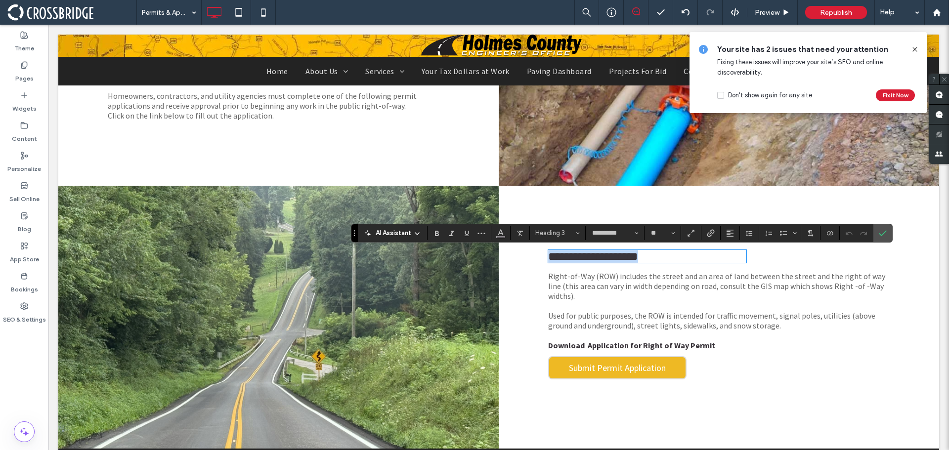
type input "**********"
type input "**"
drag, startPoint x: 879, startPoint y: 236, endPoint x: 842, endPoint y: 215, distance: 42.5
click at [879, 236] on icon "Confirm" at bounding box center [883, 233] width 8 height 8
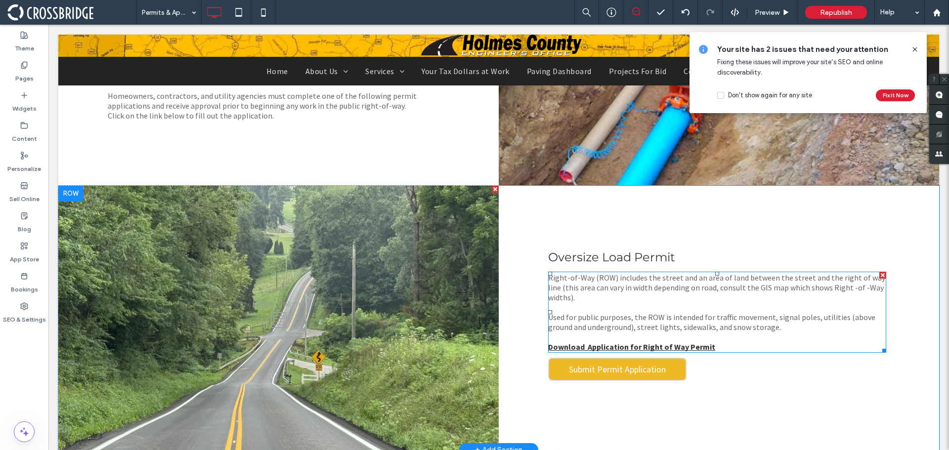
click at [622, 300] on p "Right-of-Way (ROW) includes the street and an area of land between the street a…" at bounding box center [717, 288] width 338 height 30
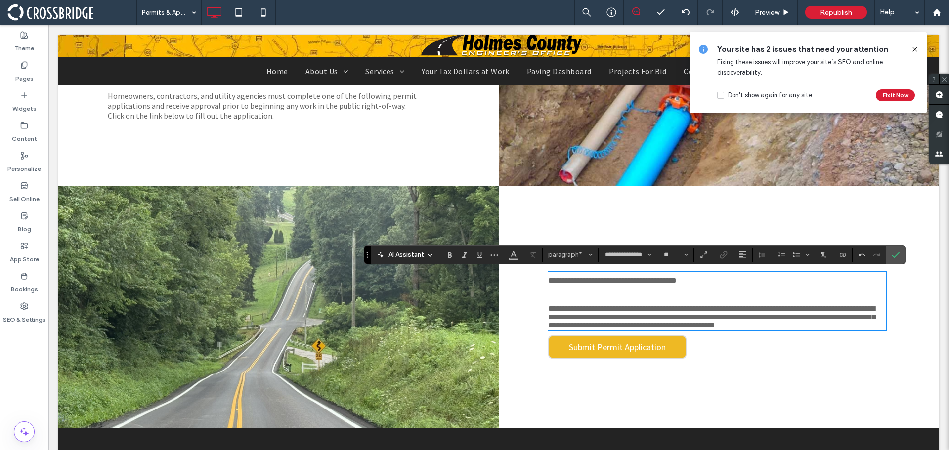
click at [548, 312] on span "**********" at bounding box center [711, 317] width 327 height 24
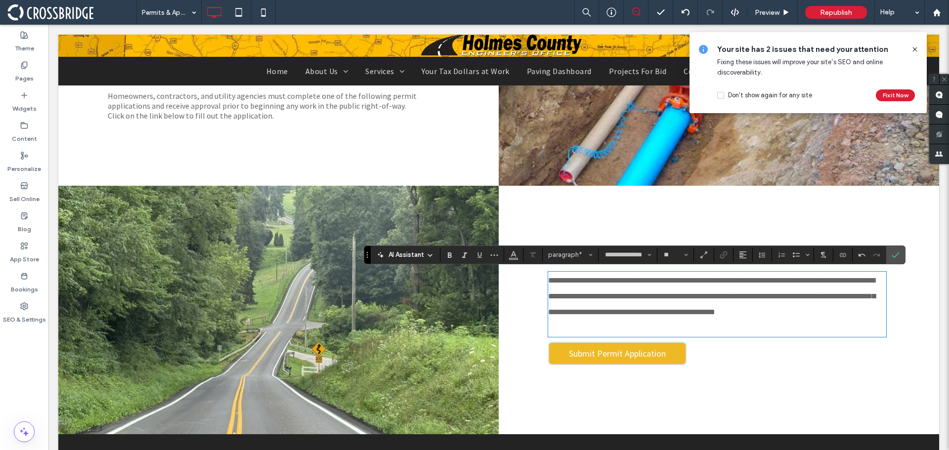
click at [559, 331] on p at bounding box center [717, 328] width 338 height 16
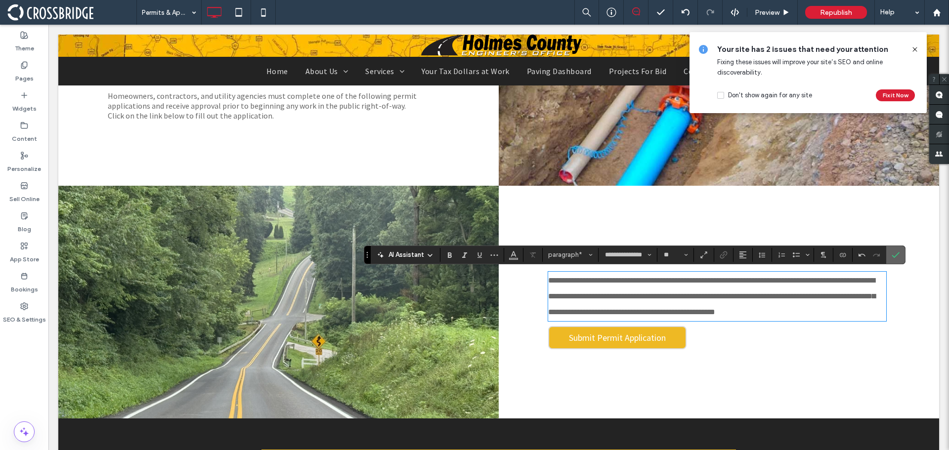
click at [895, 250] on span "Confirm" at bounding box center [894, 255] width 4 height 18
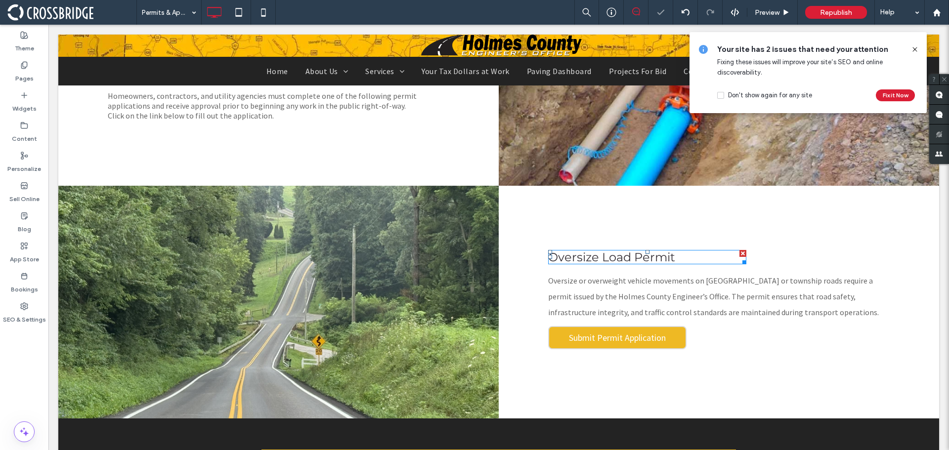
click at [644, 262] on span "Oversize Load Permit" at bounding box center [611, 257] width 127 height 14
type input "**********"
type input "**"
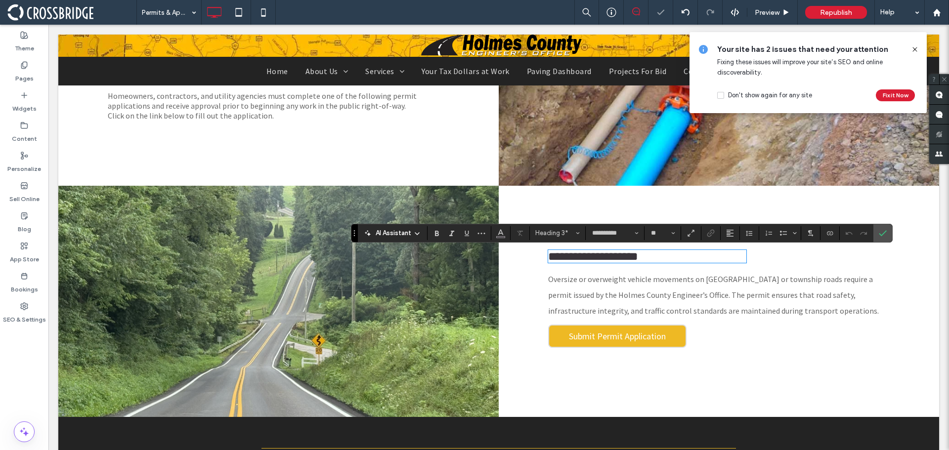
click at [638, 261] on span "**********" at bounding box center [593, 257] width 90 height 12
click at [637, 261] on span "**********" at bounding box center [593, 257] width 90 height 12
type input "**********"
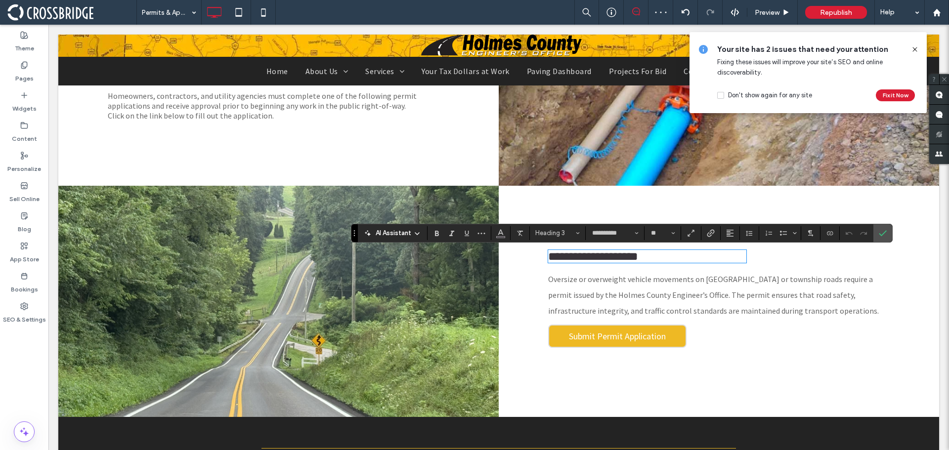
type input "**"
type input "**********"
type input "**"
click at [638, 255] on span "**********" at bounding box center [593, 257] width 90 height 12
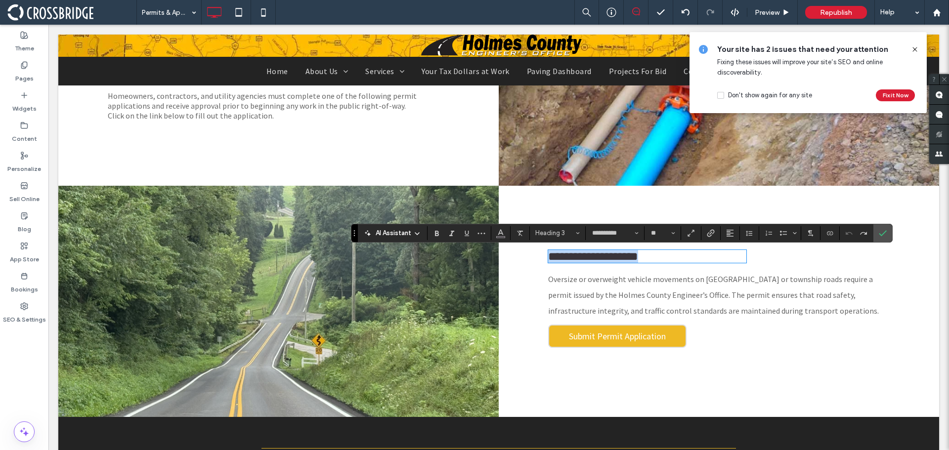
click at [638, 255] on span "**********" at bounding box center [593, 257] width 90 height 12
type input "**********"
type input "**"
click at [883, 232] on icon "Confirm" at bounding box center [883, 233] width 8 height 8
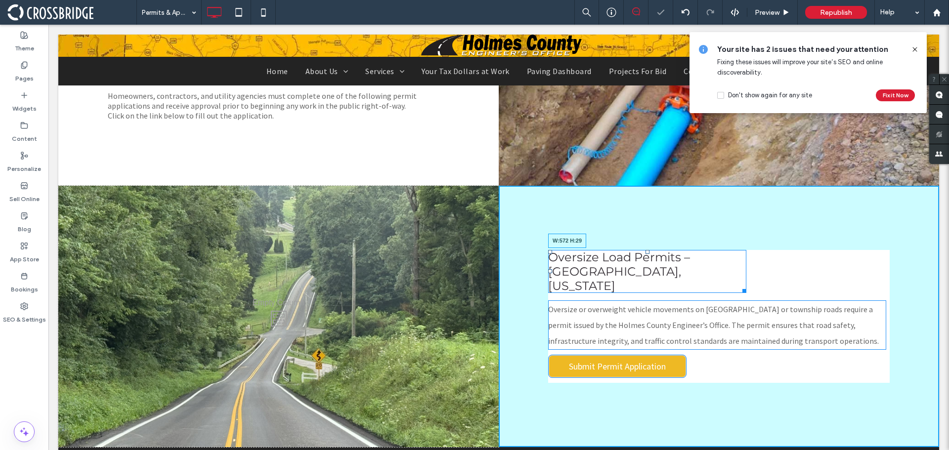
drag, startPoint x: 763, startPoint y: 277, endPoint x: 871, endPoint y: 298, distance: 109.7
click at [822, 273] on div "Oversize Load Permits – Holmes County, Ohio W:572 H:29 Oversize or overweight v…" at bounding box center [719, 316] width 440 height 261
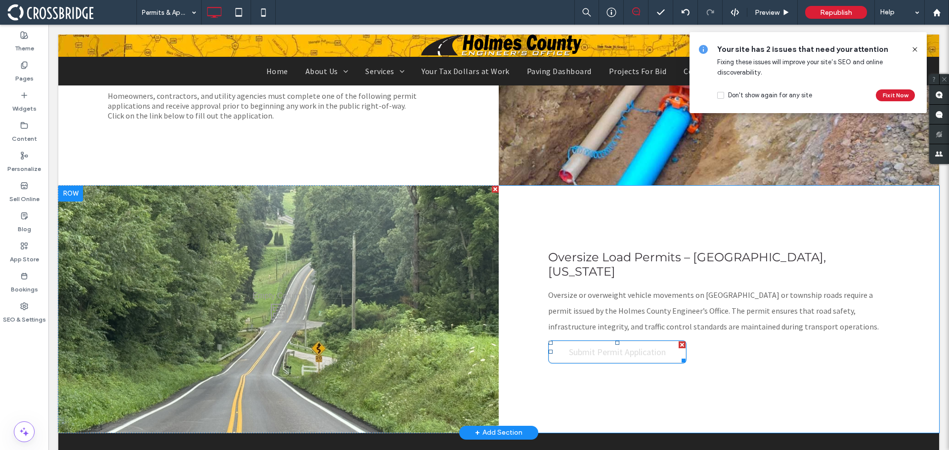
click at [652, 347] on span "Submit Permit Application" at bounding box center [617, 352] width 97 height 11
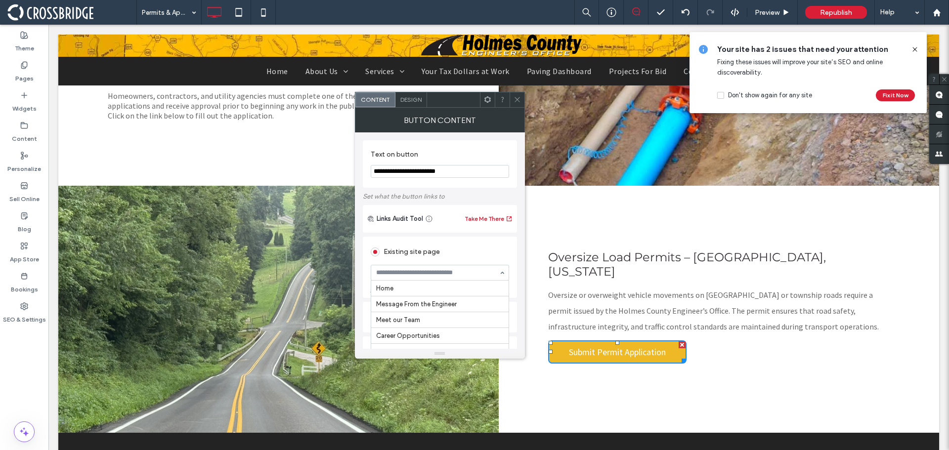
scroll to position [158, 0]
drag, startPoint x: 516, startPoint y: 98, endPoint x: 488, endPoint y: 98, distance: 28.2
click at [516, 98] on icon at bounding box center [517, 99] width 7 height 7
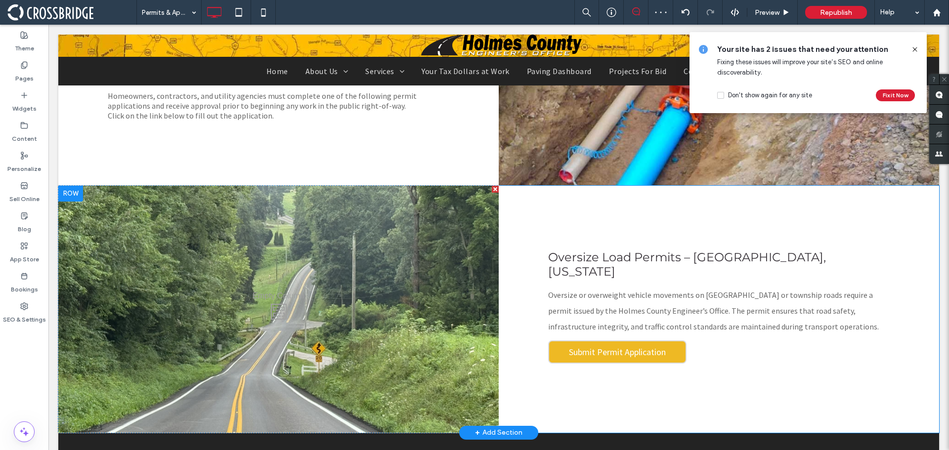
click at [428, 304] on div "Click To Paste Click To Paste" at bounding box center [278, 309] width 440 height 247
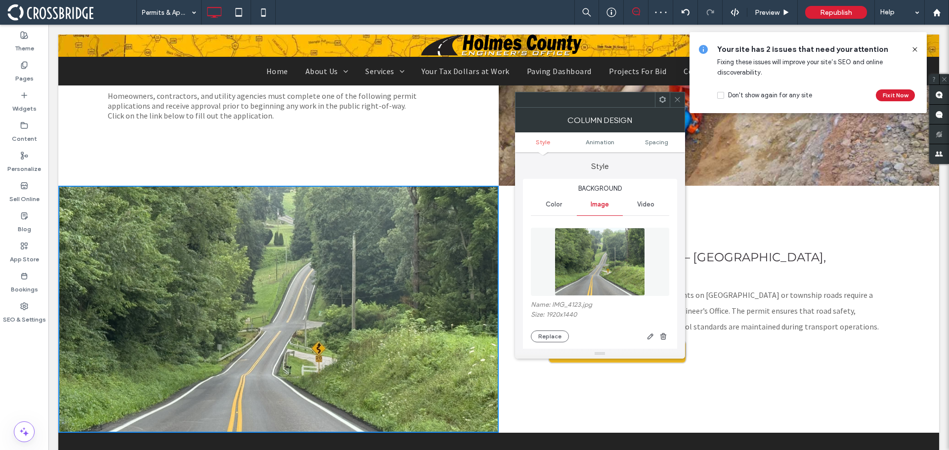
click at [615, 262] on img at bounding box center [600, 262] width 90 height 68
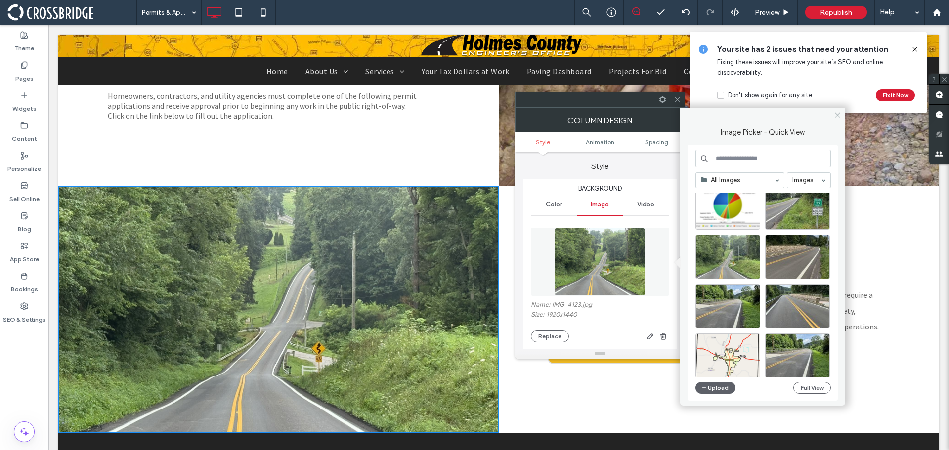
scroll to position [148, 0]
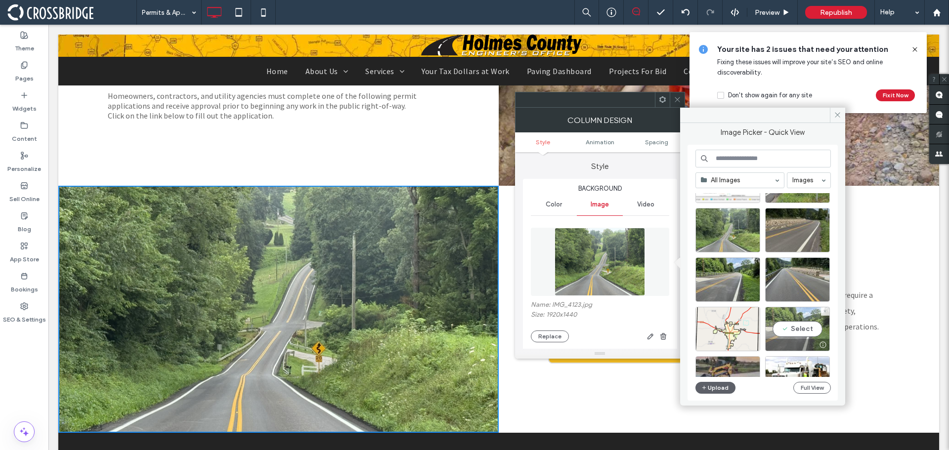
click at [808, 335] on div "Select" at bounding box center [797, 329] width 65 height 44
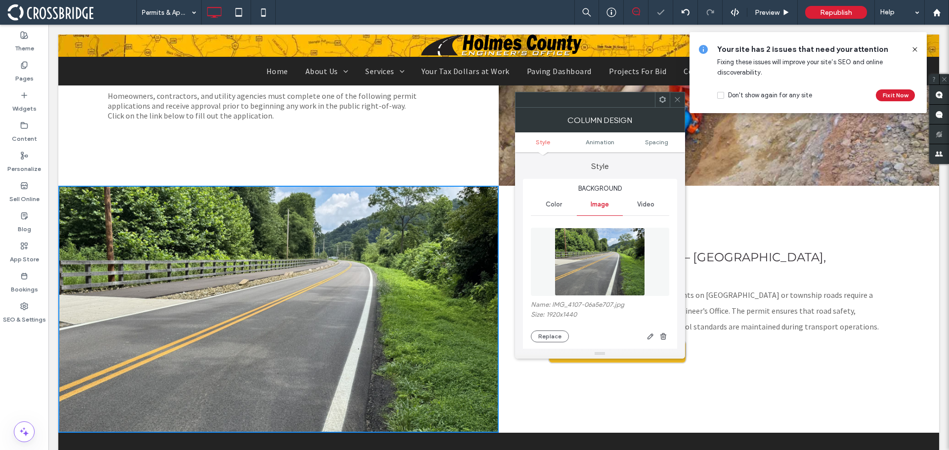
drag, startPoint x: 679, startPoint y: 98, endPoint x: 638, endPoint y: 92, distance: 41.5
click at [679, 98] on icon at bounding box center [677, 99] width 7 height 7
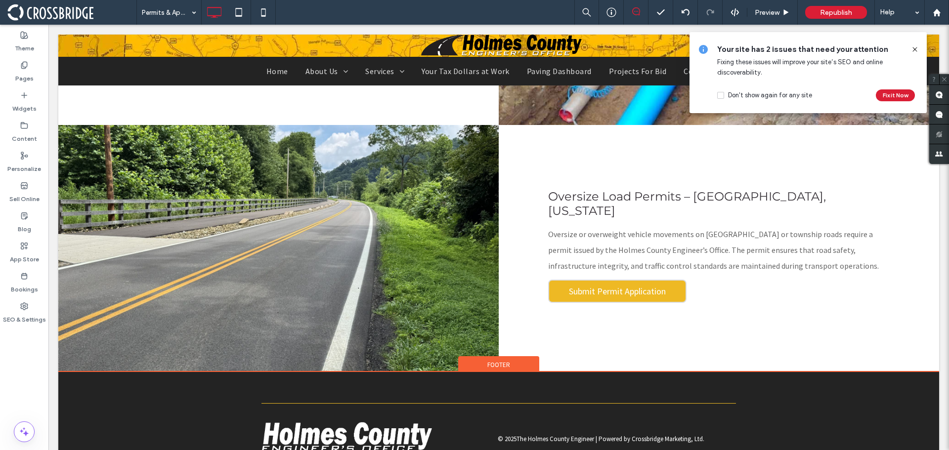
scroll to position [939, 0]
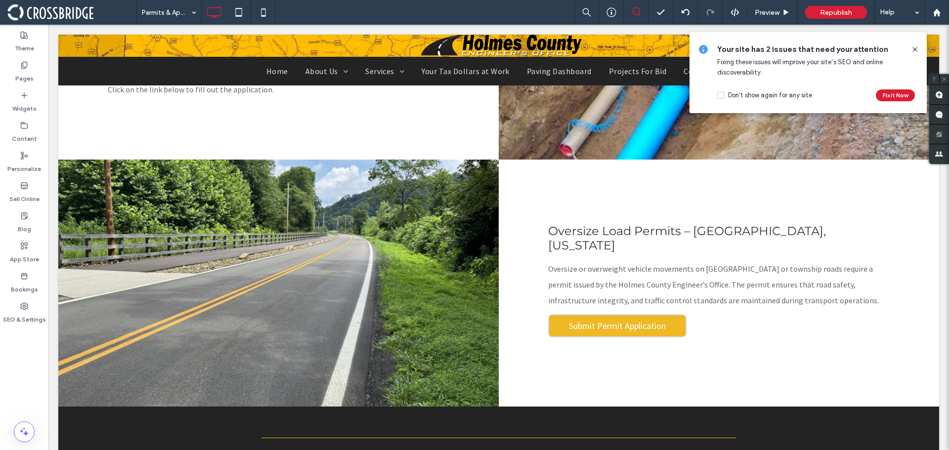
drag, startPoint x: 915, startPoint y: 48, endPoint x: 866, endPoint y: 24, distance: 55.3
click at [915, 48] on icon at bounding box center [915, 49] width 8 height 8
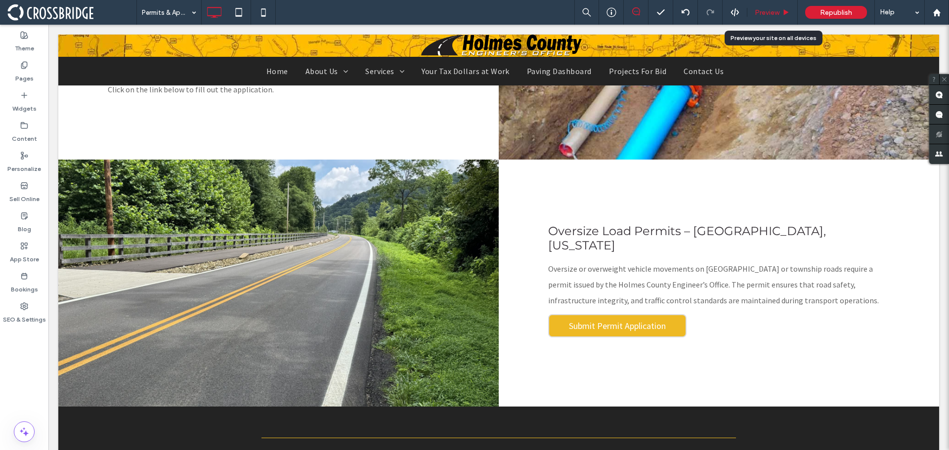
click at [769, 12] on span "Preview" at bounding box center [767, 12] width 25 height 8
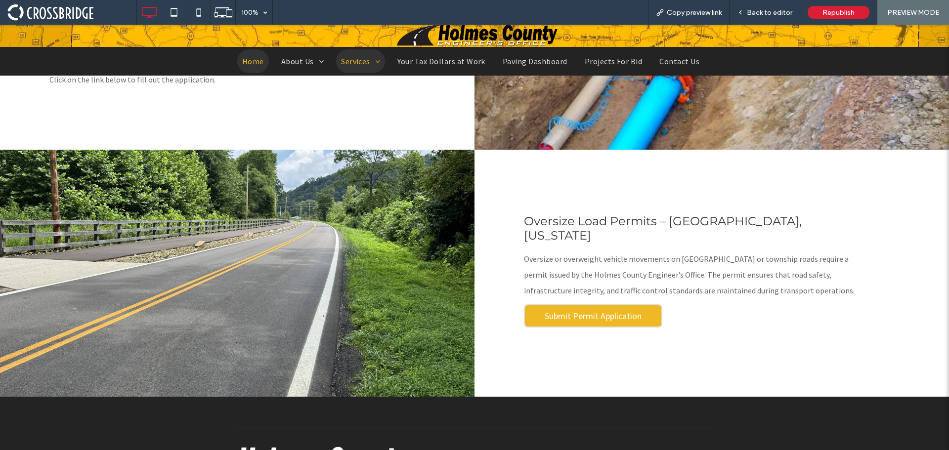
click at [258, 63] on span "Home" at bounding box center [253, 61] width 22 height 12
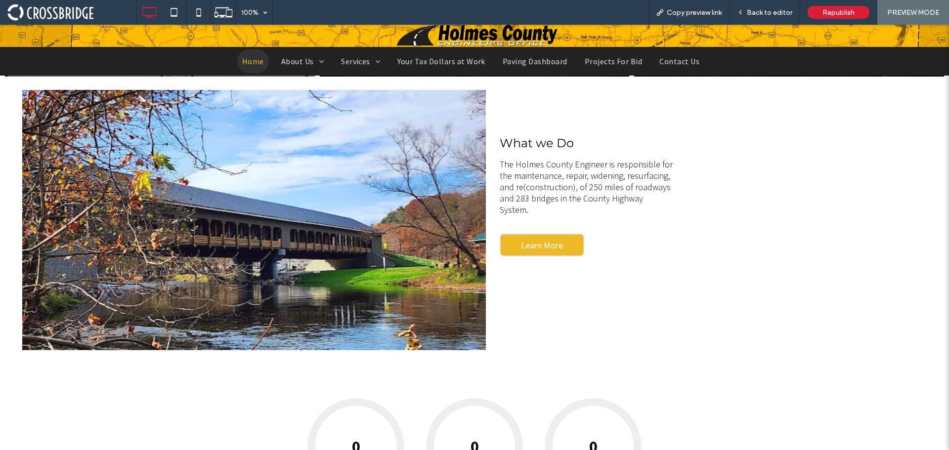
scroll to position [494, 0]
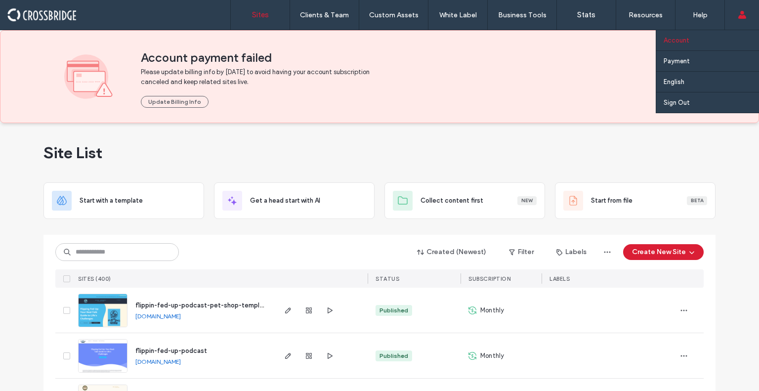
click at [687, 44] on label "Account" at bounding box center [677, 40] width 26 height 7
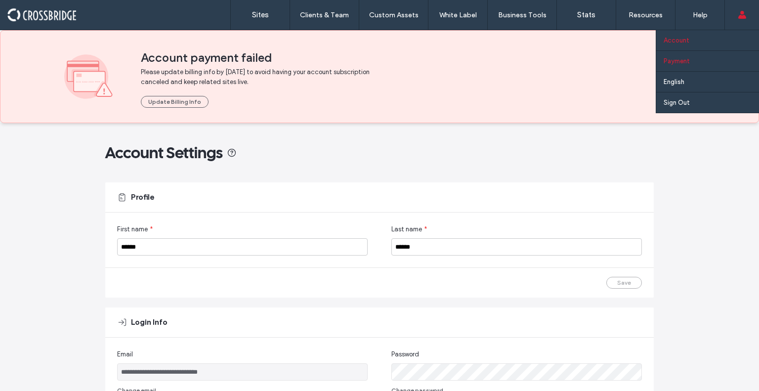
click at [690, 61] on label "Payment" at bounding box center [677, 60] width 26 height 7
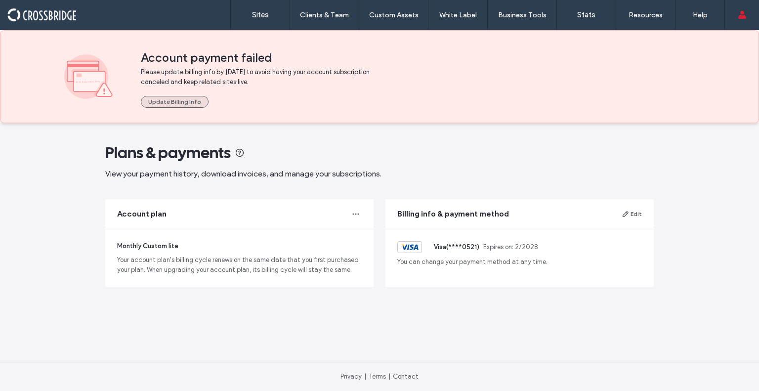
click at [173, 102] on button "Update Billing Info" at bounding box center [175, 102] width 68 height 12
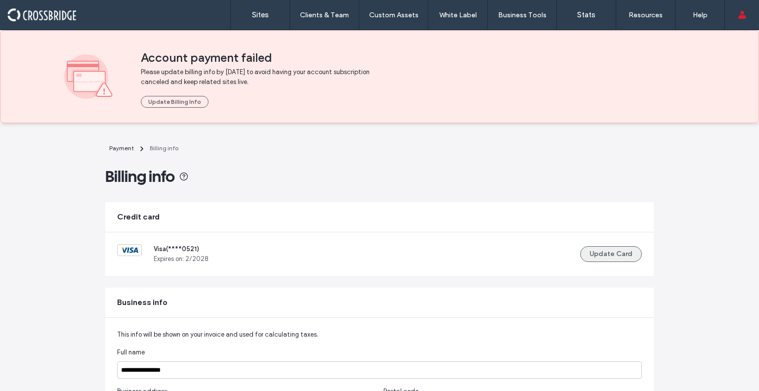
click at [611, 249] on button "Update Card" at bounding box center [611, 254] width 62 height 16
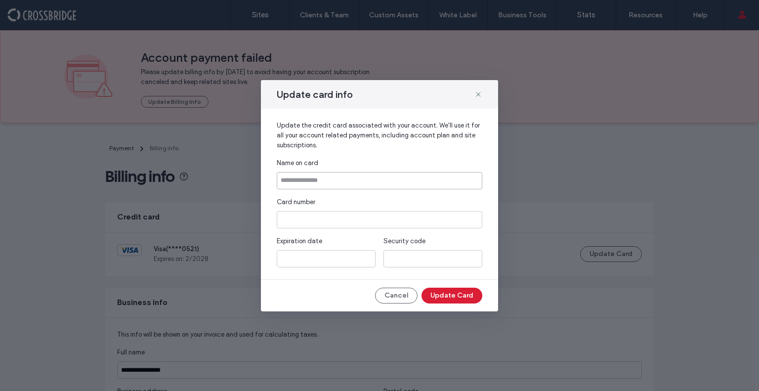
click at [397, 184] on input at bounding box center [380, 180] width 206 height 17
type input "**********"
click at [373, 197] on div "Card number" at bounding box center [380, 202] width 206 height 10
click at [321, 253] on div at bounding box center [326, 258] width 99 height 17
click at [444, 237] on div "Security code" at bounding box center [433, 241] width 99 height 10
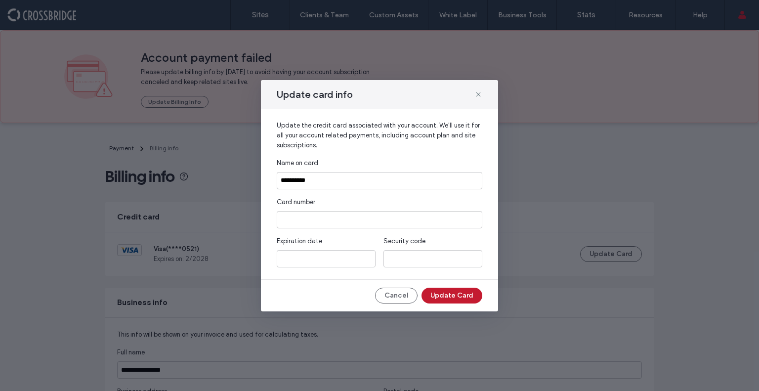
click at [449, 298] on button "Update Card" at bounding box center [452, 296] width 61 height 16
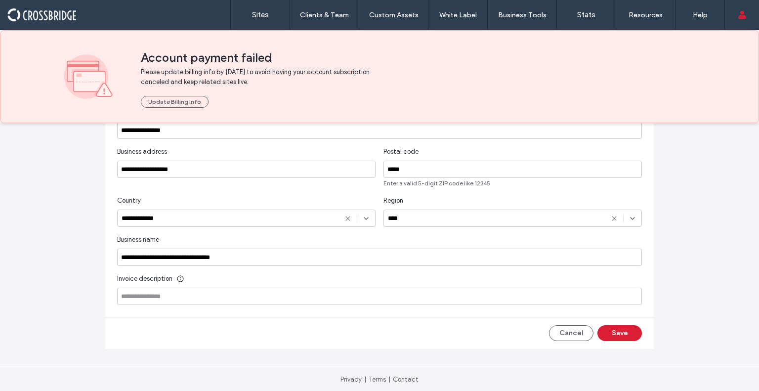
scroll to position [242, 0]
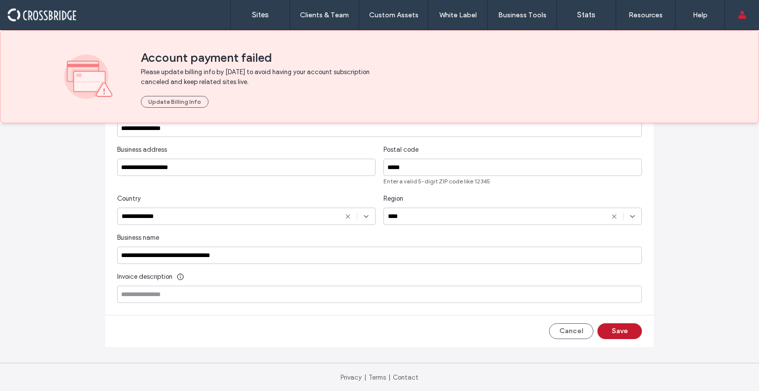
click at [621, 335] on button "Save" at bounding box center [620, 331] width 44 height 16
click at [609, 332] on button "Save" at bounding box center [620, 331] width 44 height 16
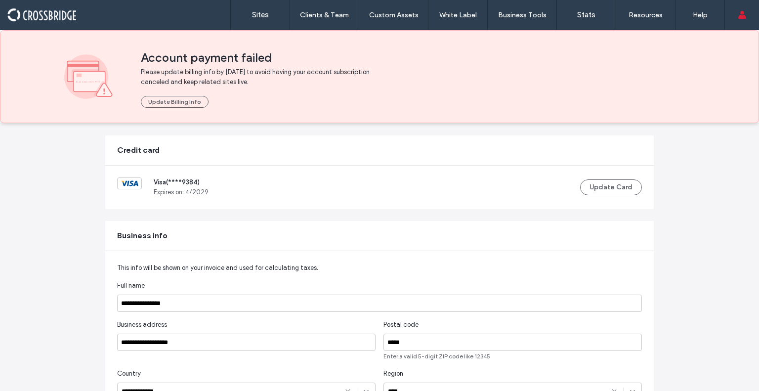
scroll to position [44, 0]
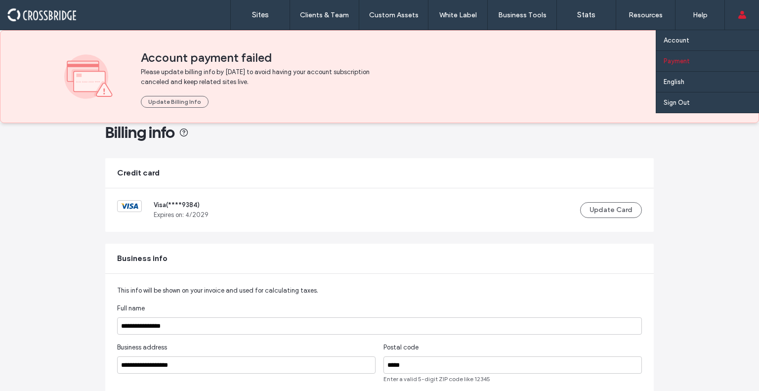
click at [684, 55] on link "Payment" at bounding box center [711, 61] width 95 height 20
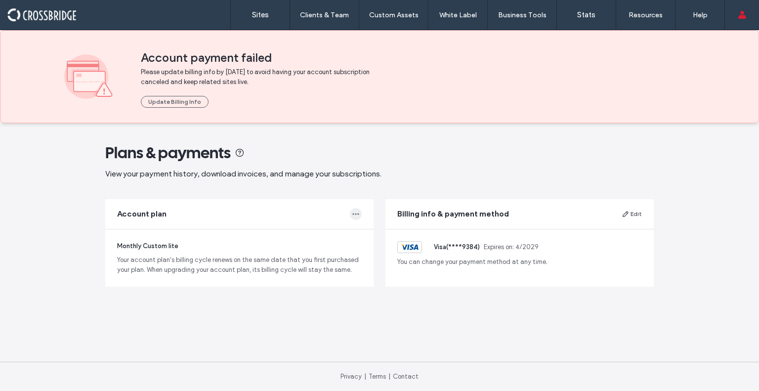
click at [355, 216] on icon "button" at bounding box center [356, 214] width 8 height 8
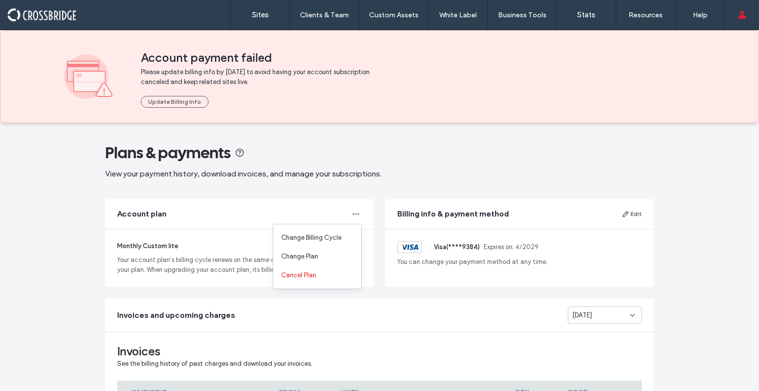
click at [298, 212] on div "Account plan" at bounding box center [239, 214] width 268 height 30
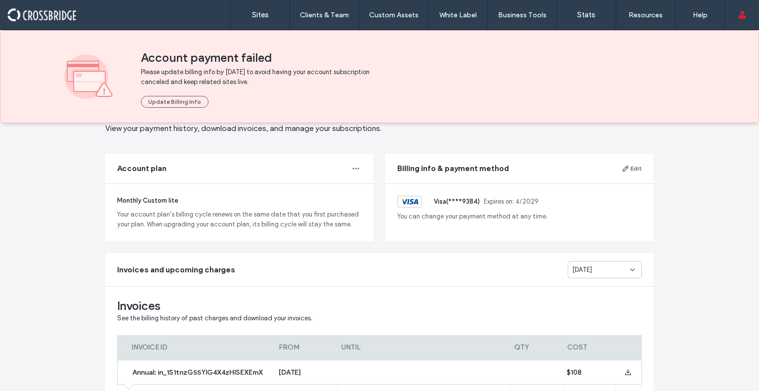
scroll to position [99, 0]
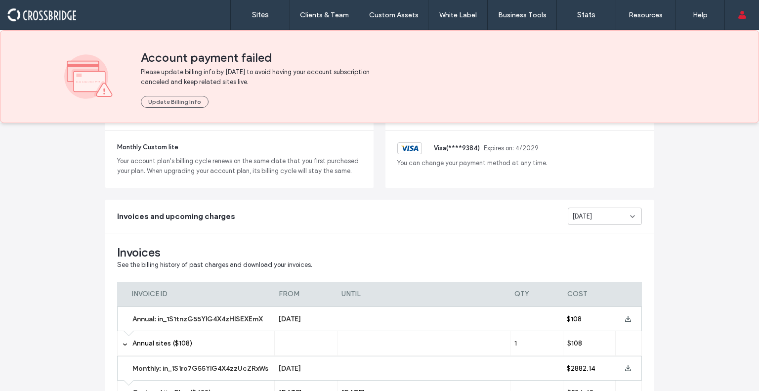
click at [589, 218] on span "[DATE]" at bounding box center [582, 217] width 20 height 10
click at [589, 237] on span "Sep 2025" at bounding box center [579, 233] width 20 height 10
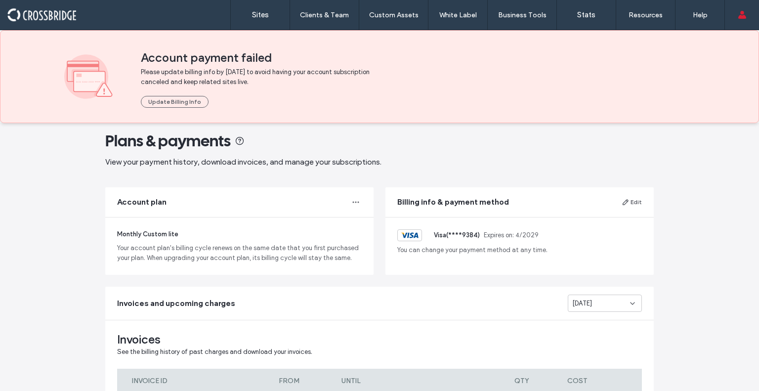
scroll to position [0, 0]
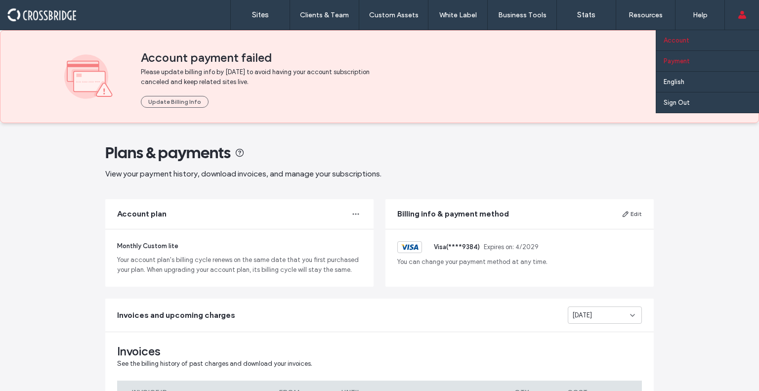
click at [719, 36] on link "Account" at bounding box center [711, 40] width 95 height 20
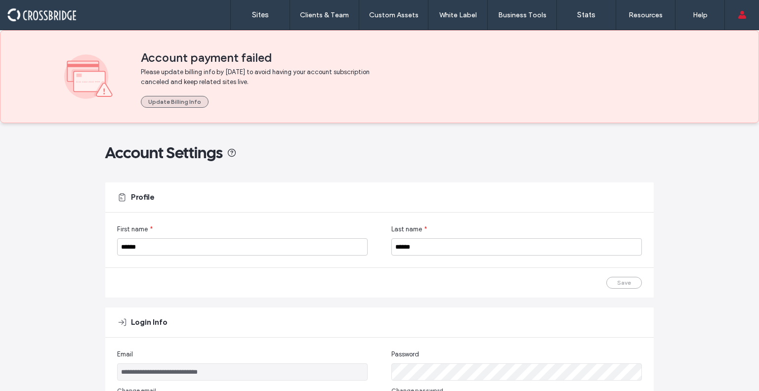
click at [185, 104] on button "Update Billing Info" at bounding box center [175, 102] width 68 height 12
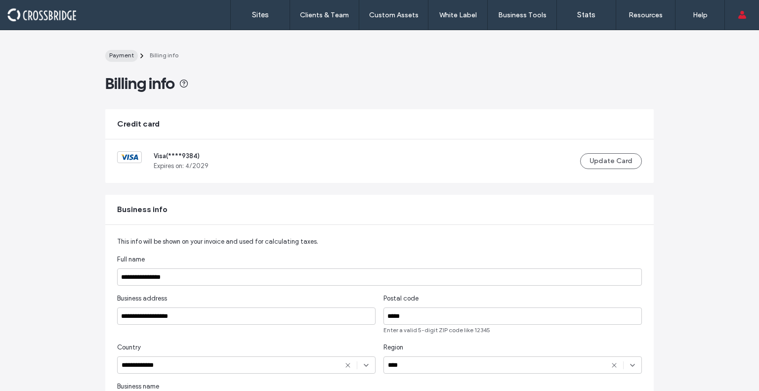
click at [120, 55] on span "Payment" at bounding box center [121, 54] width 25 height 7
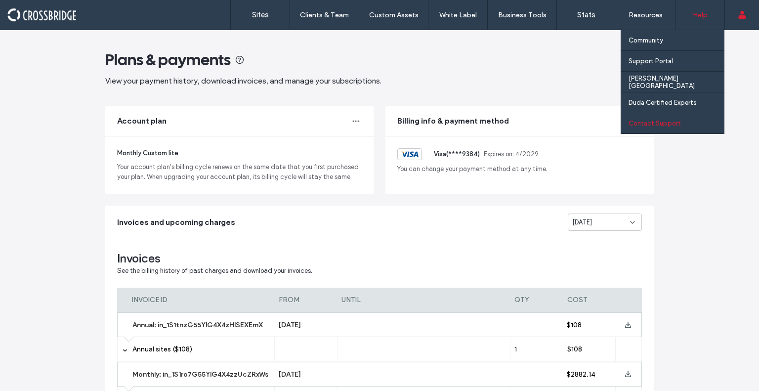
click at [667, 129] on div "Contact Support" at bounding box center [676, 123] width 95 height 20
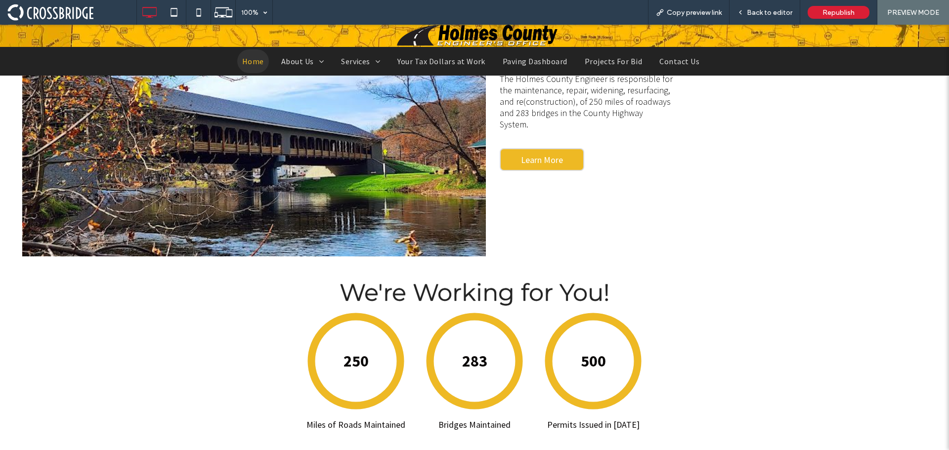
scroll to position [593, 0]
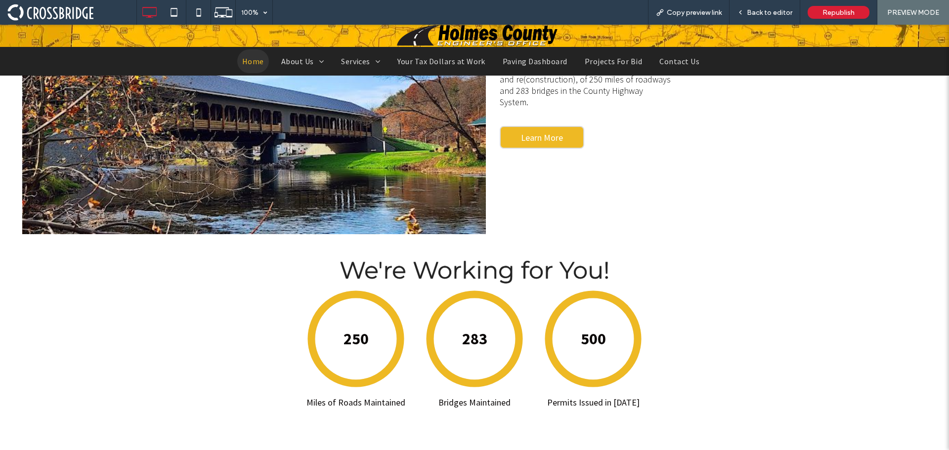
click at [763, 262] on h1 "We're Working for You!" at bounding box center [474, 270] width 949 height 29
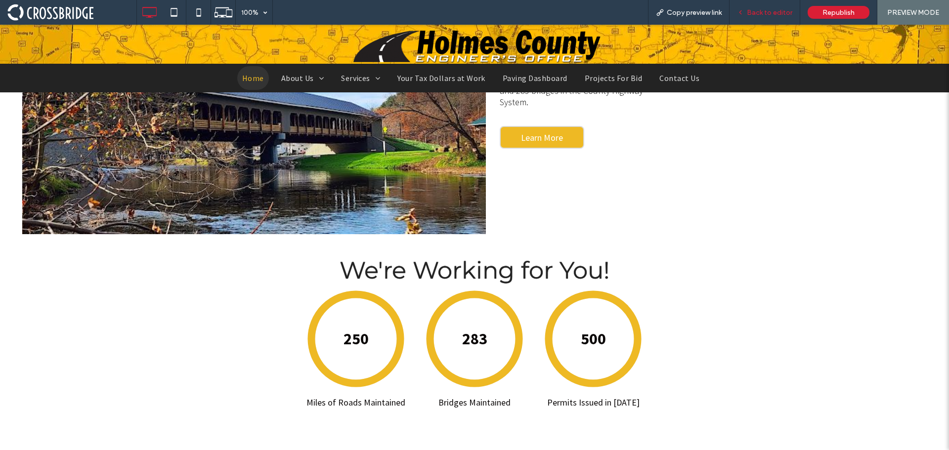
click at [774, 18] on div "Back to editor" at bounding box center [765, 12] width 71 height 25
click at [762, 11] on span "Back to editor" at bounding box center [769, 12] width 45 height 8
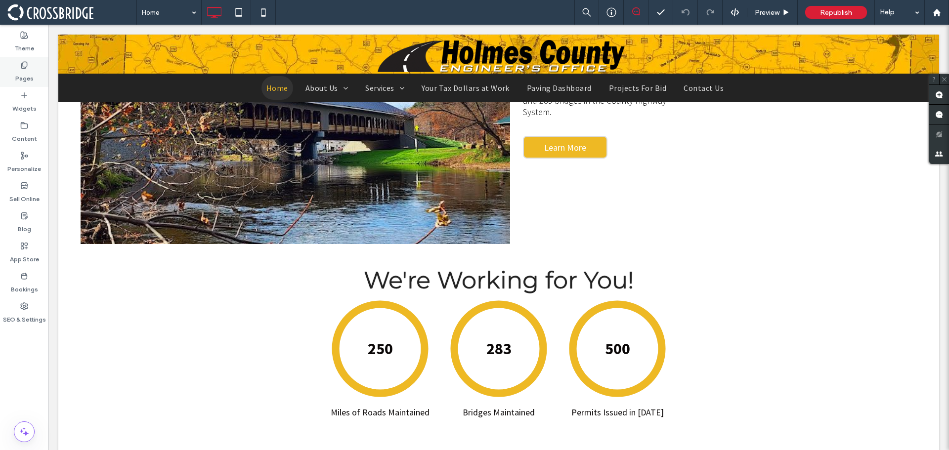
click at [22, 74] on label "Pages" at bounding box center [24, 76] width 18 height 14
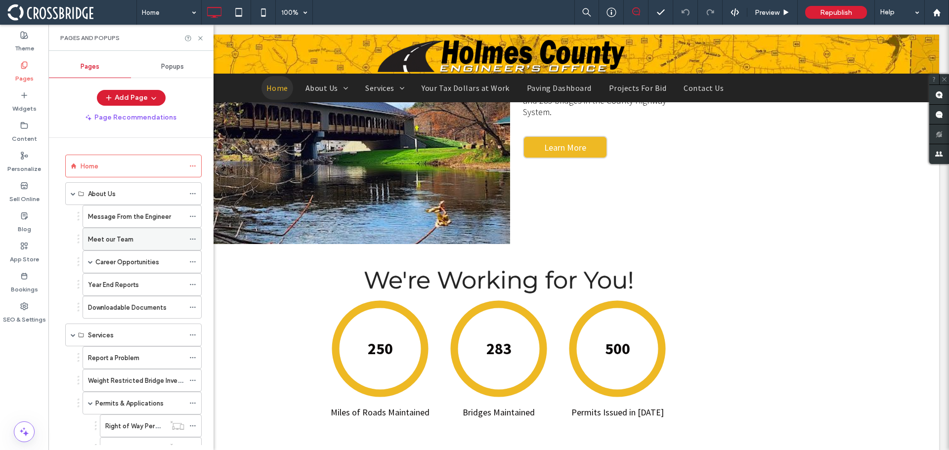
click at [191, 239] on use at bounding box center [192, 239] width 5 height 1
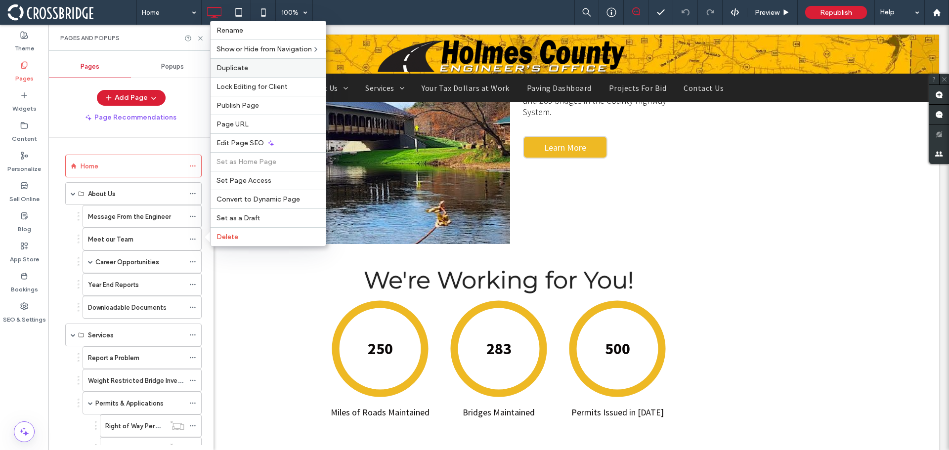
click at [249, 70] on label "Duplicate" at bounding box center [268, 68] width 103 height 8
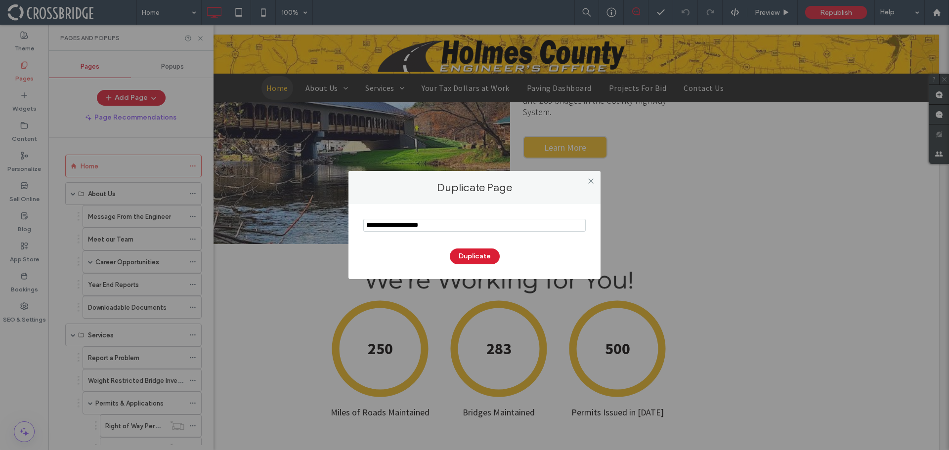
drag, startPoint x: 443, startPoint y: 225, endPoint x: 247, endPoint y: 211, distance: 197.3
click at [247, 211] on div "Duplicate Page Duplicate" at bounding box center [474, 225] width 949 height 450
type input "*"
type input "**********"
click at [463, 264] on button "Duplicate" at bounding box center [475, 257] width 50 height 16
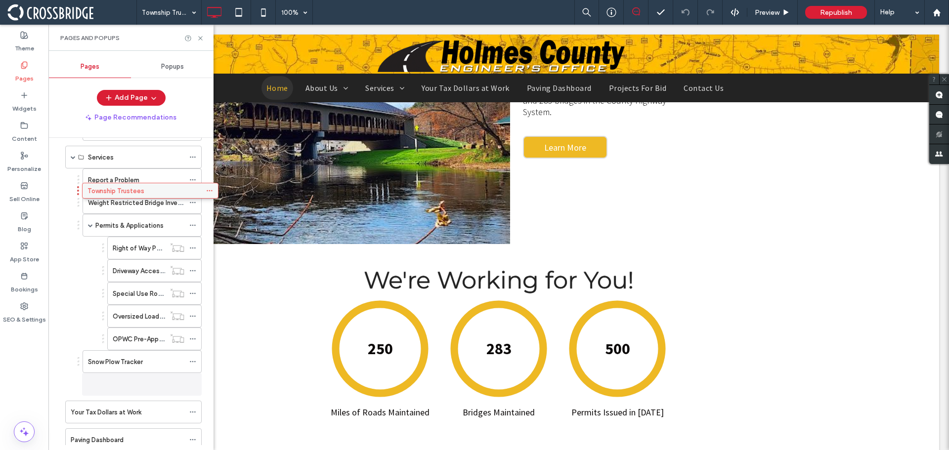
scroll to position [158, 0]
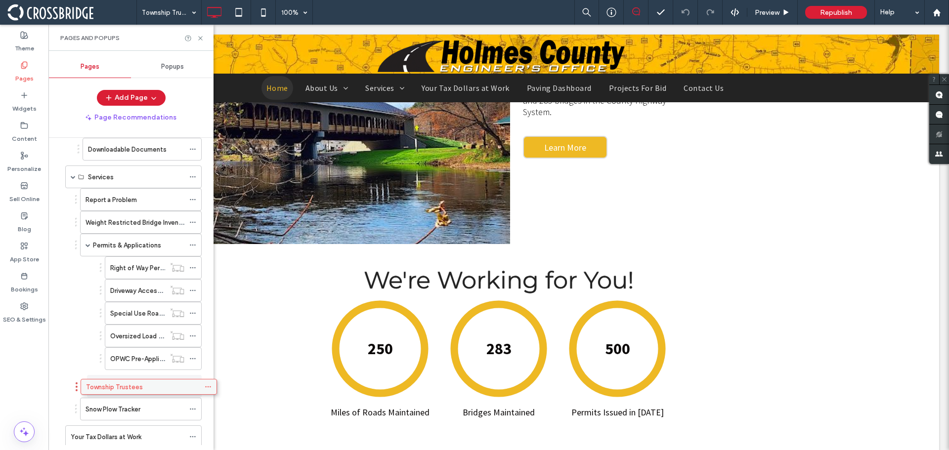
drag, startPoint x: 112, startPoint y: 437, endPoint x: 128, endPoint y: 391, distance: 48.9
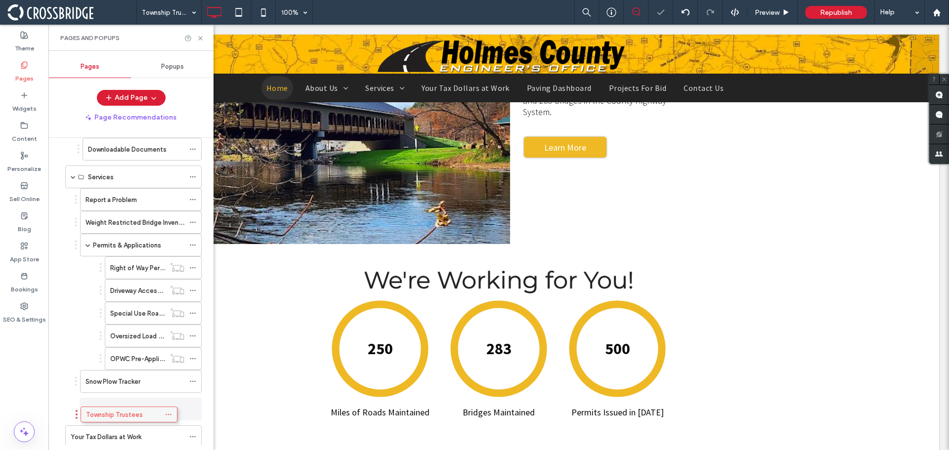
drag, startPoint x: 138, startPoint y: 385, endPoint x: 114, endPoint y: 410, distance: 34.3
click at [137, 406] on label "Township Trustees" at bounding box center [114, 404] width 57 height 17
click at [198, 40] on icon at bounding box center [200, 38] width 7 height 7
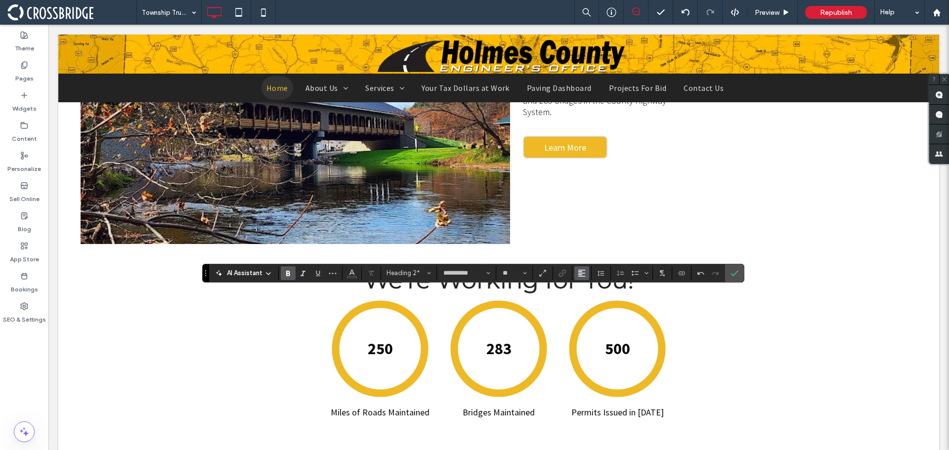
click at [579, 274] on icon "Alignment" at bounding box center [582, 273] width 8 height 8
click at [598, 301] on label "ui.textEditor.alignment.center" at bounding box center [591, 304] width 35 height 14
click at [332, 275] on icon "More" at bounding box center [333, 273] width 8 height 8
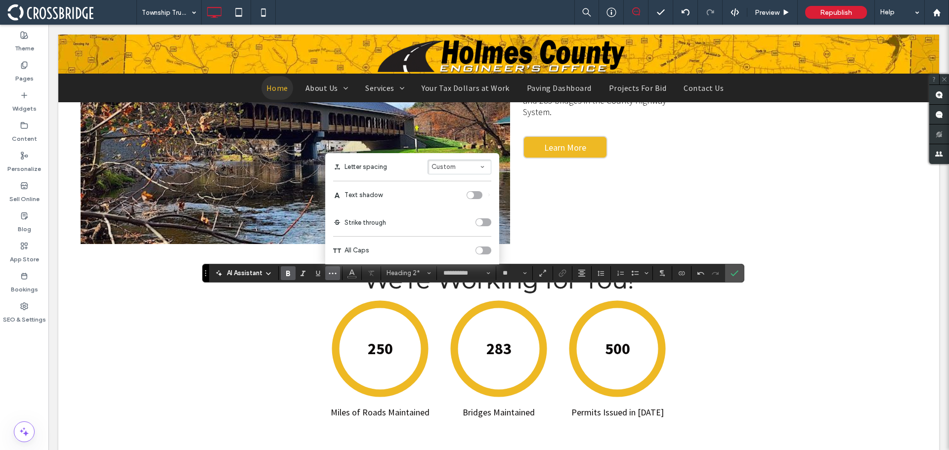
click at [479, 251] on div "toggle" at bounding box center [479, 250] width 7 height 7
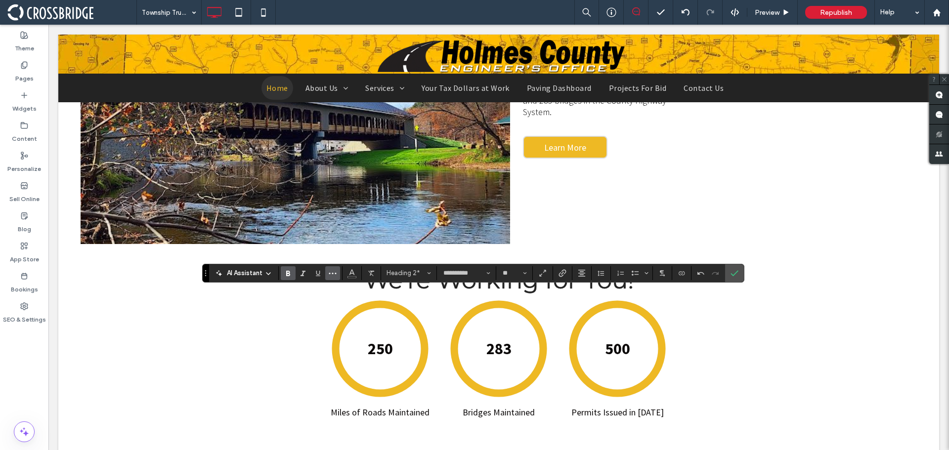
click at [339, 274] on button "More" at bounding box center [332, 273] width 15 height 14
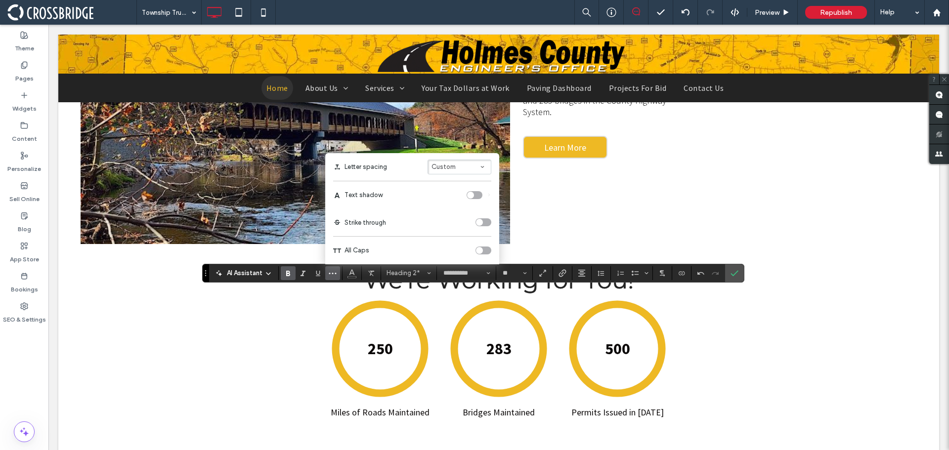
click at [486, 251] on div "toggle" at bounding box center [484, 251] width 16 height 8
click at [733, 275] on use "Confirm" at bounding box center [735, 273] width 8 height 6
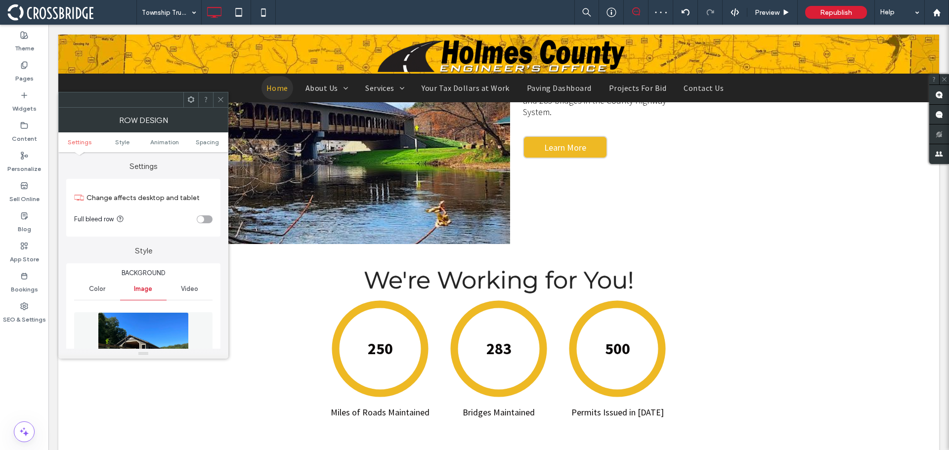
click at [170, 330] on img at bounding box center [143, 346] width 90 height 68
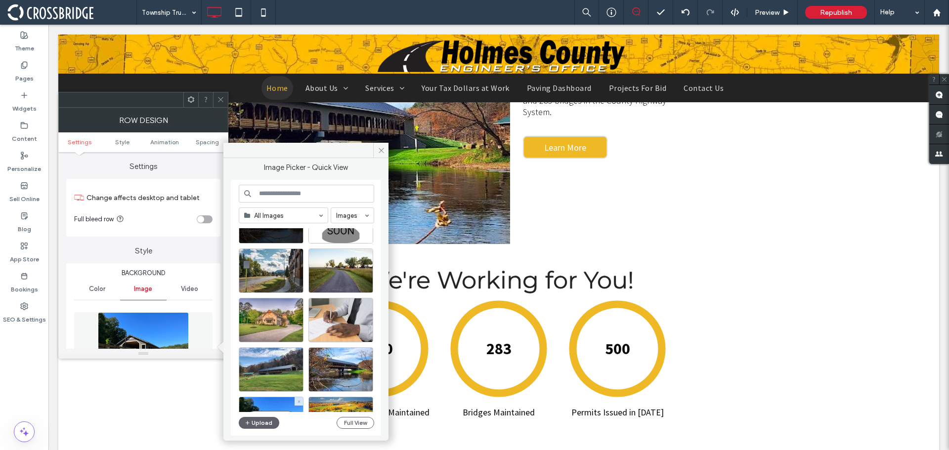
scroll to position [434, 0]
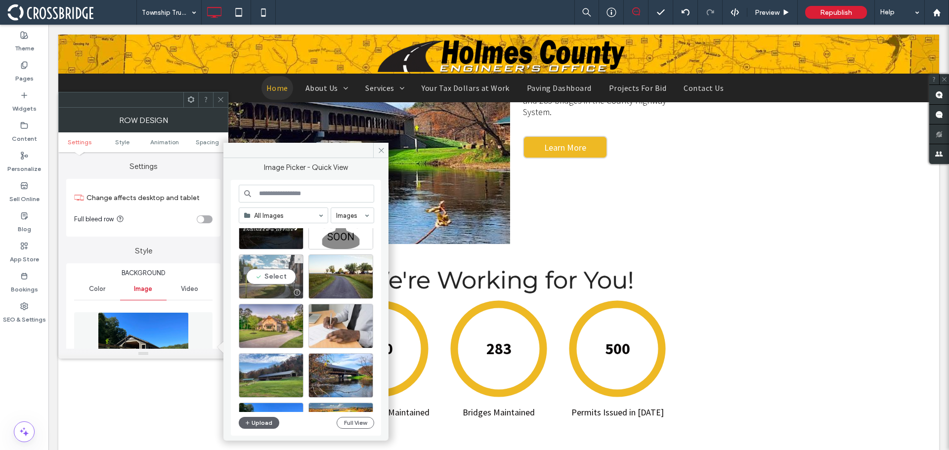
click at [281, 280] on div "Select" at bounding box center [271, 277] width 65 height 44
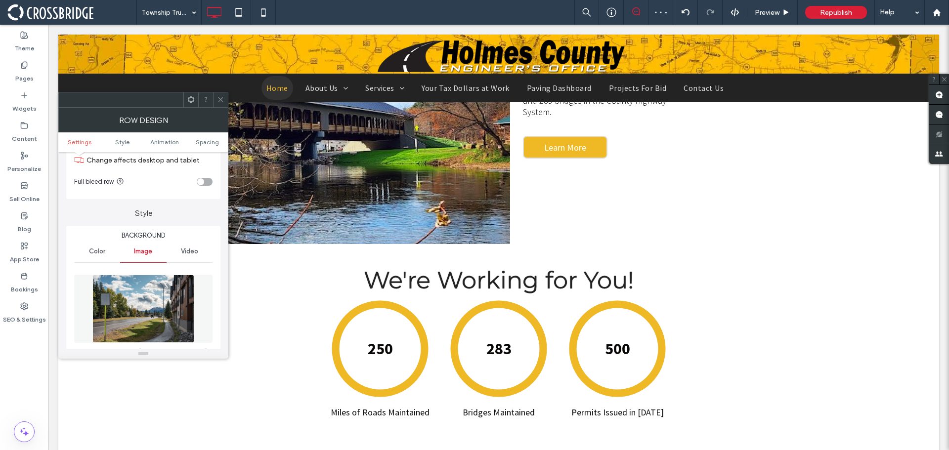
scroll to position [99, 0]
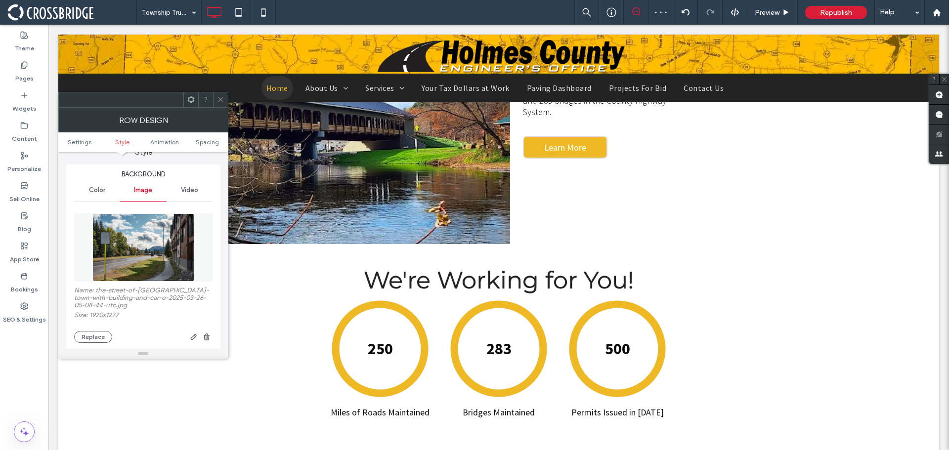
click at [157, 241] on img at bounding box center [143, 248] width 102 height 68
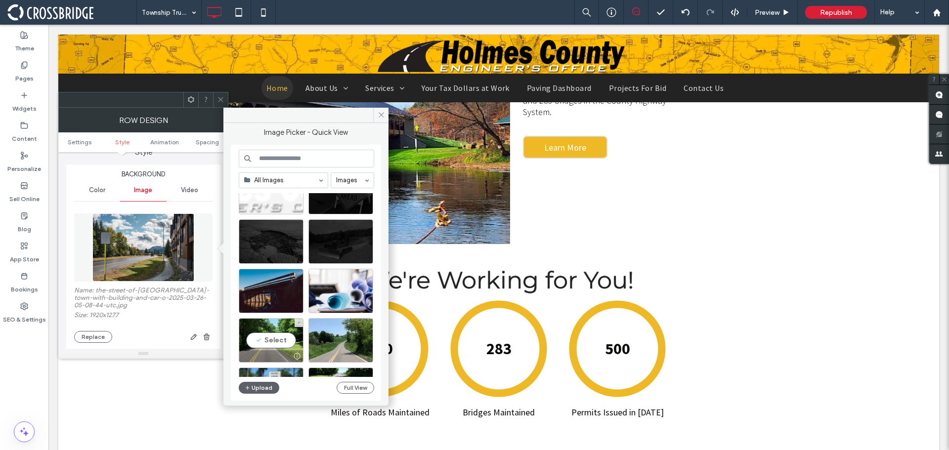
scroll to position [829, 0]
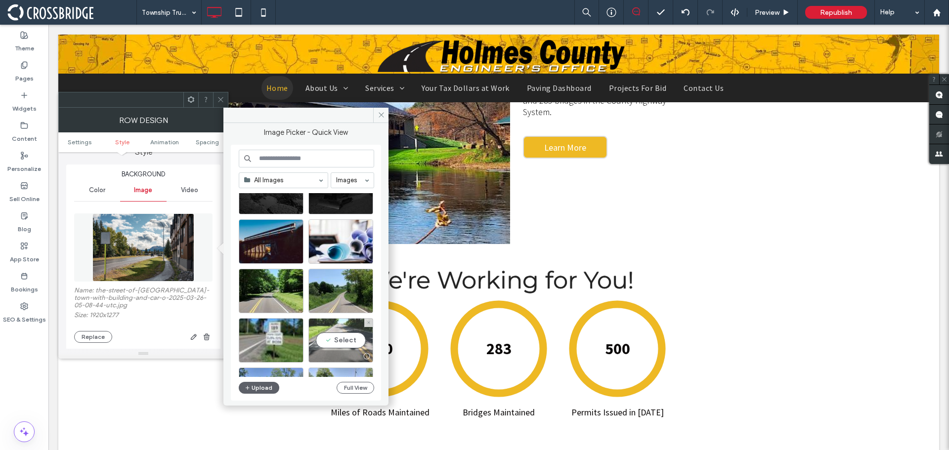
click at [359, 329] on div "Select" at bounding box center [340, 340] width 65 height 44
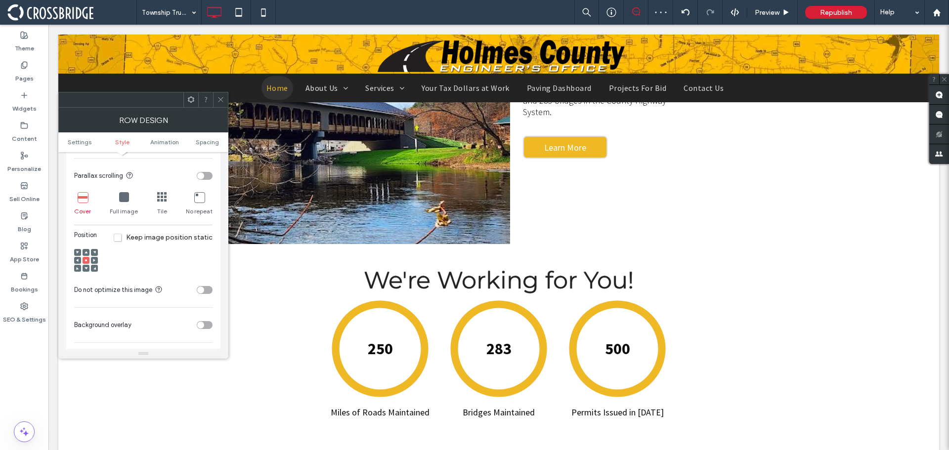
scroll to position [297, 0]
click at [85, 248] on icon at bounding box center [86, 249] width 3 height 3
click at [219, 105] on span at bounding box center [220, 99] width 7 height 15
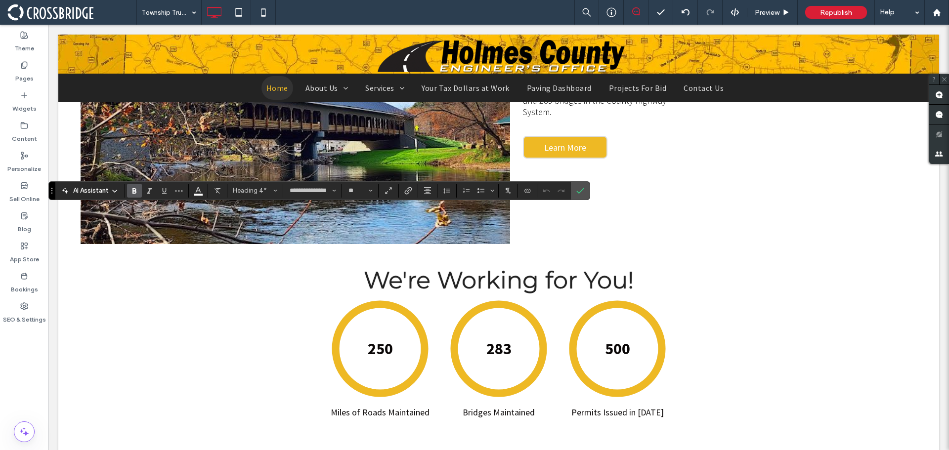
type input "**"
click at [575, 191] on label "Confirm" at bounding box center [580, 191] width 15 height 18
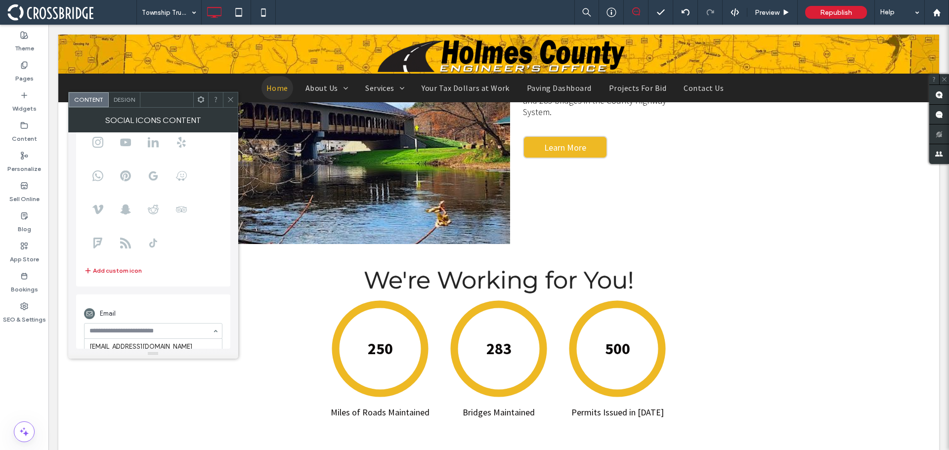
scroll to position [32, 0]
paste input "**********"
type input "**********"
click at [162, 308] on div "Email" at bounding box center [153, 313] width 138 height 19
click at [227, 101] on icon at bounding box center [230, 99] width 7 height 7
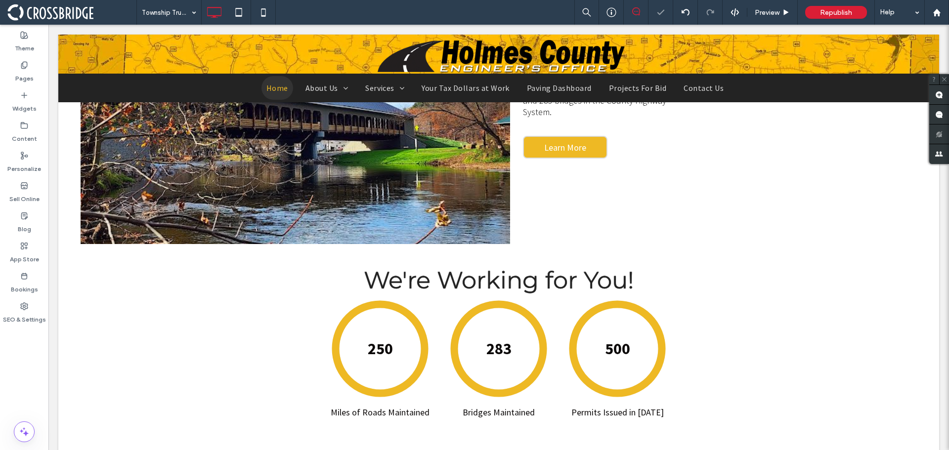
type input "**********"
type input "**"
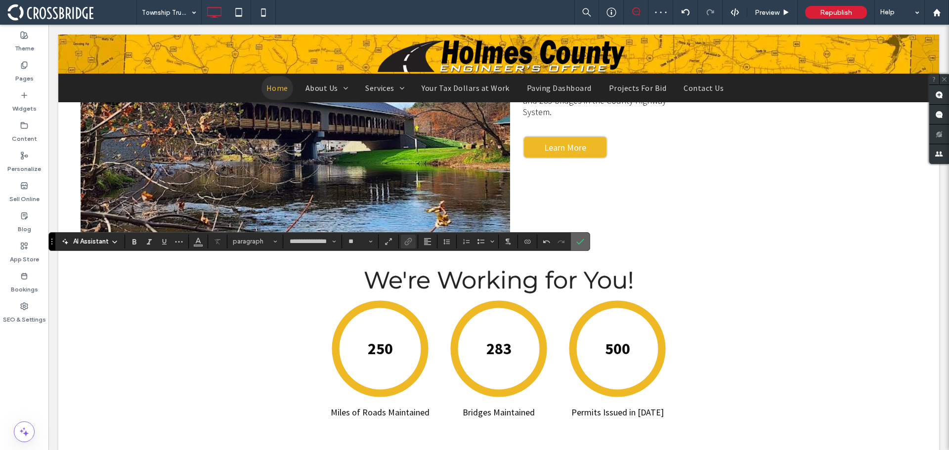
click at [583, 242] on icon "Confirm" at bounding box center [580, 242] width 8 height 8
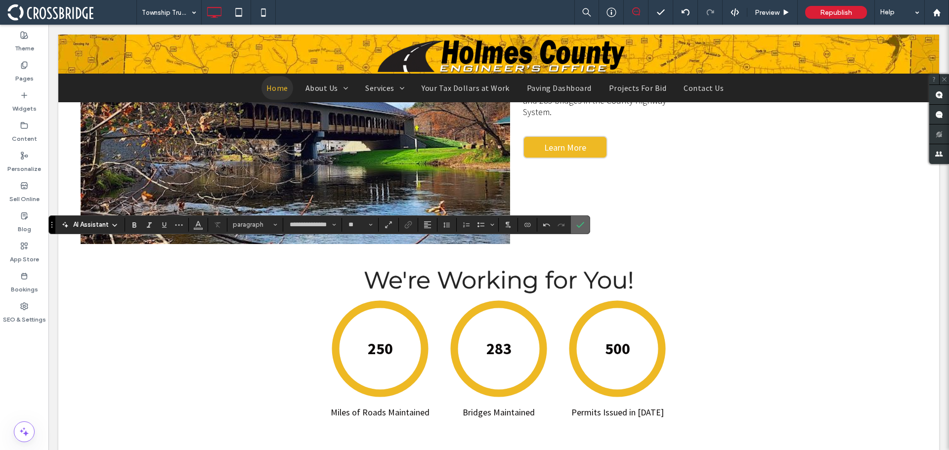
click at [573, 227] on label "Confirm" at bounding box center [580, 225] width 15 height 18
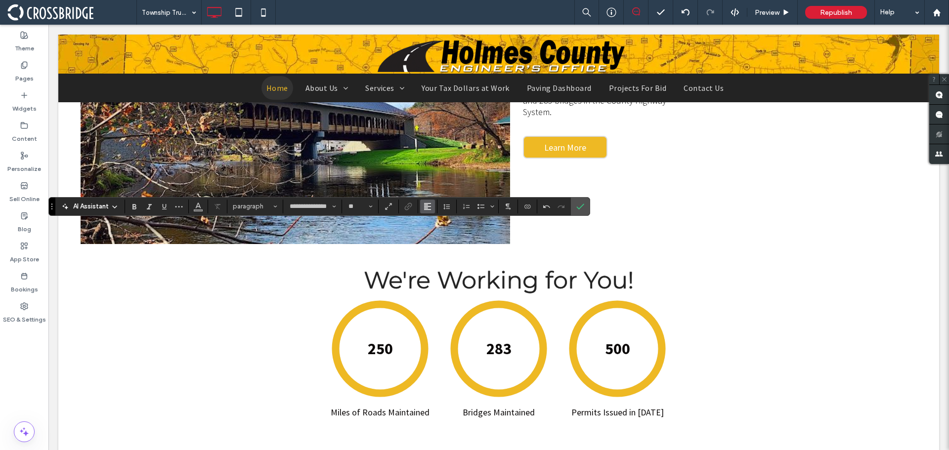
click at [432, 204] on button "Alignment" at bounding box center [427, 207] width 15 height 14
click at [441, 235] on div "ui.textEditor.alignment.center" at bounding box center [437, 237] width 13 height 8
click at [430, 211] on span "Alignment" at bounding box center [428, 206] width 8 height 13
click at [435, 233] on icon "ui.textEditor.alignment.center" at bounding box center [435, 237] width 8 height 8
click at [578, 209] on icon "Confirm" at bounding box center [580, 207] width 8 height 8
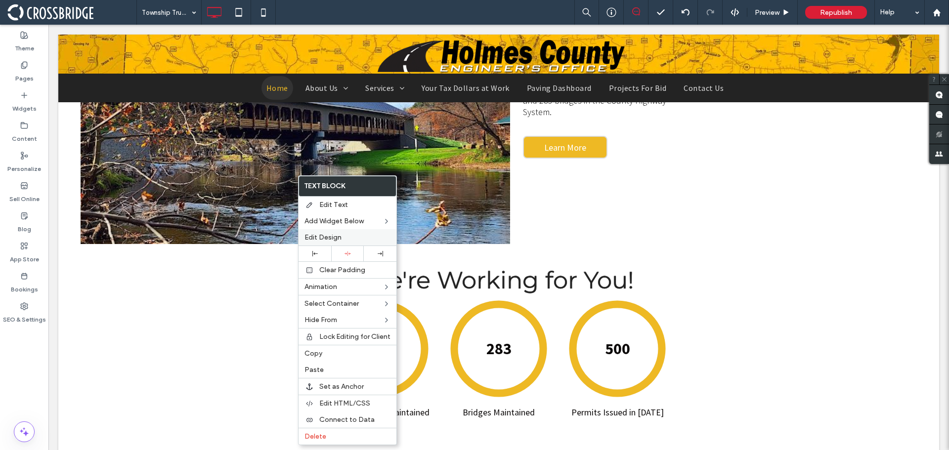
click at [319, 240] on span "Edit Design" at bounding box center [322, 237] width 37 height 8
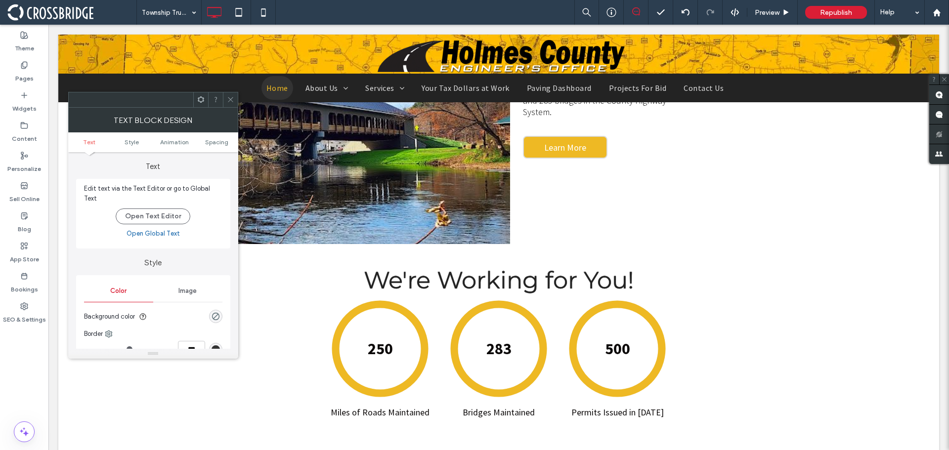
click at [218, 138] on ul "Text Style Animation Spacing" at bounding box center [153, 142] width 170 height 20
click at [218, 143] on span "Spacing" at bounding box center [216, 141] width 23 height 7
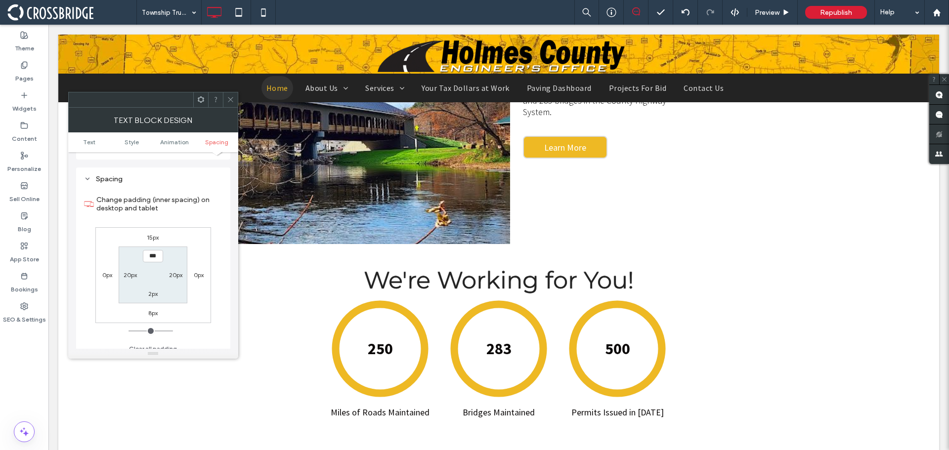
scroll to position [278, 0]
click at [229, 102] on icon at bounding box center [230, 99] width 7 height 7
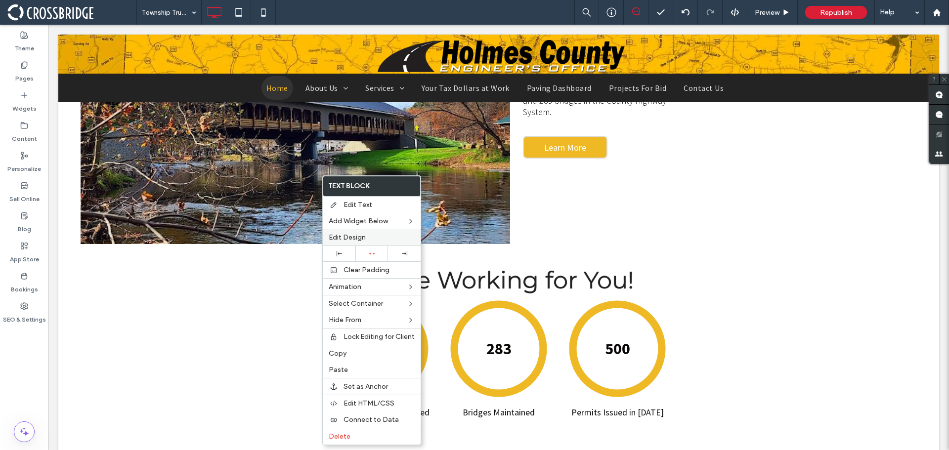
click at [340, 236] on span "Edit Design" at bounding box center [347, 237] width 37 height 8
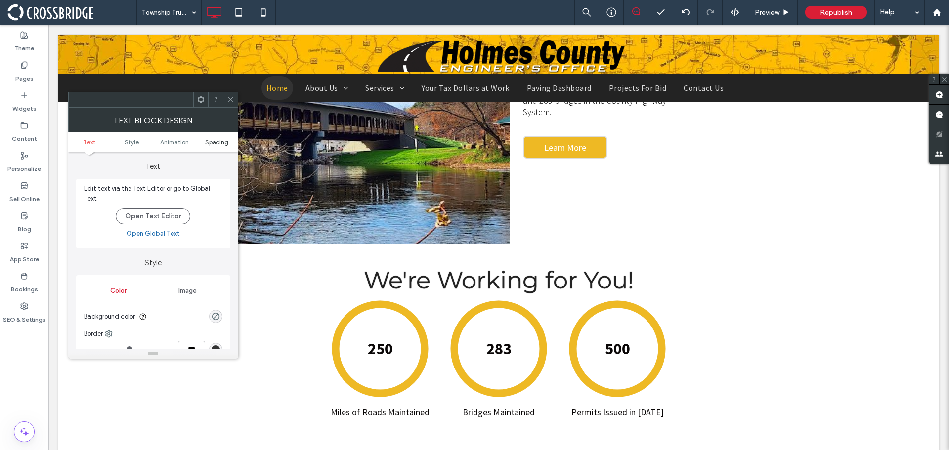
click at [224, 143] on span "Spacing" at bounding box center [216, 141] width 23 height 7
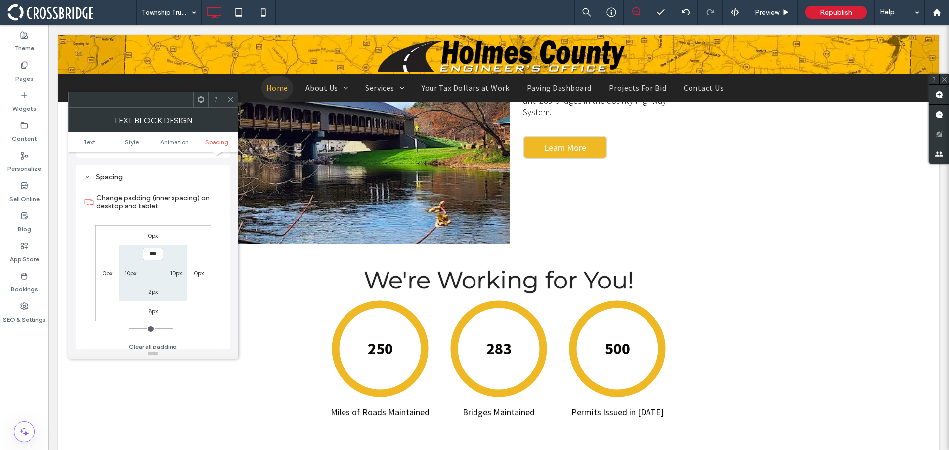
click at [153, 232] on label "0px" at bounding box center [153, 235] width 10 height 7
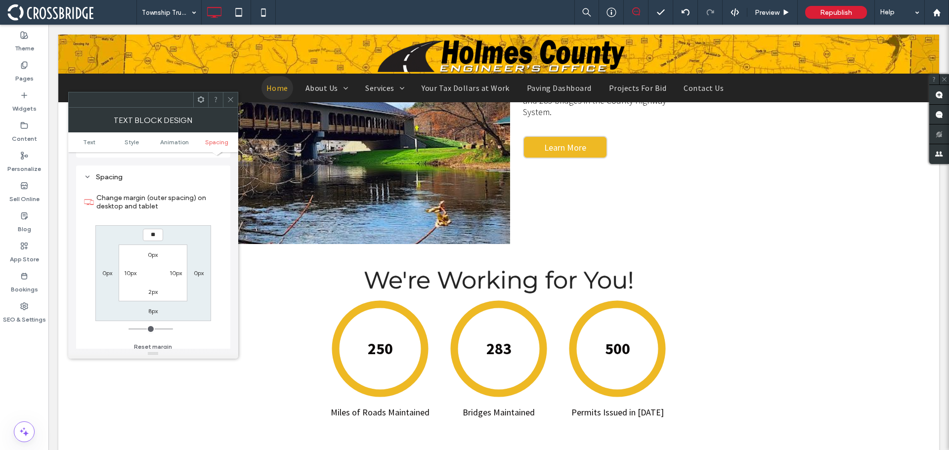
type input "**"
type input "****"
click at [152, 261] on section "0px 10px 2px 10px" at bounding box center [153, 273] width 69 height 57
click at [228, 101] on icon at bounding box center [230, 99] width 7 height 7
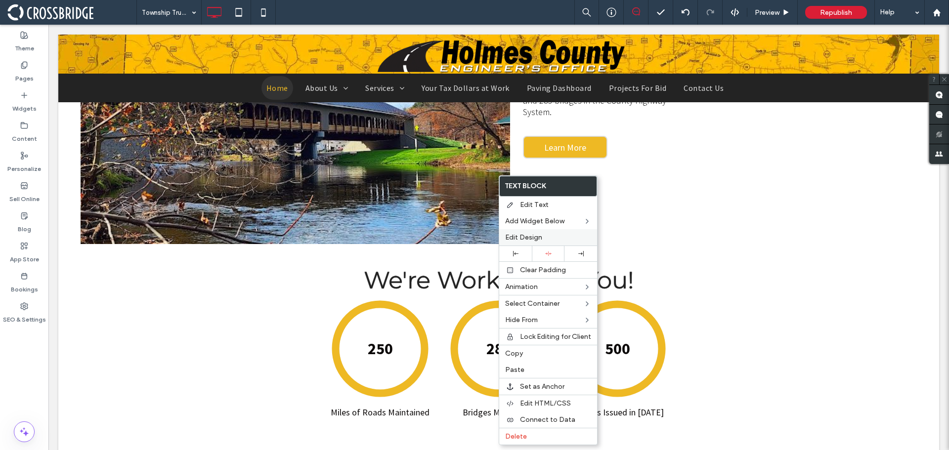
click at [519, 235] on span "Edit Design" at bounding box center [523, 237] width 37 height 8
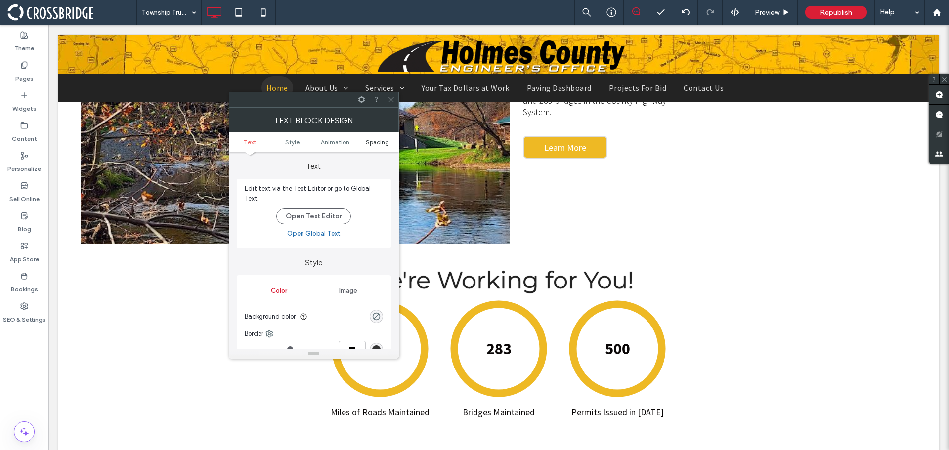
click at [377, 144] on span "Spacing" at bounding box center [377, 141] width 23 height 7
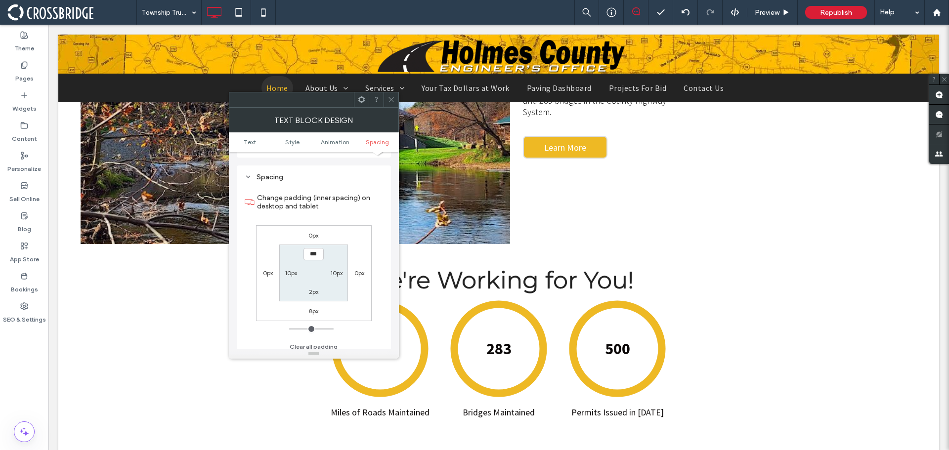
click at [318, 232] on label "0px" at bounding box center [313, 235] width 10 height 7
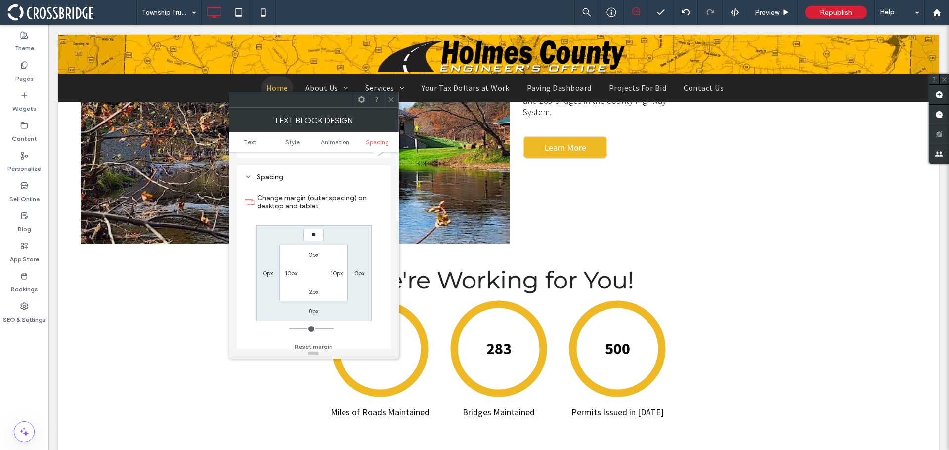
type input "**"
type input "****"
click at [315, 277] on section "0px 10px 2px 10px" at bounding box center [313, 273] width 69 height 57
click at [388, 100] on icon at bounding box center [391, 99] width 7 height 7
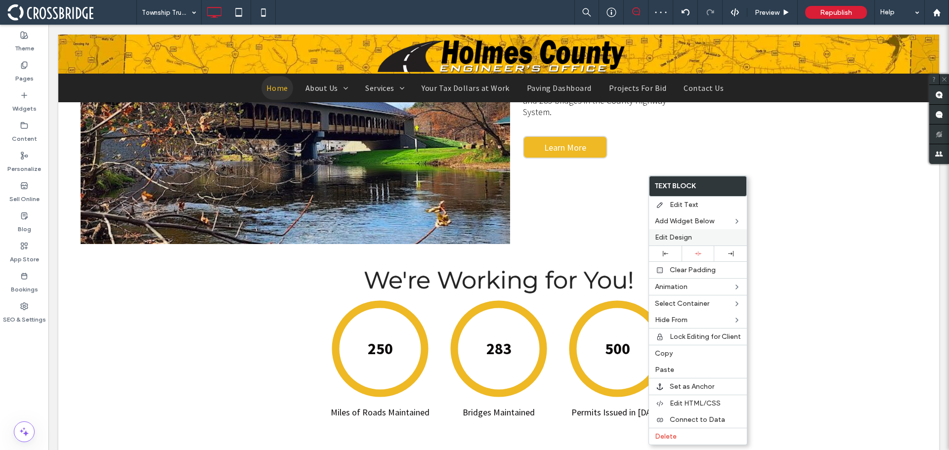
click at [657, 236] on span "Edit Design" at bounding box center [673, 237] width 37 height 8
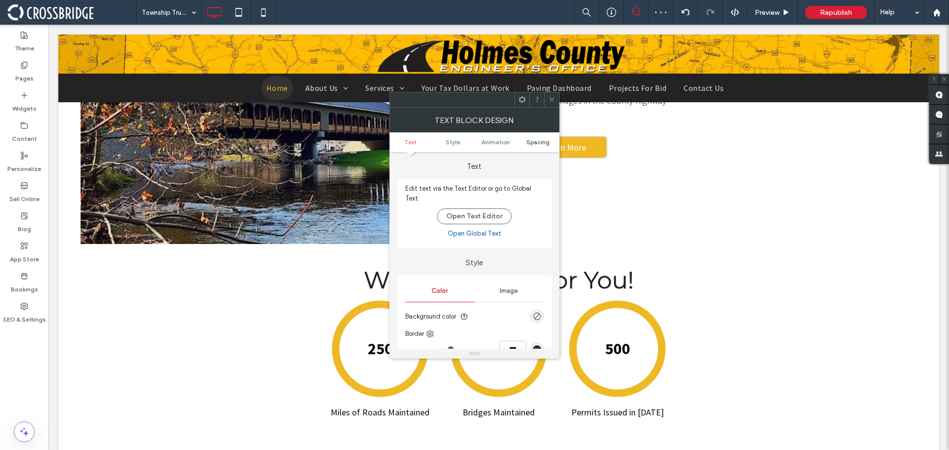
click at [532, 145] on span "Spacing" at bounding box center [537, 141] width 23 height 7
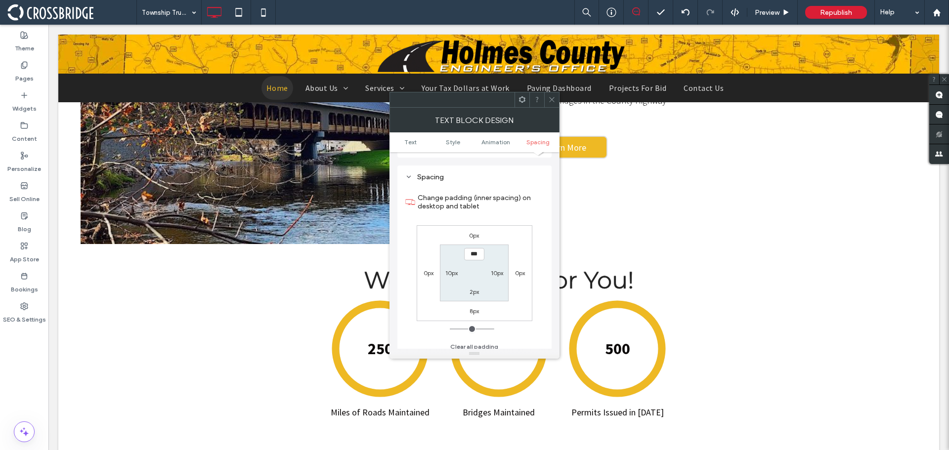
click at [478, 232] on label "0px" at bounding box center [474, 235] width 10 height 7
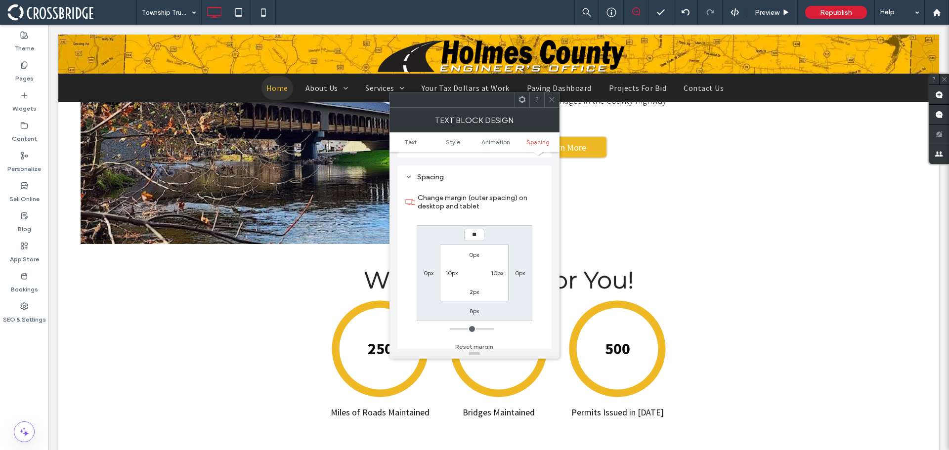
type input "**"
type input "****"
click at [476, 261] on section "0px 10px 2px 10px" at bounding box center [474, 273] width 69 height 57
click at [550, 99] on icon at bounding box center [551, 99] width 7 height 7
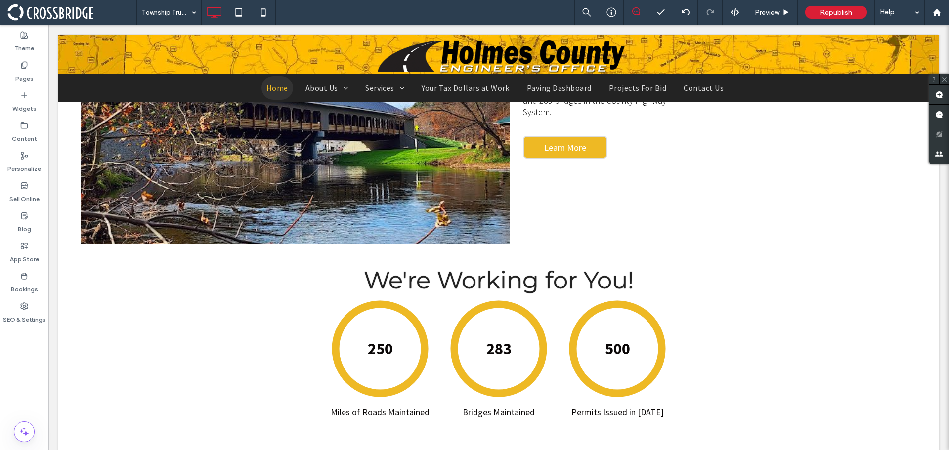
type input "**********"
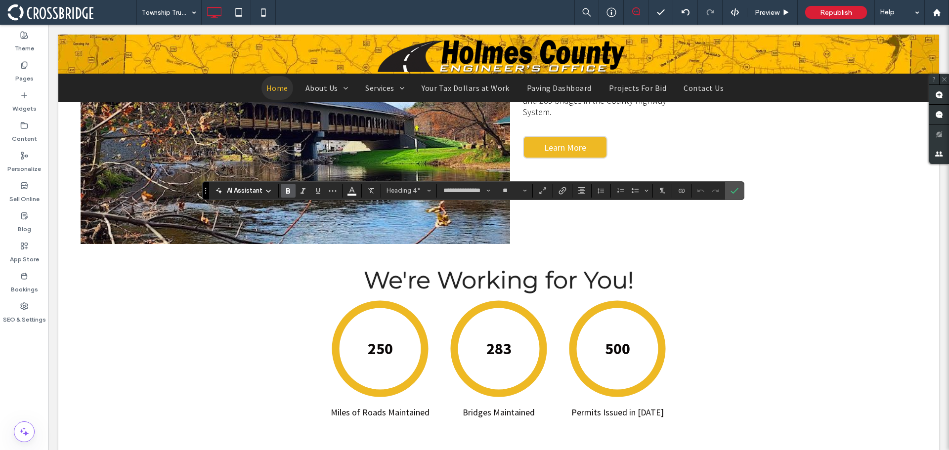
type input "**"
click at [731, 195] on span "Confirm" at bounding box center [733, 191] width 4 height 18
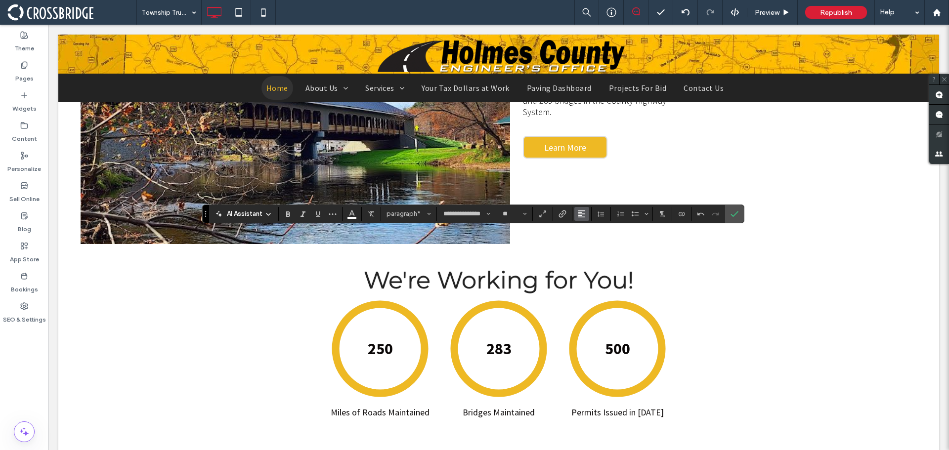
click at [578, 217] on icon "Alignment" at bounding box center [582, 214] width 8 height 8
click at [592, 240] on icon "ui.textEditor.alignment.center" at bounding box center [589, 244] width 8 height 8
click at [729, 217] on label "Confirm" at bounding box center [734, 214] width 15 height 18
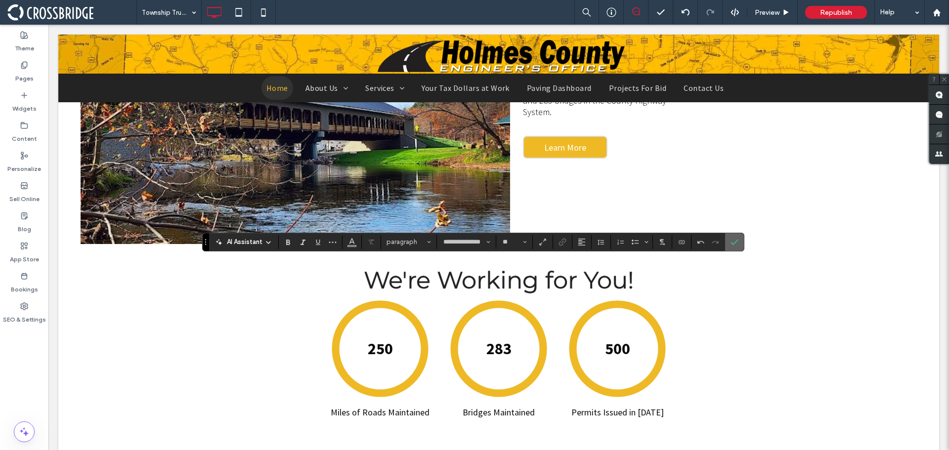
click at [735, 241] on icon "Confirm" at bounding box center [735, 242] width 8 height 8
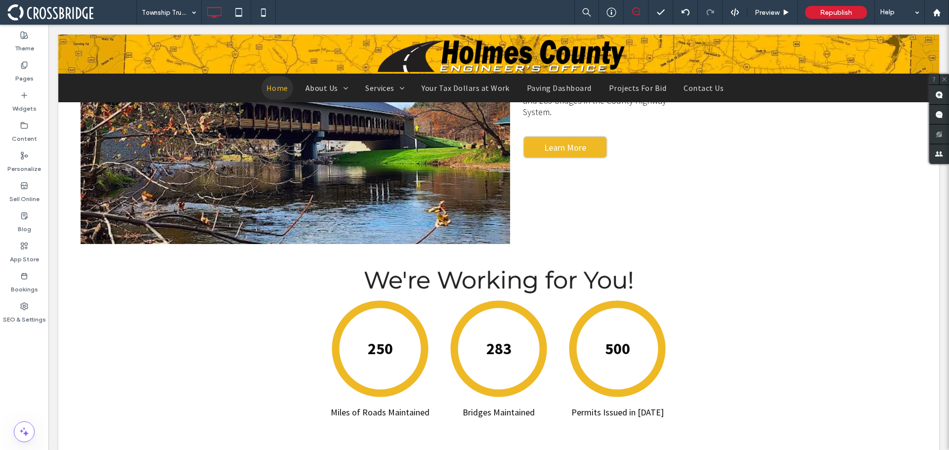
type input "**********"
type input "**"
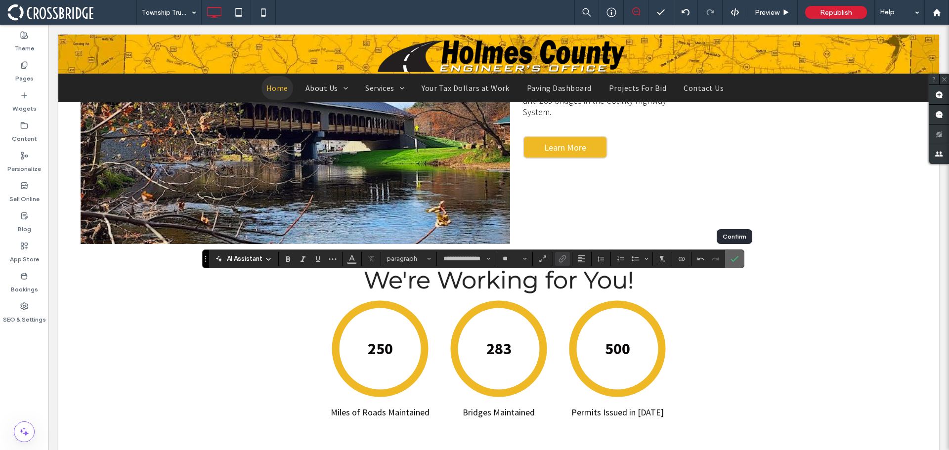
click at [737, 256] on icon "Confirm" at bounding box center [735, 259] width 8 height 8
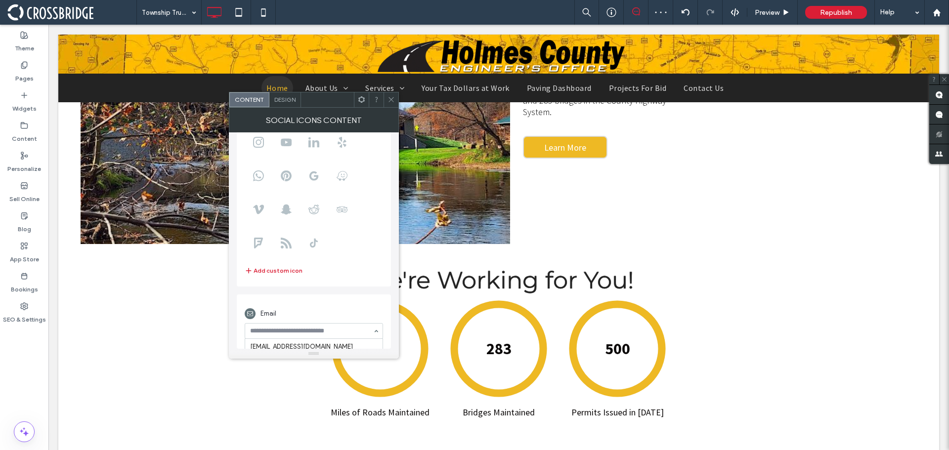
scroll to position [47, 0]
paste input "**********"
type input "**********"
click at [323, 301] on div "Email" at bounding box center [314, 322] width 138 height 44
click at [386, 98] on div at bounding box center [391, 99] width 15 height 15
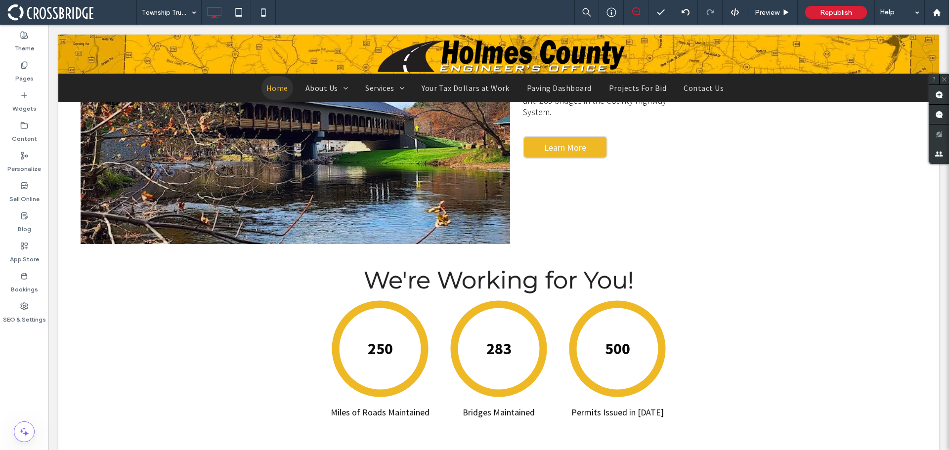
type input "**********"
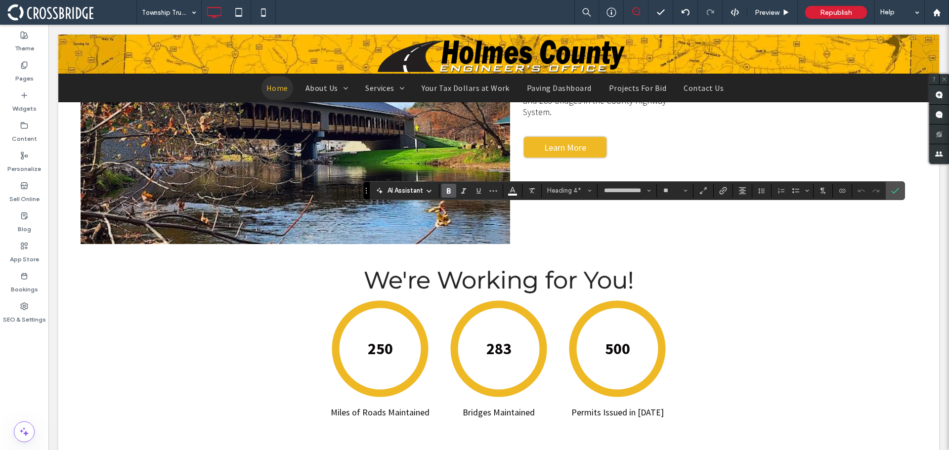
type input "**"
click at [897, 189] on icon "Confirm" at bounding box center [895, 191] width 8 height 8
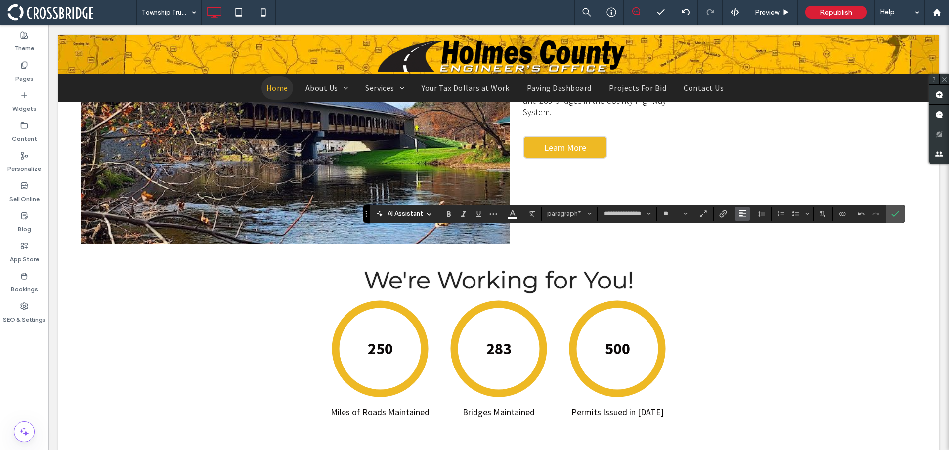
click at [736, 215] on button "Alignment" at bounding box center [742, 214] width 15 height 14
click at [751, 239] on label "ui.textEditor.alignment.center" at bounding box center [752, 244] width 35 height 14
click at [893, 211] on icon "Confirm" at bounding box center [895, 214] width 8 height 8
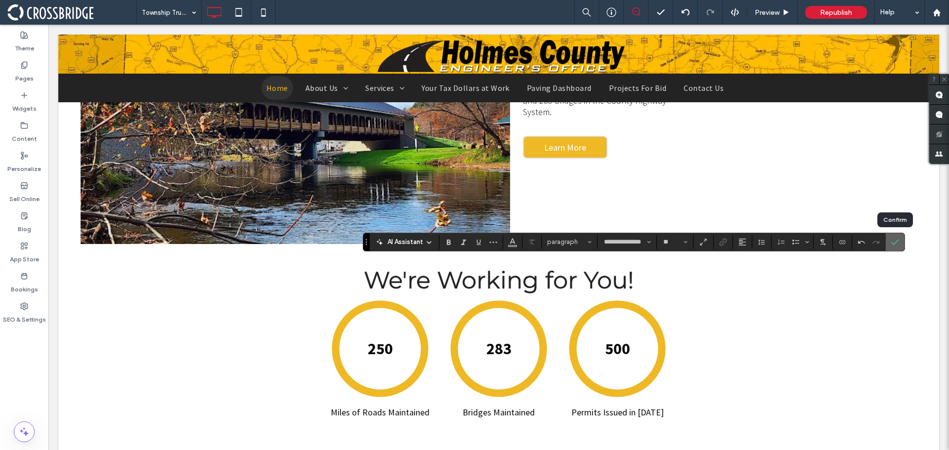
click at [893, 244] on use "Confirm" at bounding box center [895, 242] width 8 height 6
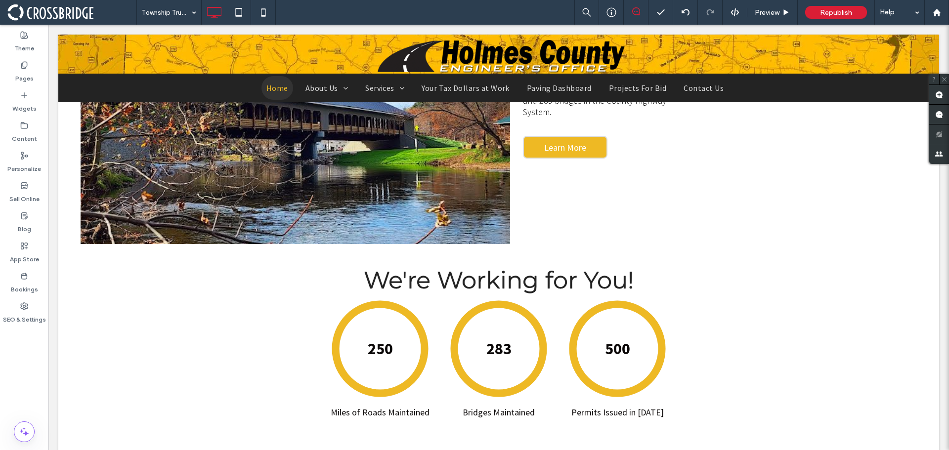
type input "**********"
type input "**"
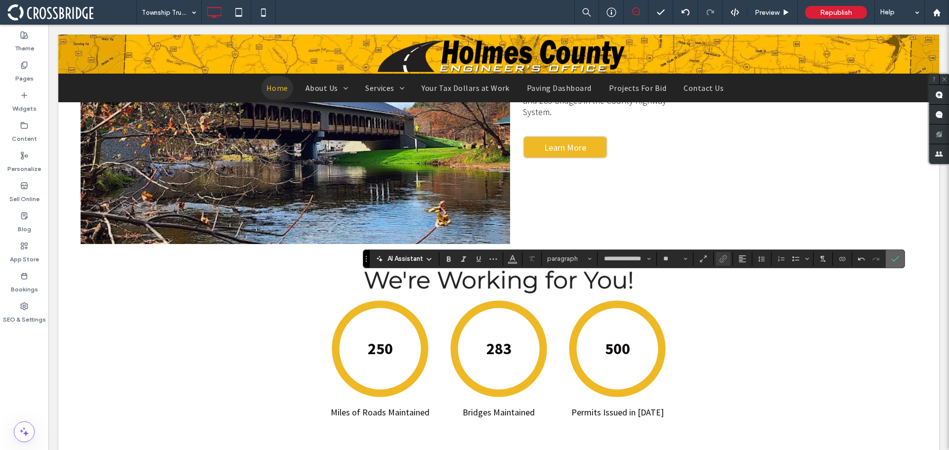
click at [892, 263] on span "Confirm" at bounding box center [893, 259] width 4 height 18
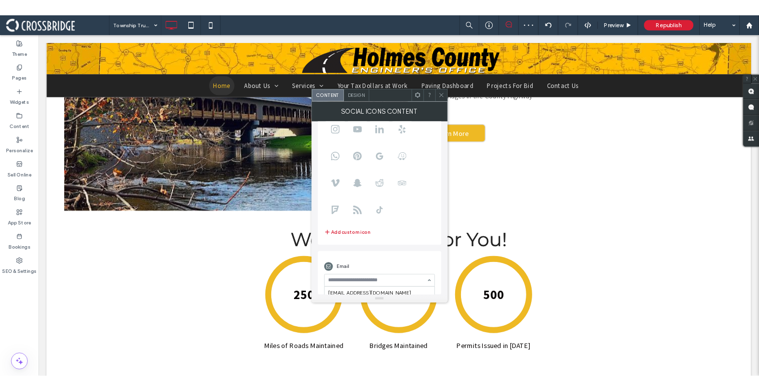
scroll to position [63, 0]
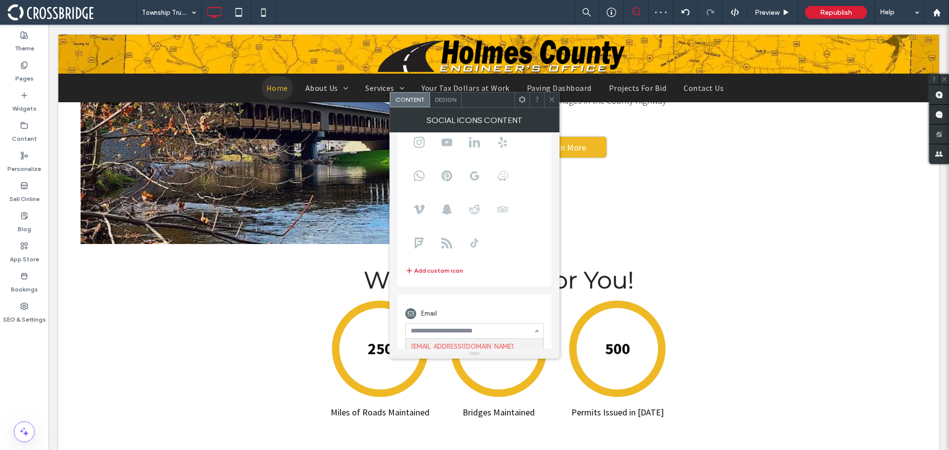
paste input "**********"
type input "**********"
click at [493, 295] on div "Email [EMAIL_ADDRESS][DOMAIN_NAME] Keep in mind that this email won't update au…" at bounding box center [474, 360] width 154 height 130
click at [551, 98] on icon at bounding box center [551, 99] width 7 height 7
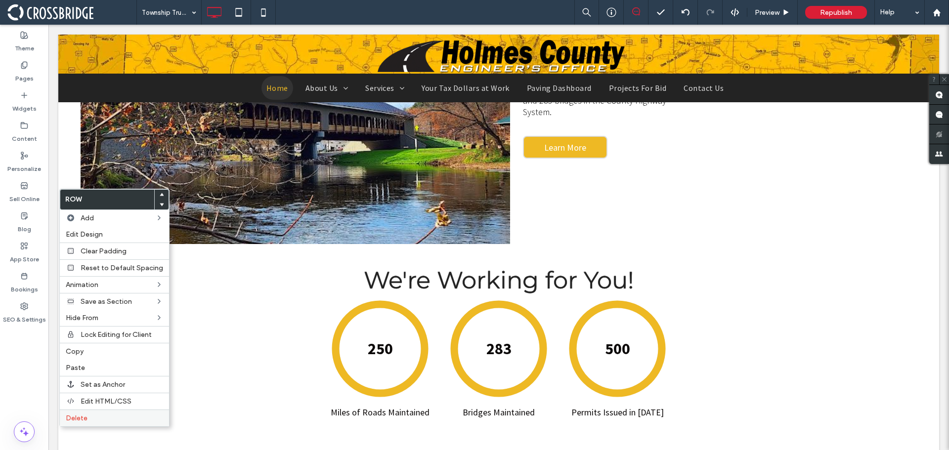
click at [107, 411] on div "Delete" at bounding box center [114, 418] width 109 height 17
click at [88, 417] on label "Delete" at bounding box center [114, 418] width 97 height 8
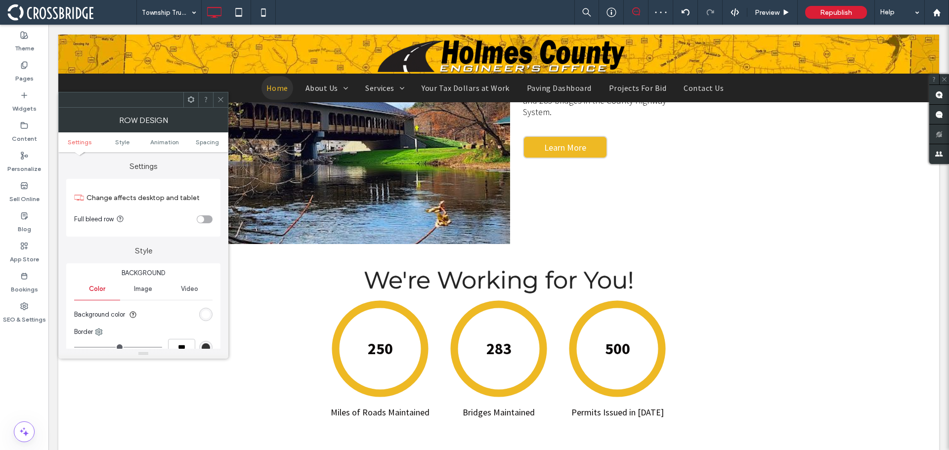
click at [222, 98] on icon at bounding box center [220, 99] width 7 height 7
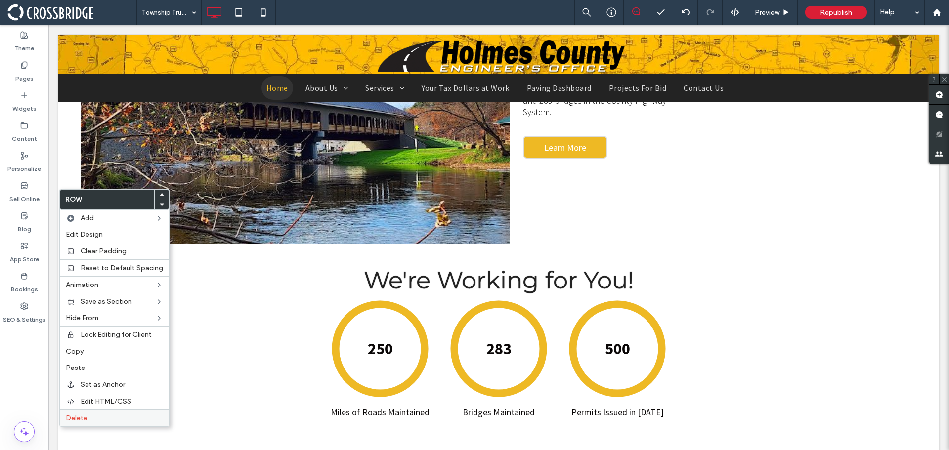
click at [104, 417] on label "Delete" at bounding box center [114, 418] width 97 height 8
